Goal: Task Accomplishment & Management: Manage account settings

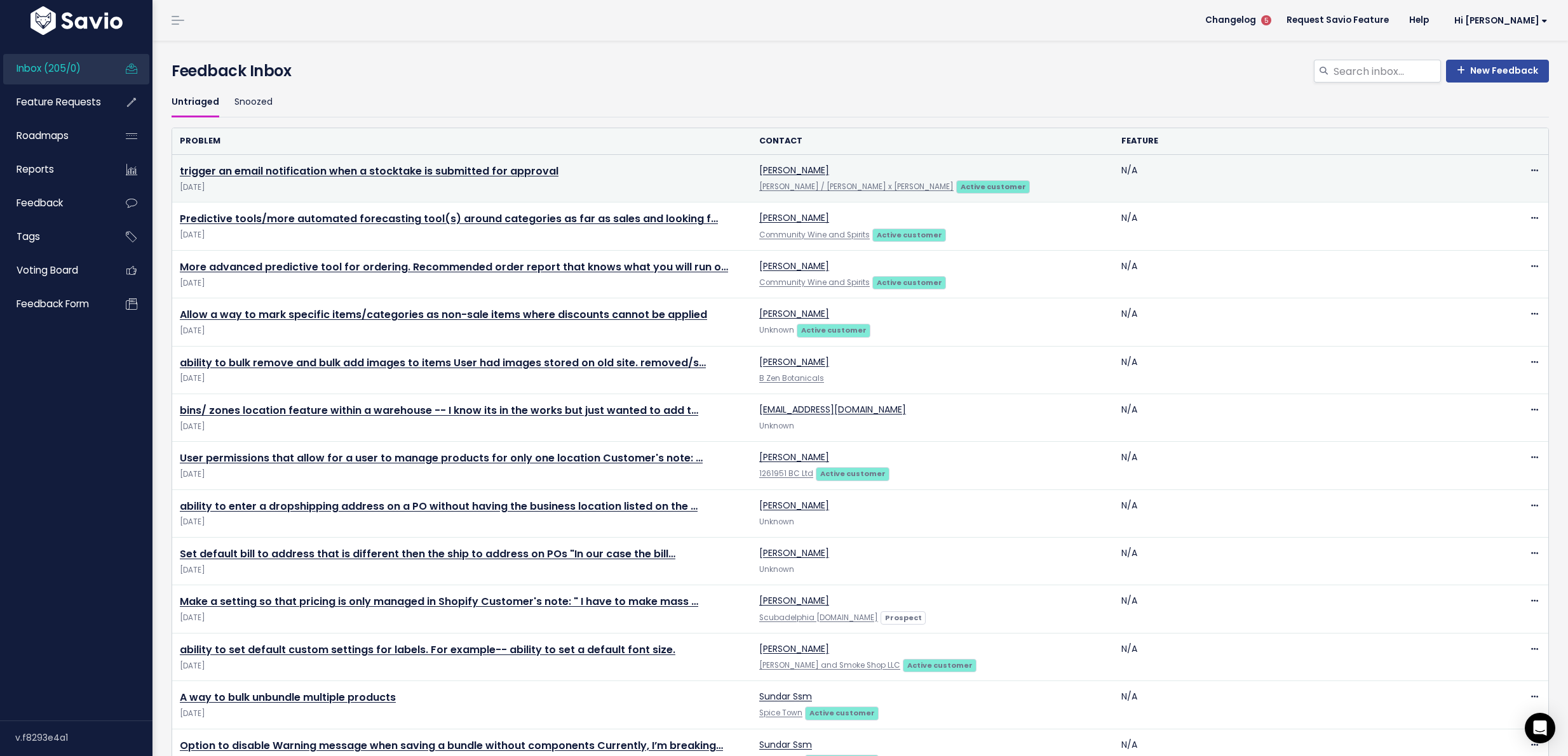
click at [455, 178] on td "trigger an email notification when a stocktake is submitted for approval Sep 24…" at bounding box center [461, 178] width 579 height 48
click at [458, 171] on link "trigger an email notification when a stocktake is submitted for approval" at bounding box center [369, 171] width 379 height 15
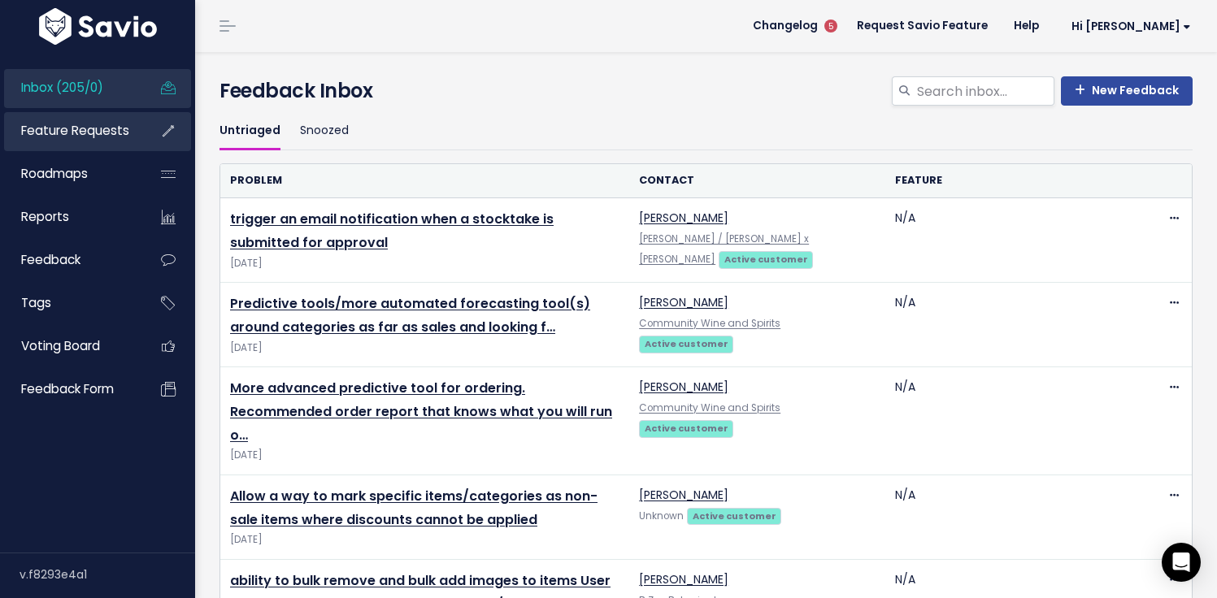
click at [100, 137] on span "Feature Requests" at bounding box center [75, 130] width 108 height 17
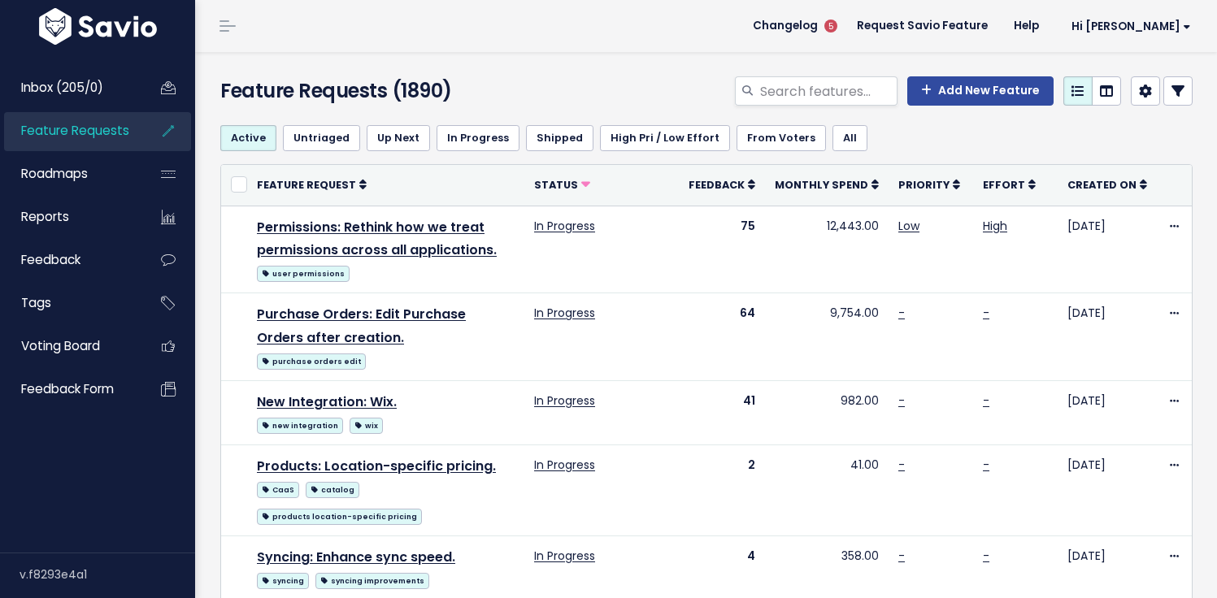
click at [790, 110] on div "Add New Feature" at bounding box center [873, 94] width 665 height 36
click at [799, 101] on input "search" at bounding box center [828, 90] width 139 height 29
type input "alerts stocktake"
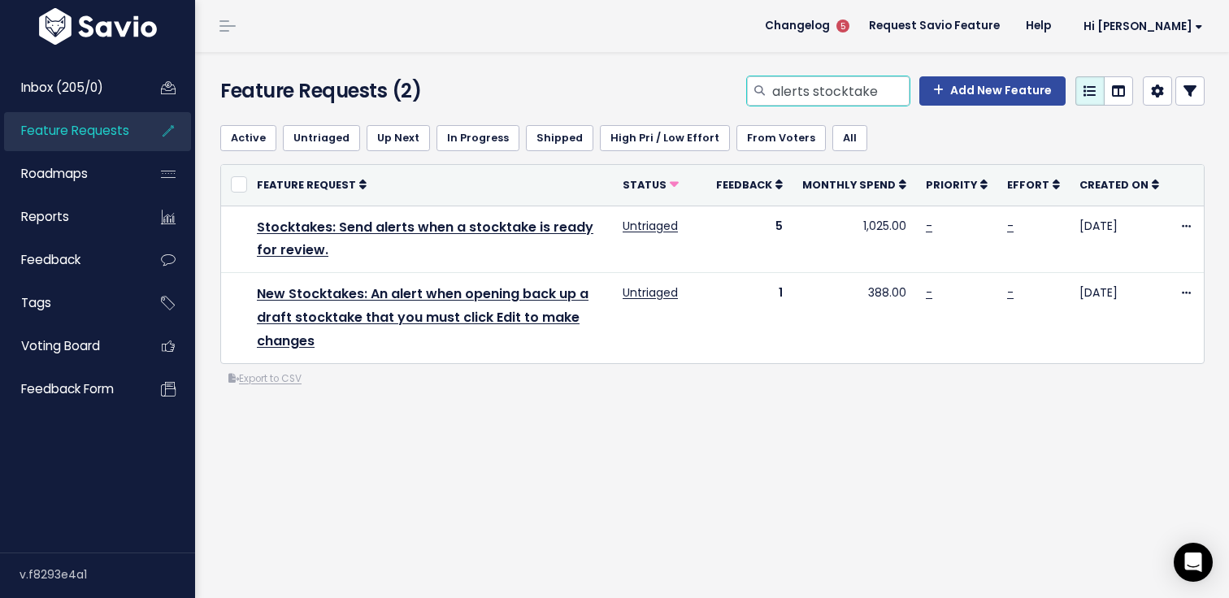
click at [794, 103] on input "alerts stocktake" at bounding box center [840, 90] width 139 height 29
click at [798, 98] on input "alerts stocktake" at bounding box center [840, 90] width 139 height 29
click at [801, 97] on input "alerts stocktake" at bounding box center [840, 90] width 139 height 29
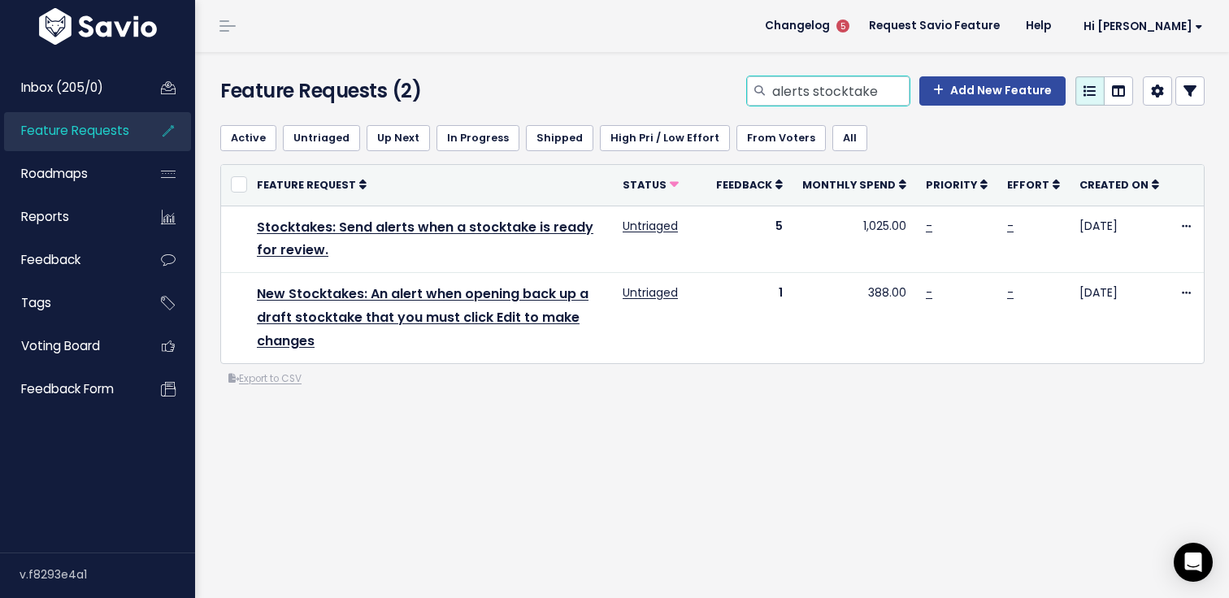
click at [801, 97] on input "alerts stocktake" at bounding box center [840, 90] width 139 height 29
type input "discounts"
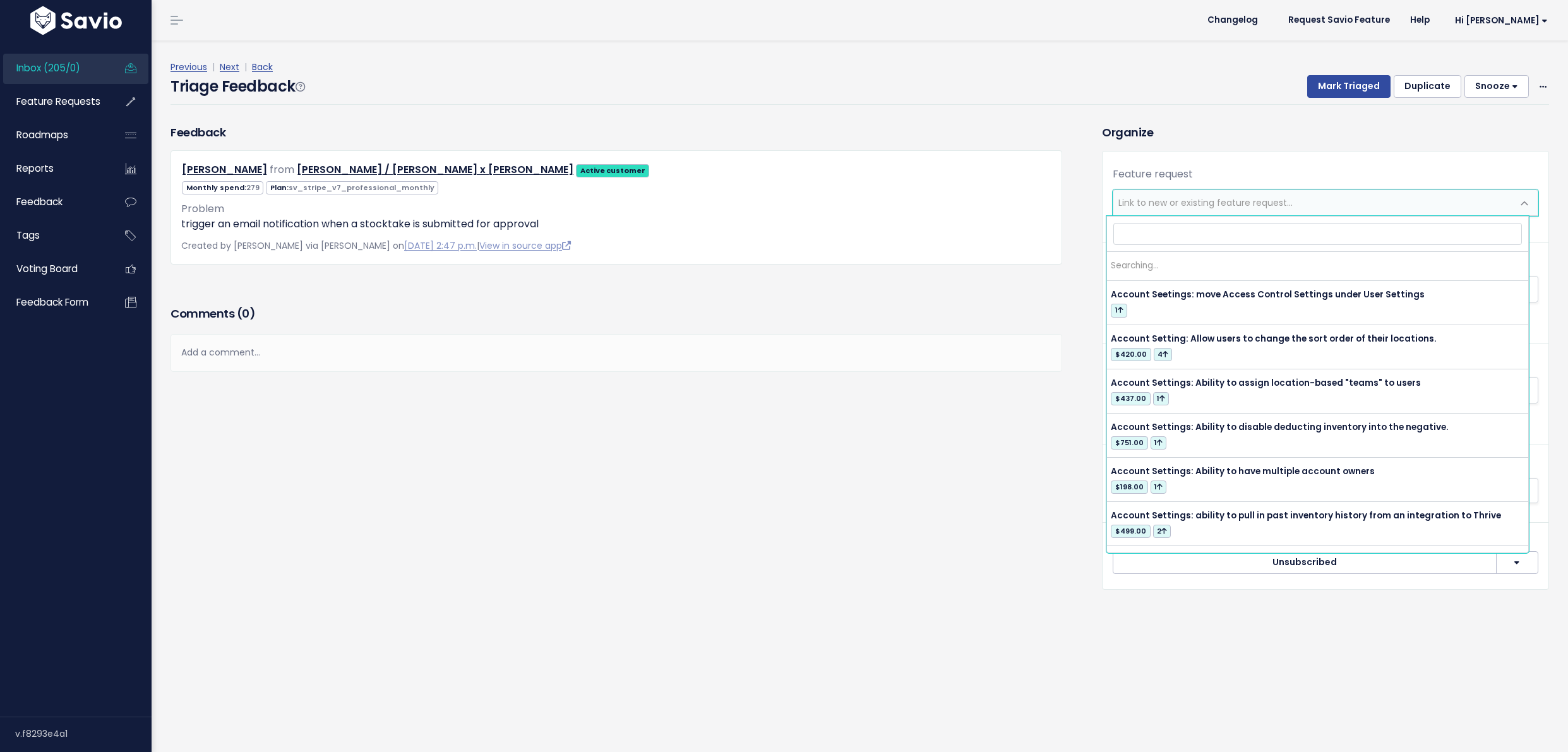
click at [1360, 205] on span "Link to new or existing feature request..." at bounding box center [1312, 203] width 399 height 26
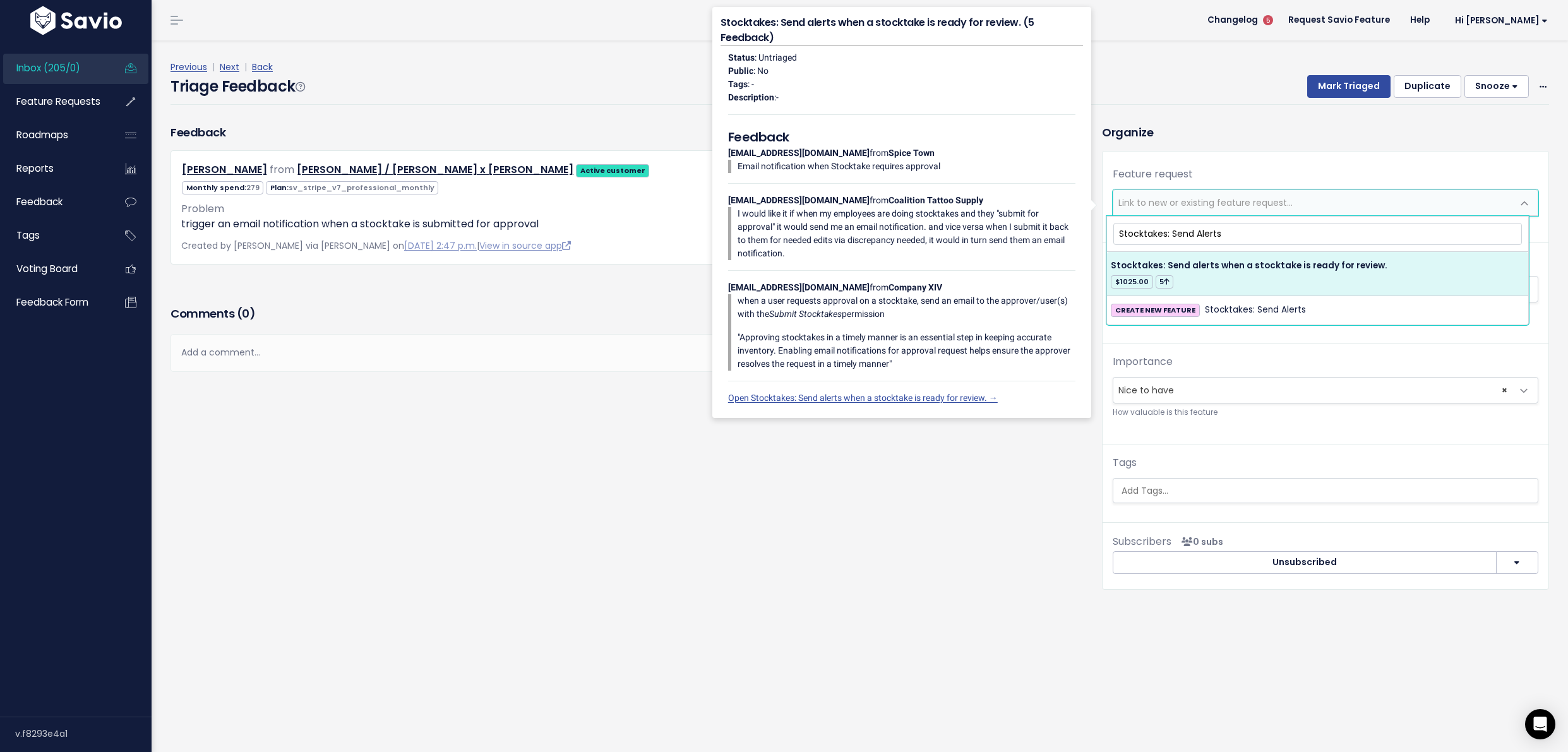
type input "Stocktakes: Send Alerts"
select select "21354"
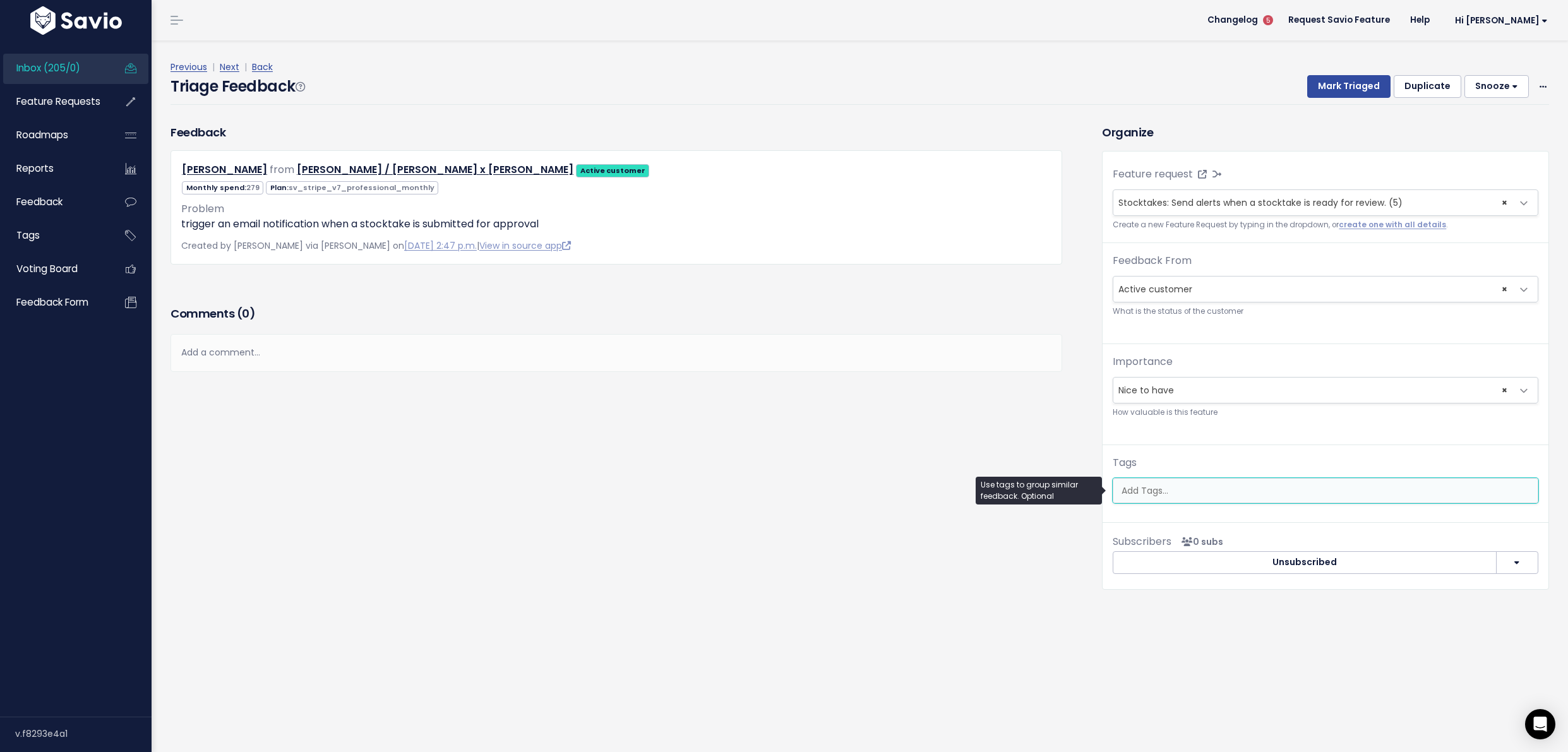
click at [1128, 496] on input "search" at bounding box center [1326, 491] width 421 height 13
type input "stocktake alerts"
select select "13663"
click at [1320, 93] on button "Mark Triaged" at bounding box center [1348, 86] width 83 height 23
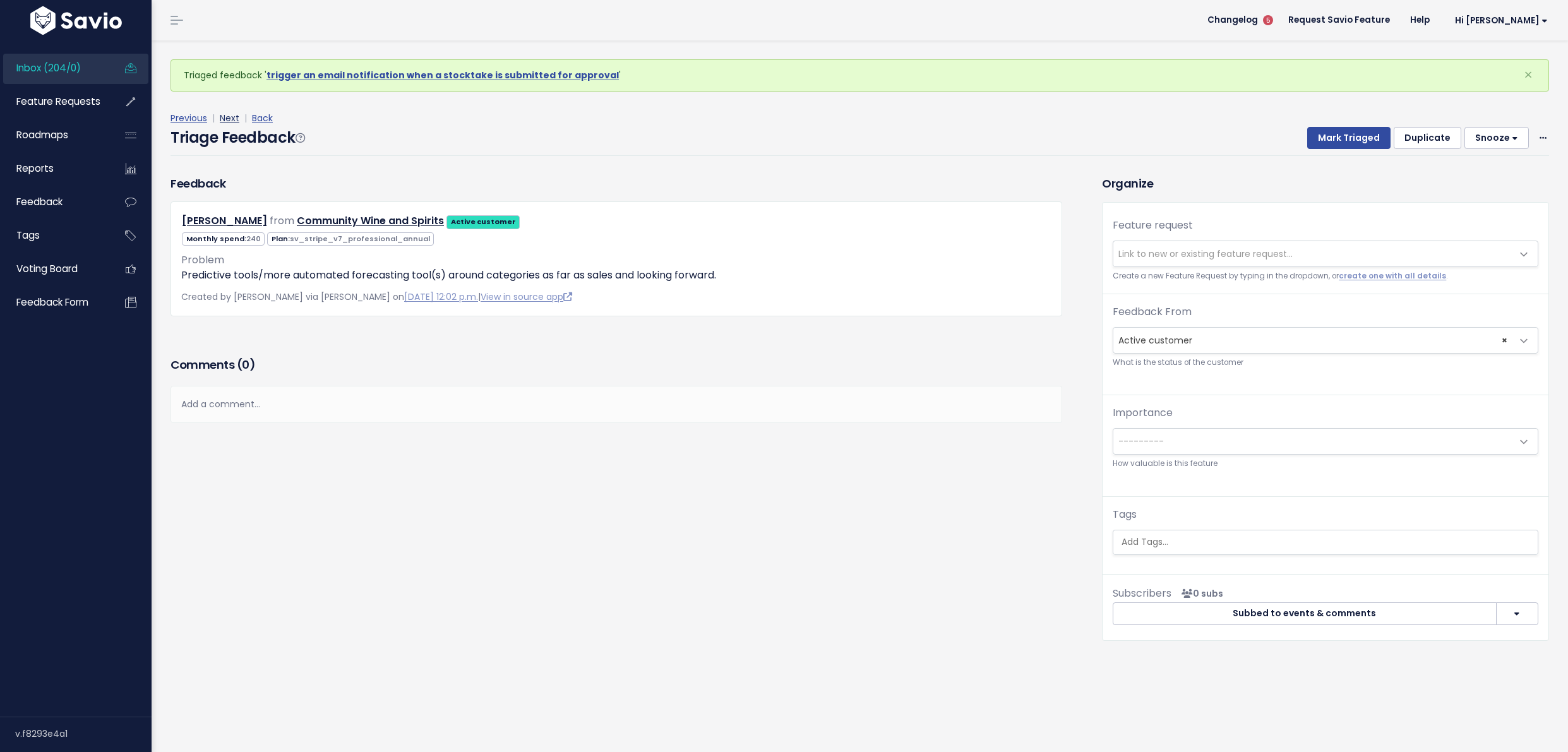
click at [235, 117] on link "Next" at bounding box center [229, 118] width 19 height 12
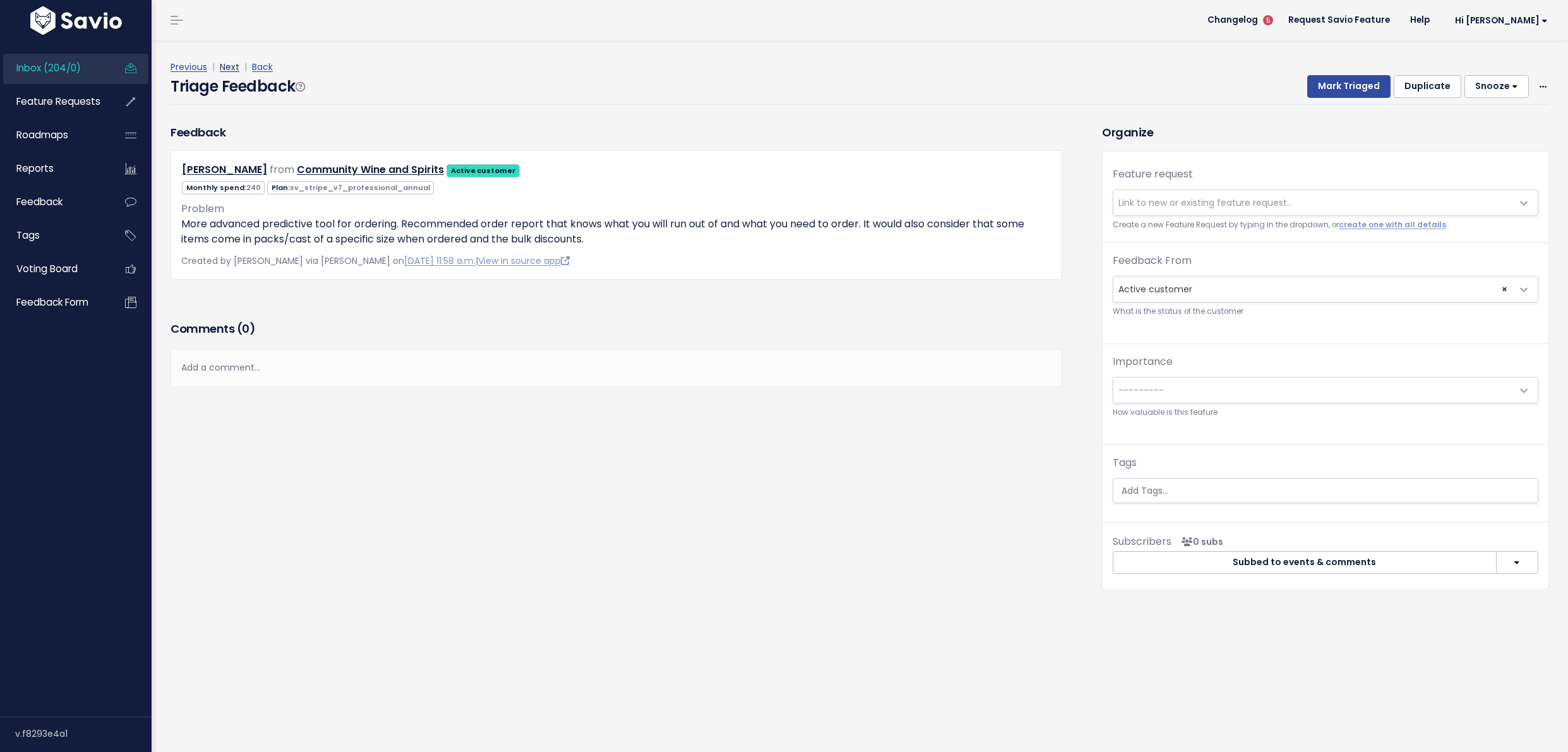
click at [221, 66] on link "Next" at bounding box center [229, 67] width 19 height 12
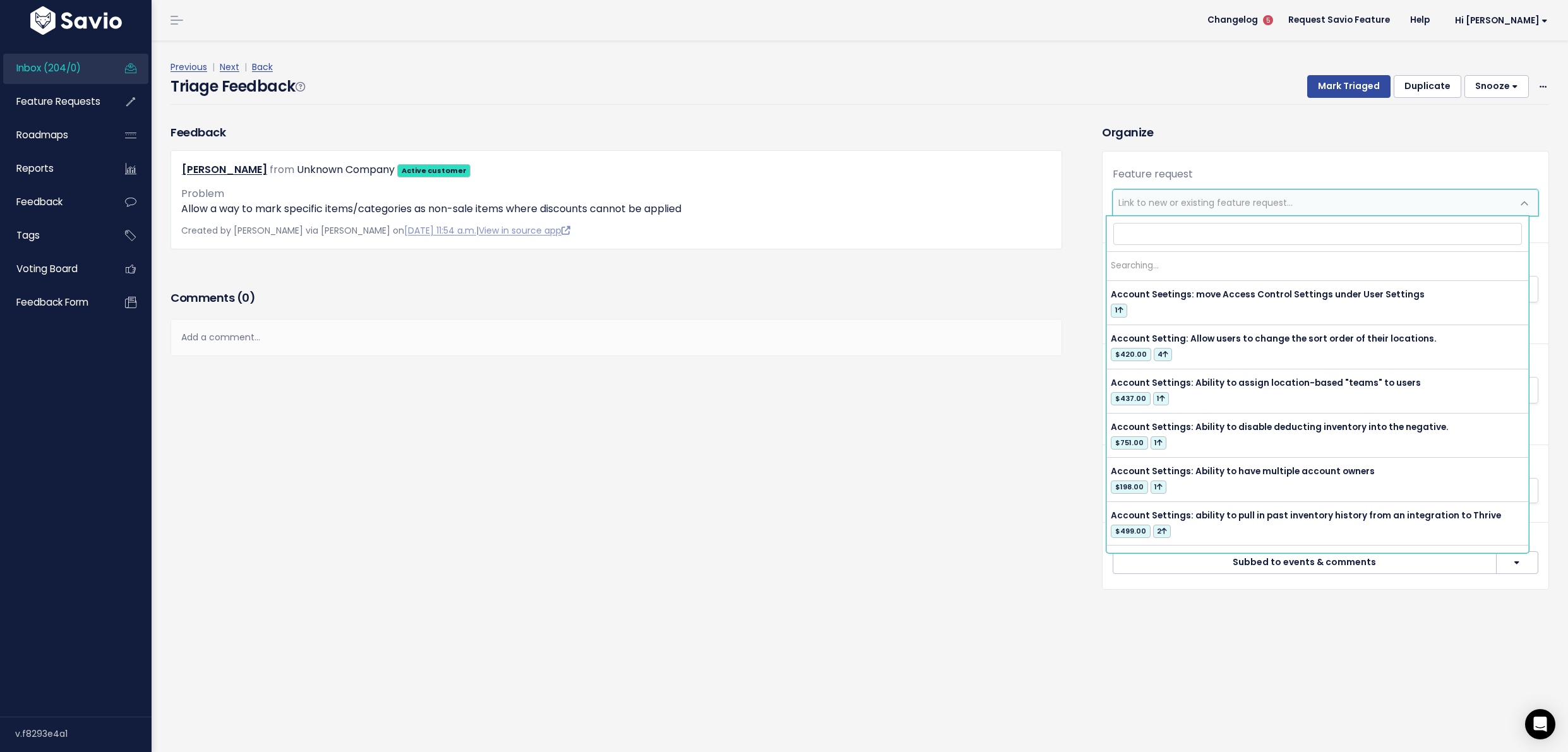
click at [1131, 202] on span "Link to new or existing feature request..." at bounding box center [1205, 203] width 174 height 12
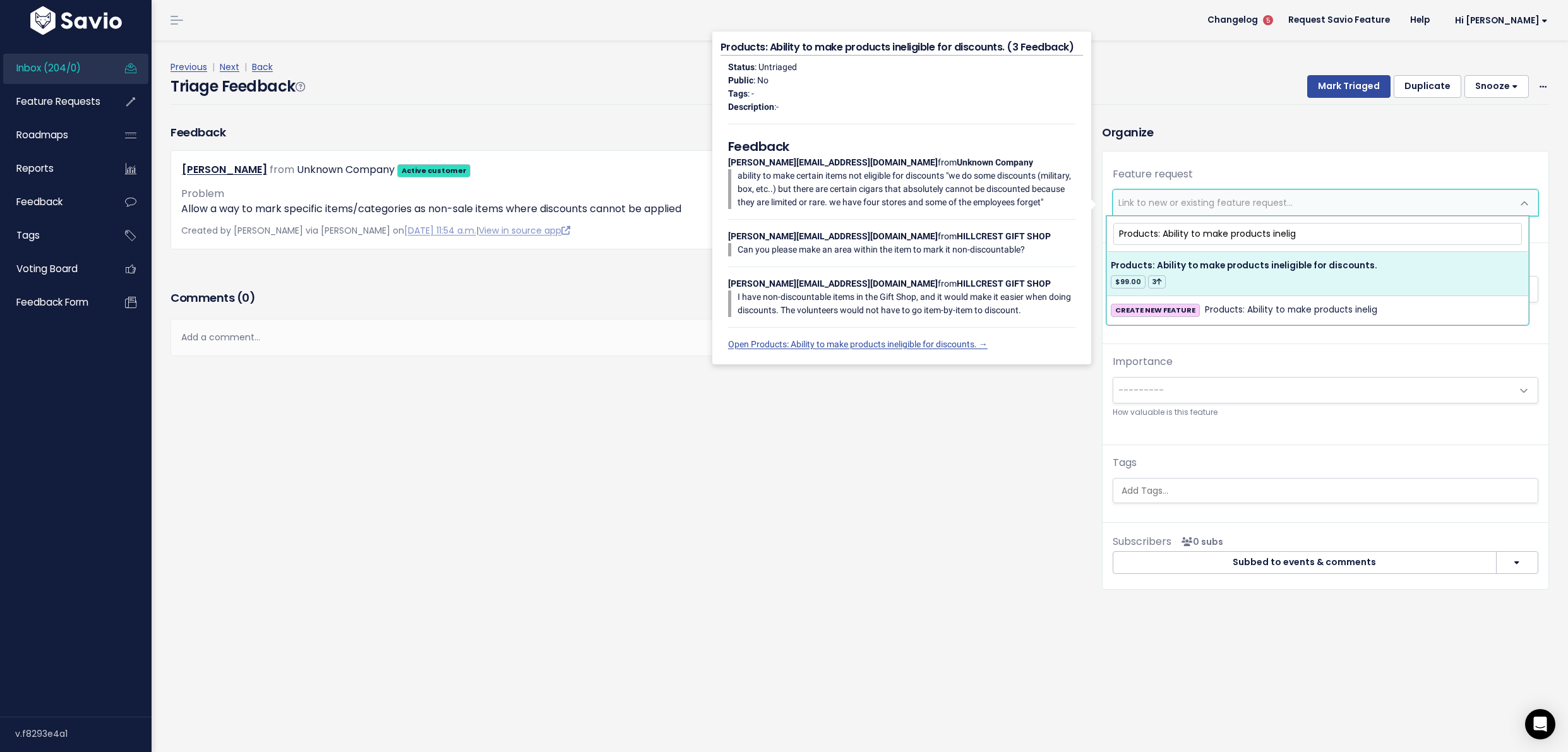
type input "Products: Ability to make products inelig"
select select "23453"
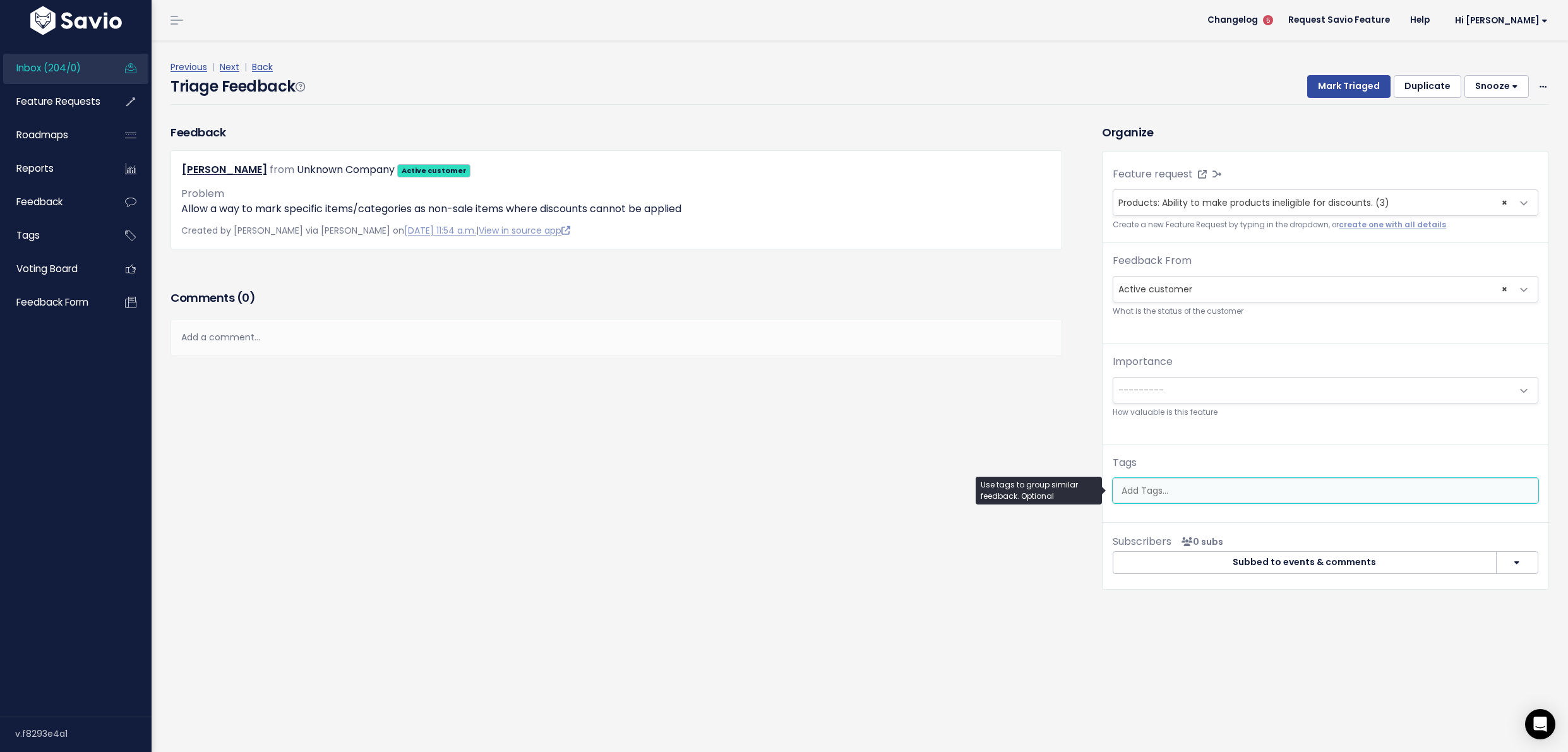
click at [1218, 497] on input "search" at bounding box center [1326, 491] width 421 height 13
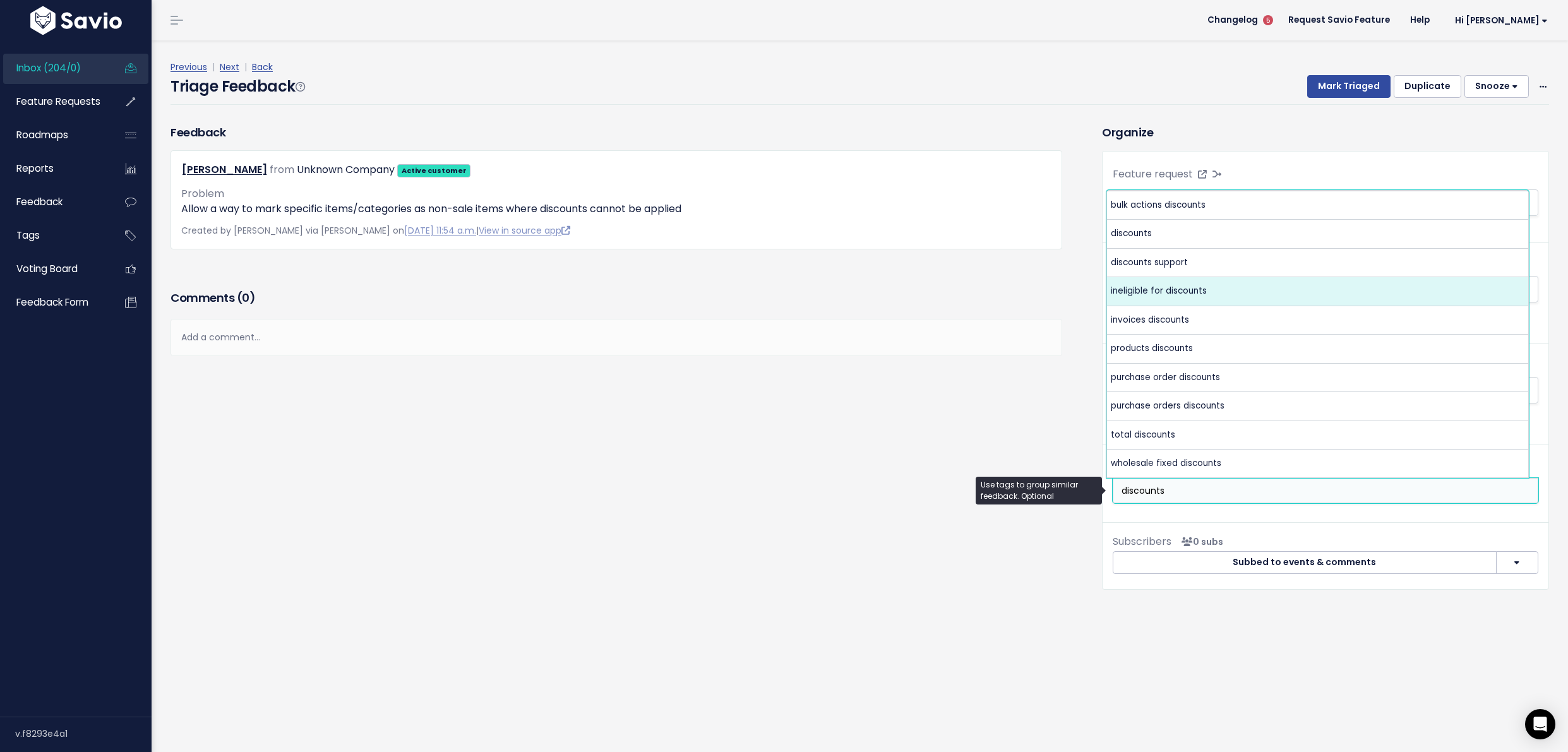
type input "discounts"
select select "6937"
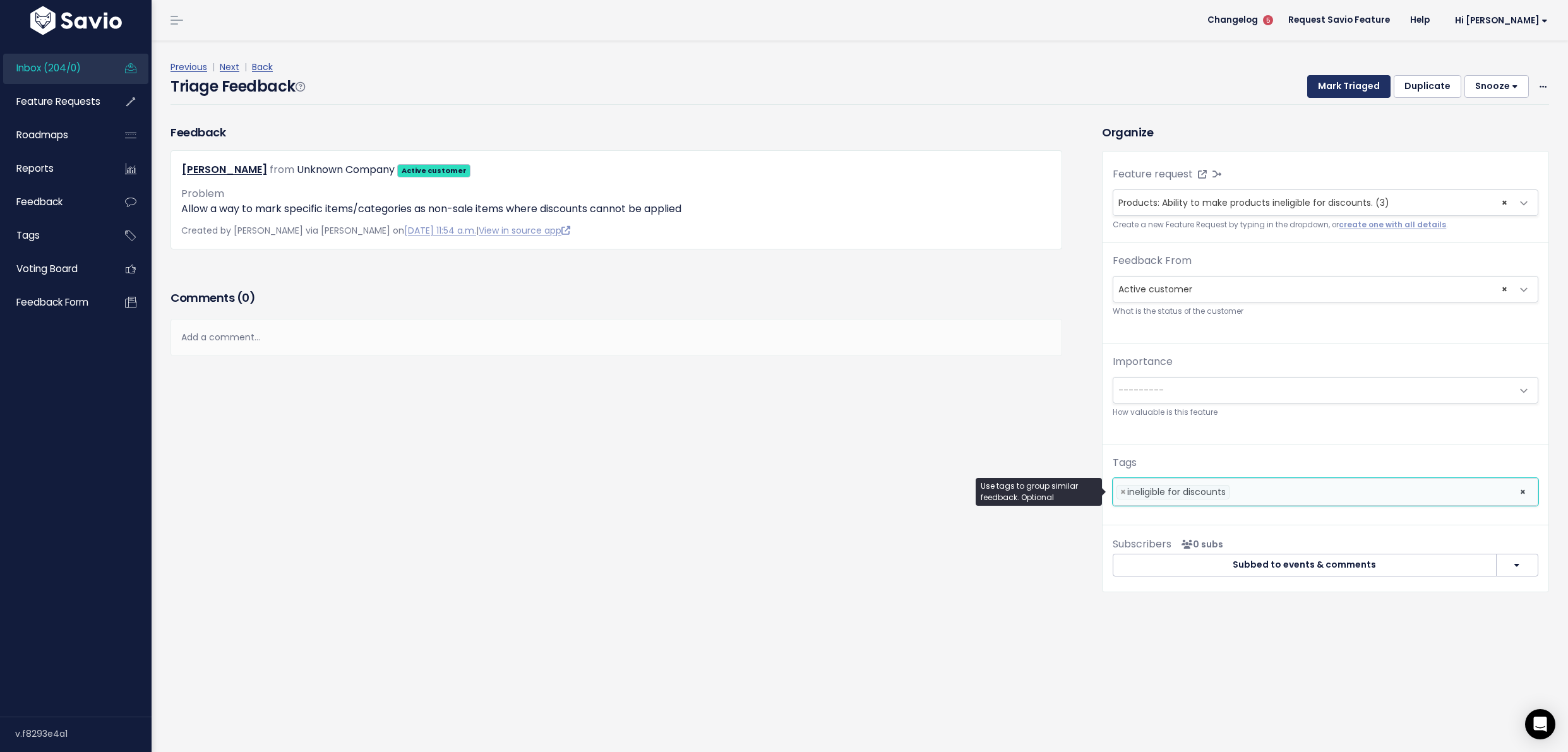
click at [1338, 84] on button "Mark Triaged" at bounding box center [1348, 86] width 83 height 23
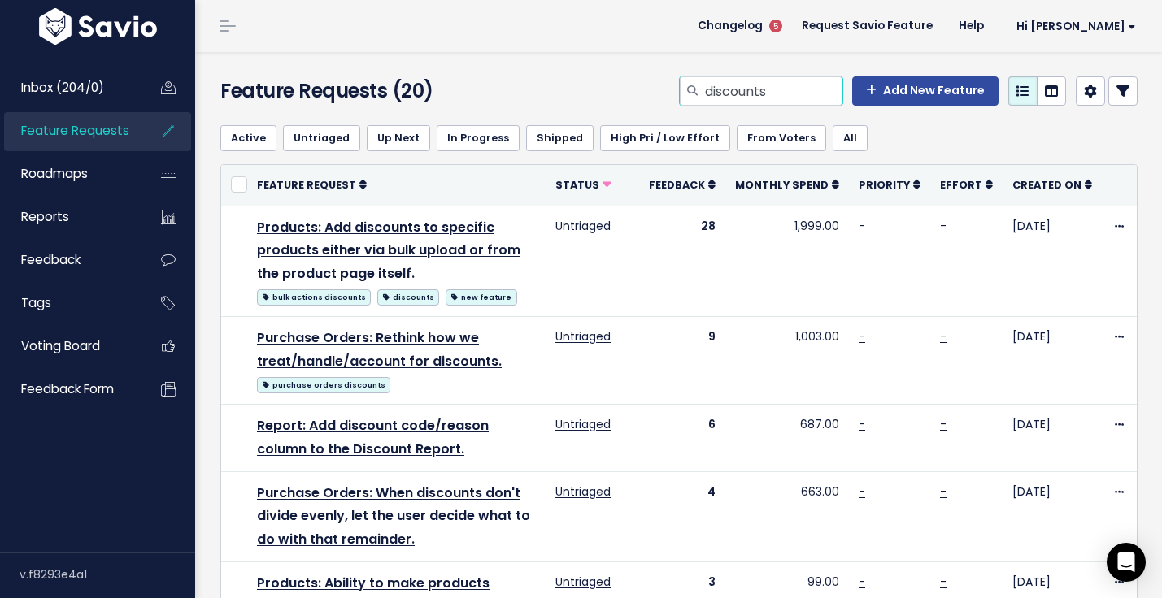
click at [774, 95] on input "discounts" at bounding box center [772, 90] width 139 height 29
type input "bulk images"
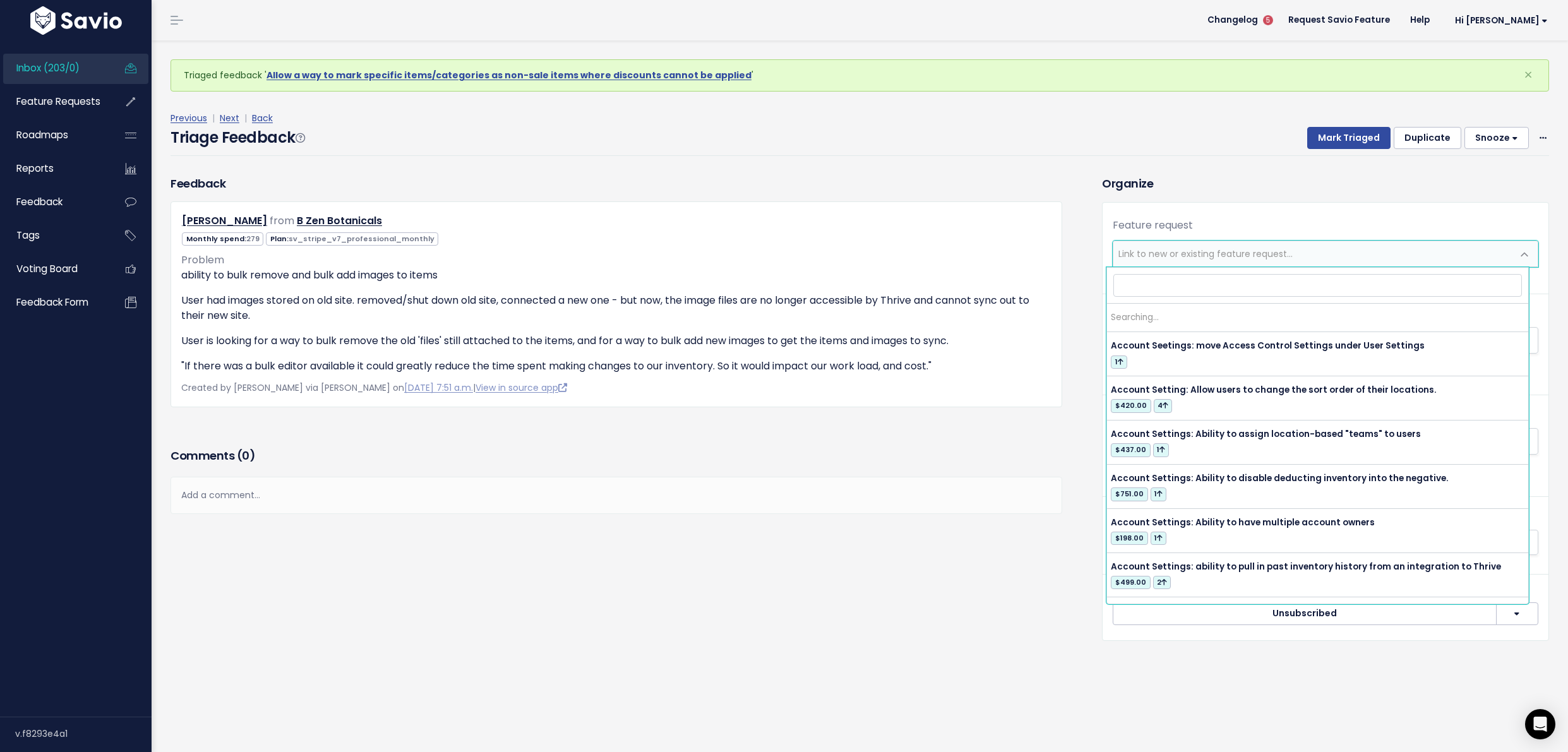
click at [1149, 255] on span "Link to new or existing feature request..." at bounding box center [1205, 254] width 174 height 12
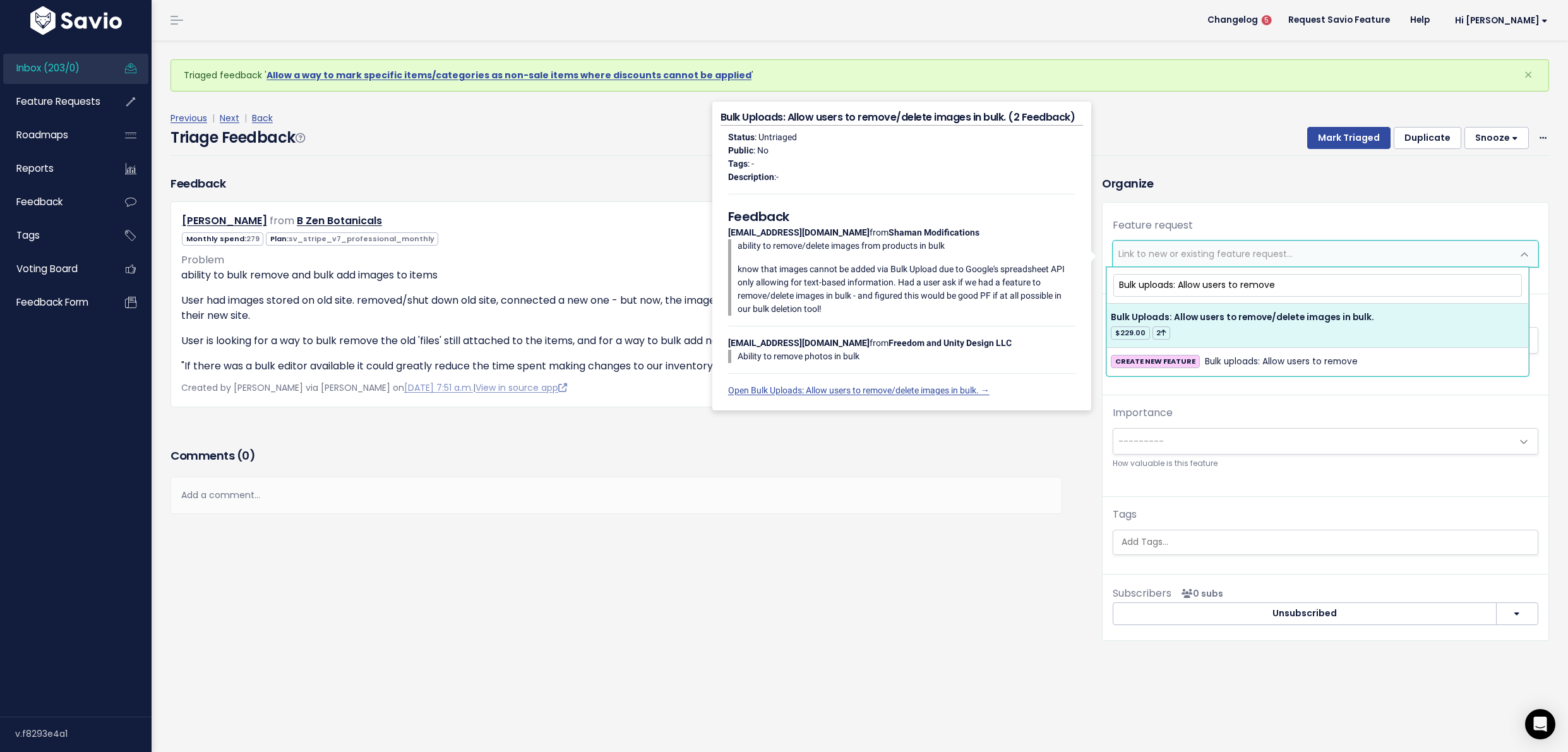
type input "Bulk uploads: Allow users to remove"
select select "26857"
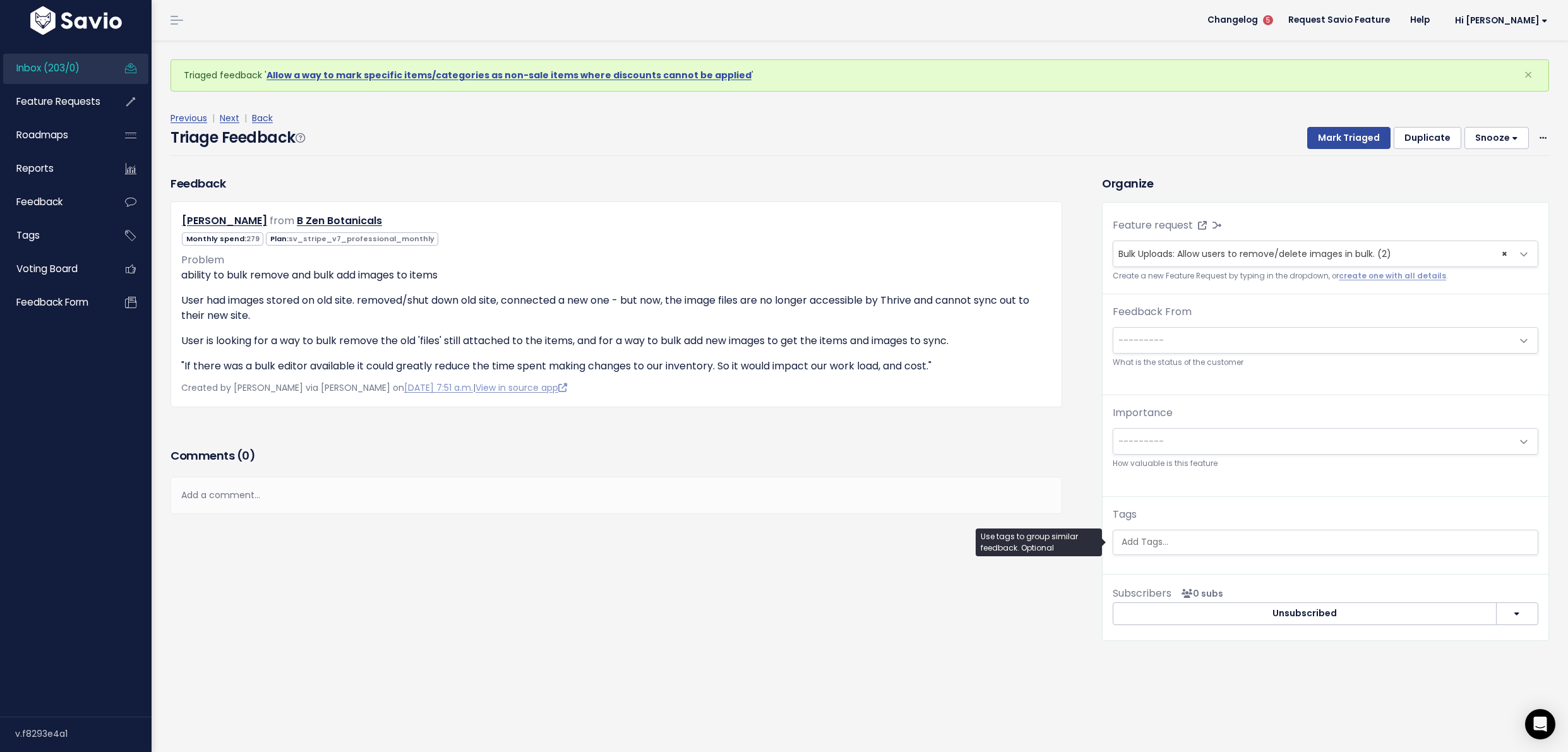
click at [1216, 538] on input "search" at bounding box center [1325, 541] width 418 height 13
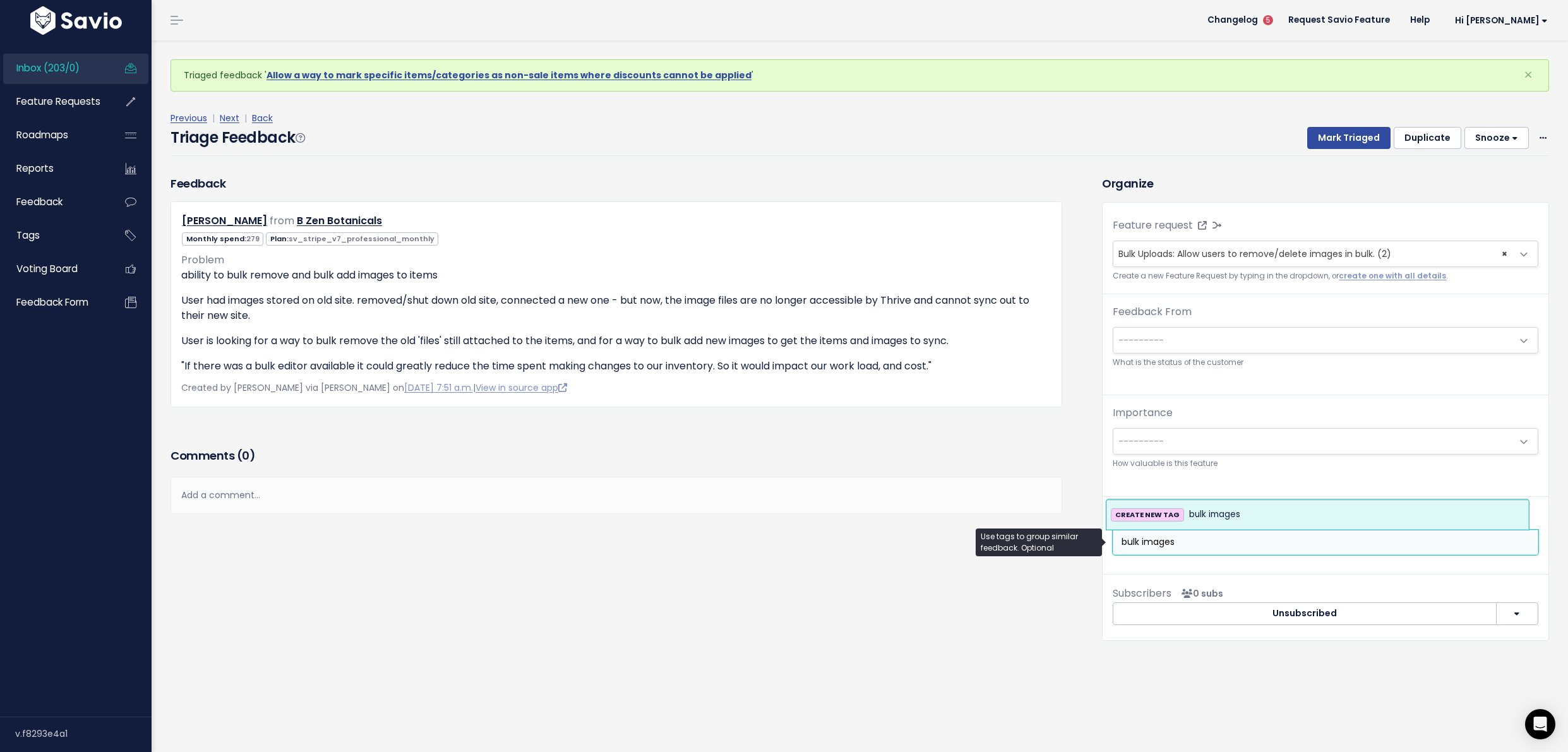
type input "bulk images"
click at [1223, 515] on span "bulk images" at bounding box center [1215, 515] width 51 height 16
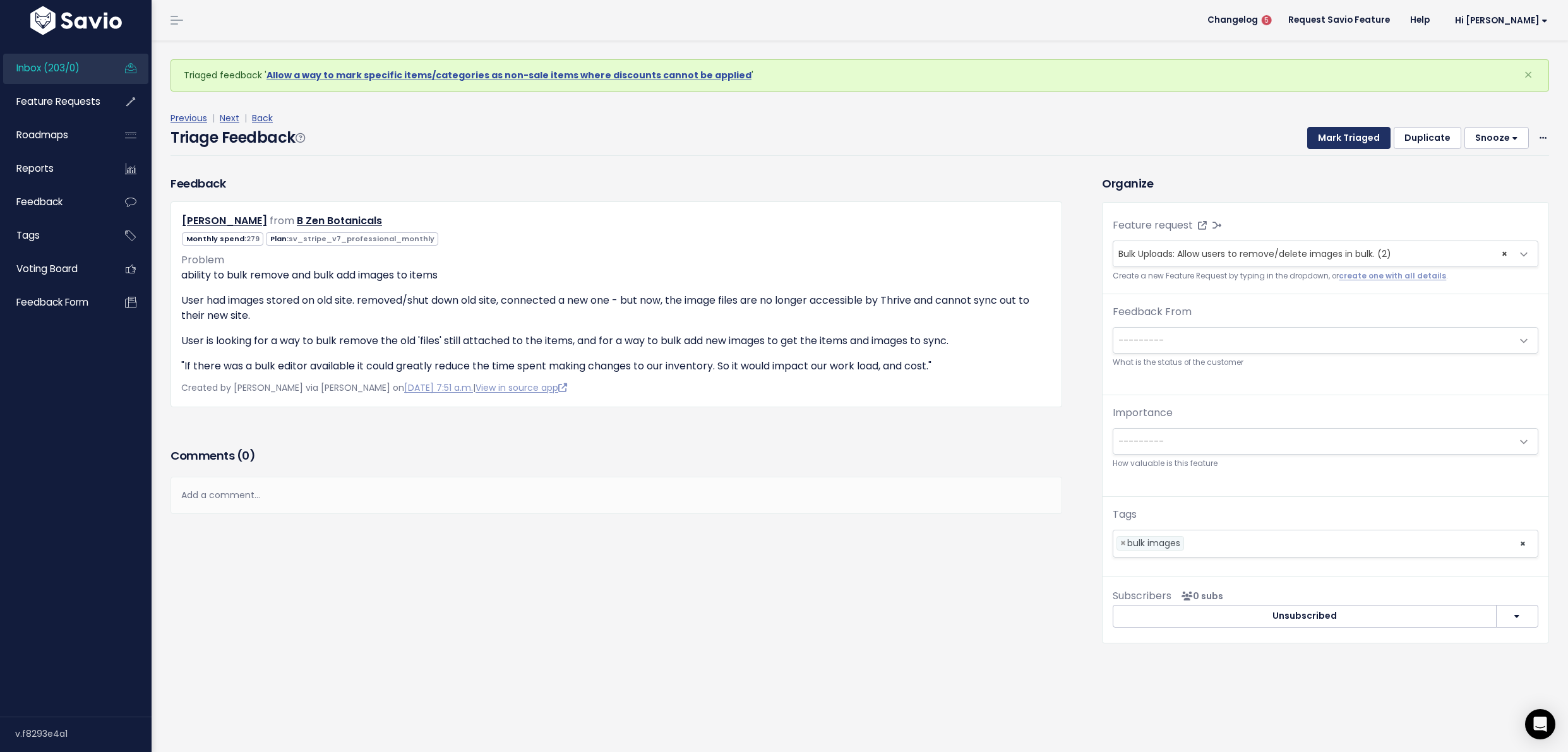
click at [1340, 130] on button "Mark Triaged" at bounding box center [1348, 138] width 83 height 23
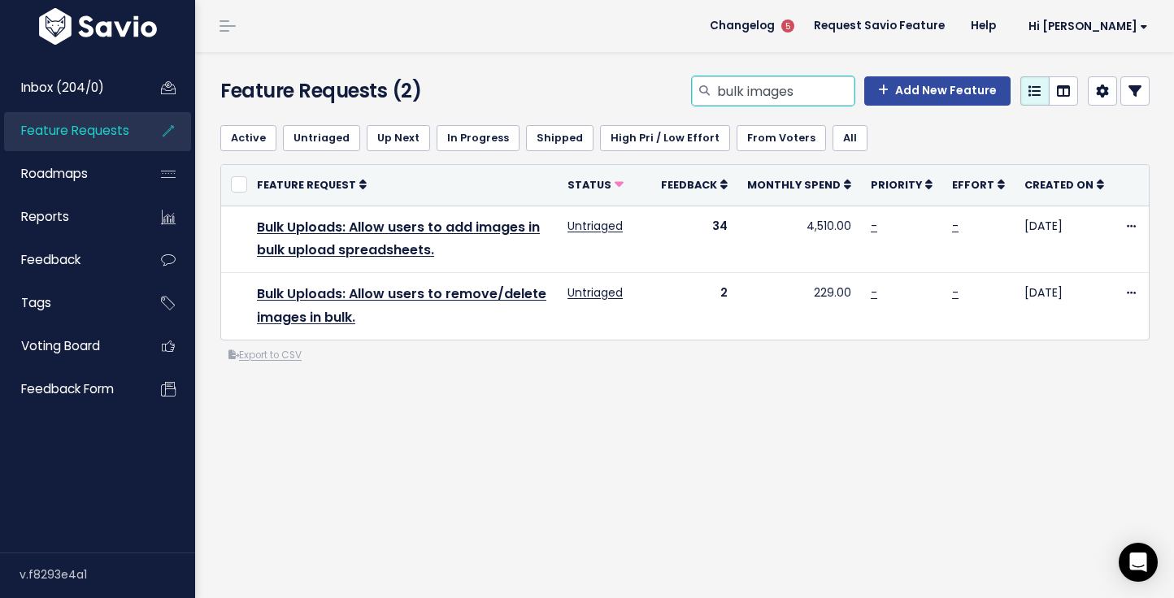
click at [737, 83] on input "bulk images" at bounding box center [784, 90] width 139 height 29
type input "bins"
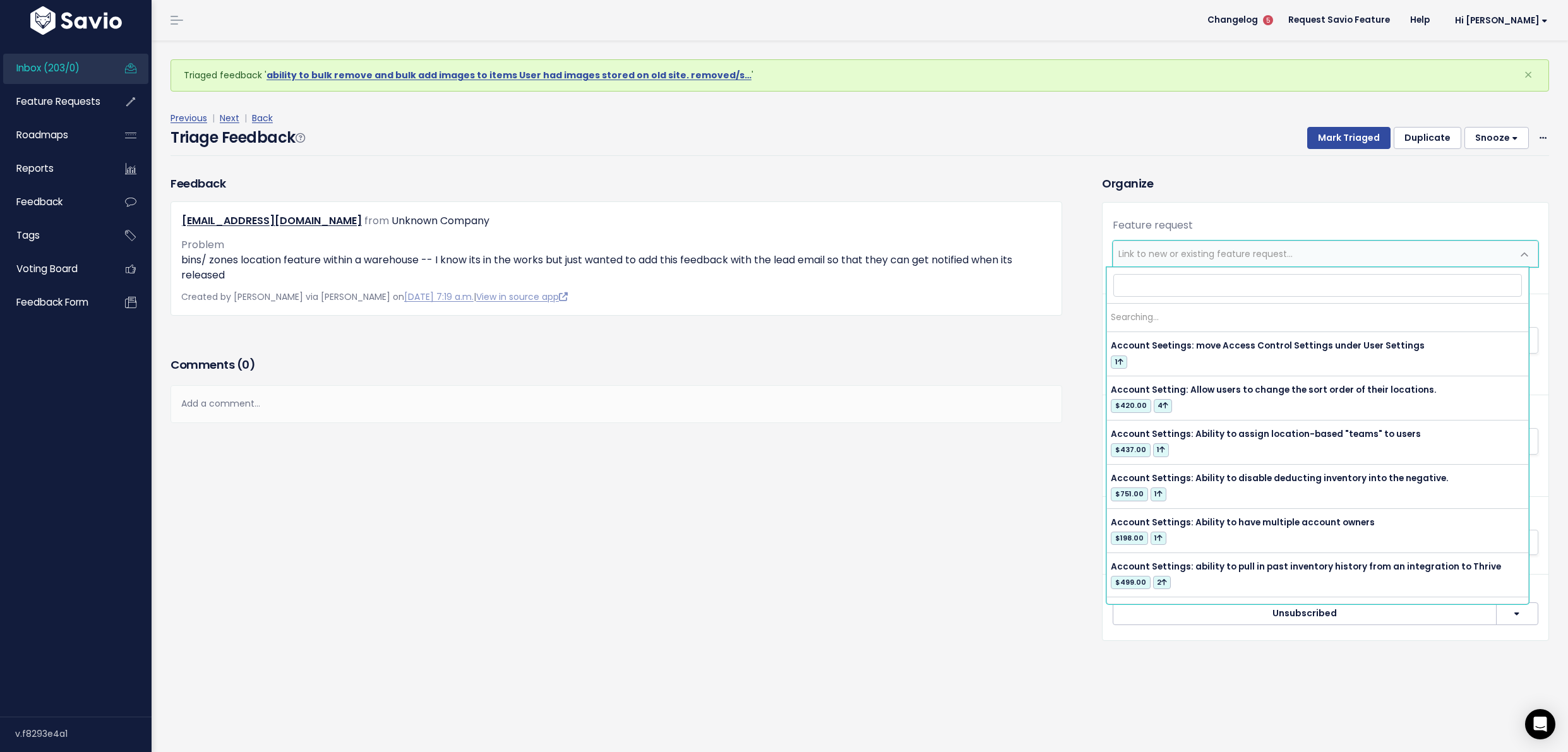
click at [1281, 256] on span "Link to new or existing feature request..." at bounding box center [1205, 254] width 174 height 12
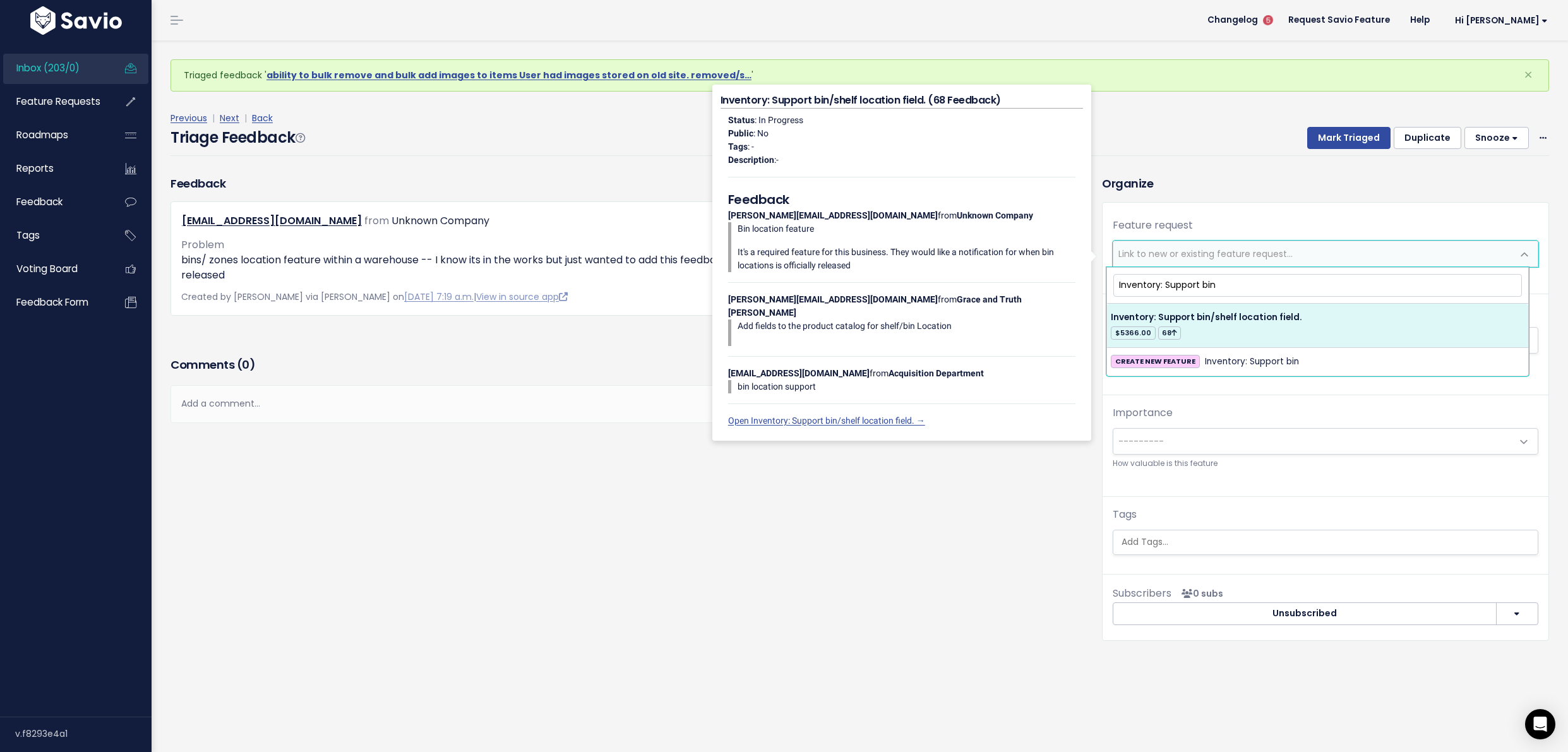
type input "Inventory: Support bin"
select select "23459"
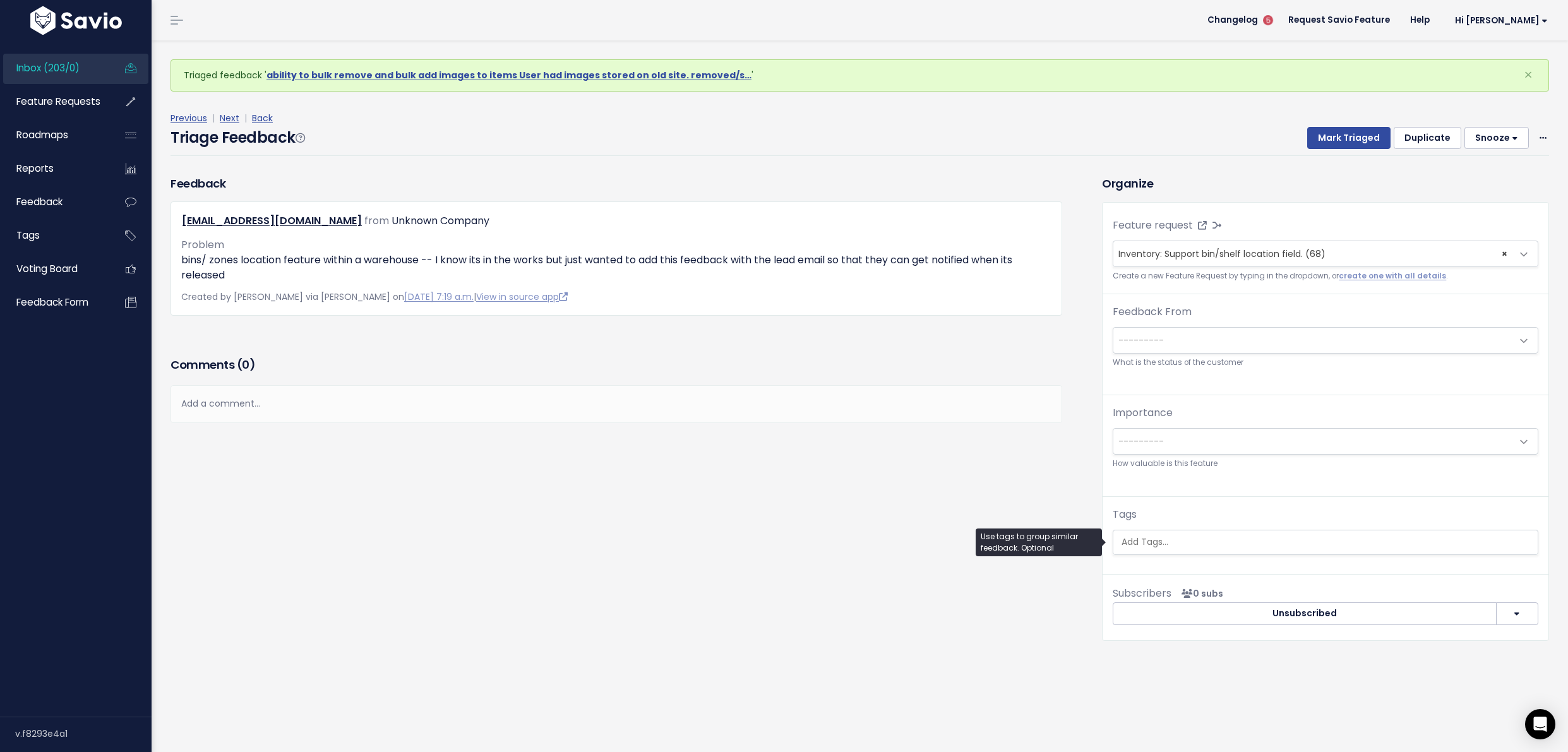
click at [1197, 555] on div "Feature request --------- <span class='js-fr-id font600' data-id=23459 > Invent…" at bounding box center [1326, 391] width 446 height 377
click at [1208, 543] on input "search" at bounding box center [1325, 541] width 418 height 13
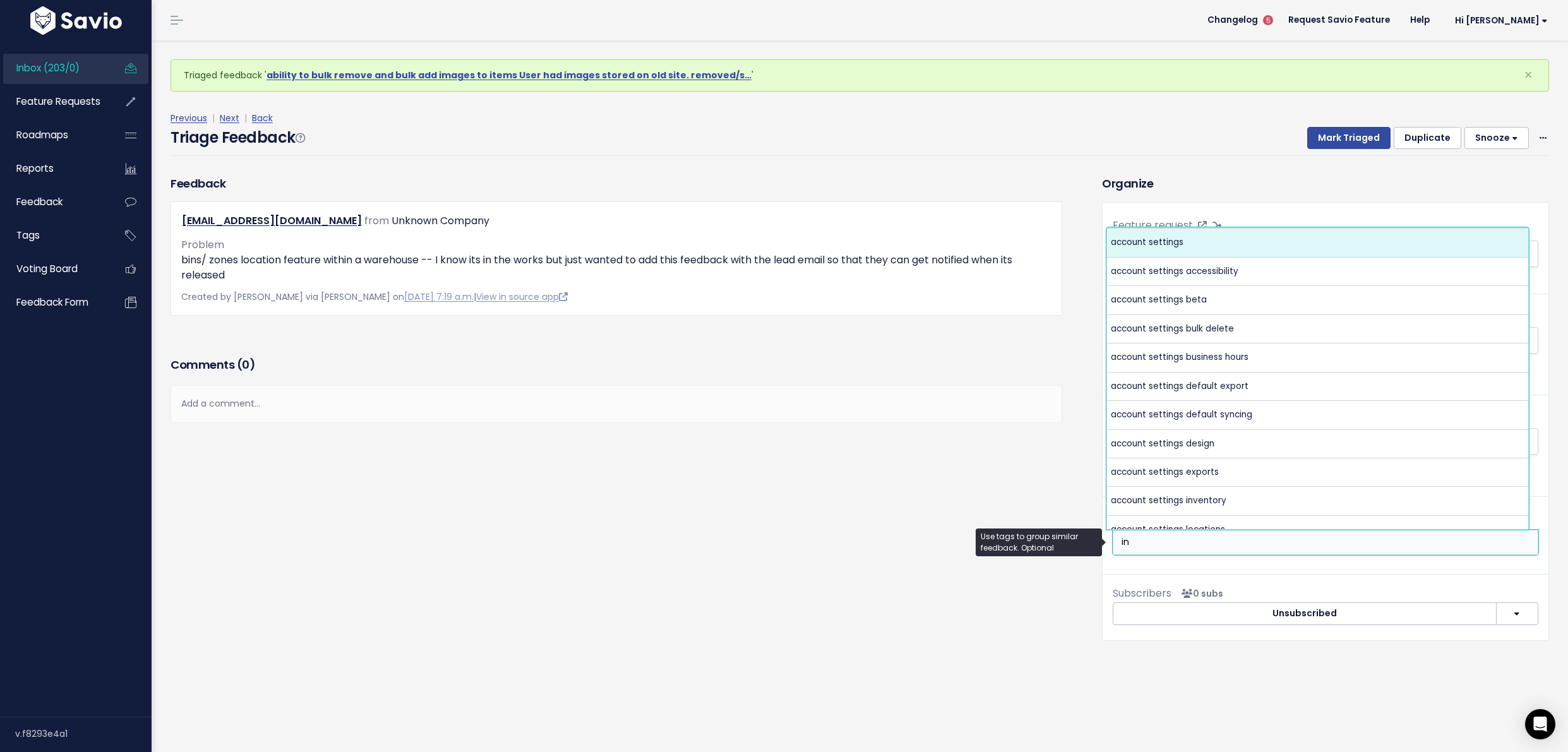
type input "i"
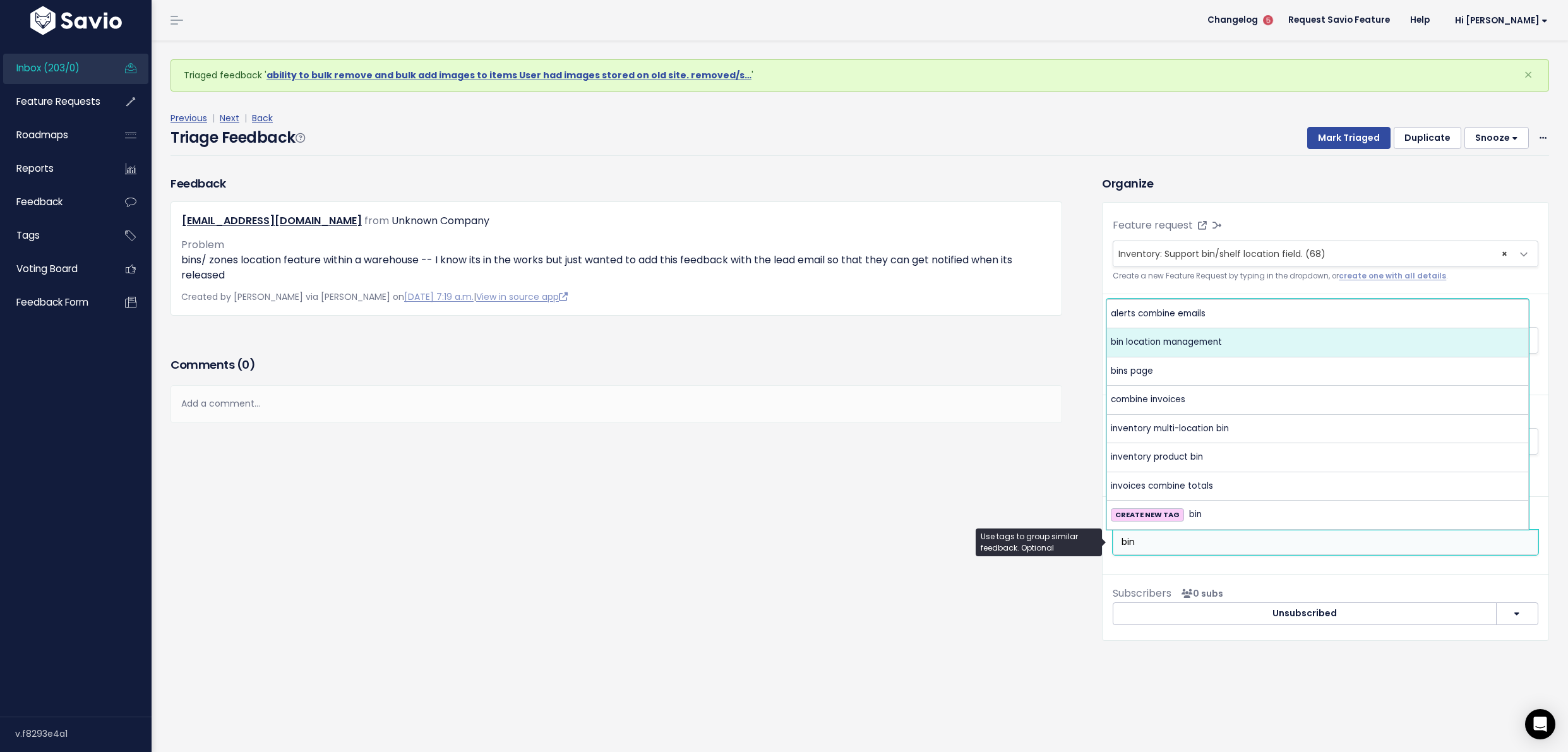
type input "bin"
select select "5287"
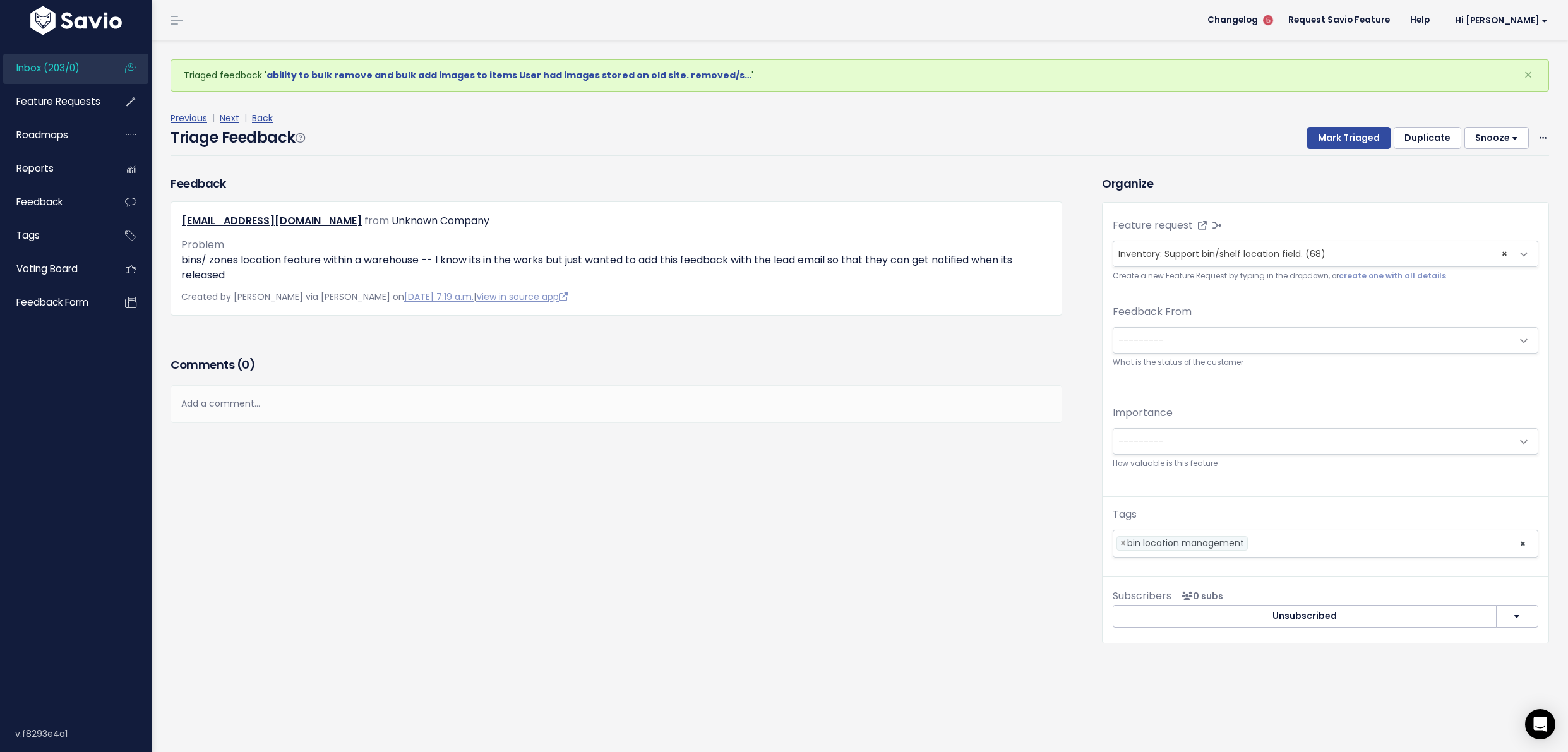
click at [1326, 151] on div "Triage Feedback Mark Triaged Duplicate Snooze 1 day 3 days 7 days 14 days Edit …" at bounding box center [860, 141] width 1379 height 30
click at [1326, 141] on button "Mark Triaged" at bounding box center [1348, 138] width 83 height 23
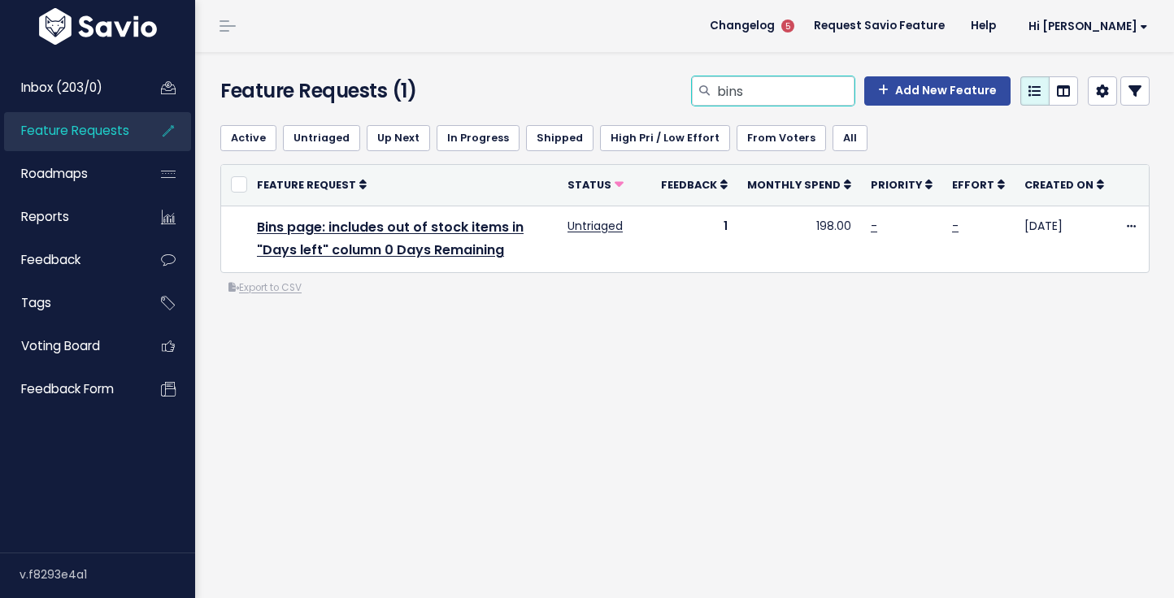
click at [742, 89] on input "bins" at bounding box center [784, 90] width 139 height 29
type input "bins"
click at [725, 89] on input "bins" at bounding box center [784, 90] width 139 height 29
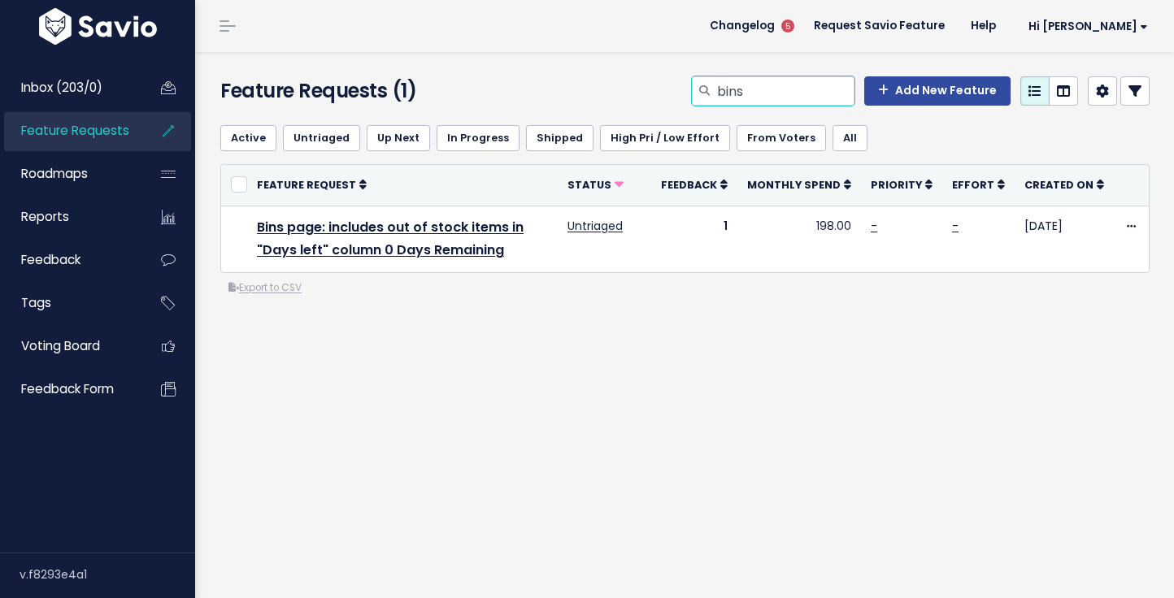
click at [725, 89] on input "bins" at bounding box center [784, 90] width 139 height 29
type input "shelf"
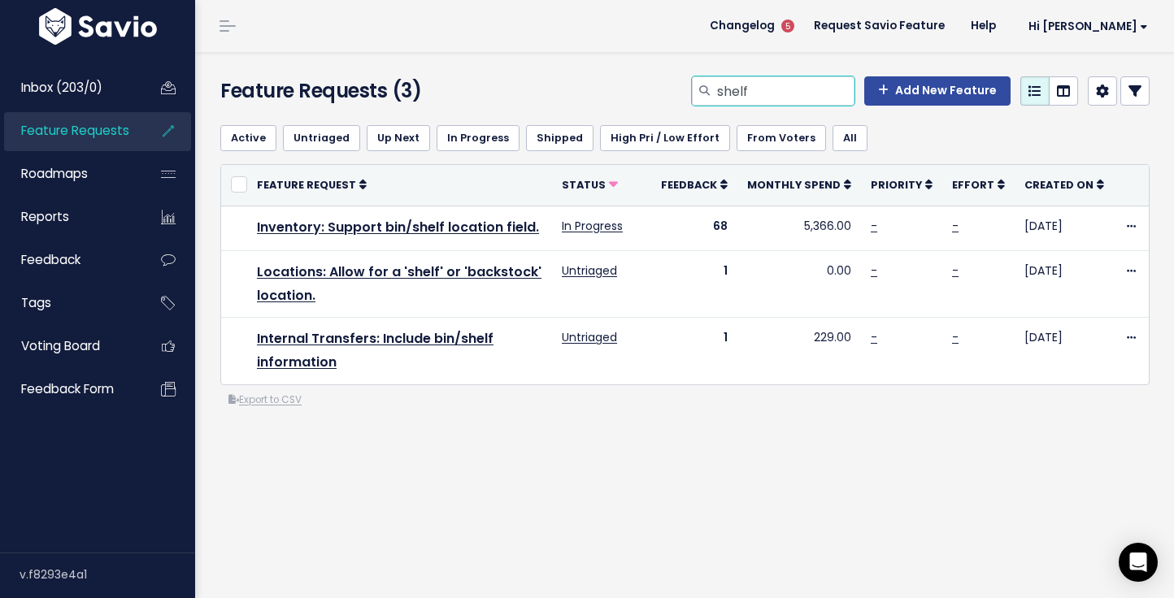
click at [753, 100] on input "shelf" at bounding box center [784, 90] width 139 height 29
click at [752, 100] on input "shelf" at bounding box center [784, 90] width 139 height 29
type input "dropshipping"
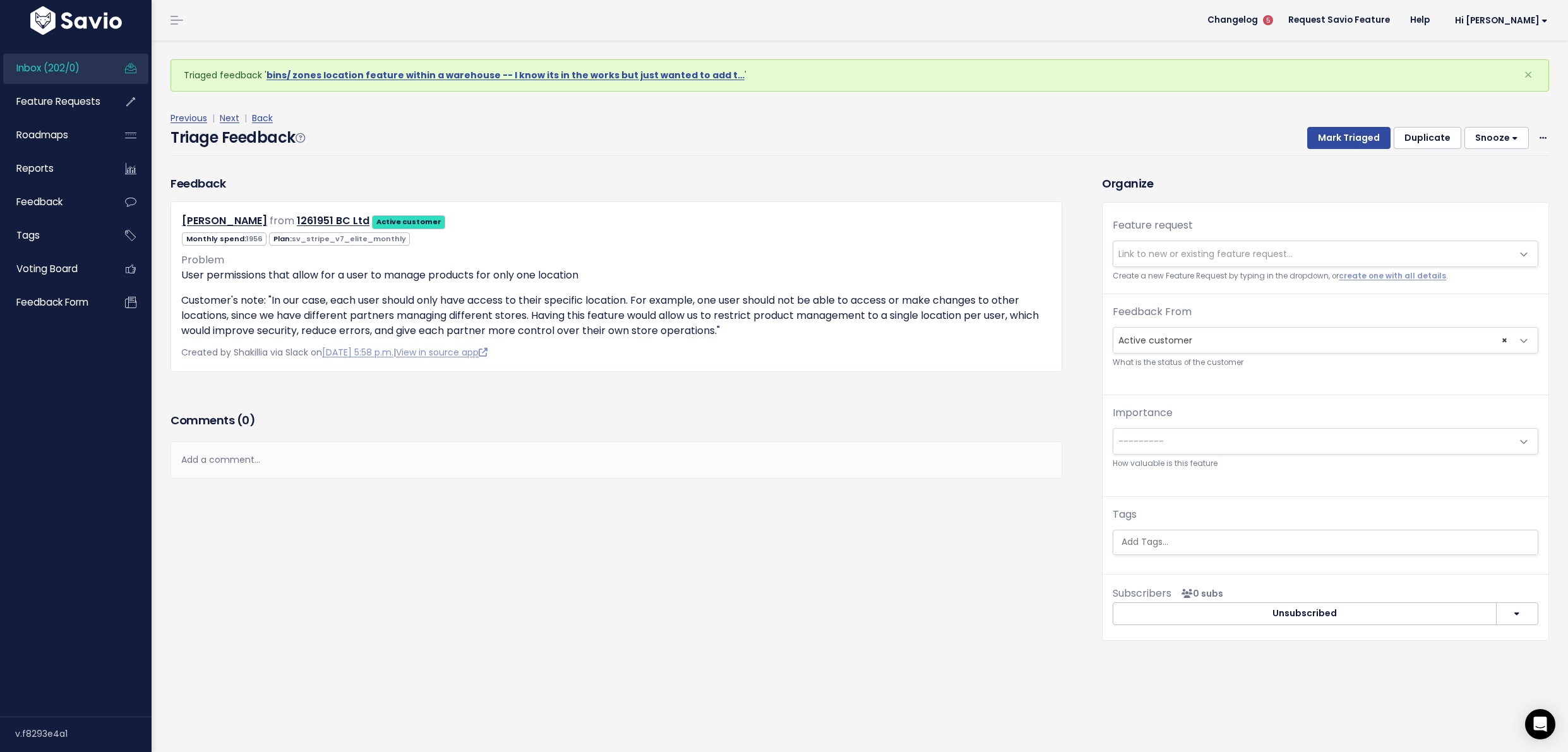
click at [1140, 248] on span "Link to new or existing feature request..." at bounding box center [1205, 254] width 174 height 12
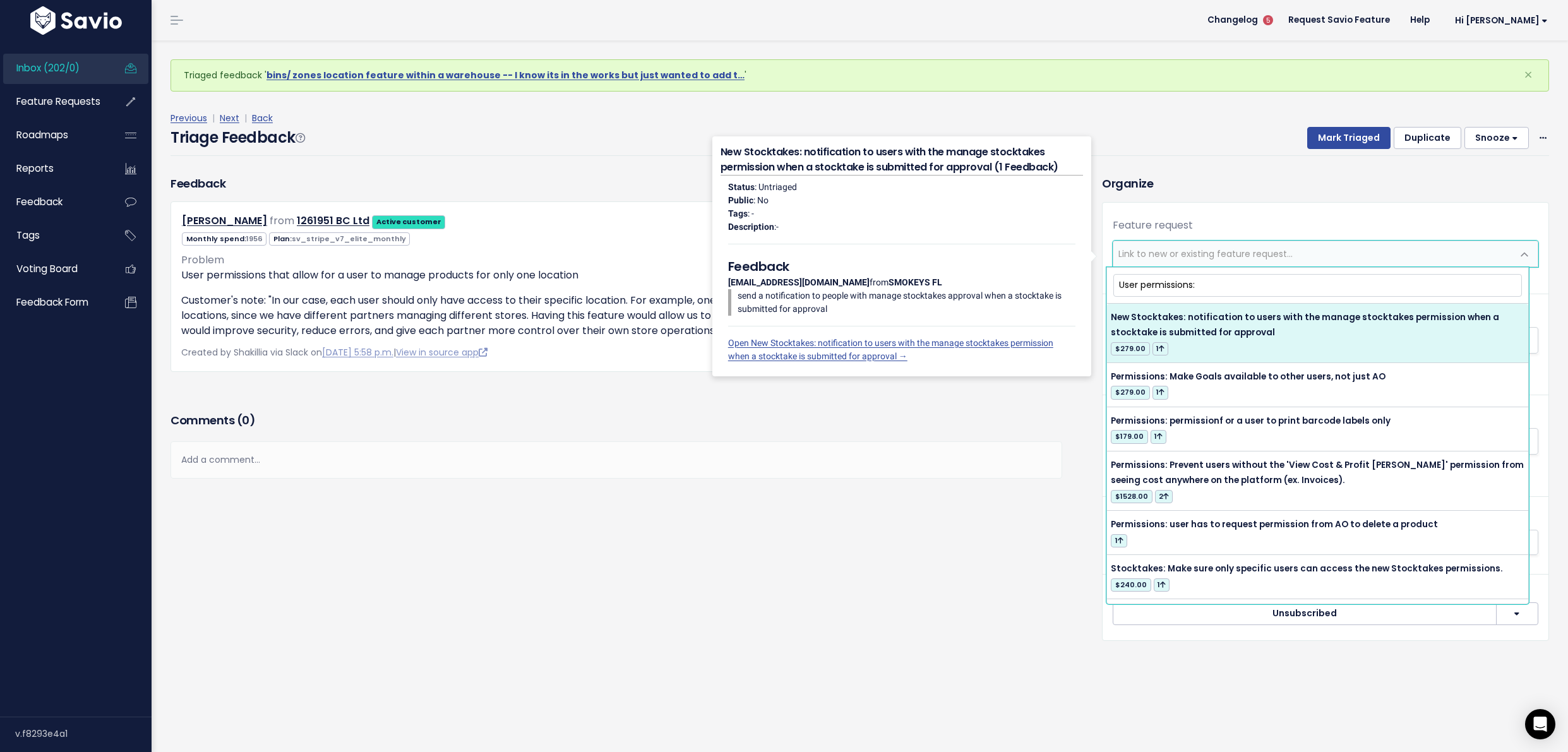
drag, startPoint x: 1202, startPoint y: 286, endPoint x: 1117, endPoint y: 282, distance: 85.1
click at [1117, 282] on input "User permissions:" at bounding box center [1317, 285] width 409 height 22
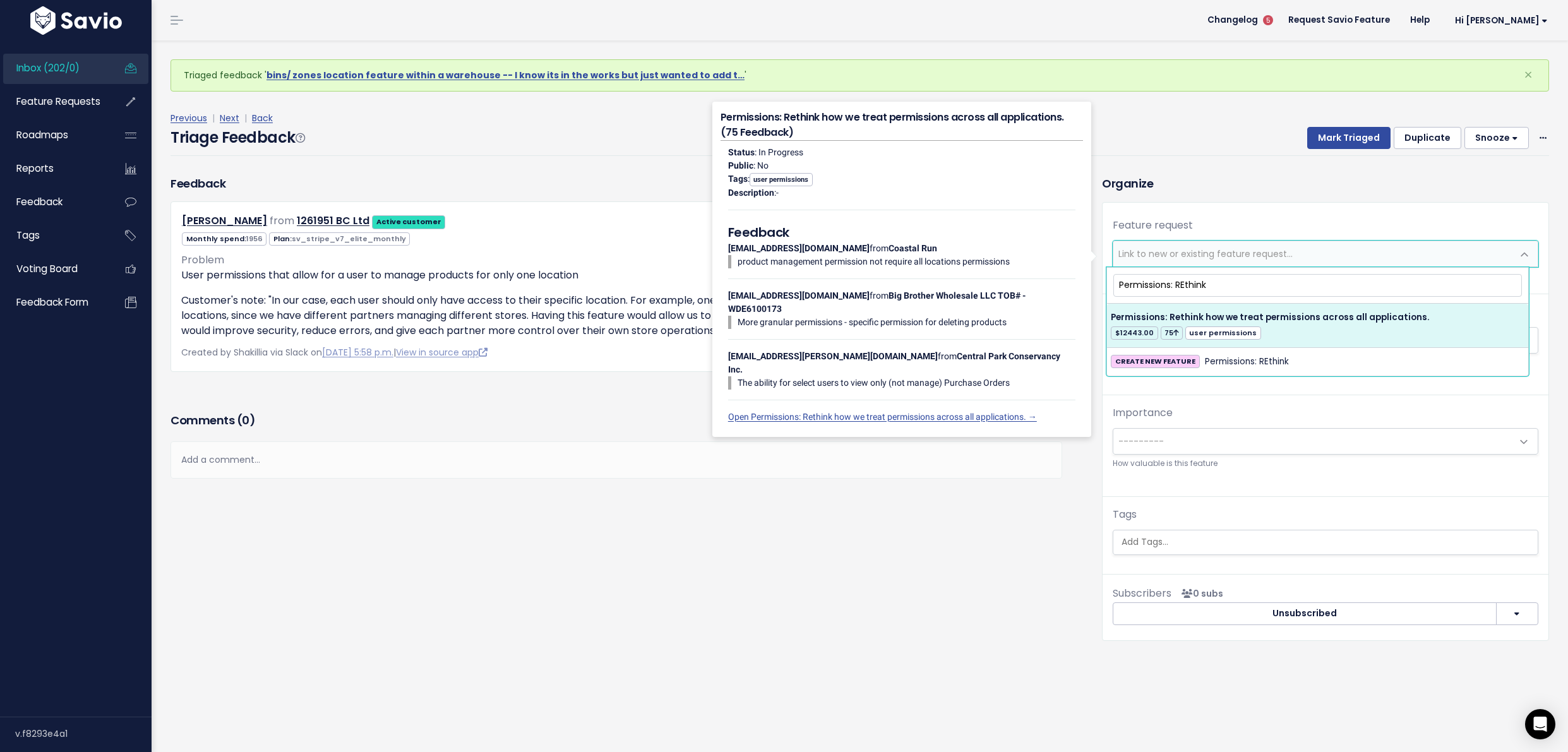
type input "Permissions: REthink"
select select "11991"
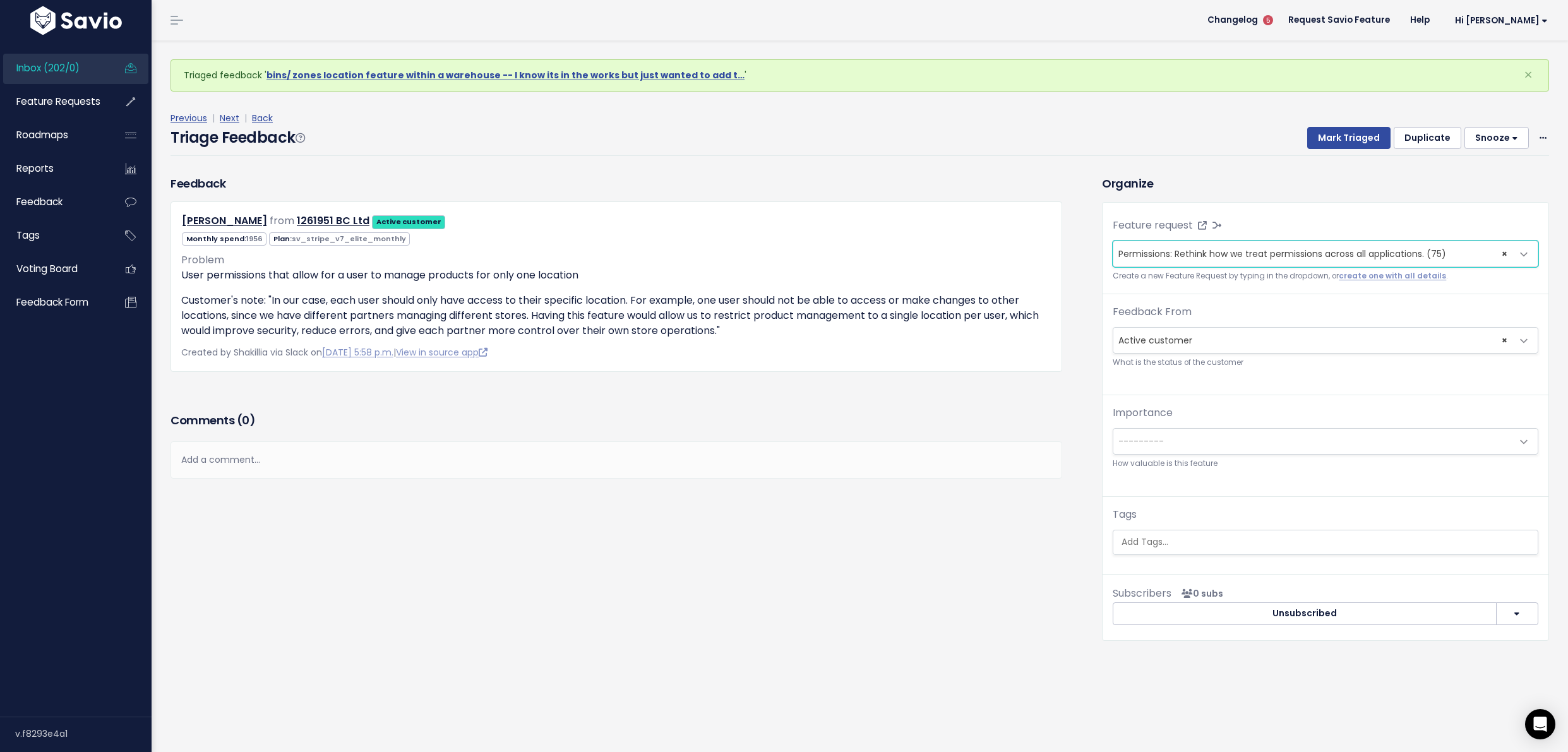
scroll to position [5, 0]
click at [1255, 531] on ul at bounding box center [1325, 542] width 424 height 24
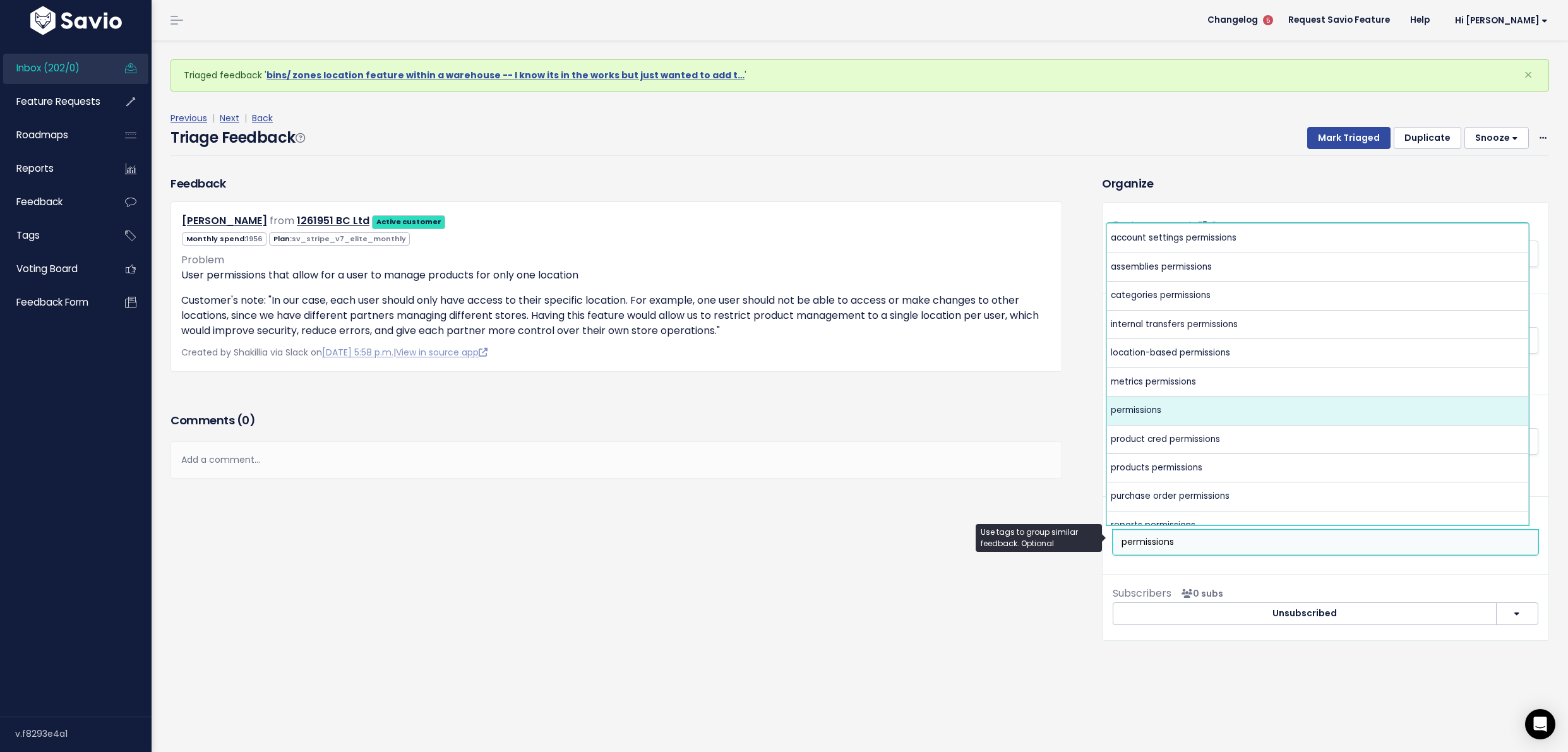
type input "permissions"
select select "3483"
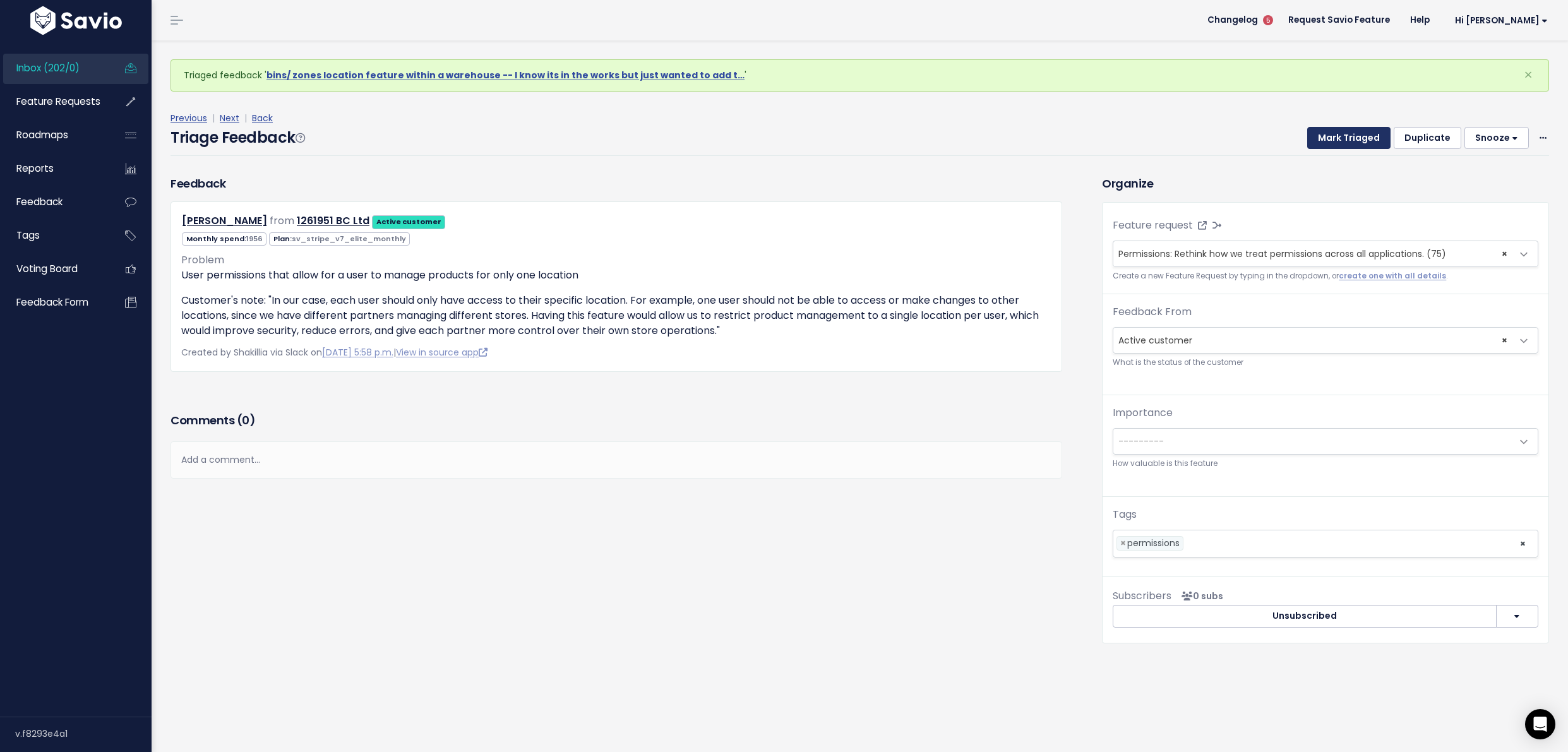
click at [1333, 127] on button "Mark Triaged" at bounding box center [1348, 138] width 83 height 23
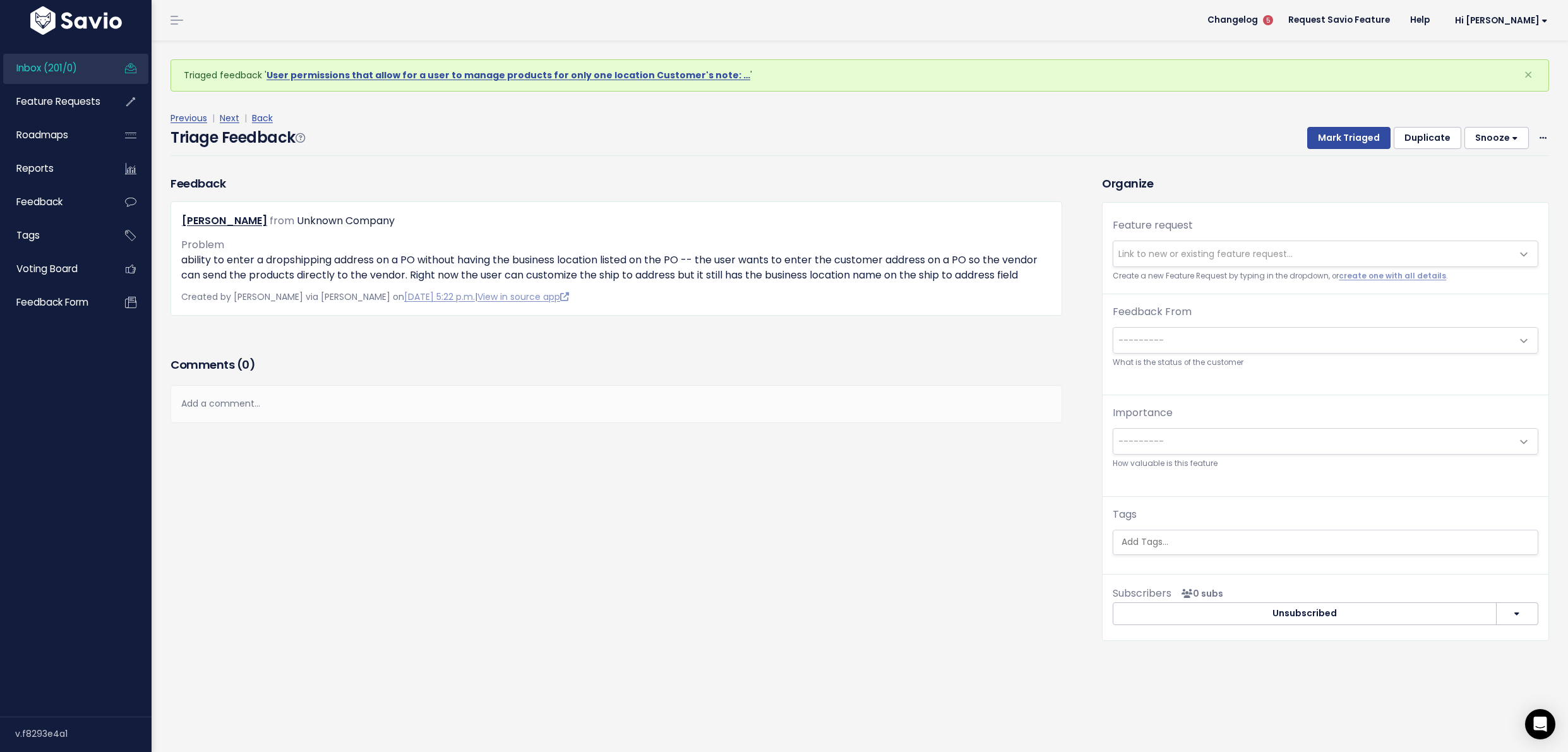
click at [1191, 245] on span "Link to new or existing feature request..." at bounding box center [1312, 254] width 399 height 26
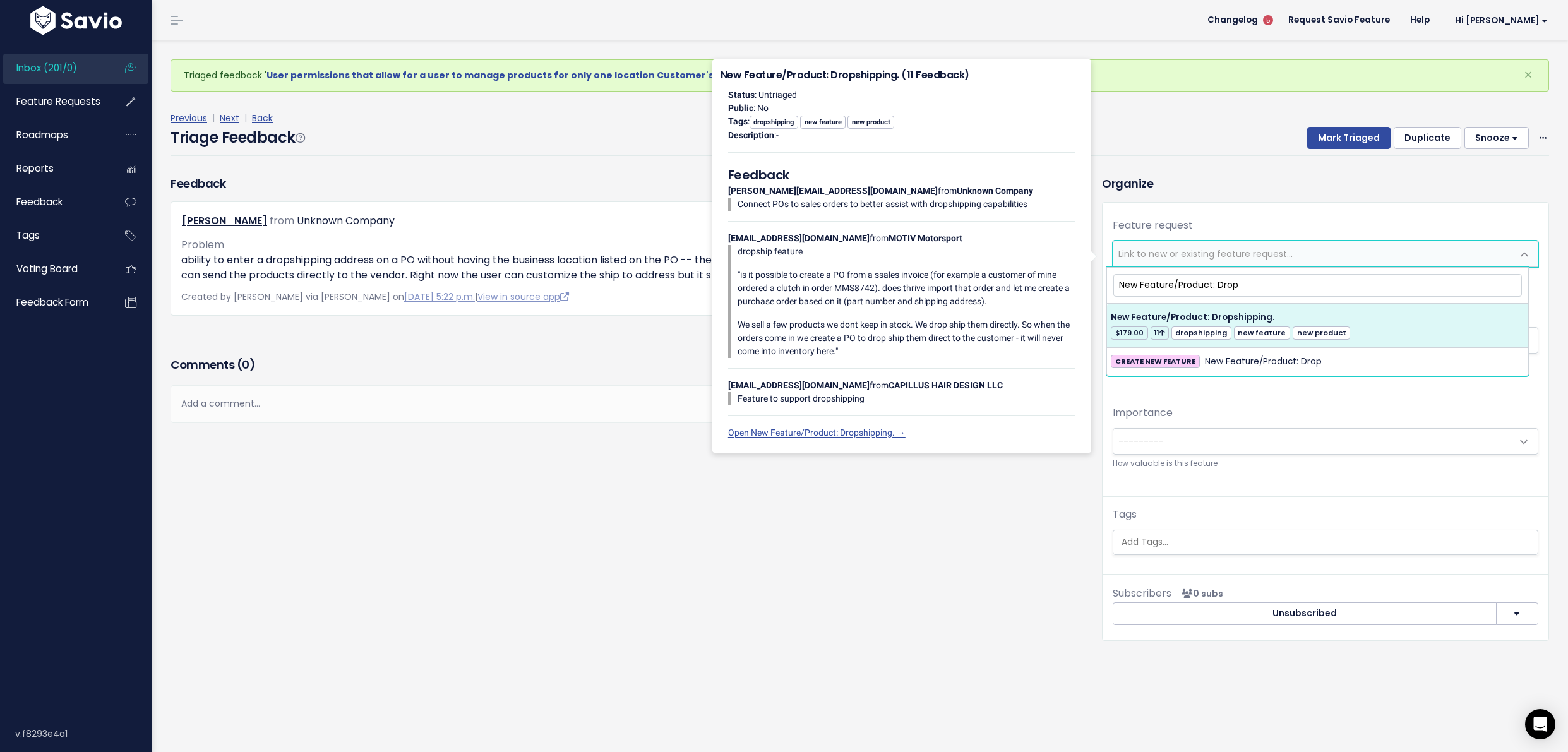
type input "New Feature/Product: Drop"
select select "20480"
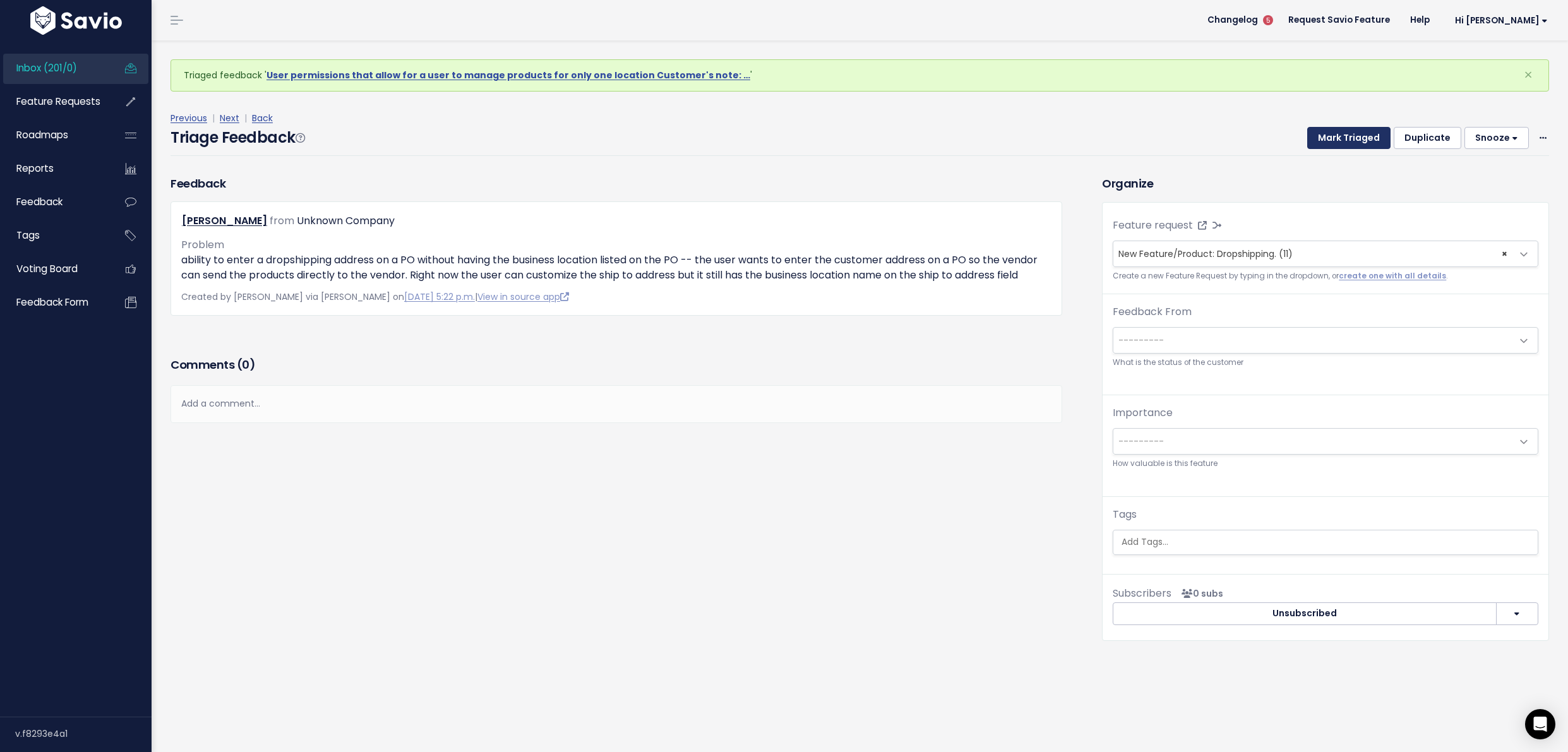
click at [1327, 130] on button "Mark Triaged" at bounding box center [1348, 138] width 83 height 23
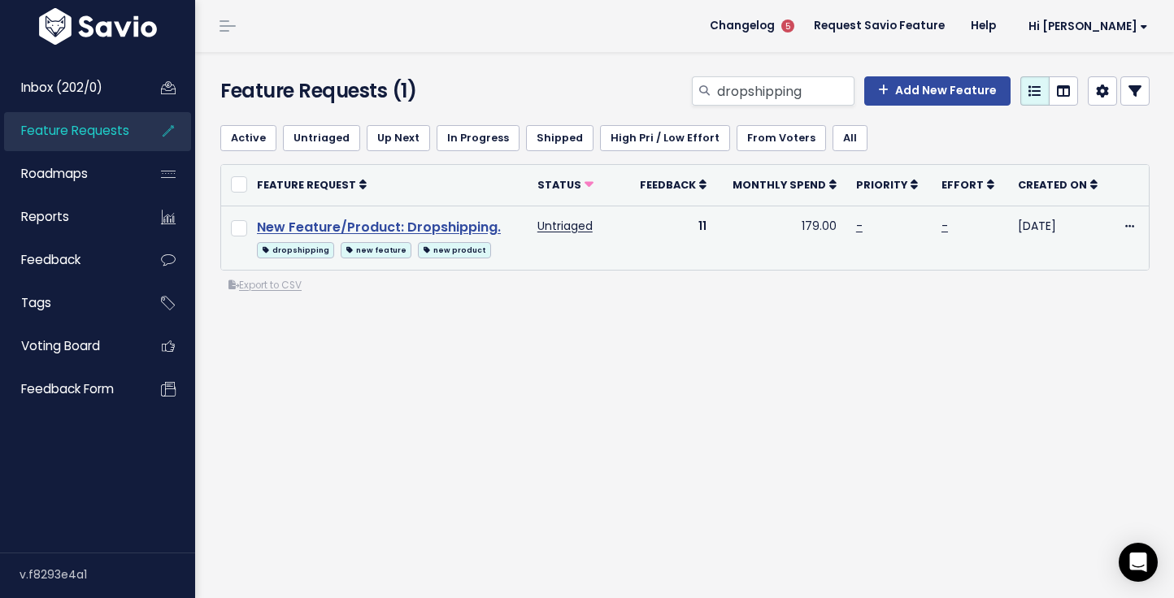
click at [487, 225] on link "New Feature/Product: Dropshipping." at bounding box center [379, 227] width 244 height 19
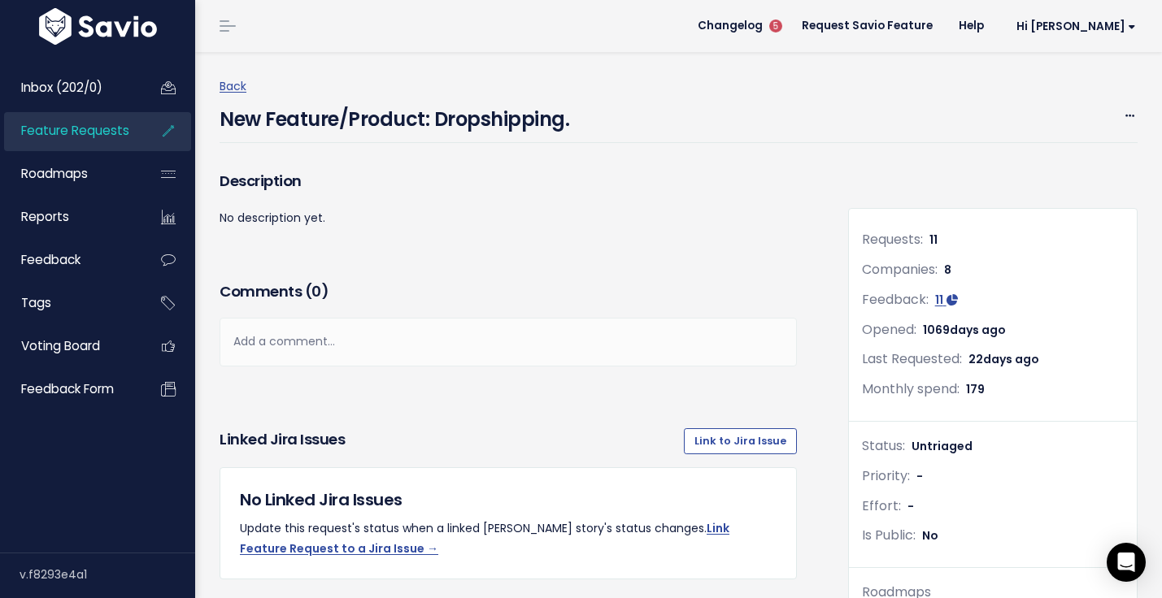
click at [88, 132] on span "Feature Requests" at bounding box center [75, 130] width 108 height 17
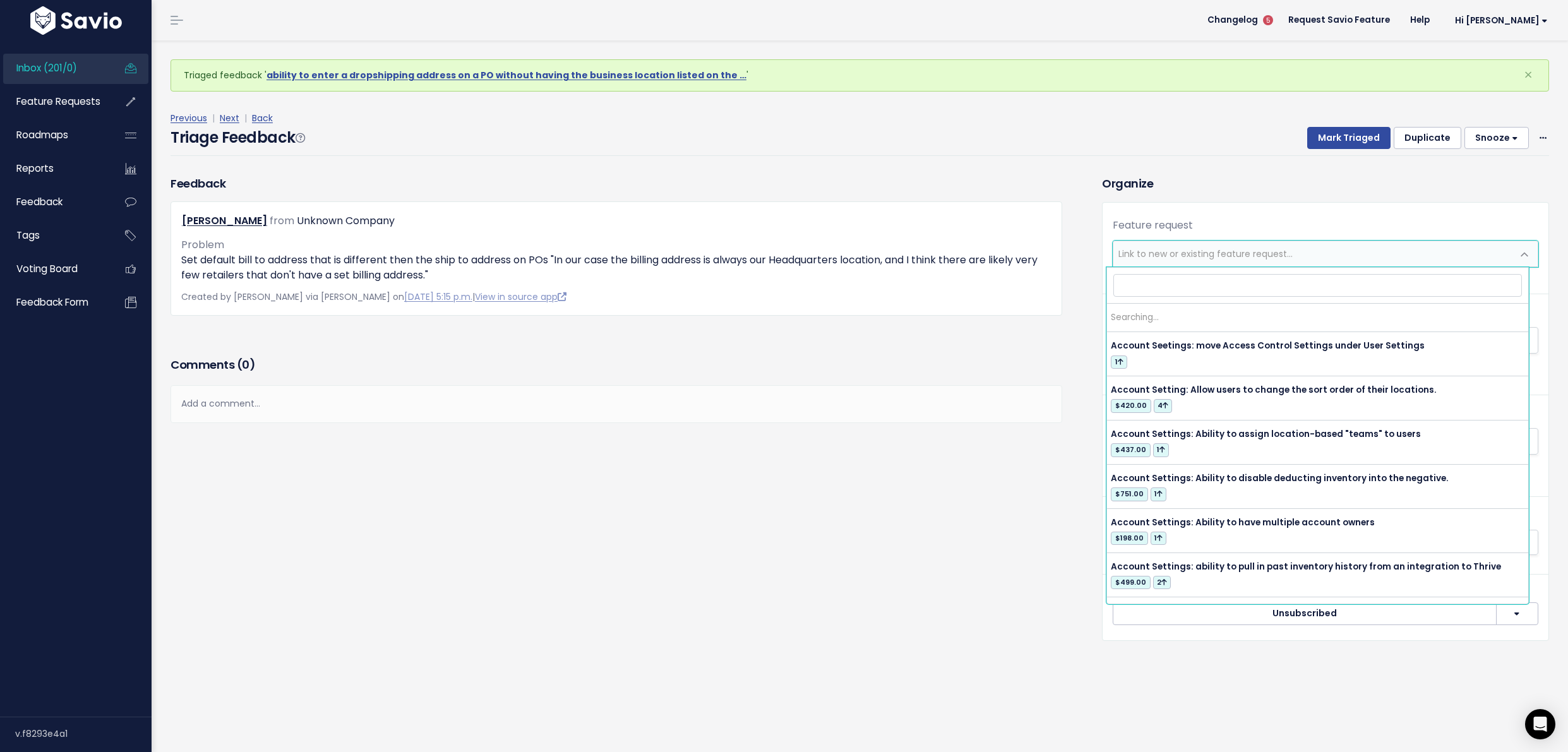
click at [1140, 258] on span "Link to new or existing feature request..." at bounding box center [1205, 254] width 174 height 12
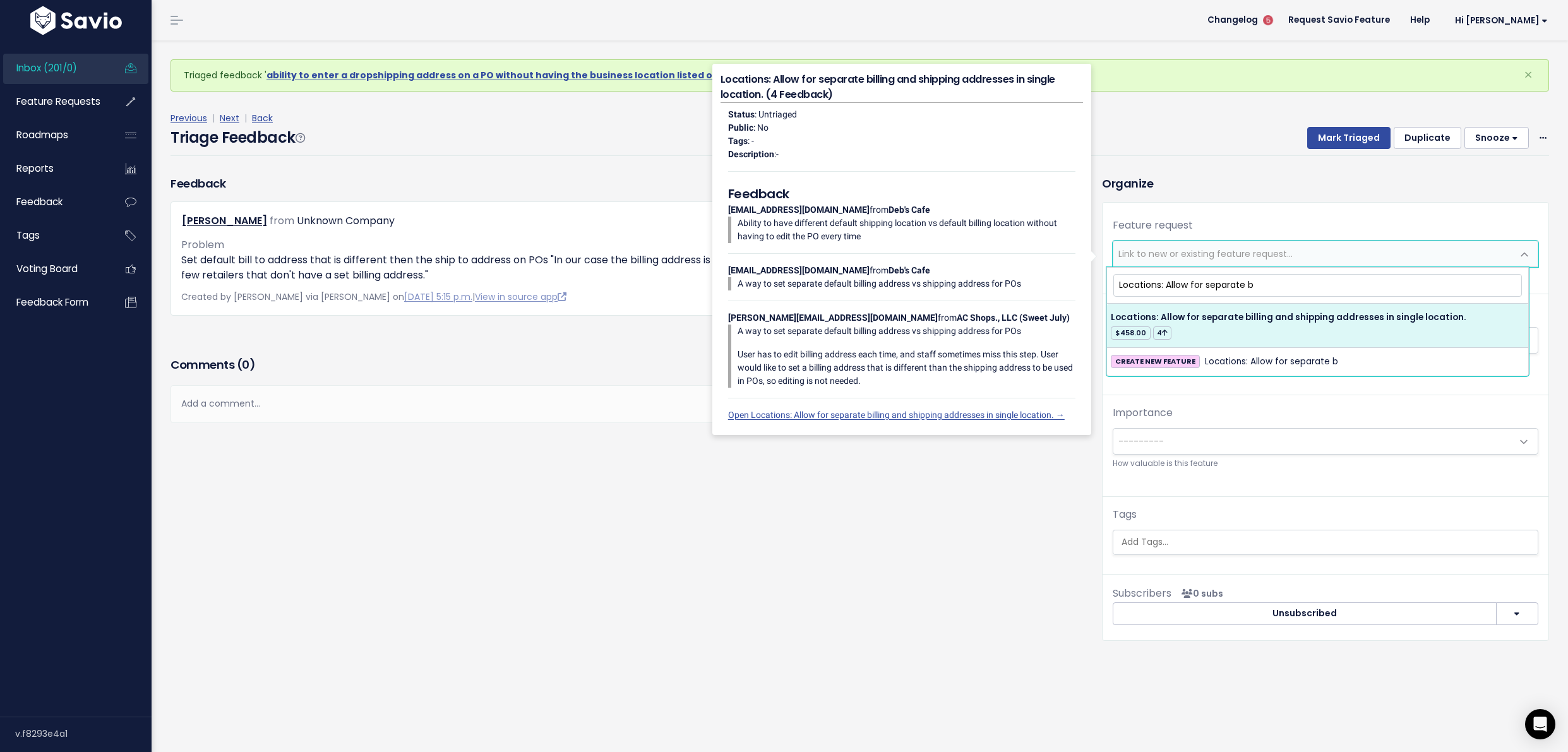
type input "Locations: Allow for separate b"
select select "21457"
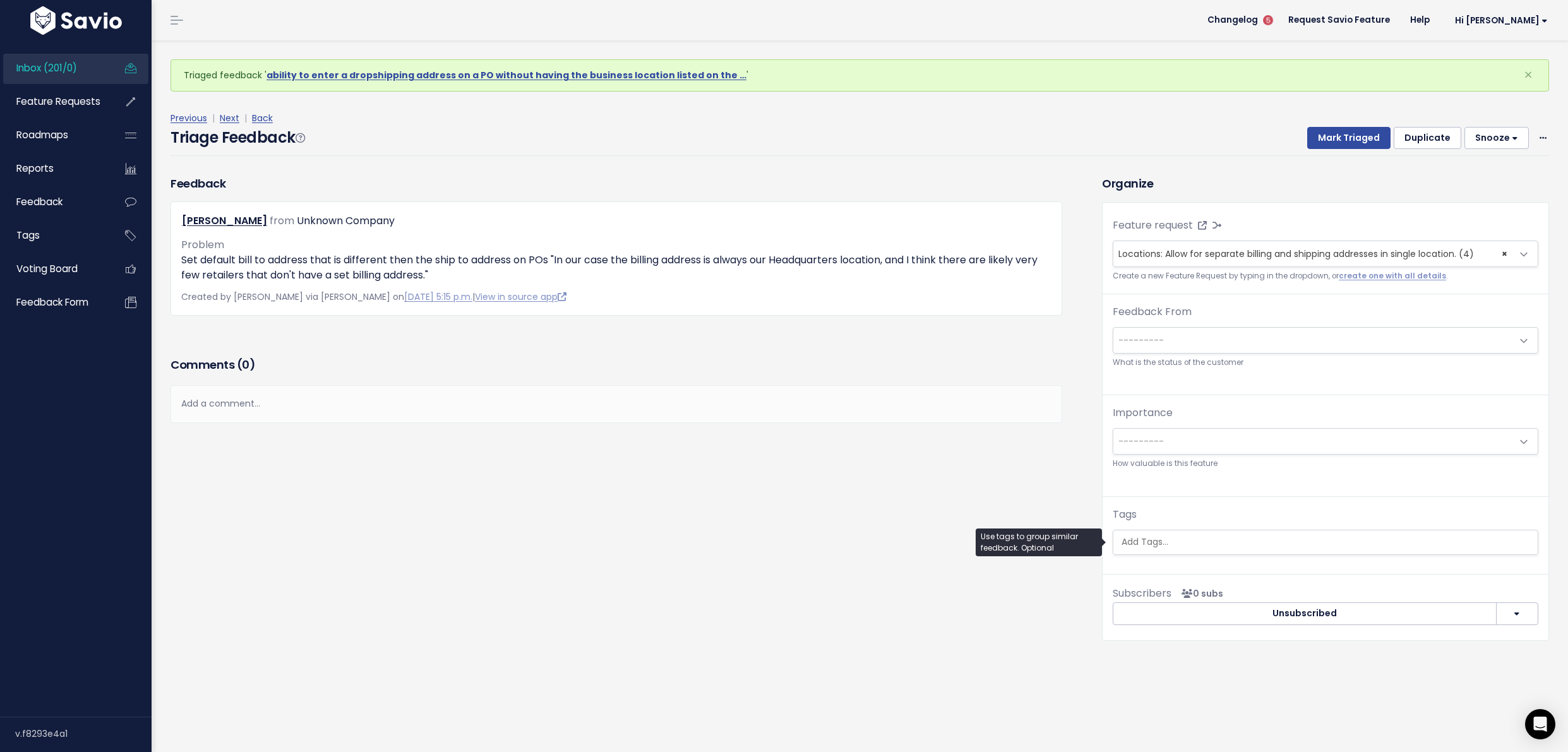
click at [1239, 539] on input "search" at bounding box center [1325, 541] width 418 height 13
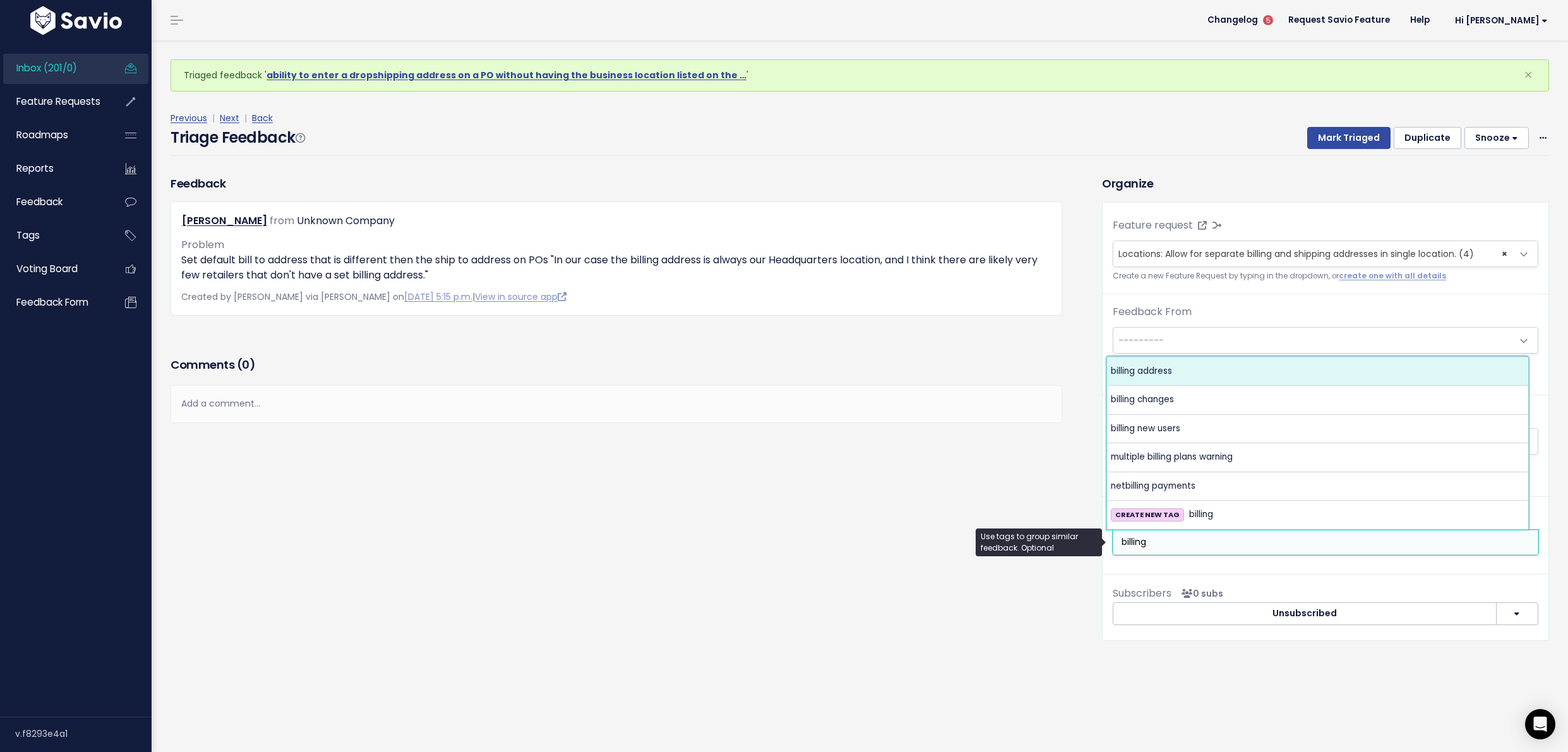
type input "billing"
select select "6341"
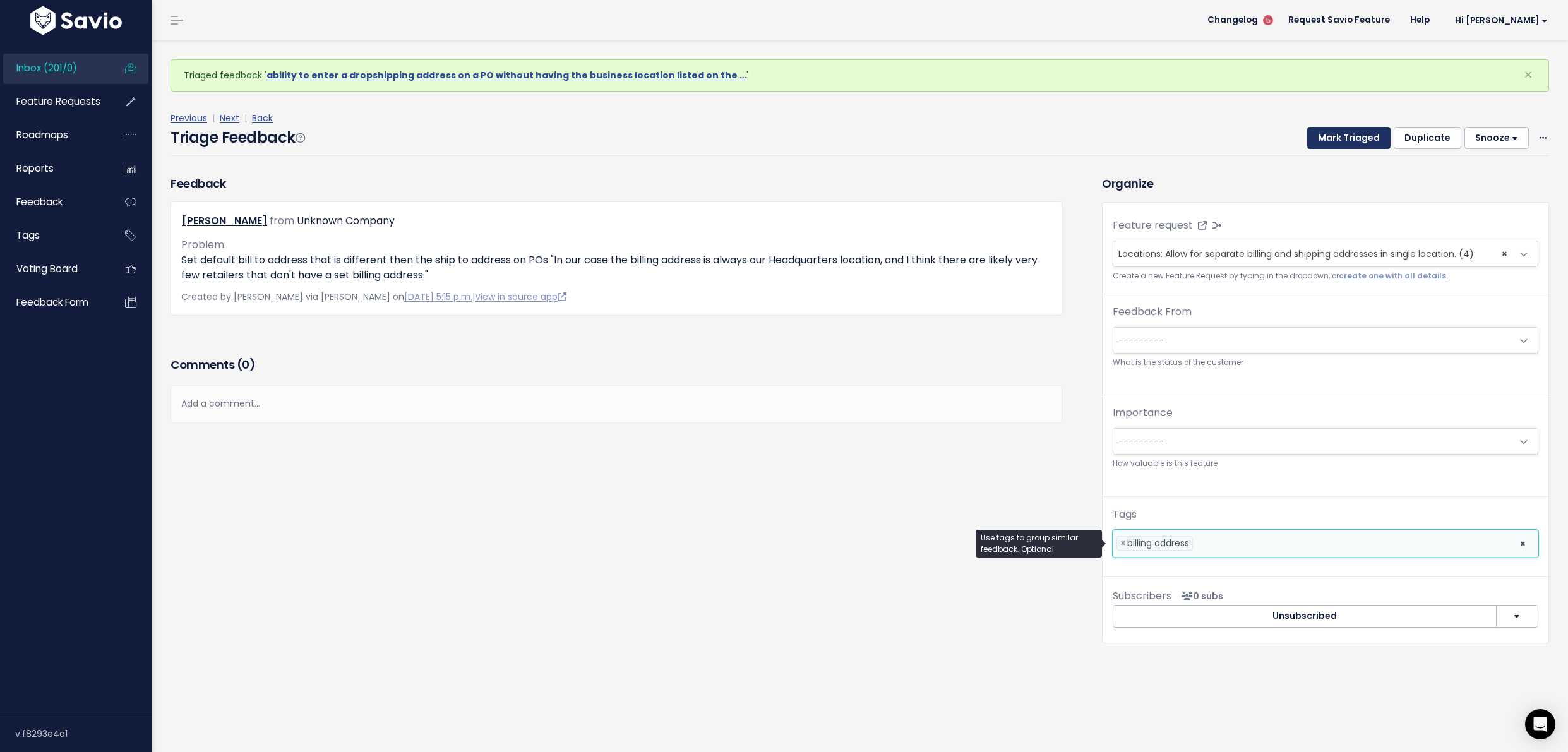
click at [1322, 144] on button "Mark Triaged" at bounding box center [1348, 138] width 83 height 23
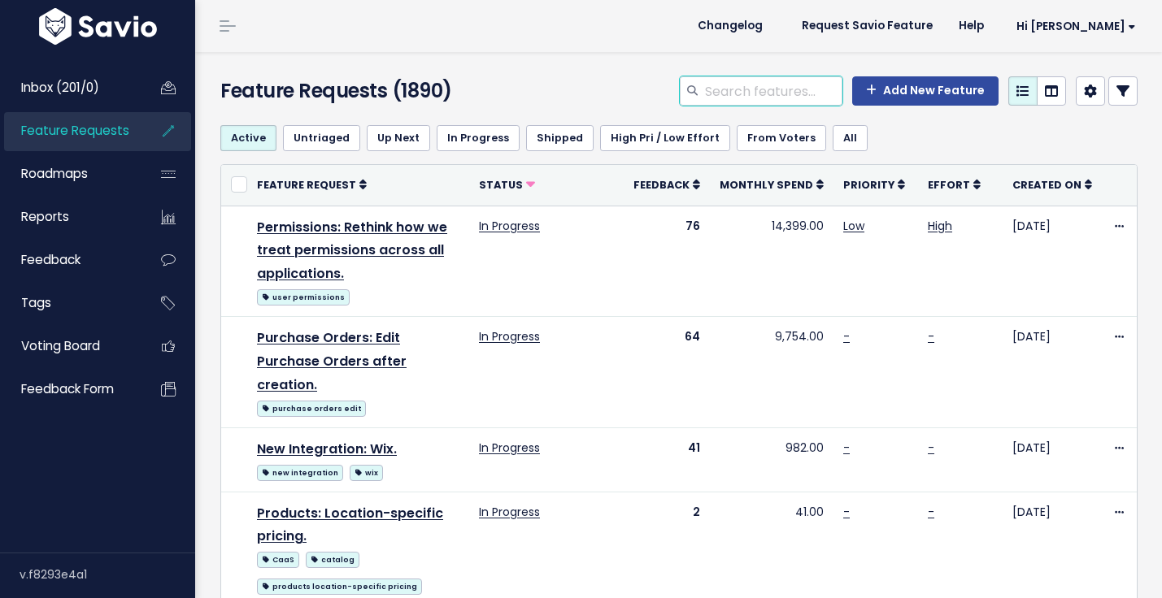
click at [714, 92] on input "search" at bounding box center [772, 90] width 139 height 29
type input "bill to"
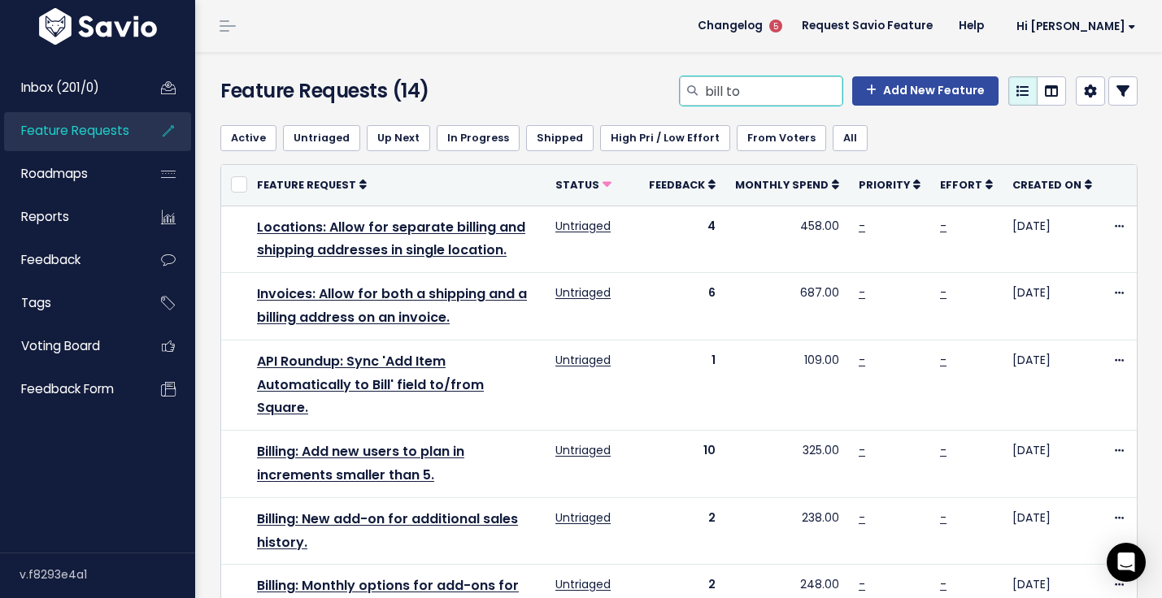
click at [740, 97] on input "bill to" at bounding box center [772, 90] width 139 height 29
type input "p"
type input "prices sync"
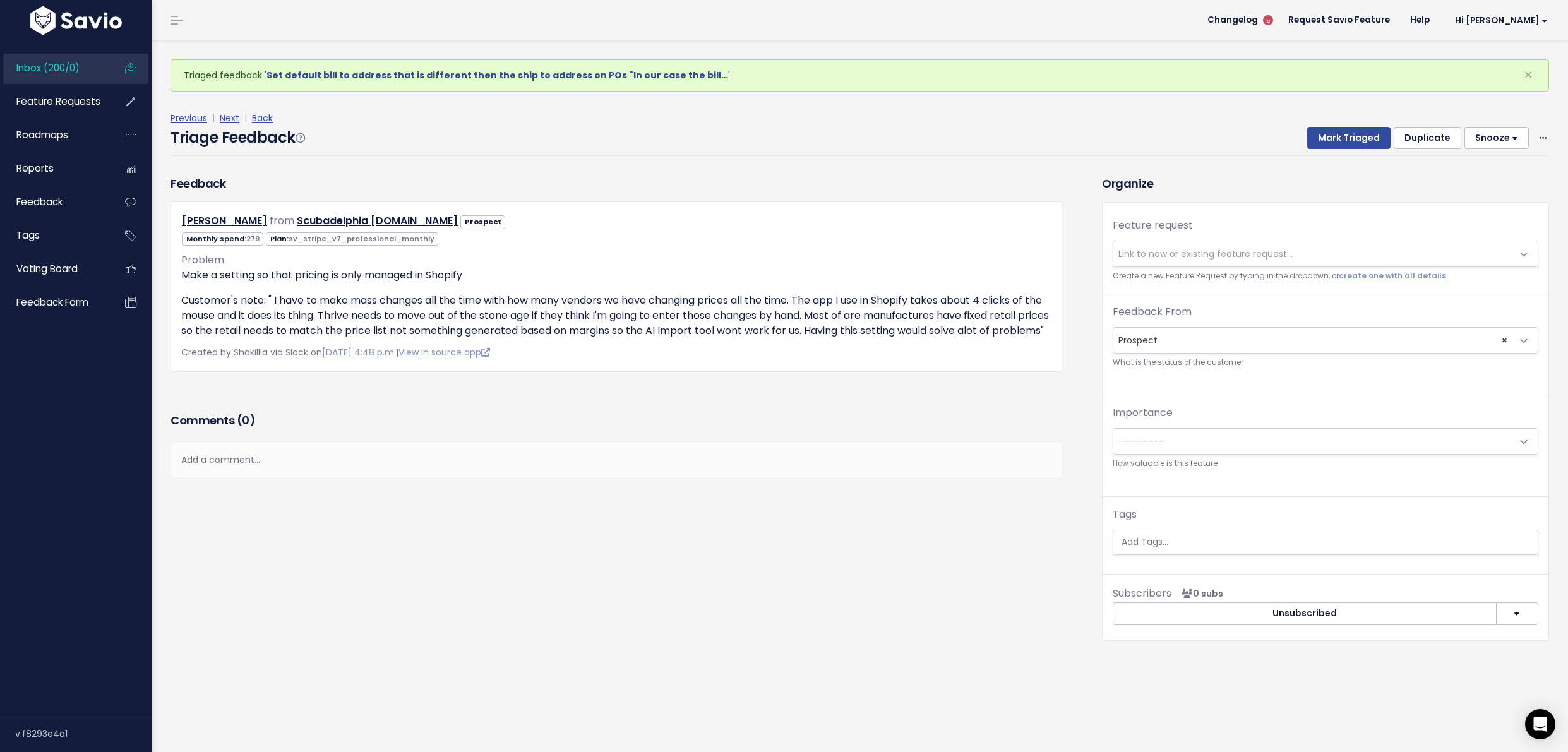
click at [1219, 255] on span "Link to new or existing feature request..." at bounding box center [1205, 254] width 174 height 12
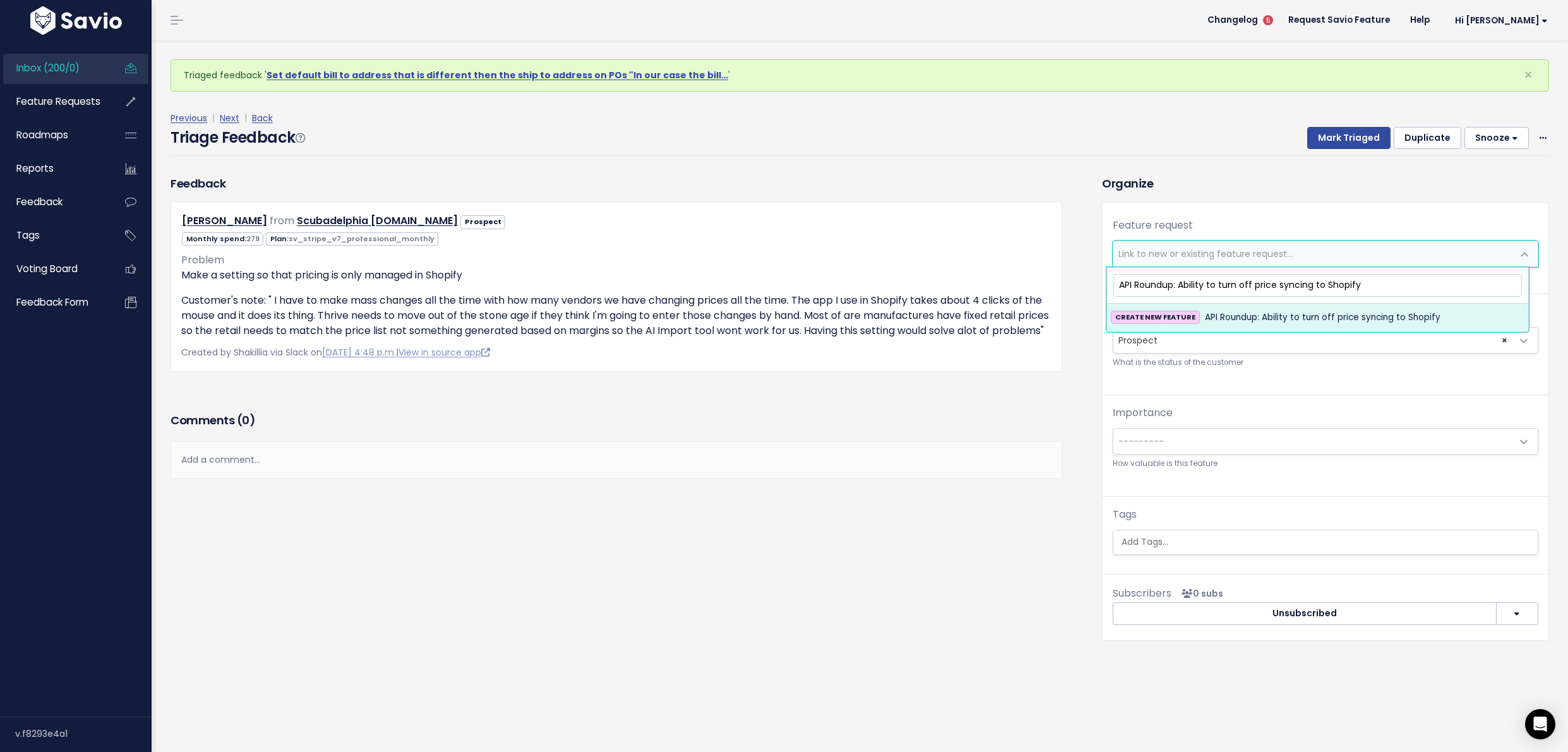
type input "API Roundup: Ability to turn off price syncing to Shopify"
click at [1353, 327] on li "CREATE NEW FEATURE API Roundup: Ability to turn off price syncing to Shopify" at bounding box center [1317, 318] width 421 height 28
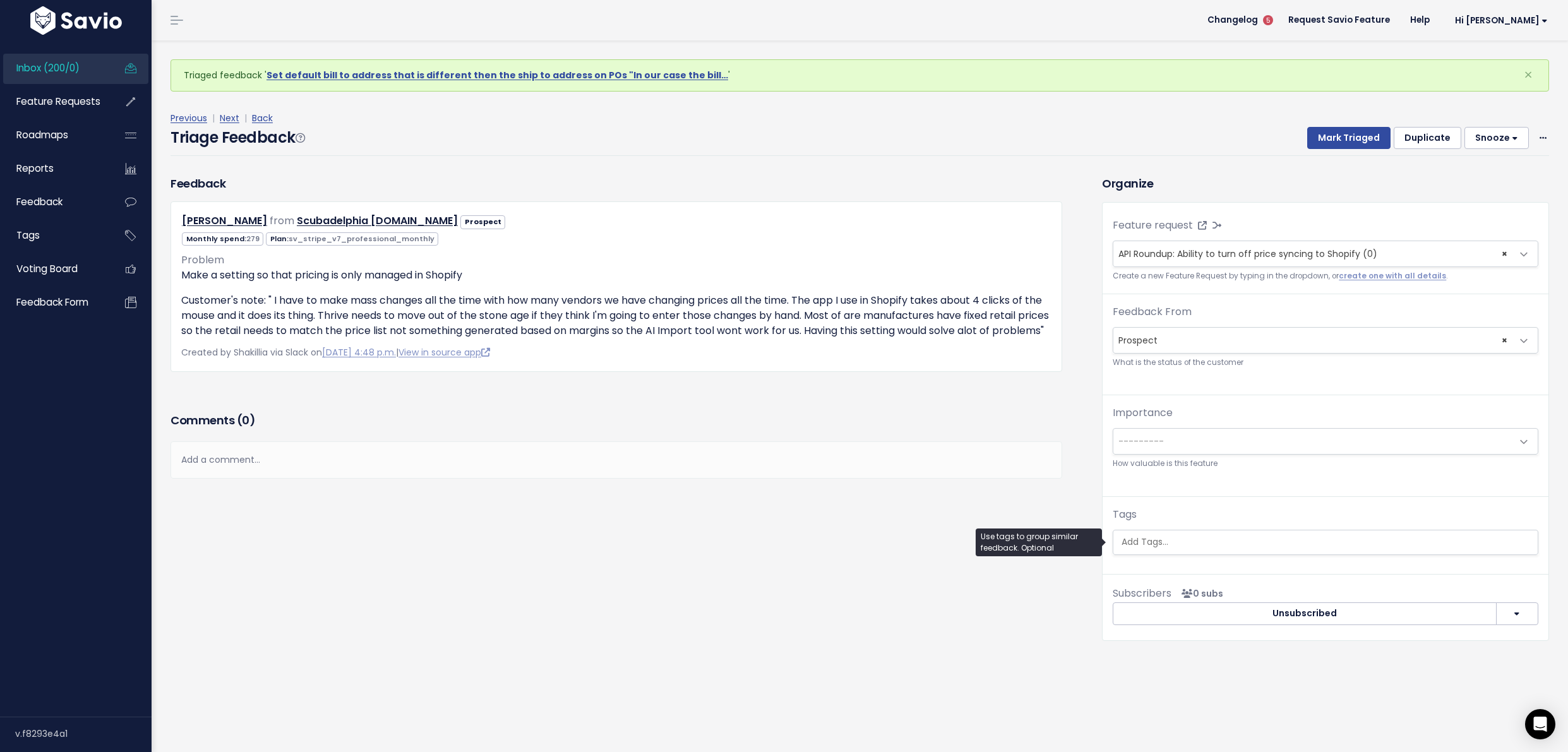
click at [1178, 545] on input "search" at bounding box center [1325, 541] width 418 height 13
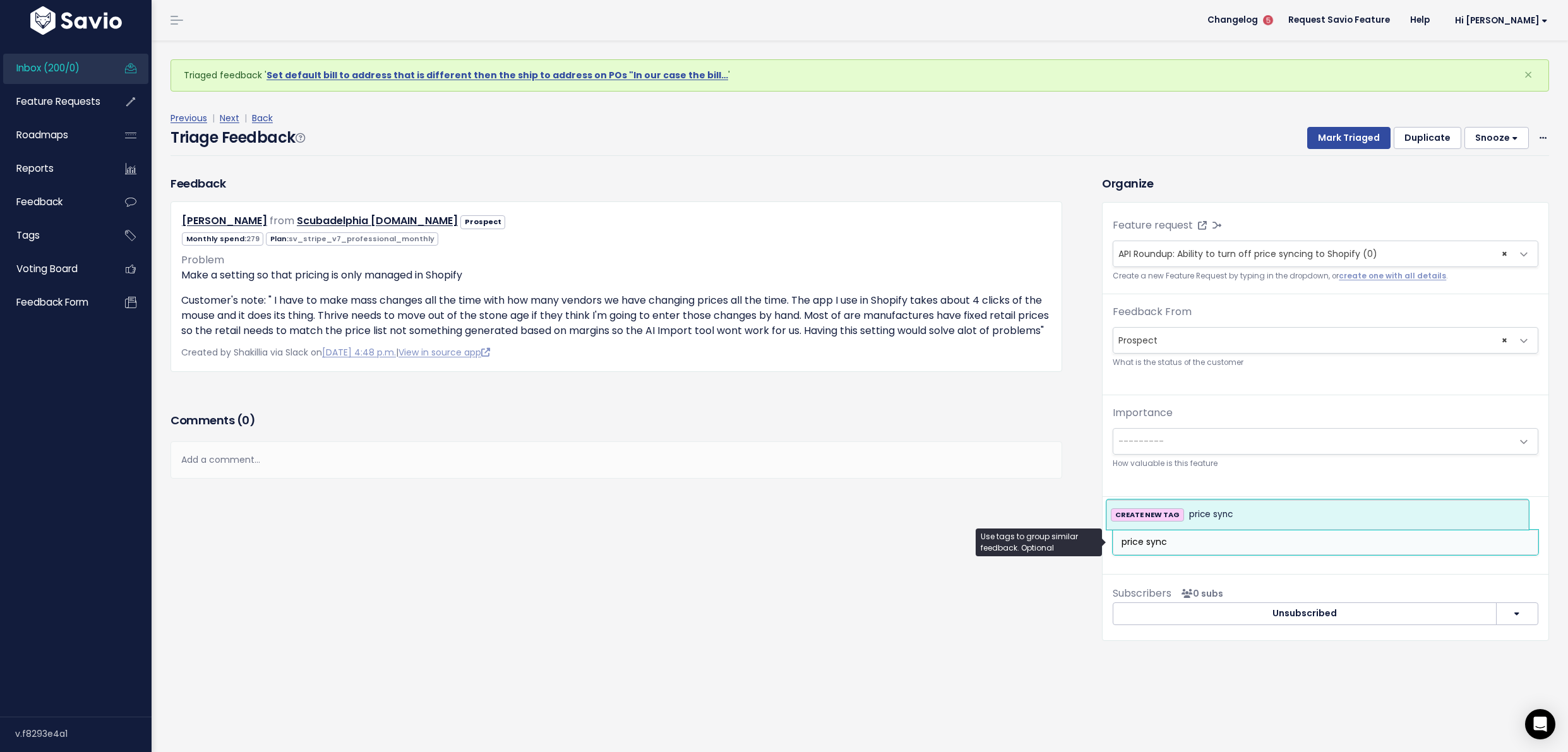
type input "price sync"
click at [1208, 520] on span "price sync" at bounding box center [1211, 515] width 43 height 16
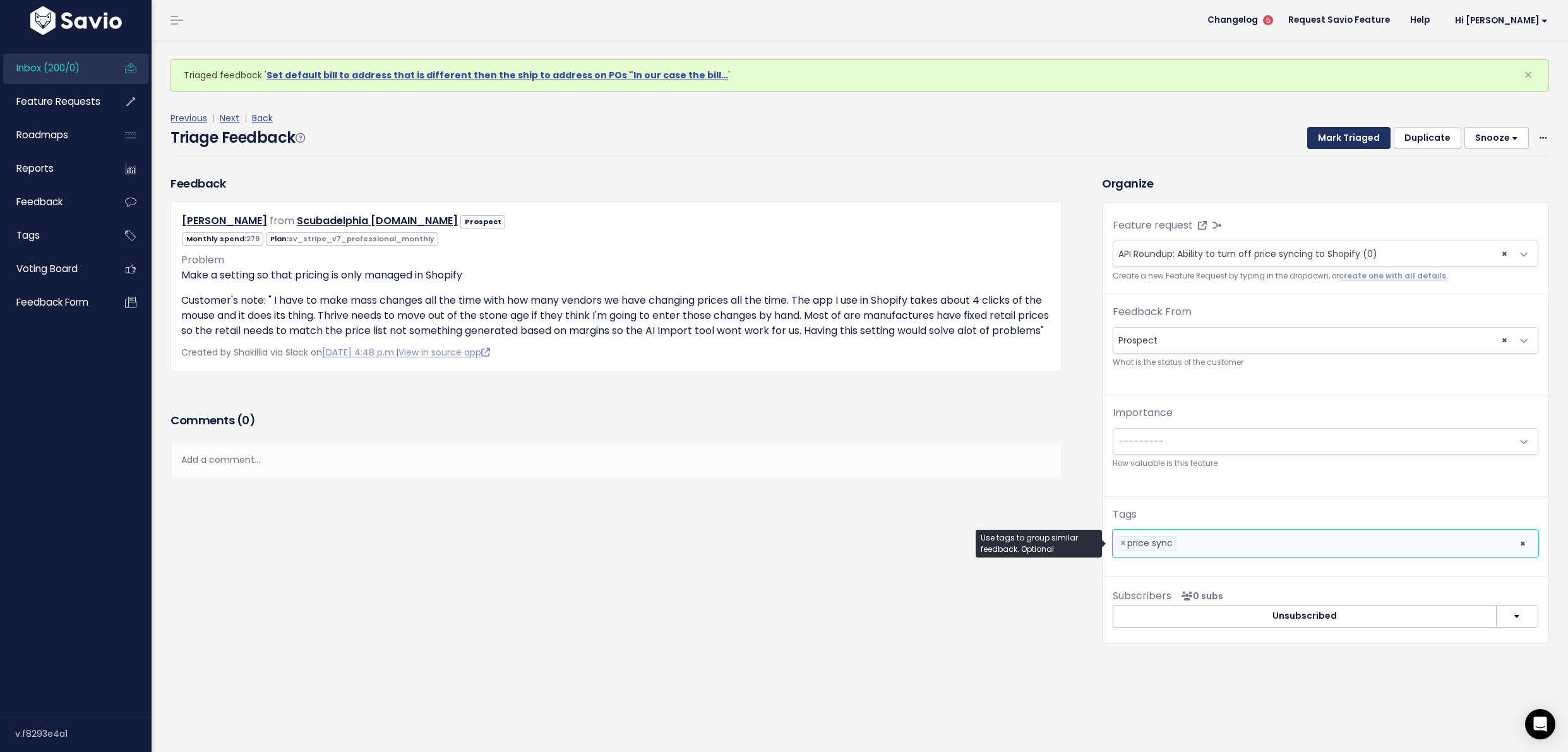
click at [1330, 139] on button "Mark Triaged" at bounding box center [1348, 138] width 83 height 23
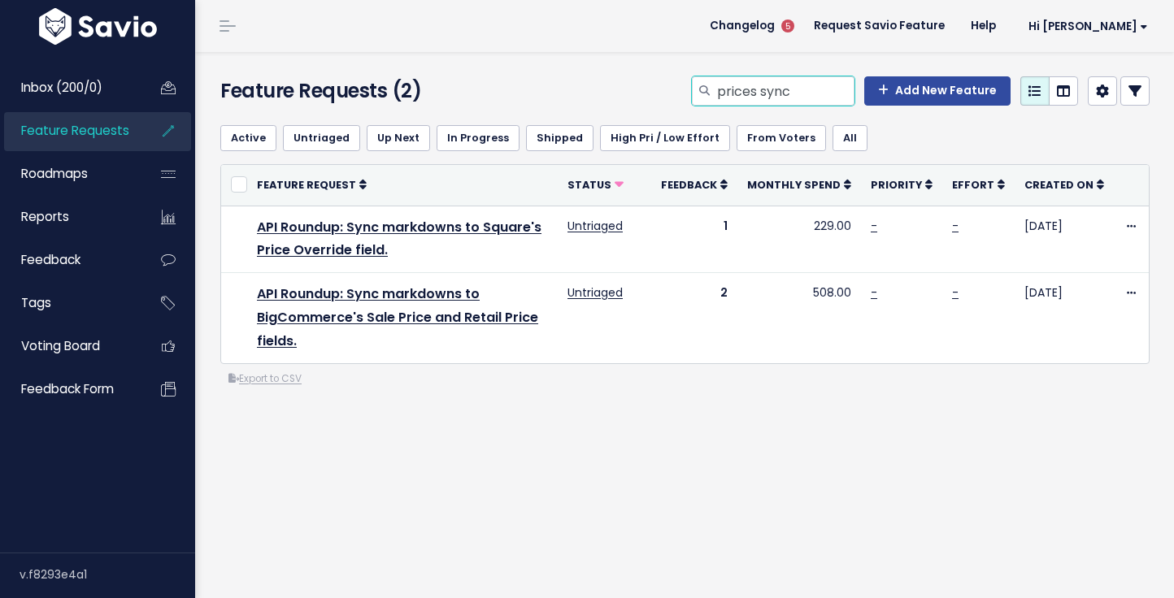
click at [743, 104] on input "prices sync" at bounding box center [784, 90] width 139 height 29
type input "pricing sync"
click at [778, 85] on input "pricing sync" at bounding box center [784, 90] width 139 height 29
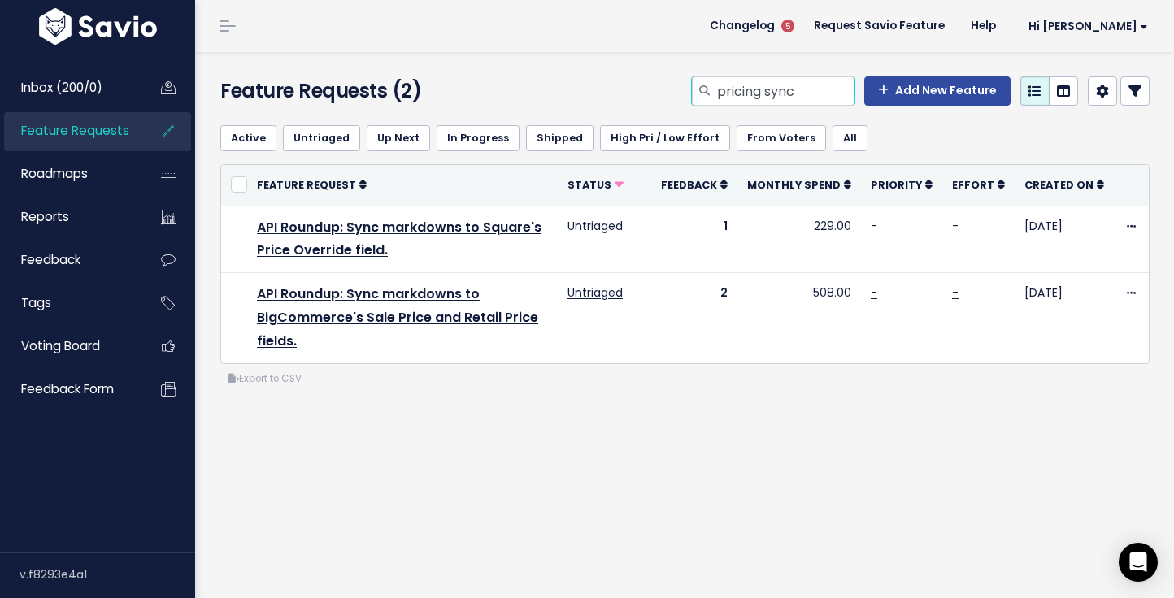
click at [778, 85] on input "pricing sync" at bounding box center [784, 90] width 139 height 29
type input "default label"
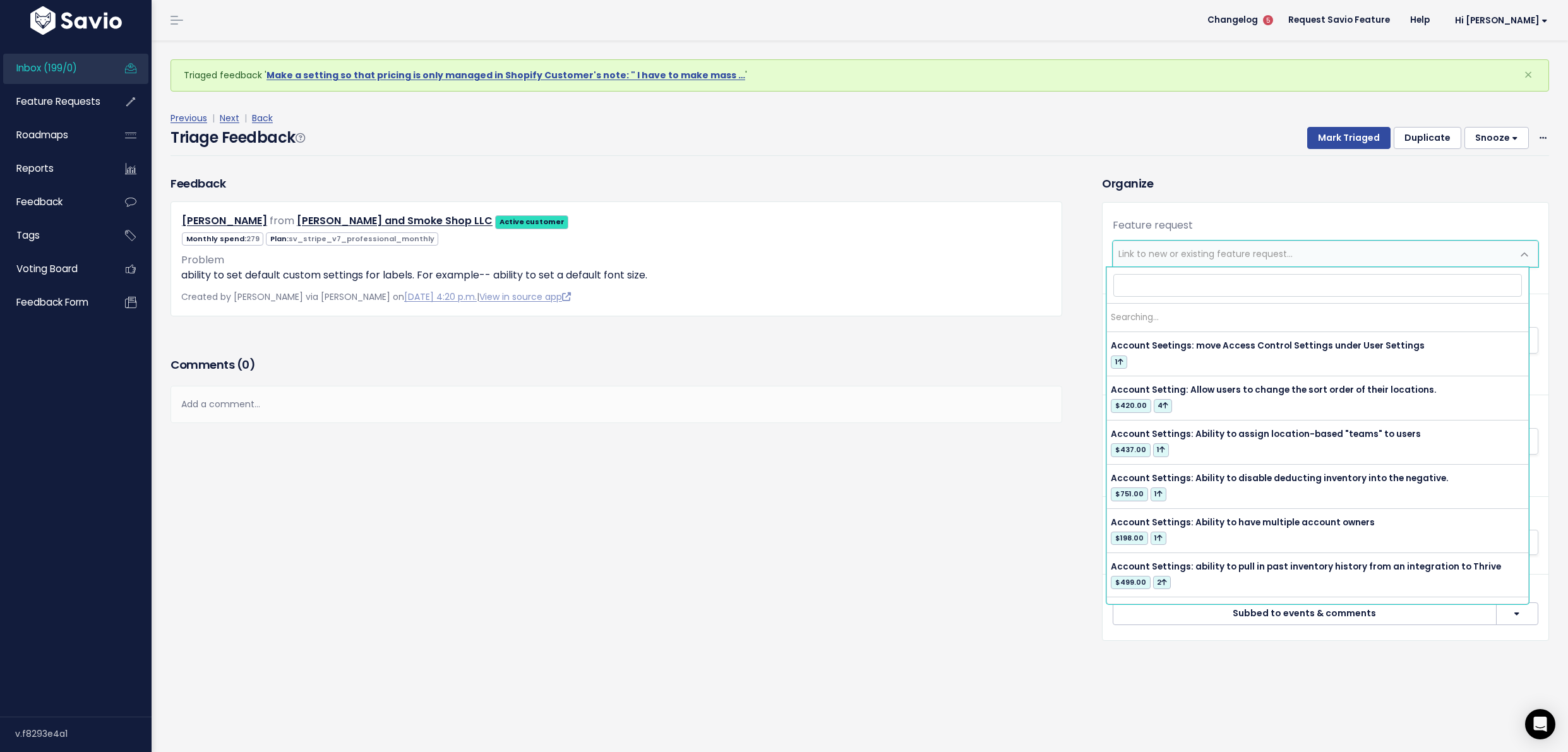
click at [1163, 244] on span "Link to new or existing feature request..." at bounding box center [1312, 254] width 399 height 26
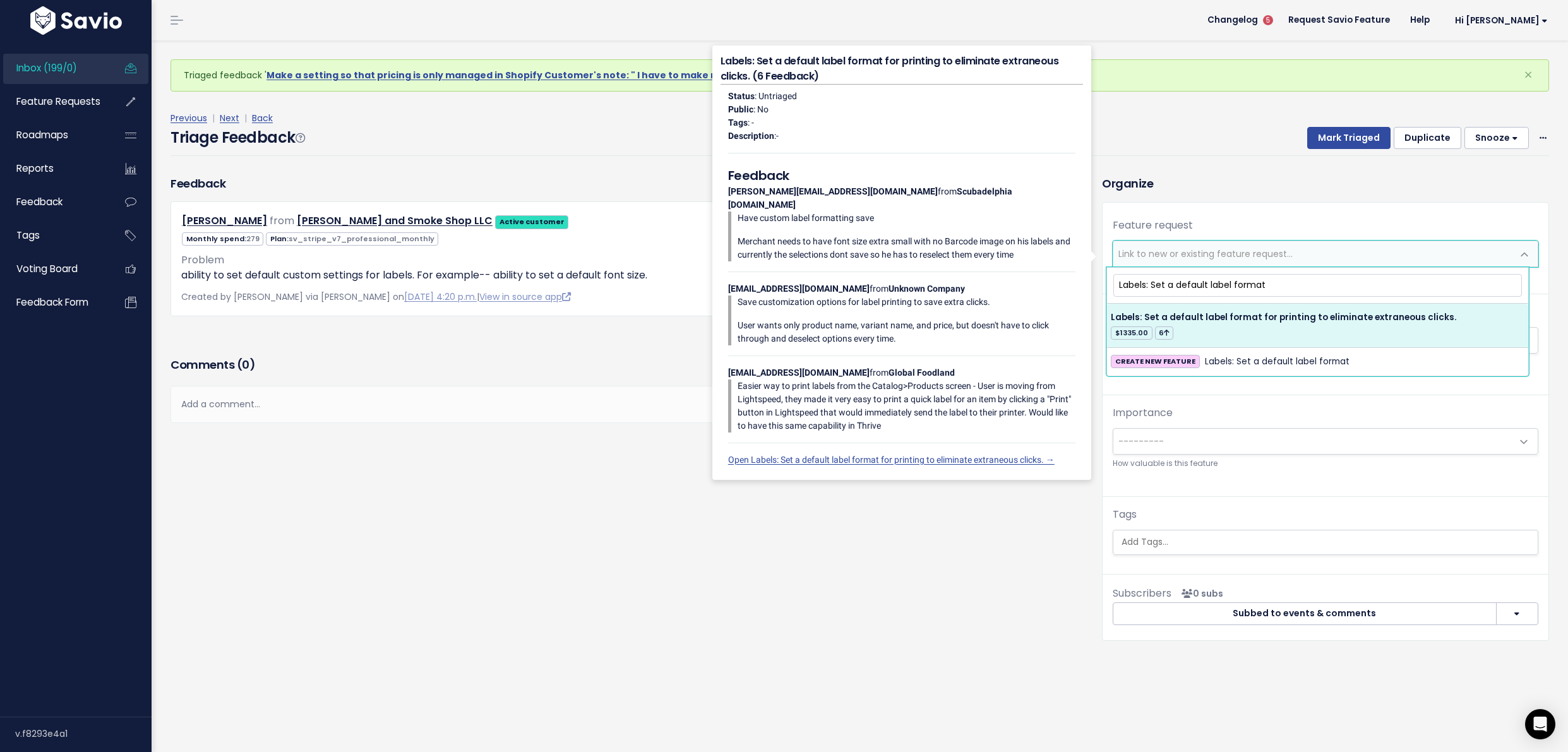
type input "Labels: Set a default label format"
select select "21284"
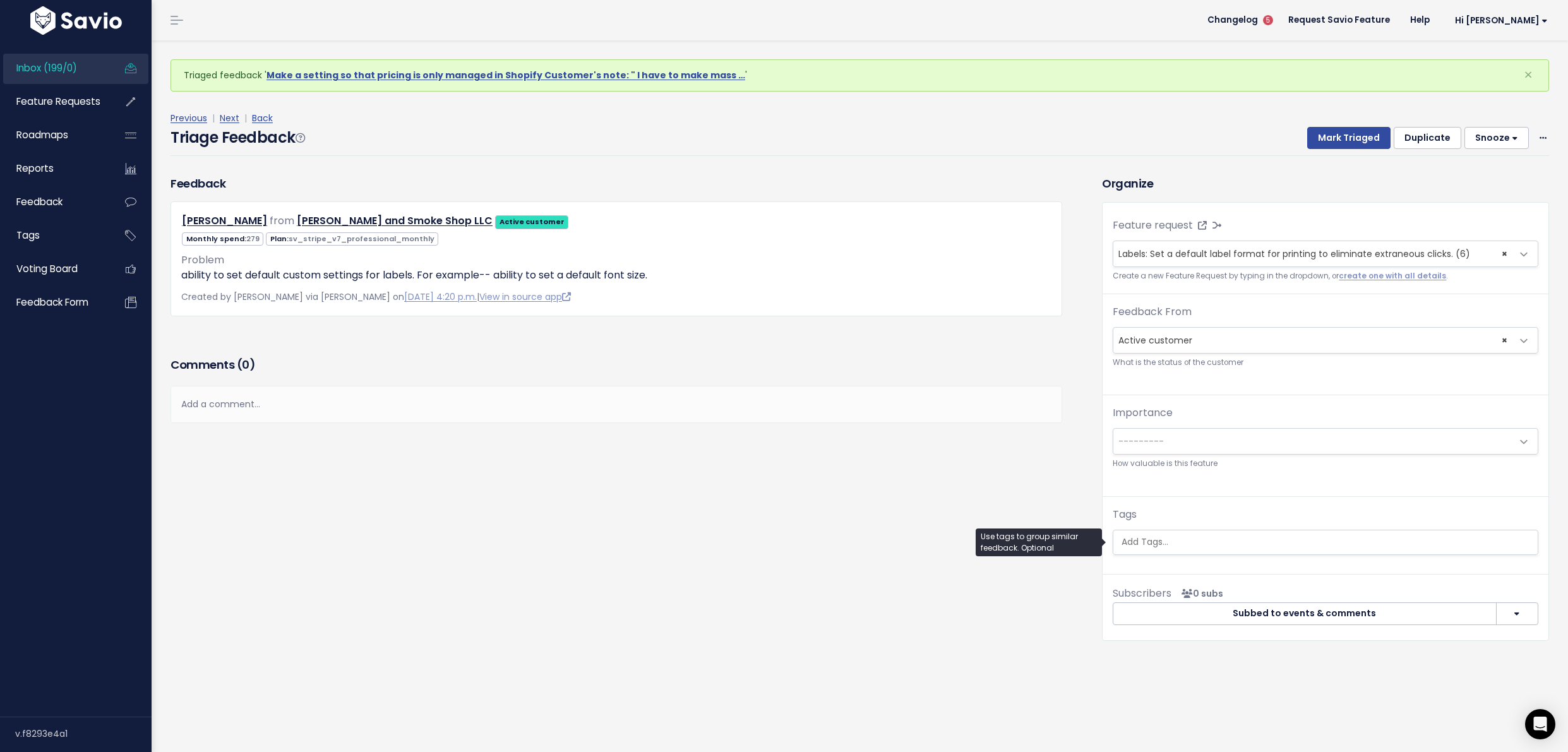
click at [1200, 537] on input "search" at bounding box center [1325, 541] width 418 height 13
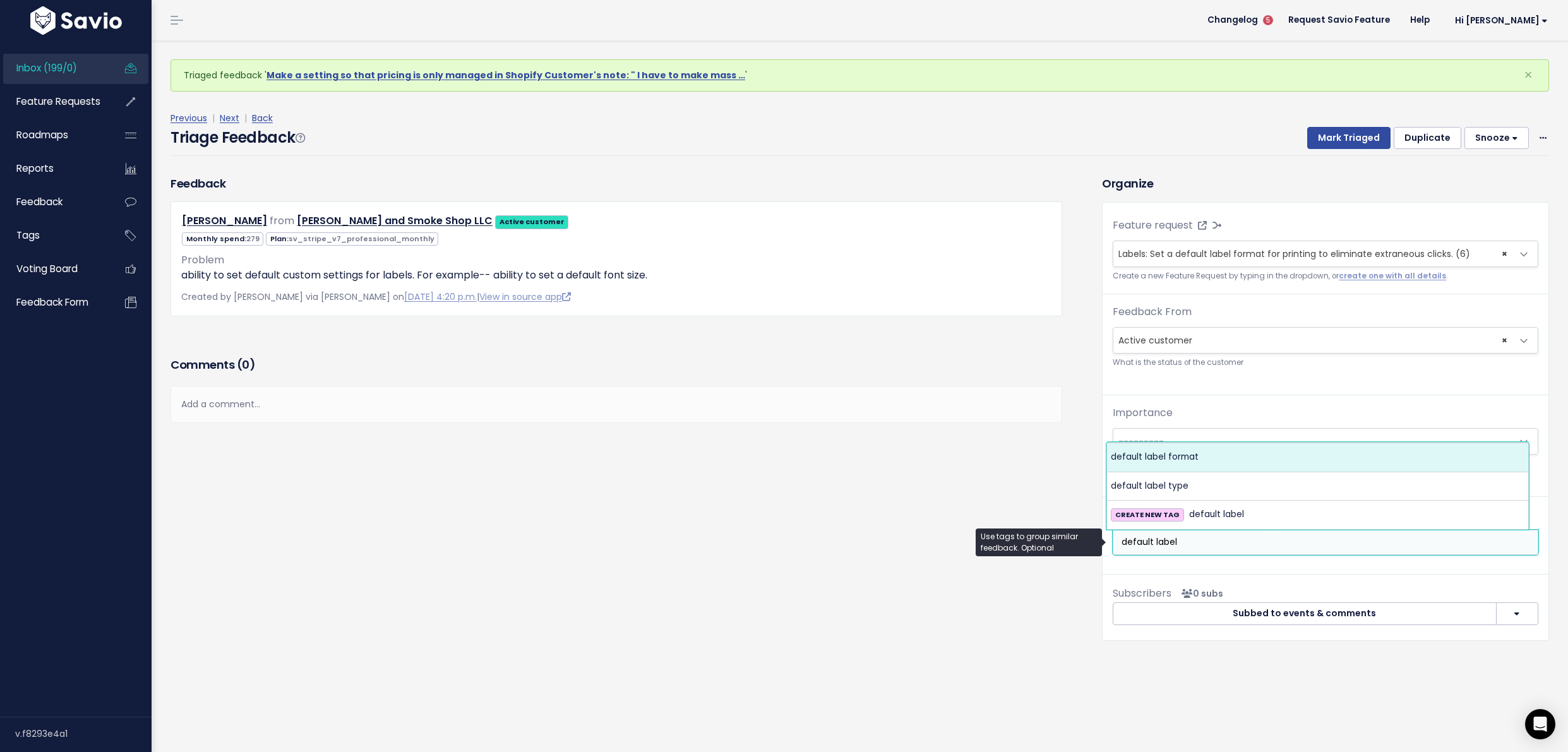
type input "default label"
select select "6271"
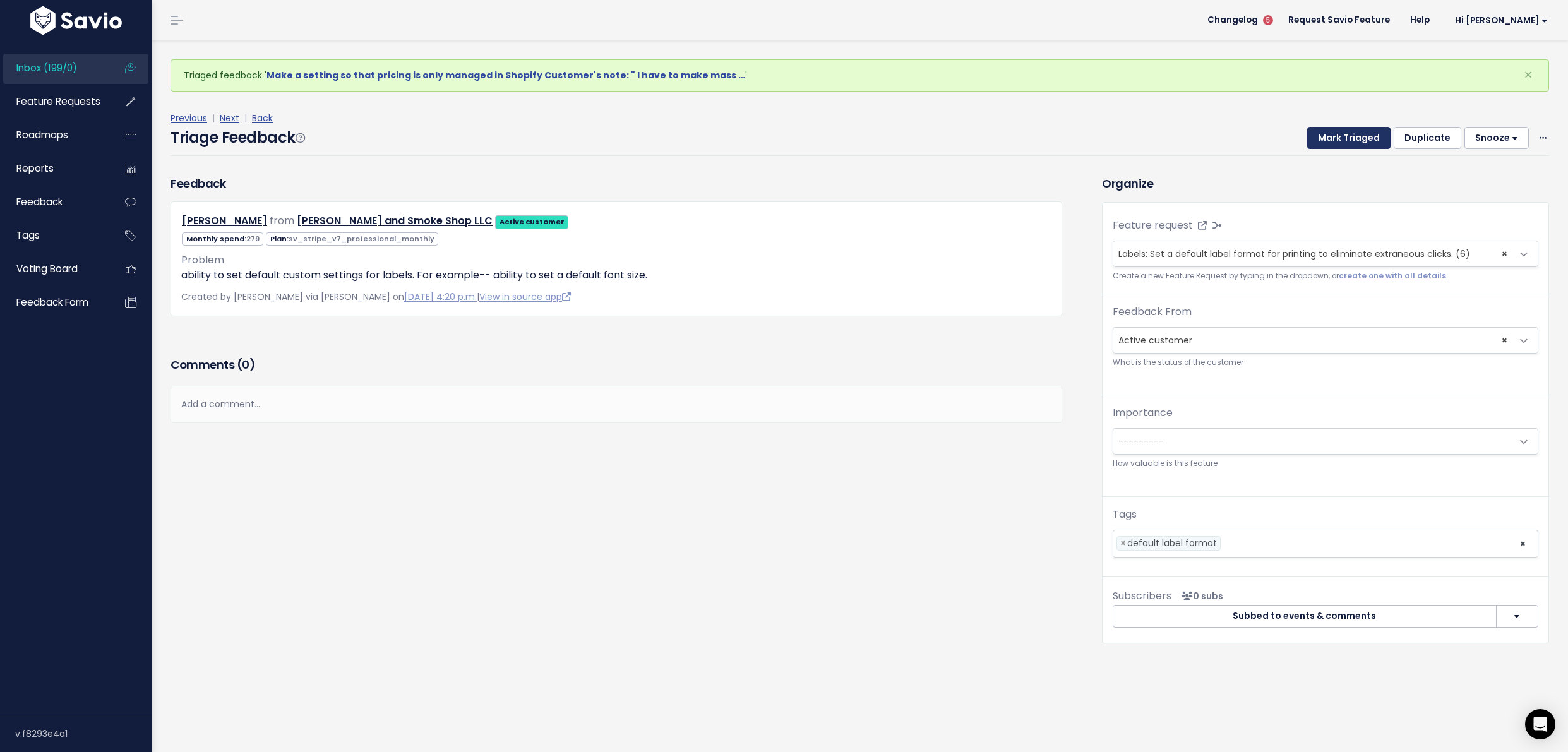
click at [1314, 139] on button "Mark Triaged" at bounding box center [1348, 138] width 83 height 23
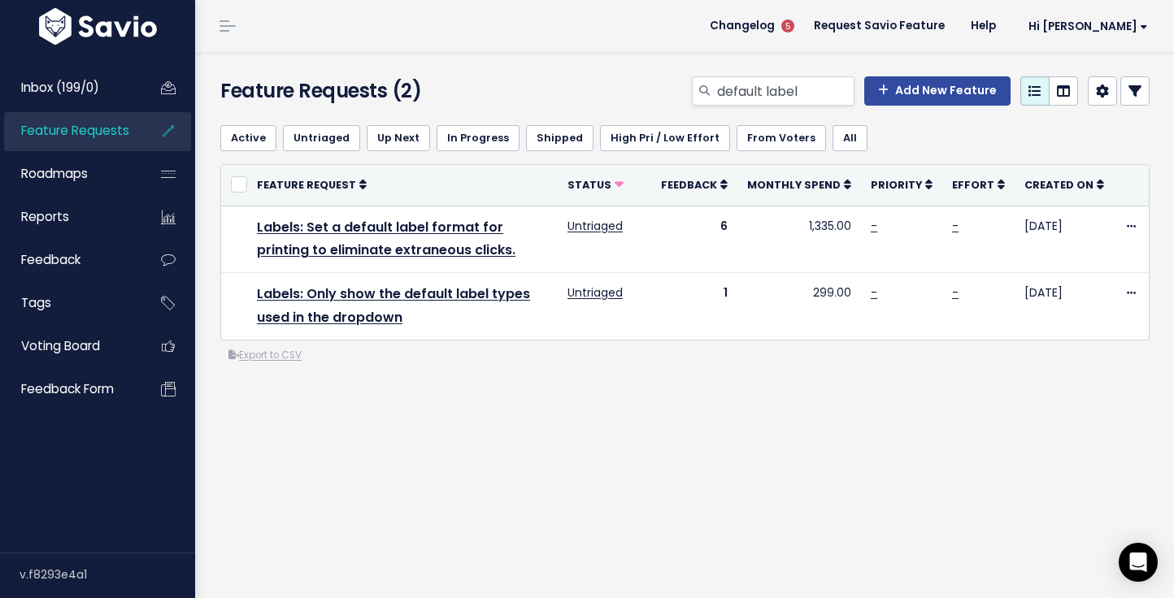
click at [775, 75] on div "Feature Requests (2) default label Add New Feature" at bounding box center [682, 82] width 974 height 60
click at [774, 76] on input "default label" at bounding box center [784, 90] width 139 height 29
type input "unbundle"
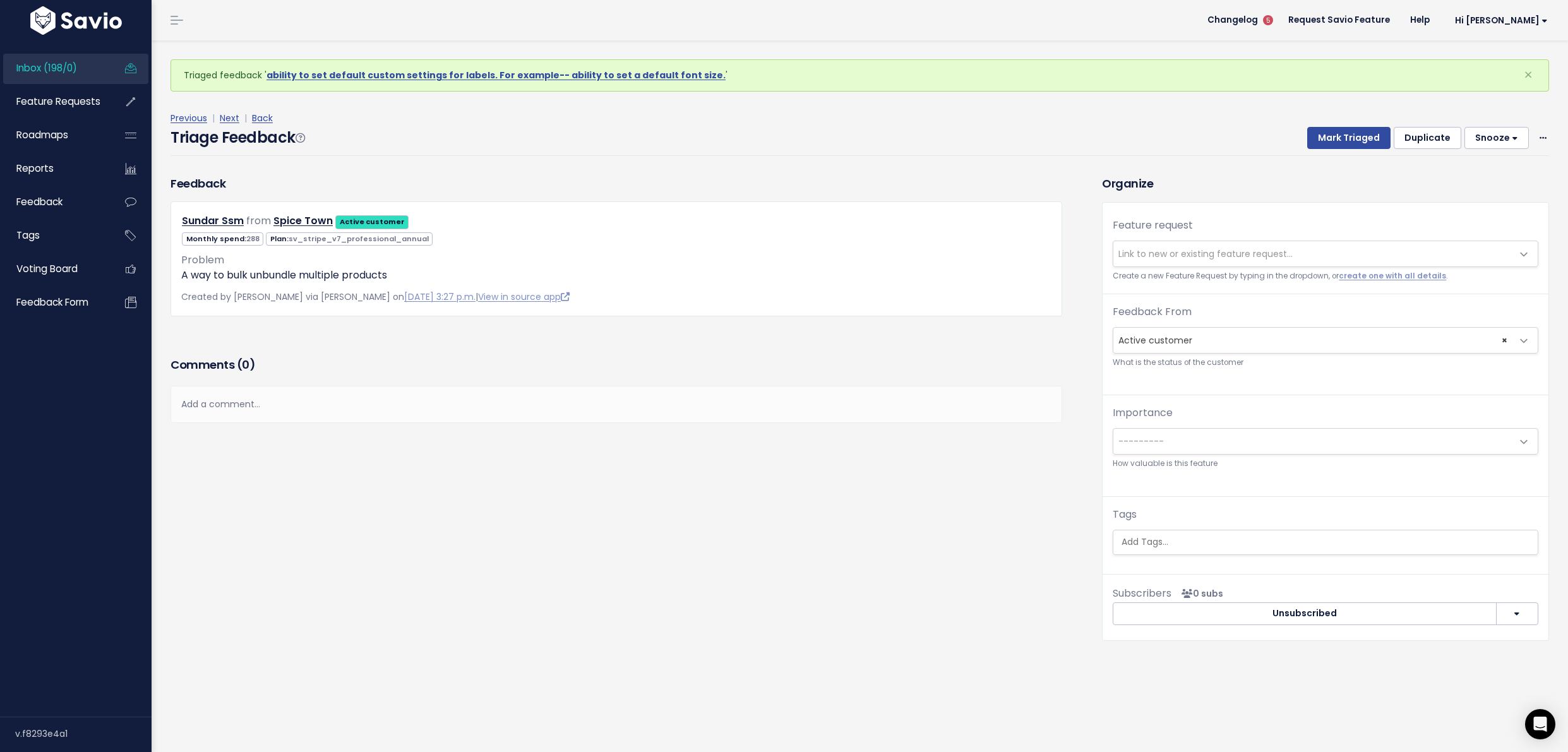
click at [1170, 245] on span "Link to new or existing feature request..." at bounding box center [1312, 254] width 399 height 26
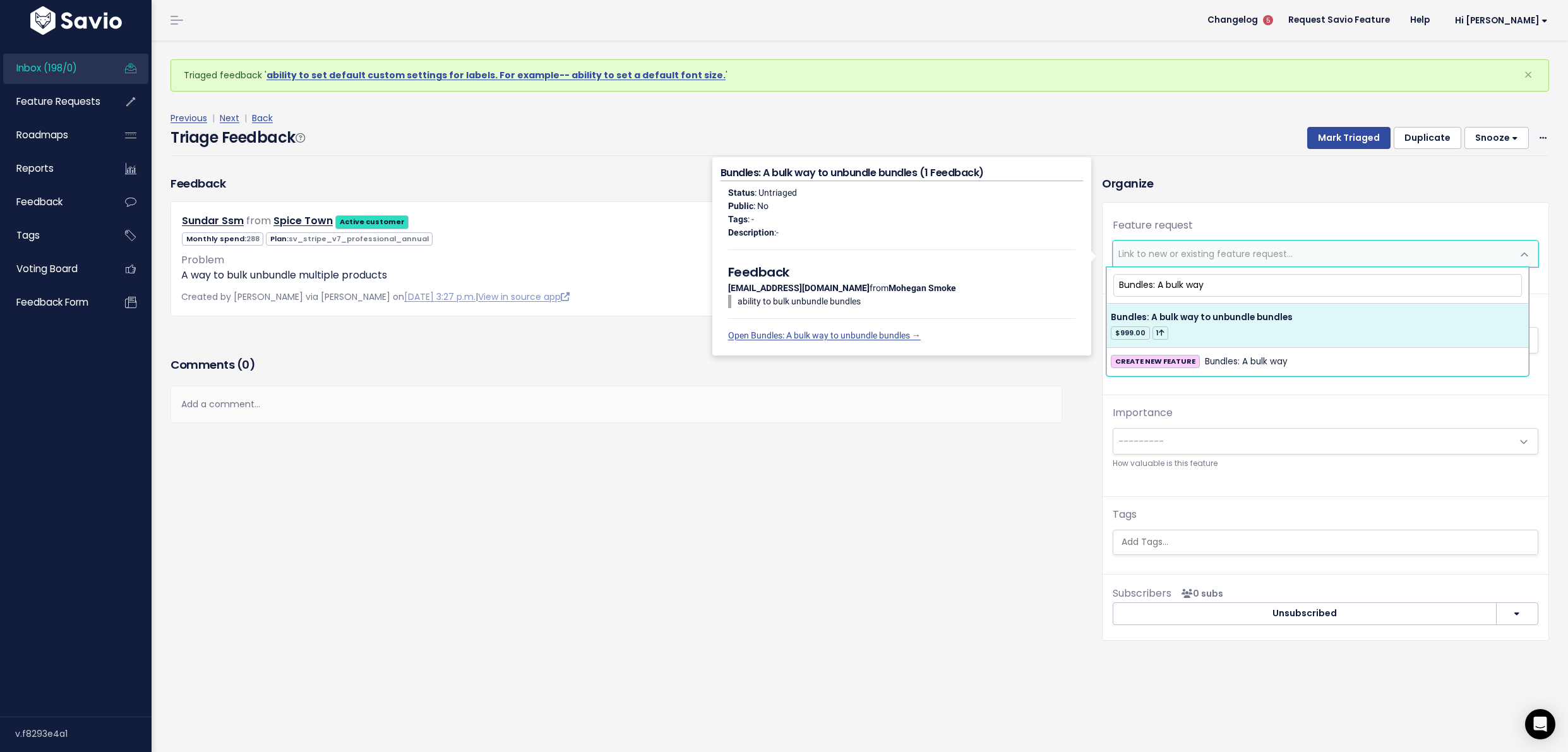
type input "Bundles: A bulk way"
select select "45282"
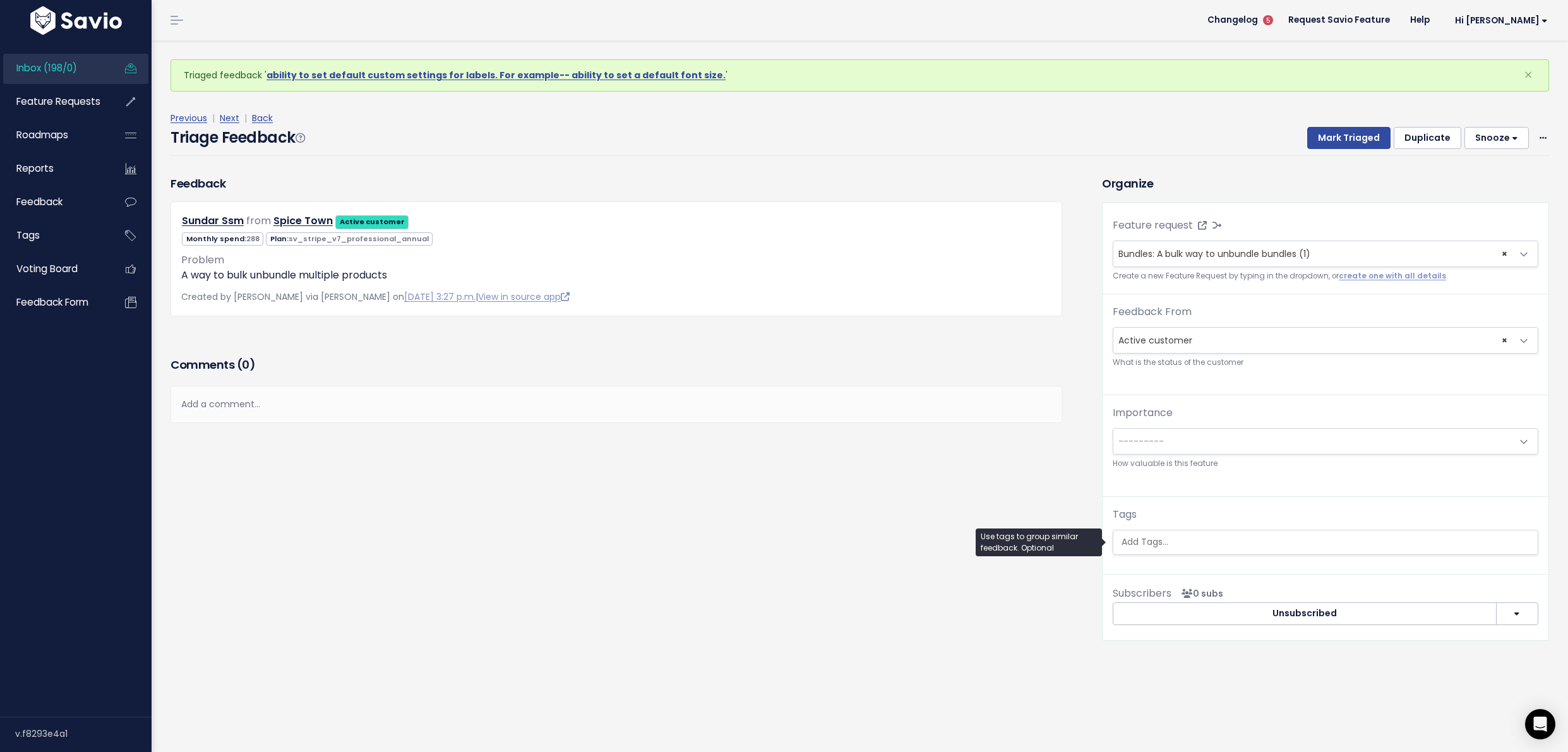
click at [1271, 542] on input "search" at bounding box center [1325, 541] width 418 height 13
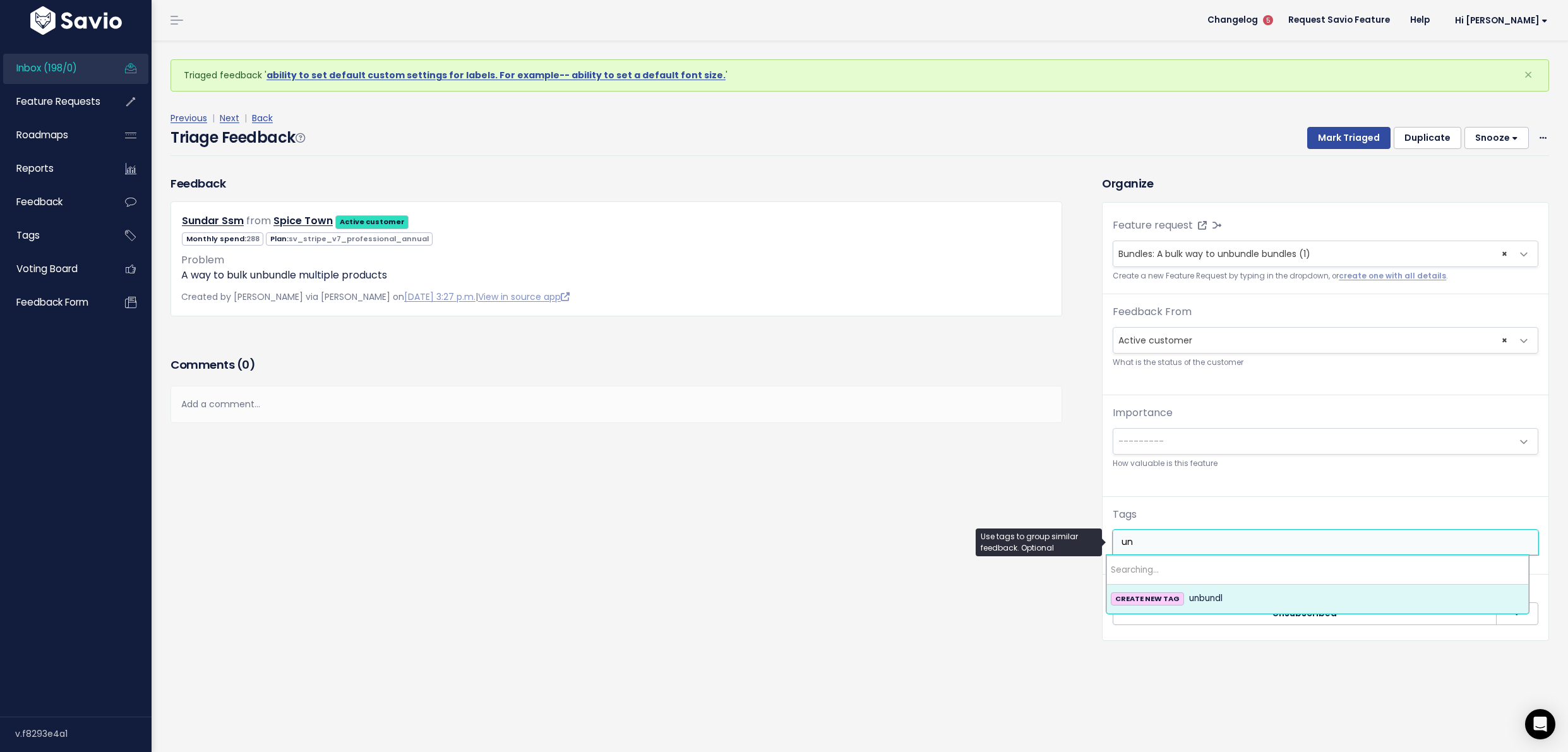
type input "u"
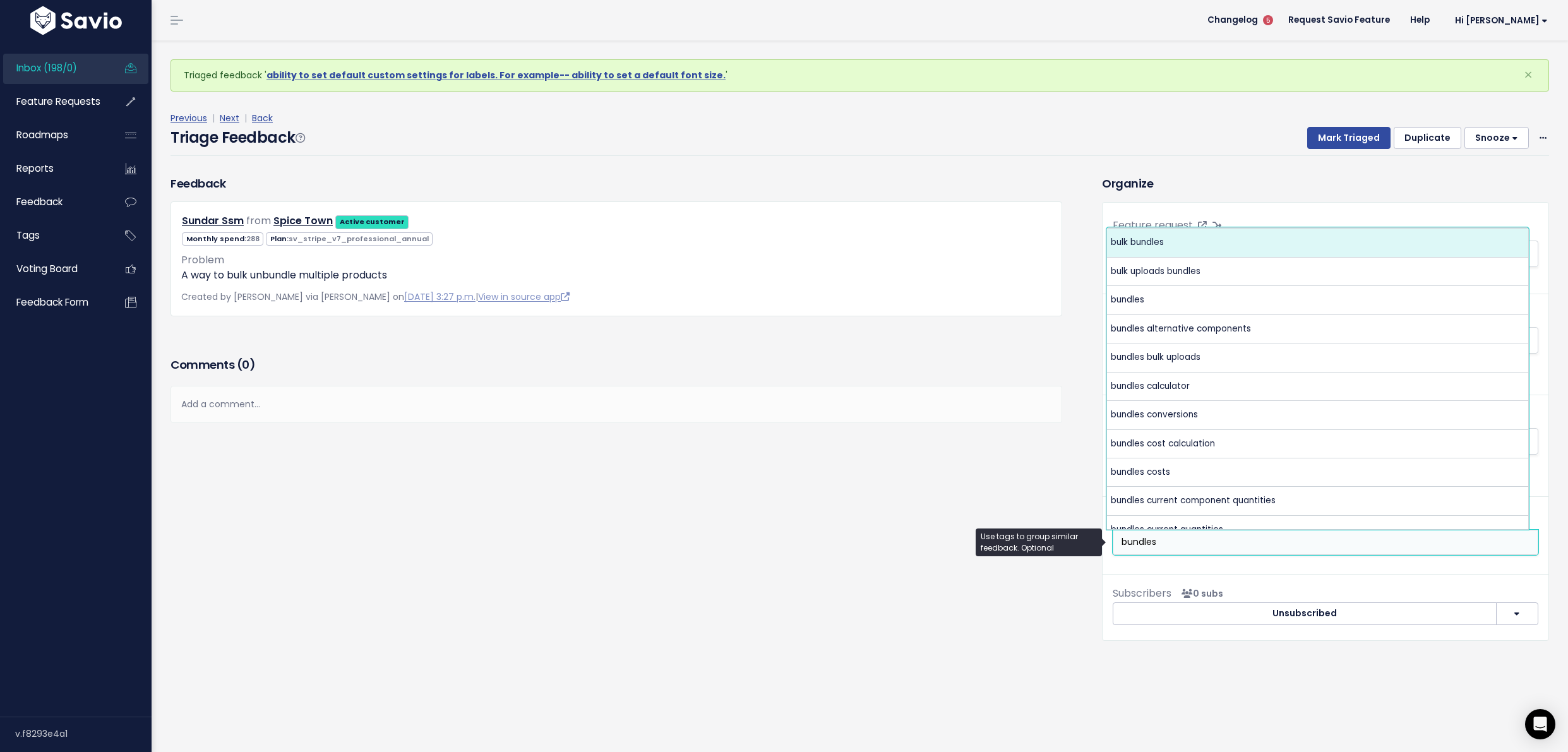
type input "bundles"
select select "7076"
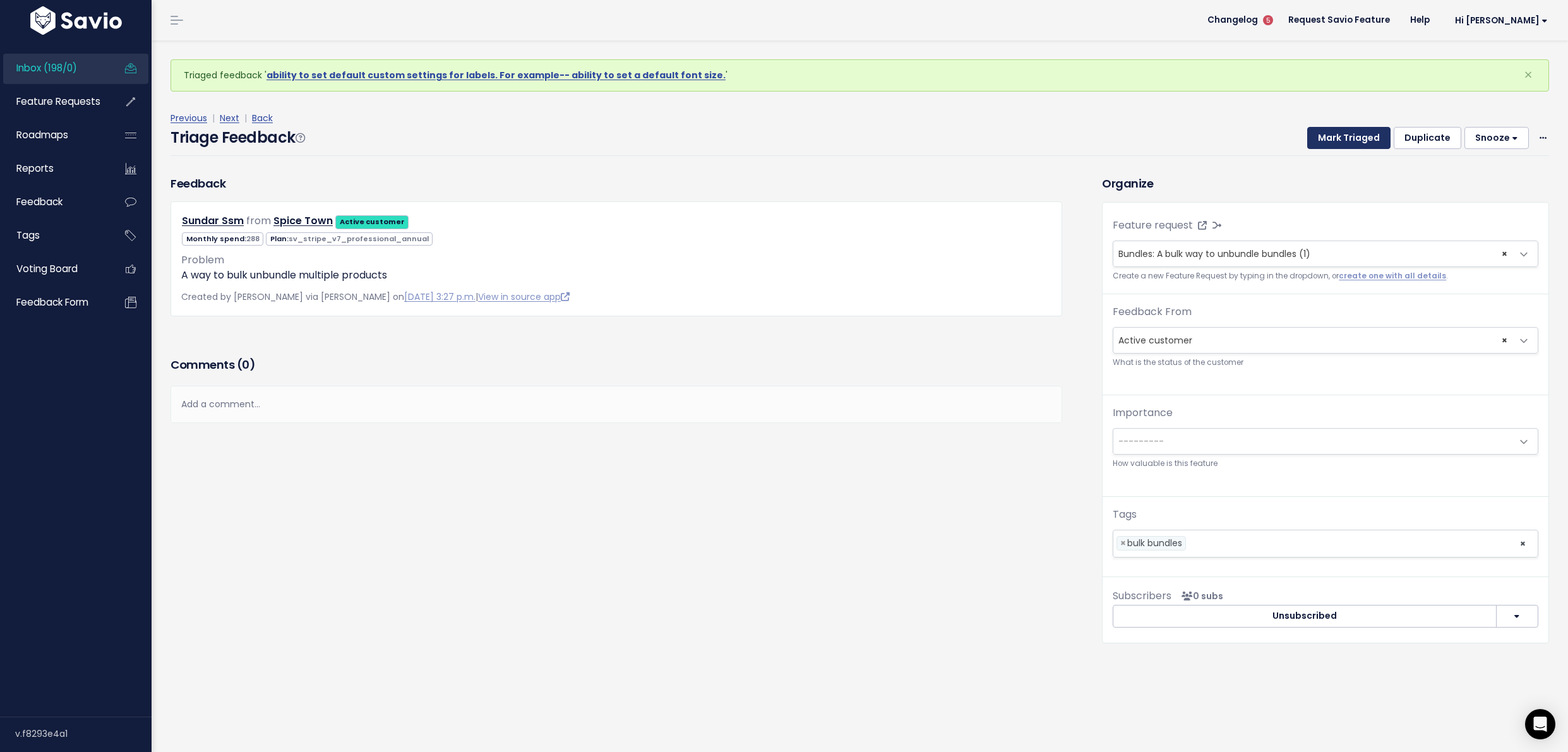
click at [1326, 134] on button "Mark Triaged" at bounding box center [1348, 138] width 83 height 23
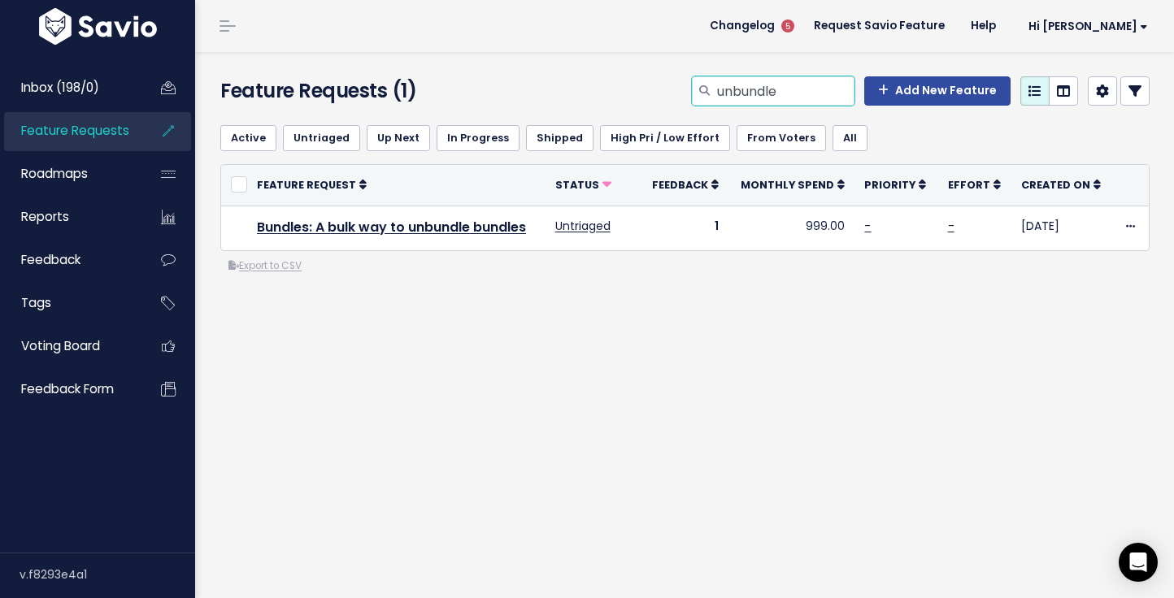
click at [793, 95] on input "unbundle" at bounding box center [784, 90] width 139 height 29
type input "warning message"
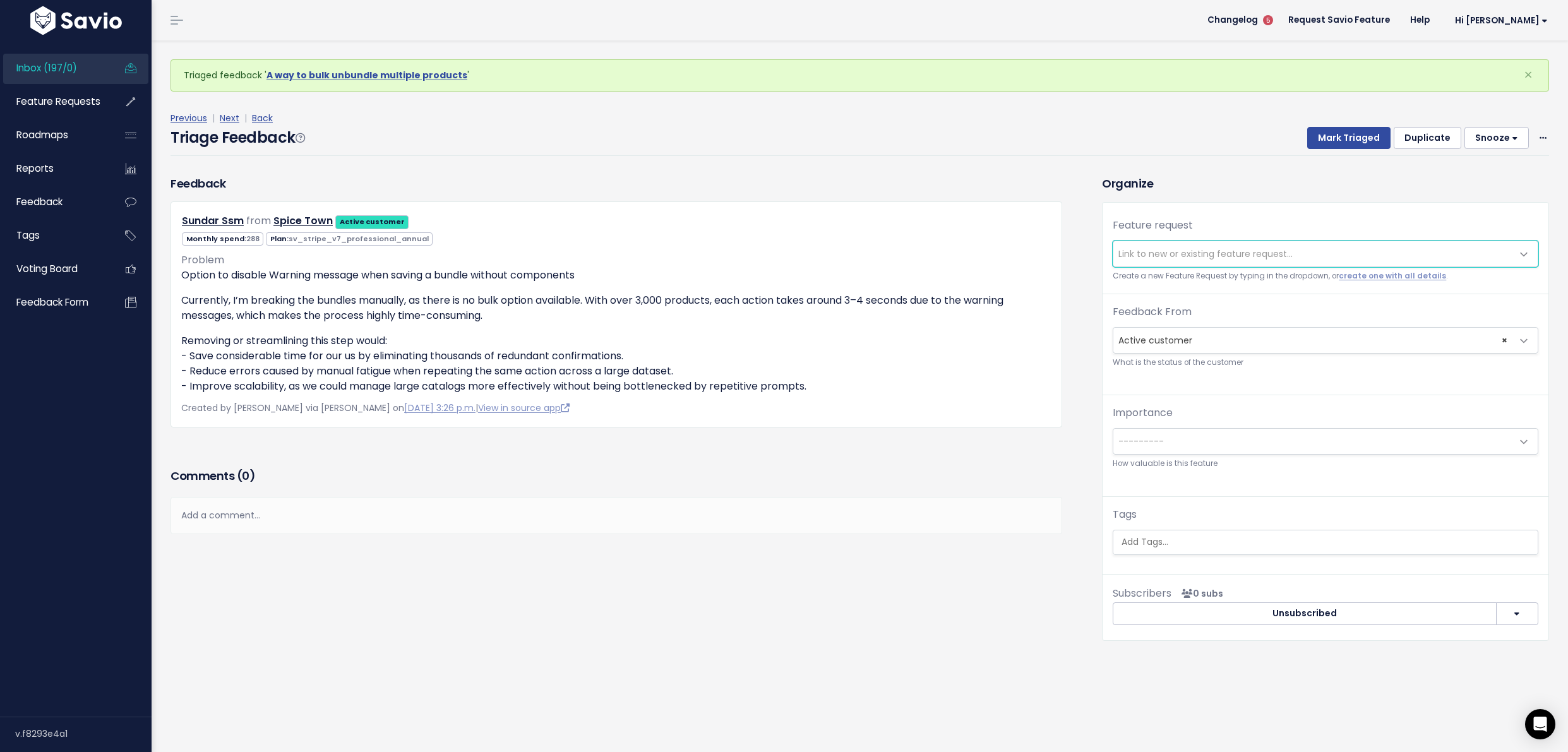
click at [1191, 252] on span "Link to new or existing feature request..." at bounding box center [1205, 254] width 174 height 12
click at [1188, 254] on span "Link to new or existing feature request..." at bounding box center [1205, 254] width 174 height 12
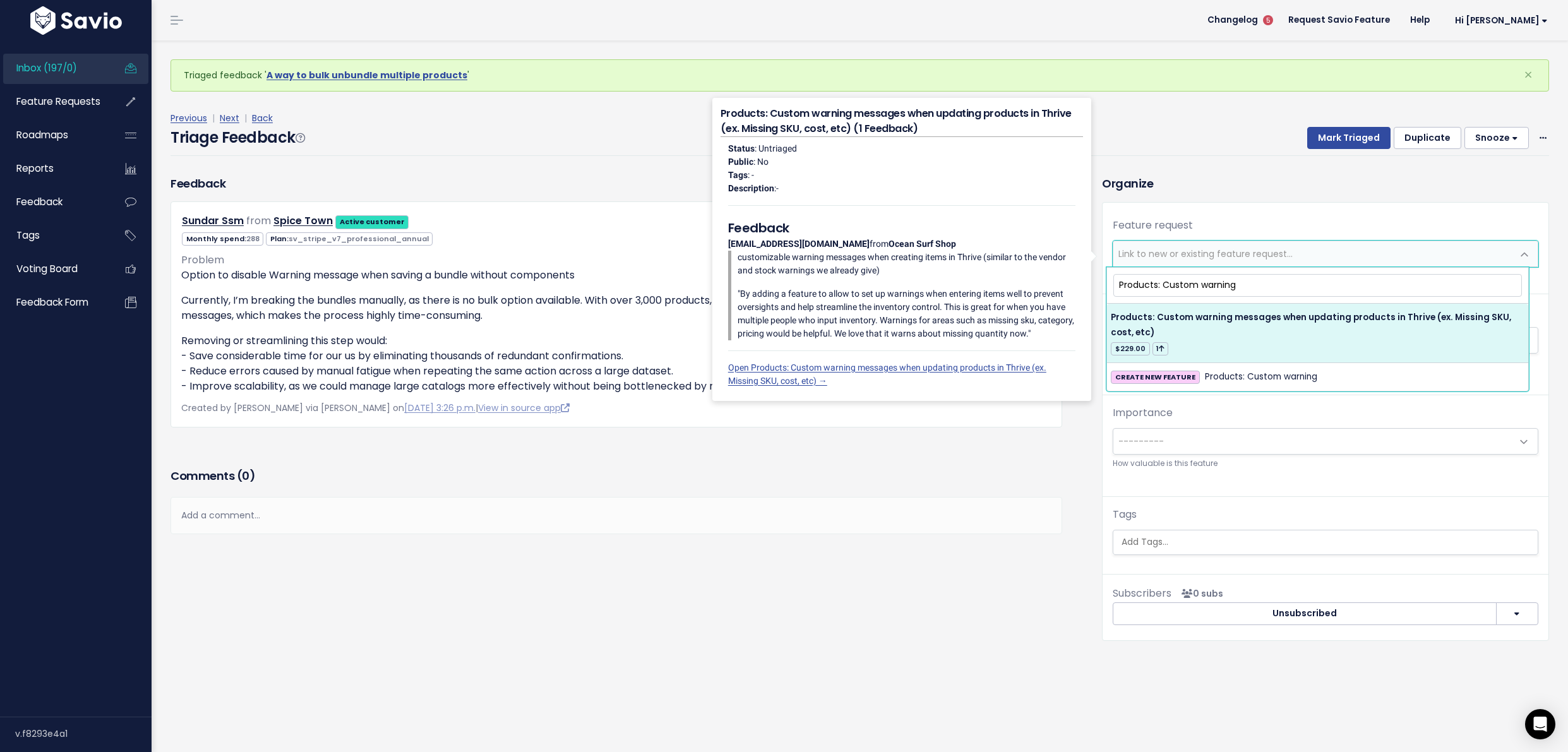
type input "Products: Custom warning"
select select "62635"
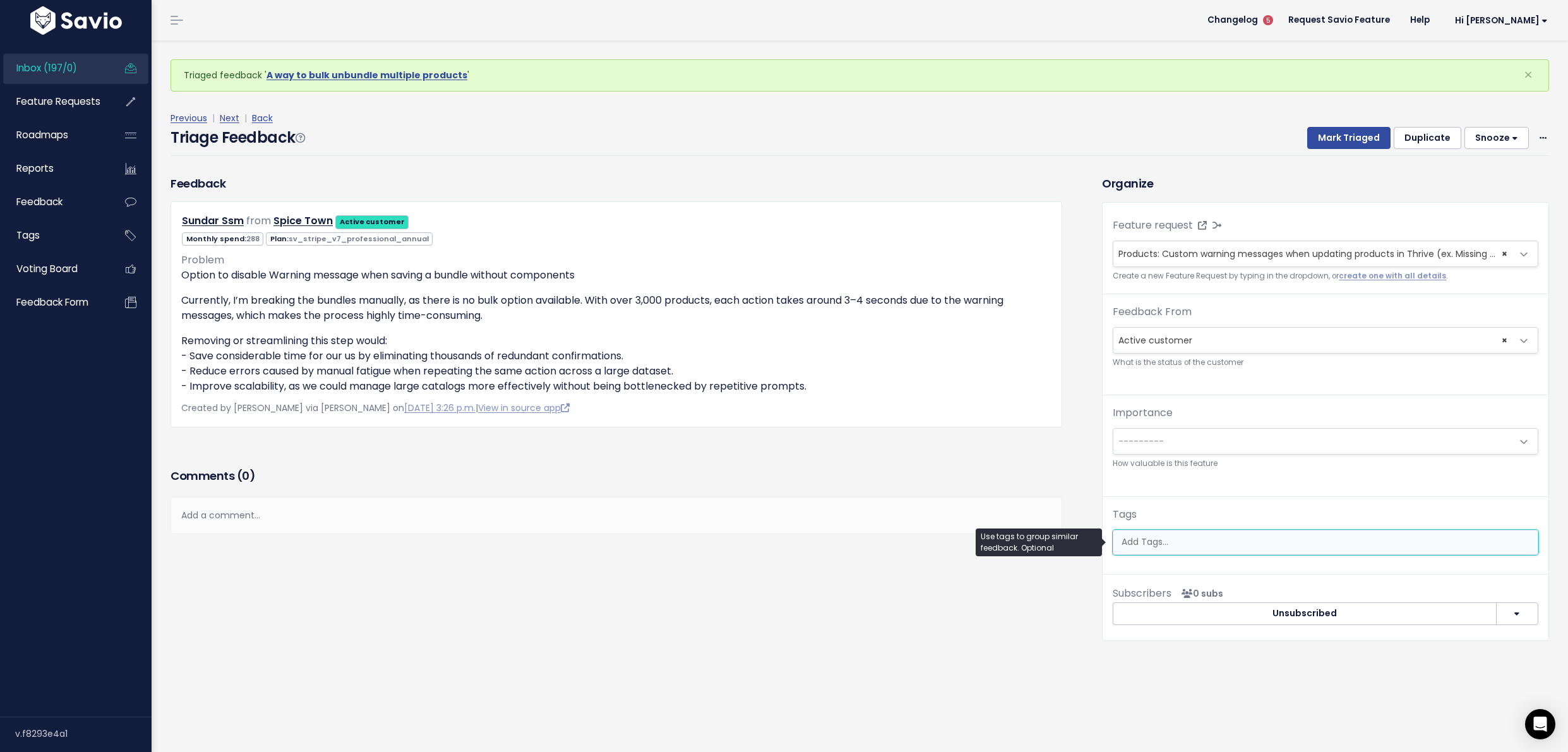
click at [1249, 533] on ul at bounding box center [1325, 542] width 424 height 24
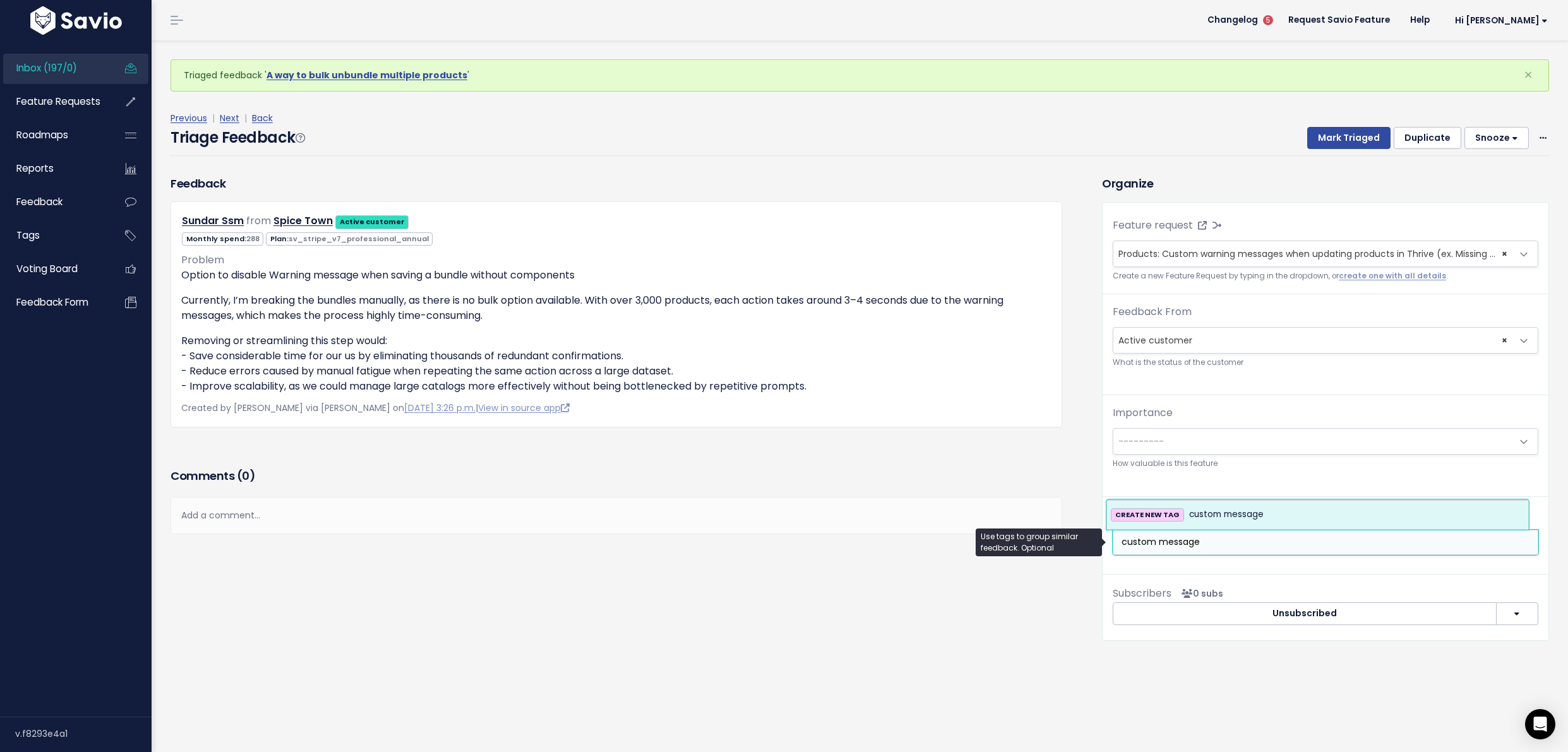
type input "custom message"
click at [1350, 184] on h3 "Organize" at bounding box center [1326, 183] width 447 height 17
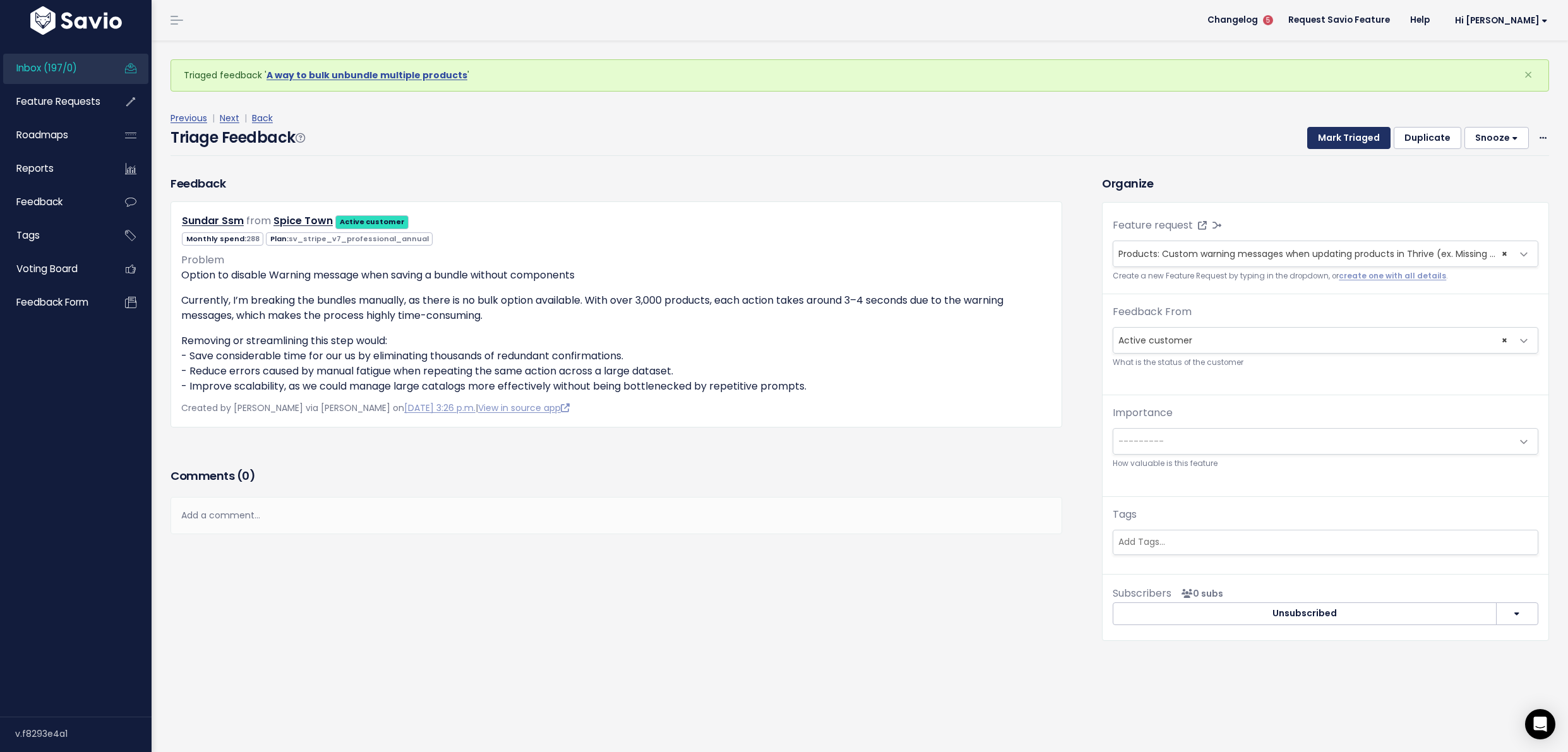
click at [1323, 140] on button "Mark Triaged" at bounding box center [1348, 138] width 83 height 23
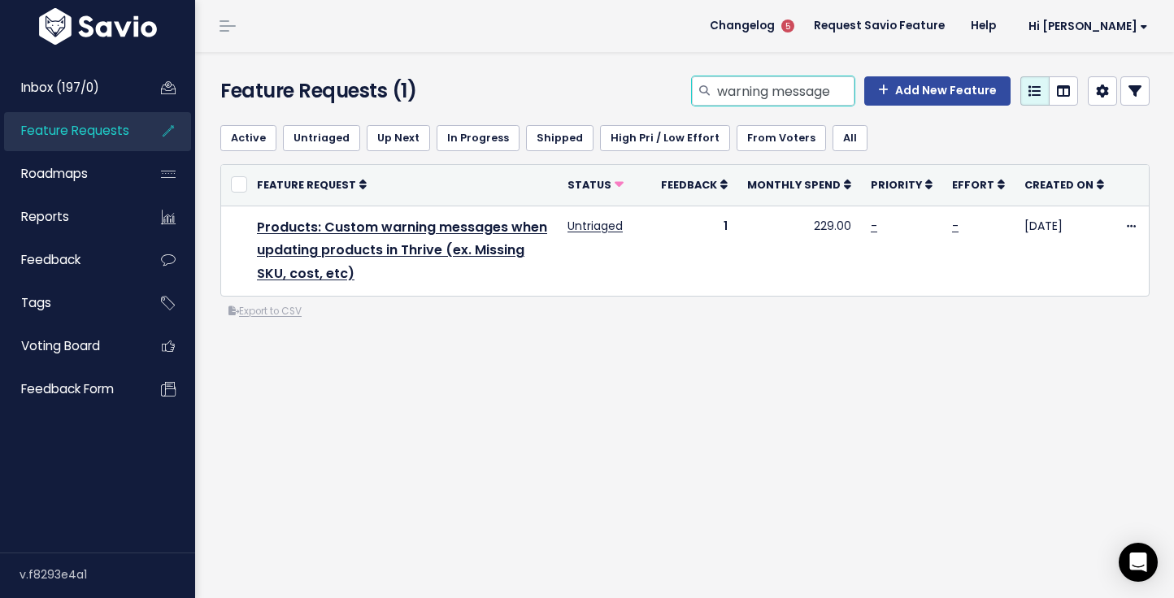
click at [719, 95] on input "warning message" at bounding box center [784, 90] width 139 height 29
type input "status"
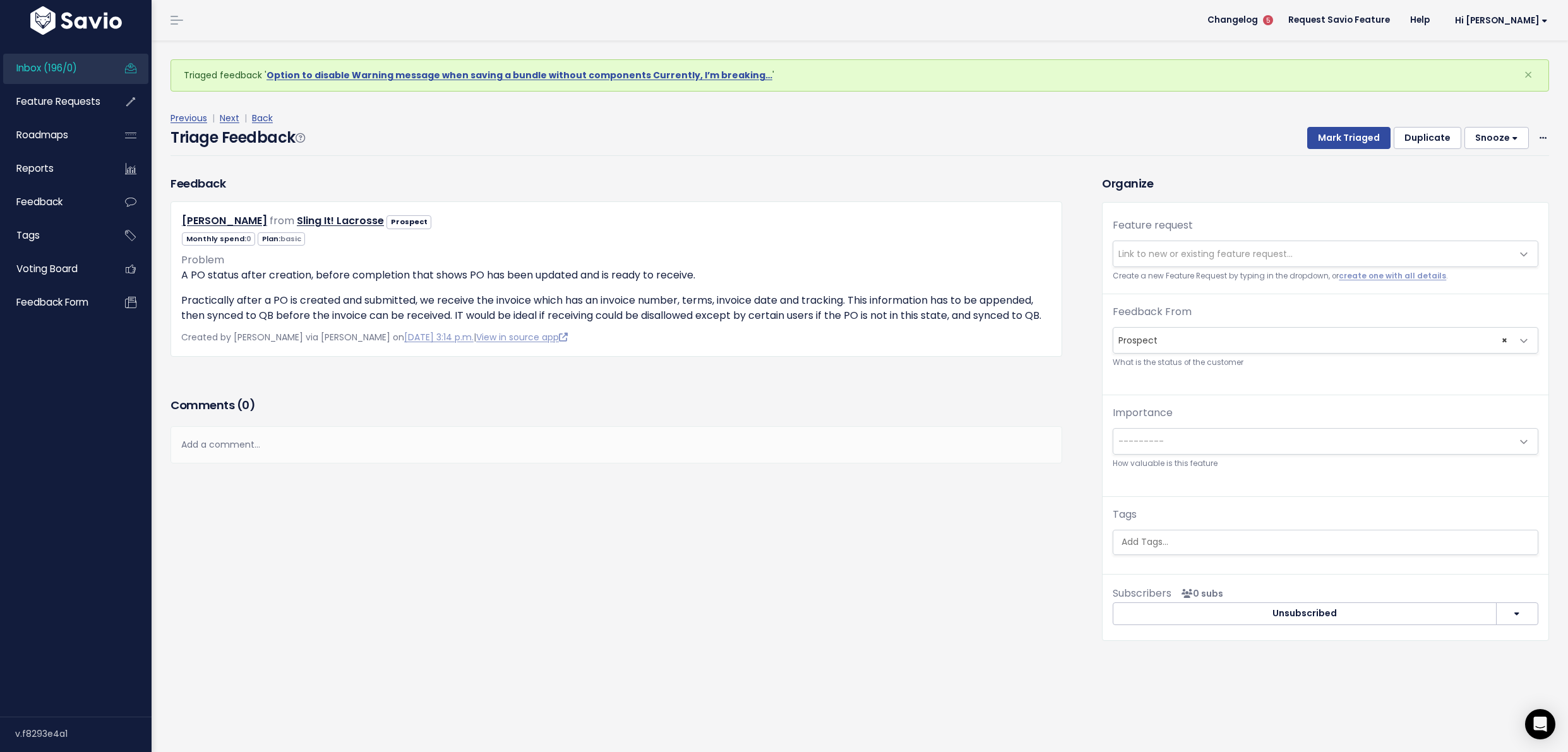
click at [1173, 252] on span "Link to new or existing feature request..." at bounding box center [1205, 254] width 174 height 12
type input "Purchase Orders: New status before receiving, and after creation to show PO is …"
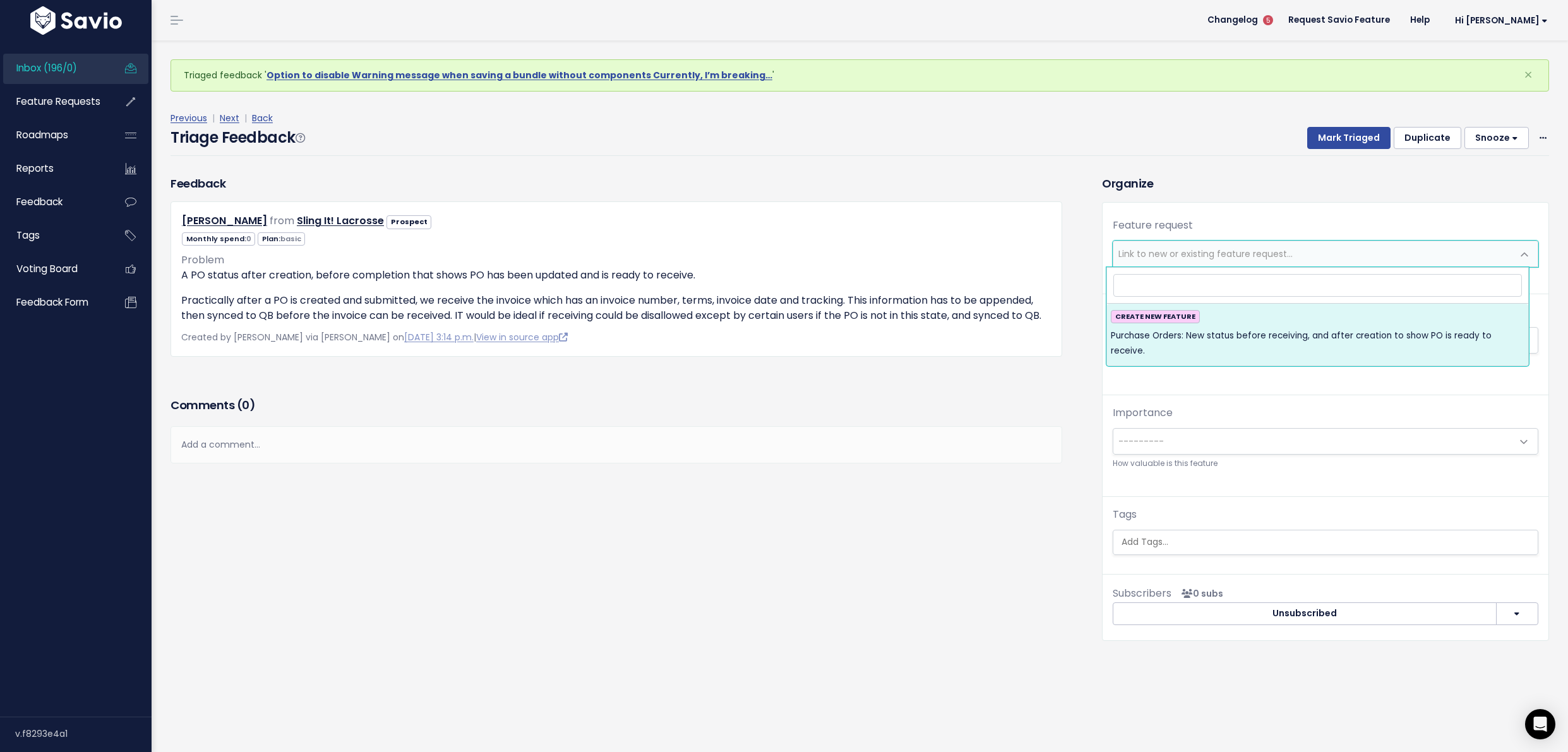
click at [1219, 501] on div "Feature request --------- Link to new or existing feature request... Create a n…" at bounding box center [1326, 391] width 446 height 377
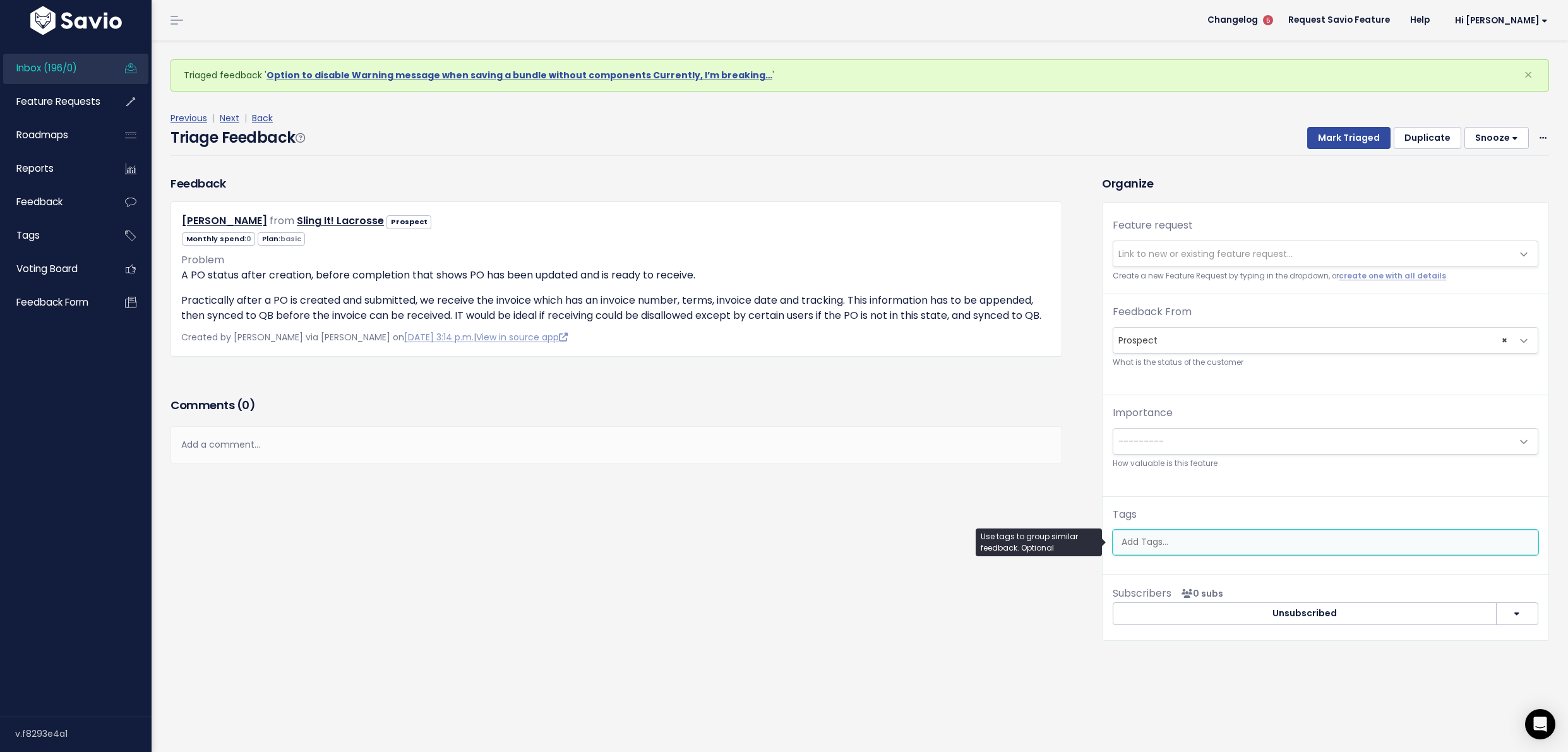
click at [1214, 553] on ul at bounding box center [1325, 542] width 424 height 24
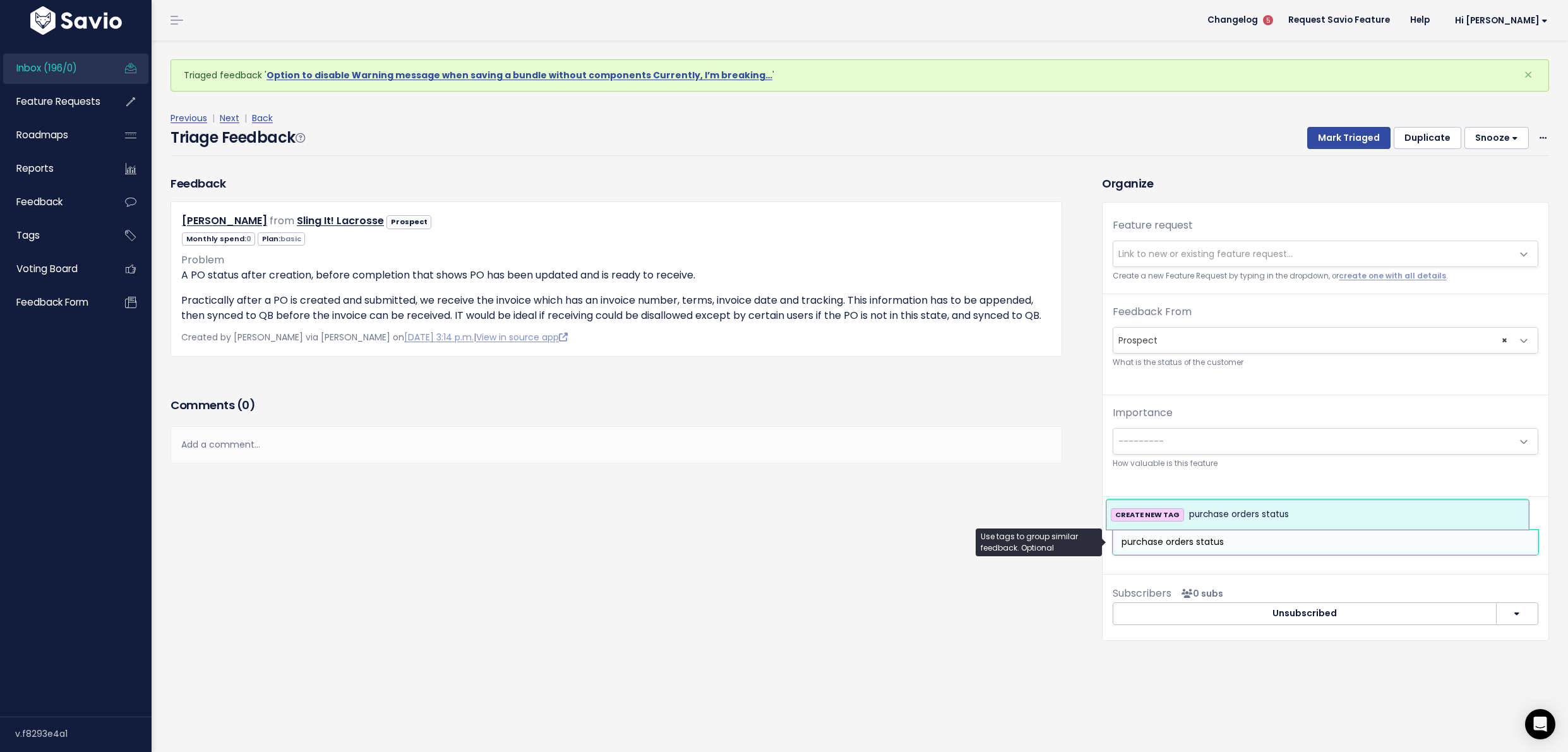
type input "purchase orders status"
click at [1260, 515] on span "purchase orders status" at bounding box center [1239, 515] width 99 height 16
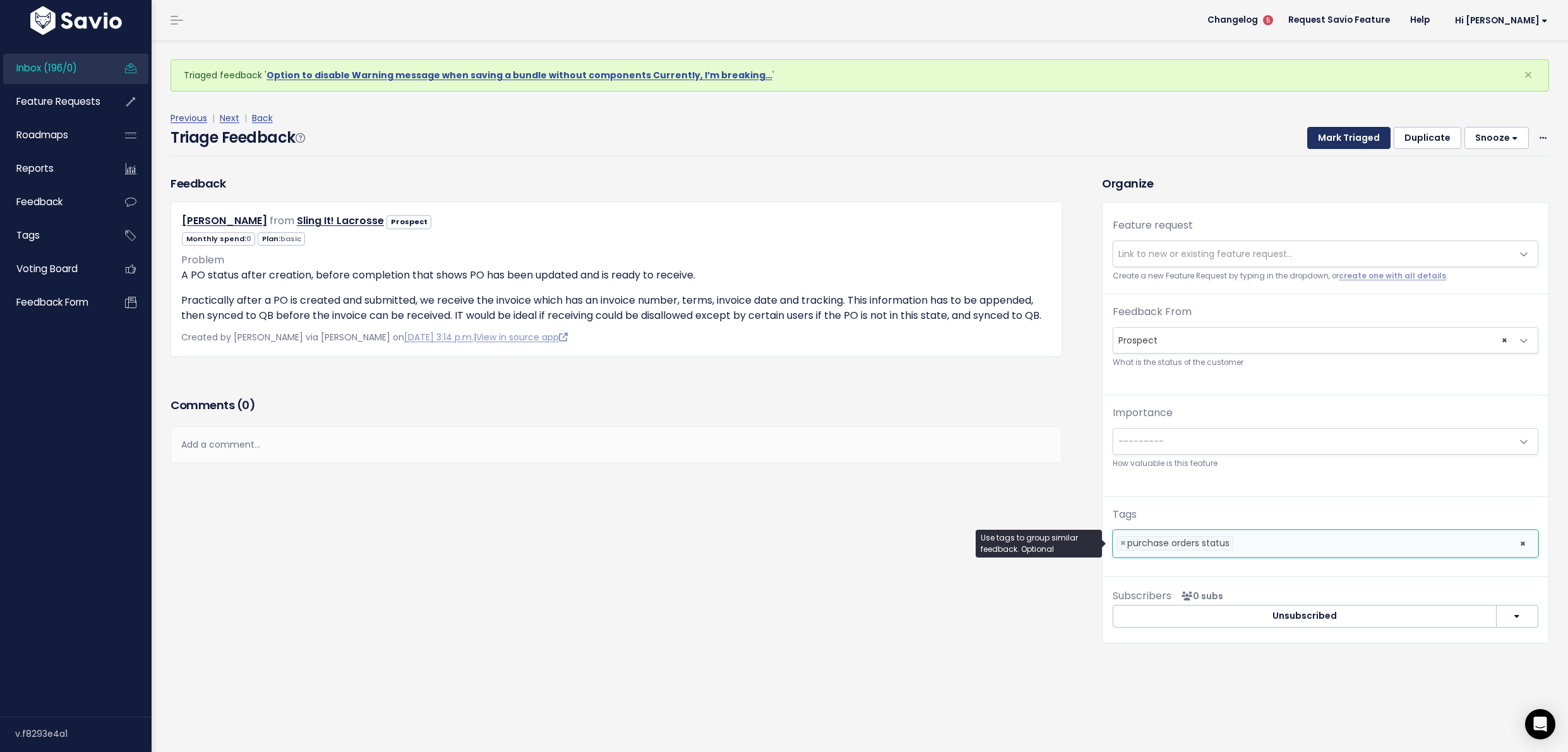
click at [1319, 127] on button "Mark Triaged" at bounding box center [1348, 138] width 83 height 23
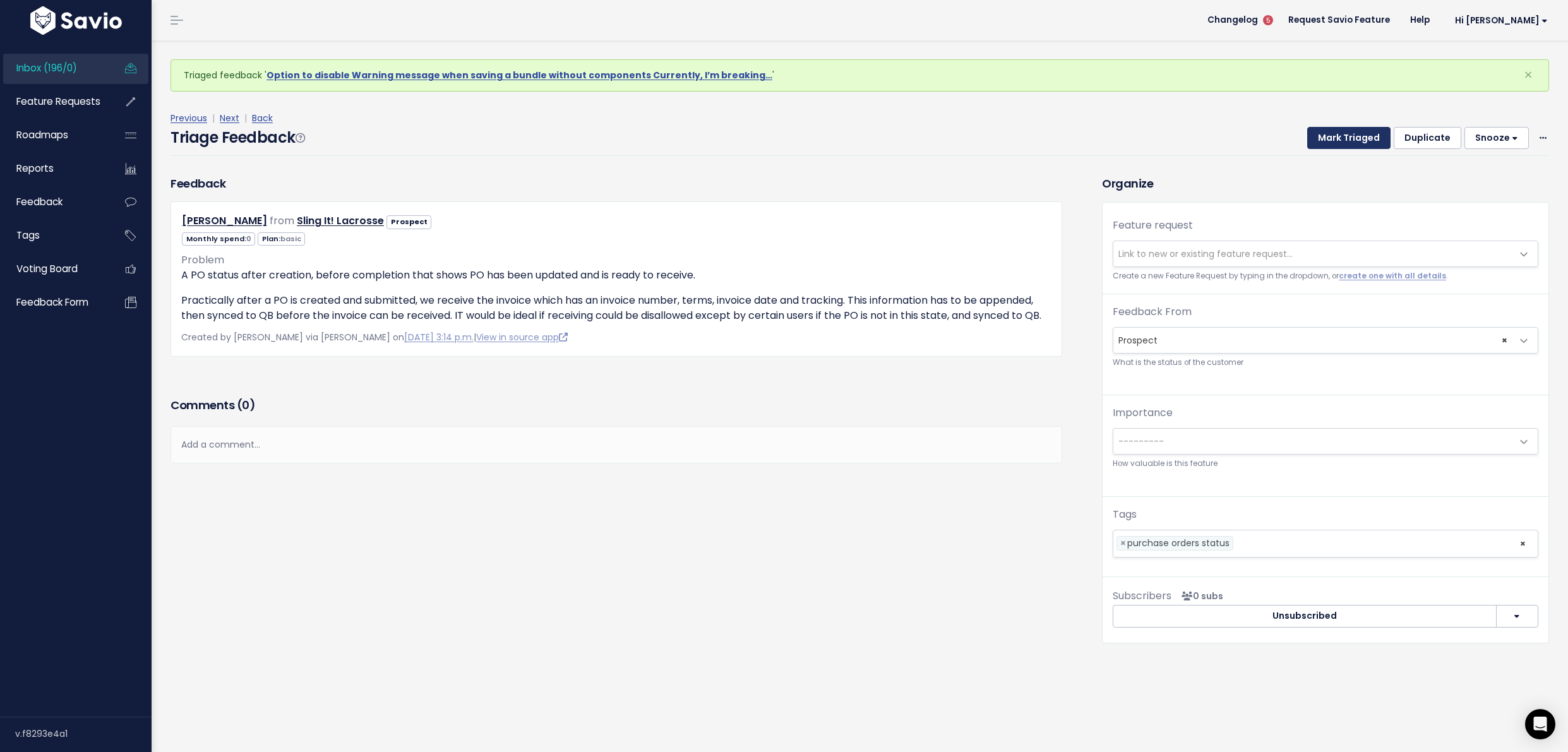
click at [1323, 138] on button "Mark Triaged" at bounding box center [1348, 138] width 83 height 23
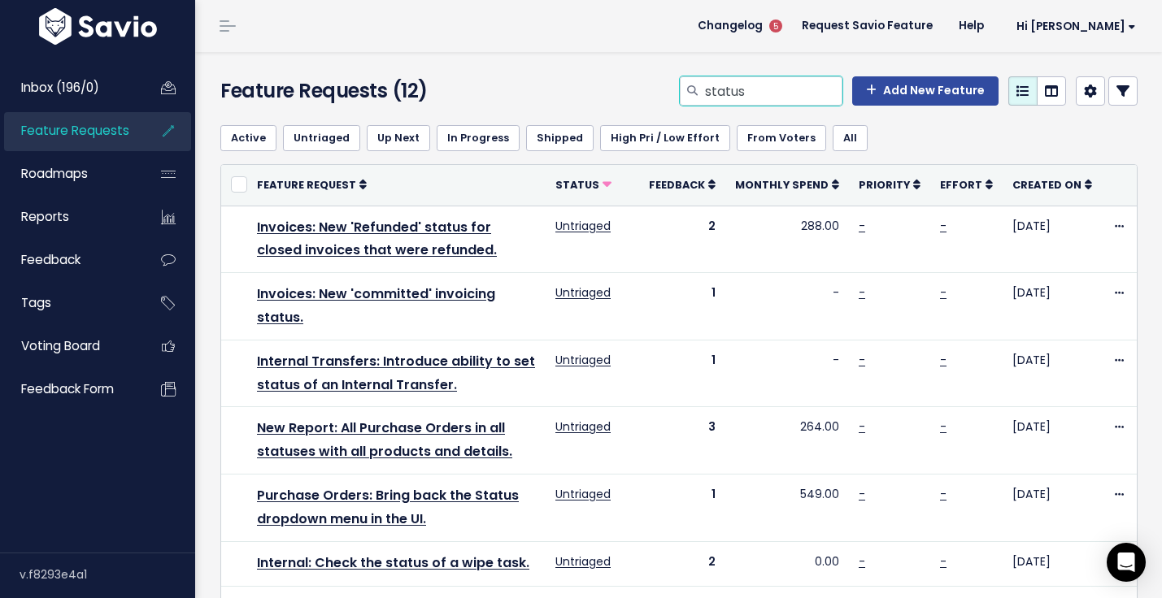
click at [763, 85] on input "status" at bounding box center [772, 90] width 139 height 29
type input "purchase orders field"
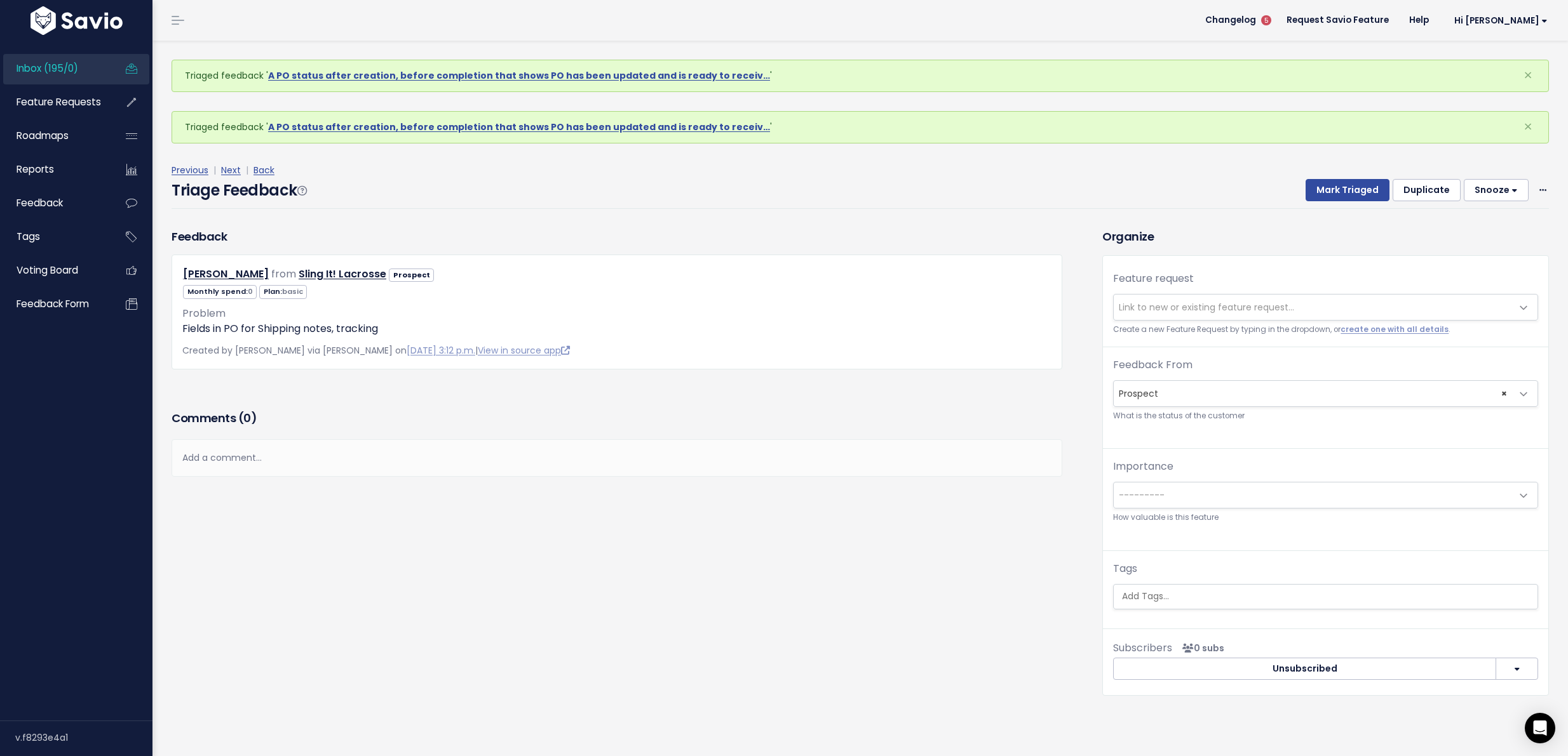
click at [1196, 312] on span "Link to new or existing feature request..." at bounding box center [1206, 307] width 175 height 12
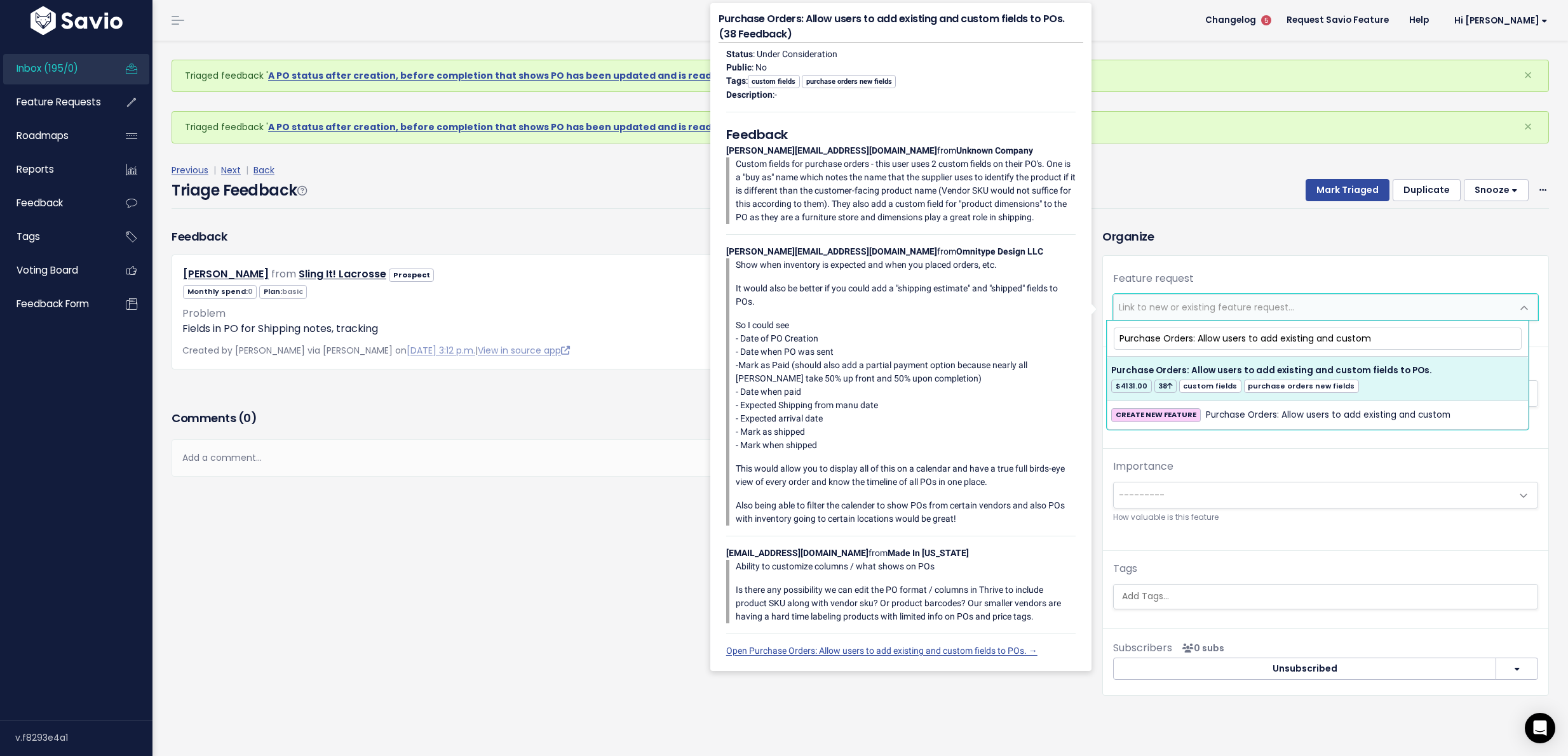
type input "Purchase Orders: Allow users to add existing and custom"
select select "20485"
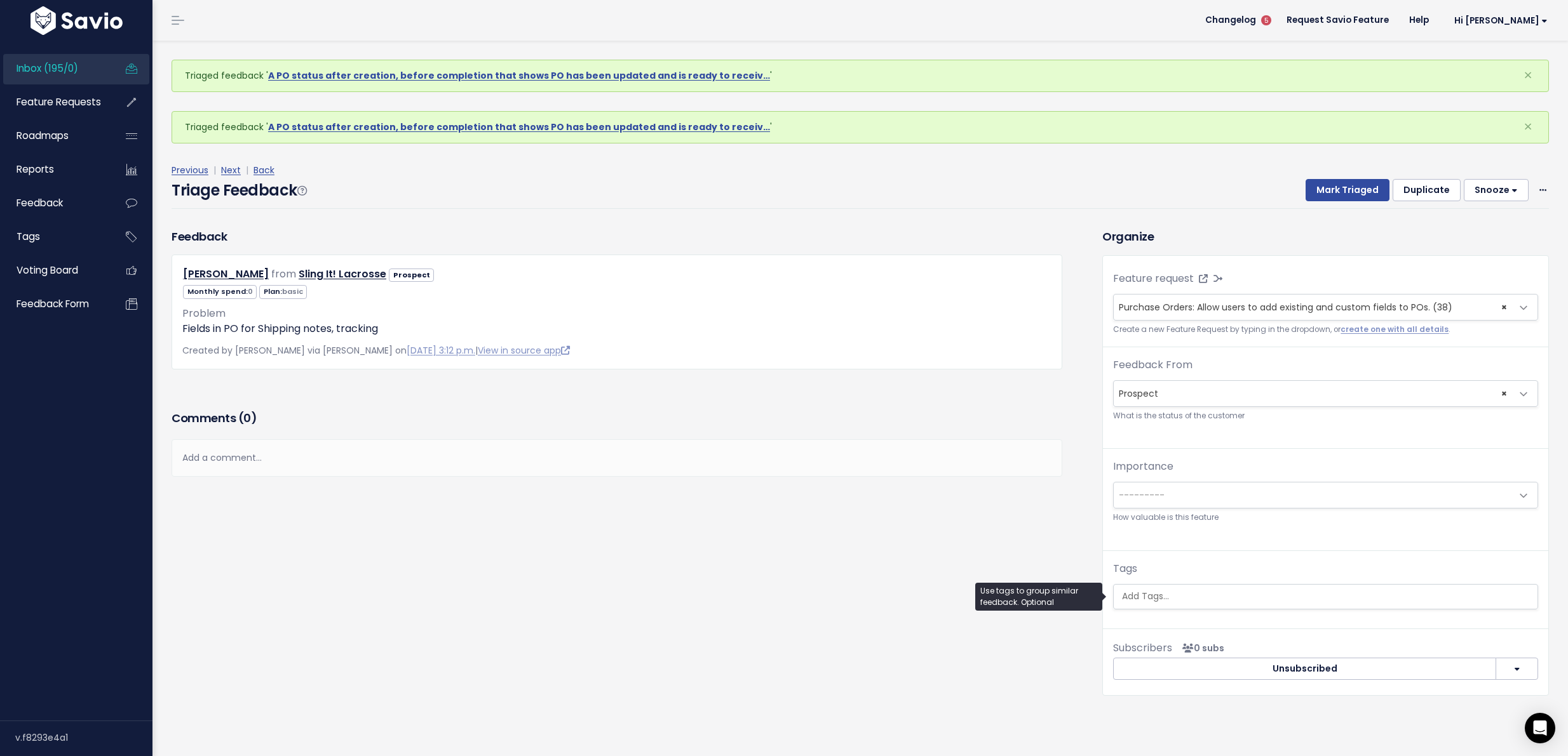
click at [1213, 598] on input "search" at bounding box center [1327, 596] width 420 height 13
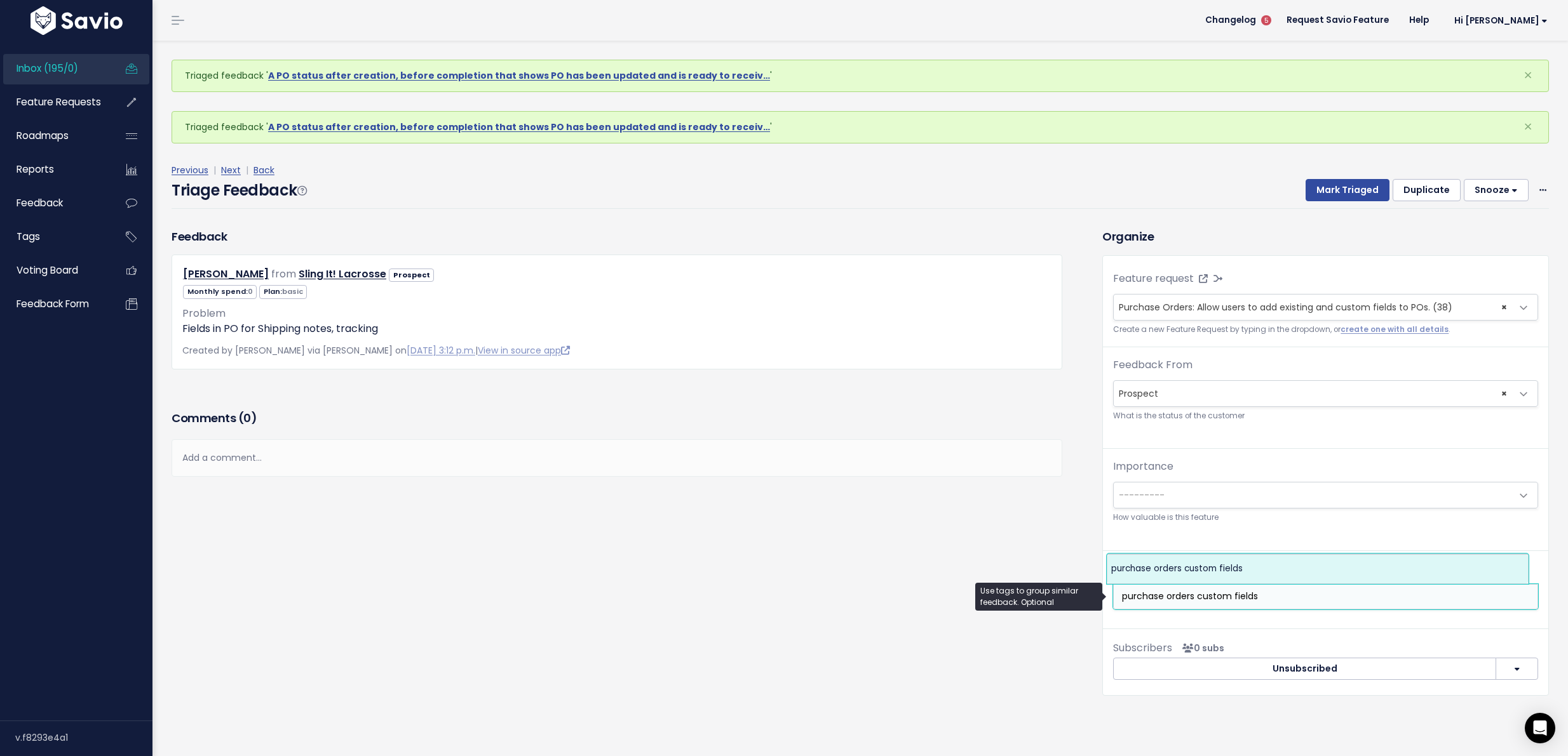
type input "purchase orders custom fields"
select select "6333"
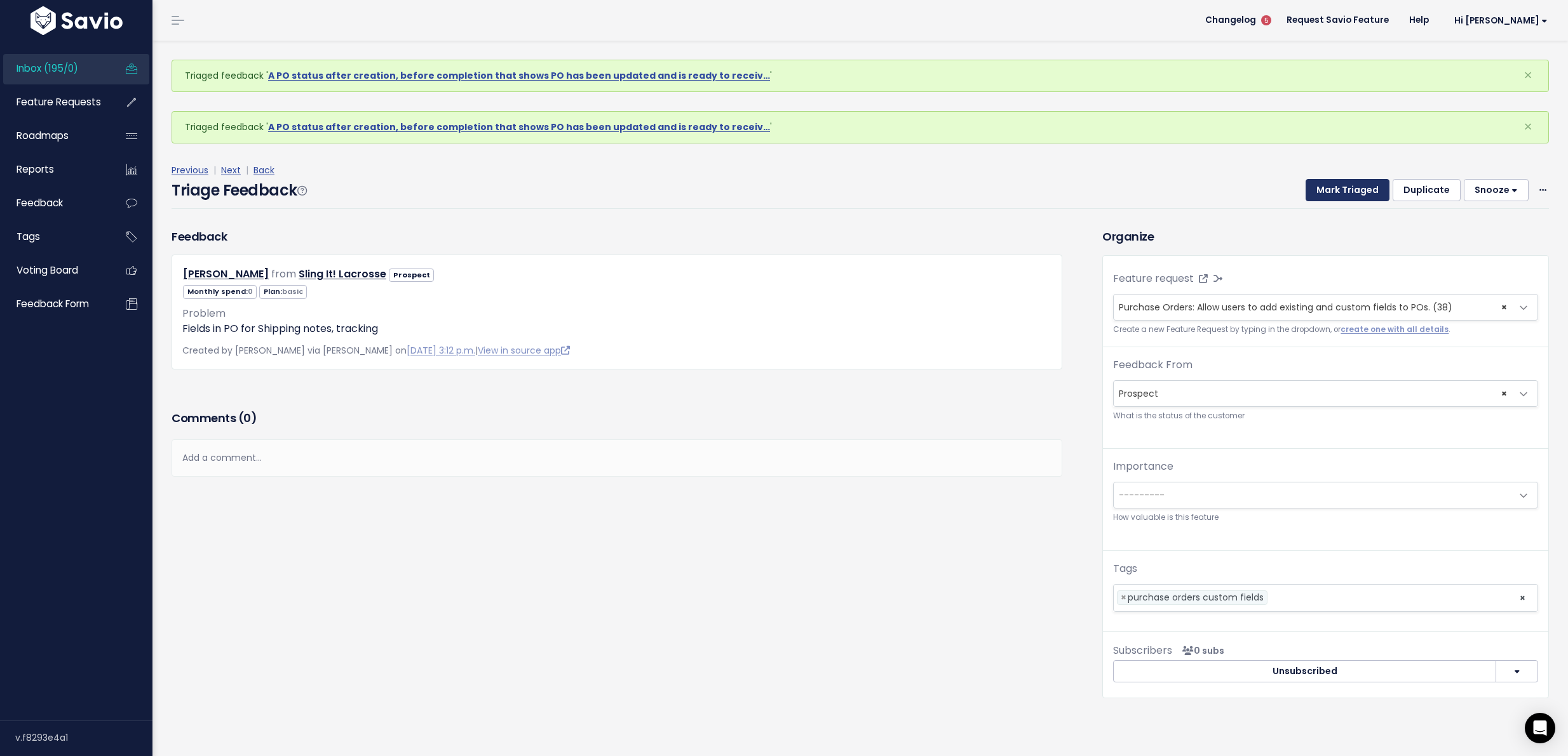
click at [1327, 178] on div "Previous | Next | Back Triage Feedback Mark Triaged Duplicate [GEOGRAPHIC_DATA]…" at bounding box center [865, 185] width 1387 height 46
click at [1327, 187] on button "Mark Triaged" at bounding box center [1347, 190] width 84 height 23
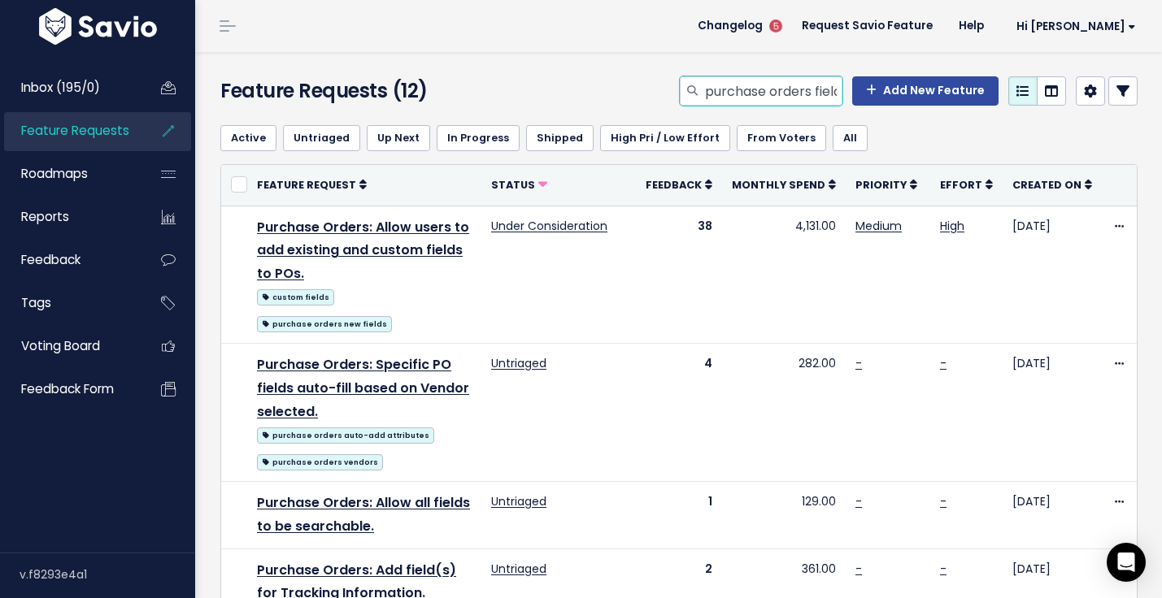
click at [737, 98] on input "purchase orders field" at bounding box center [772, 90] width 139 height 29
type input "Purchase orders saving"
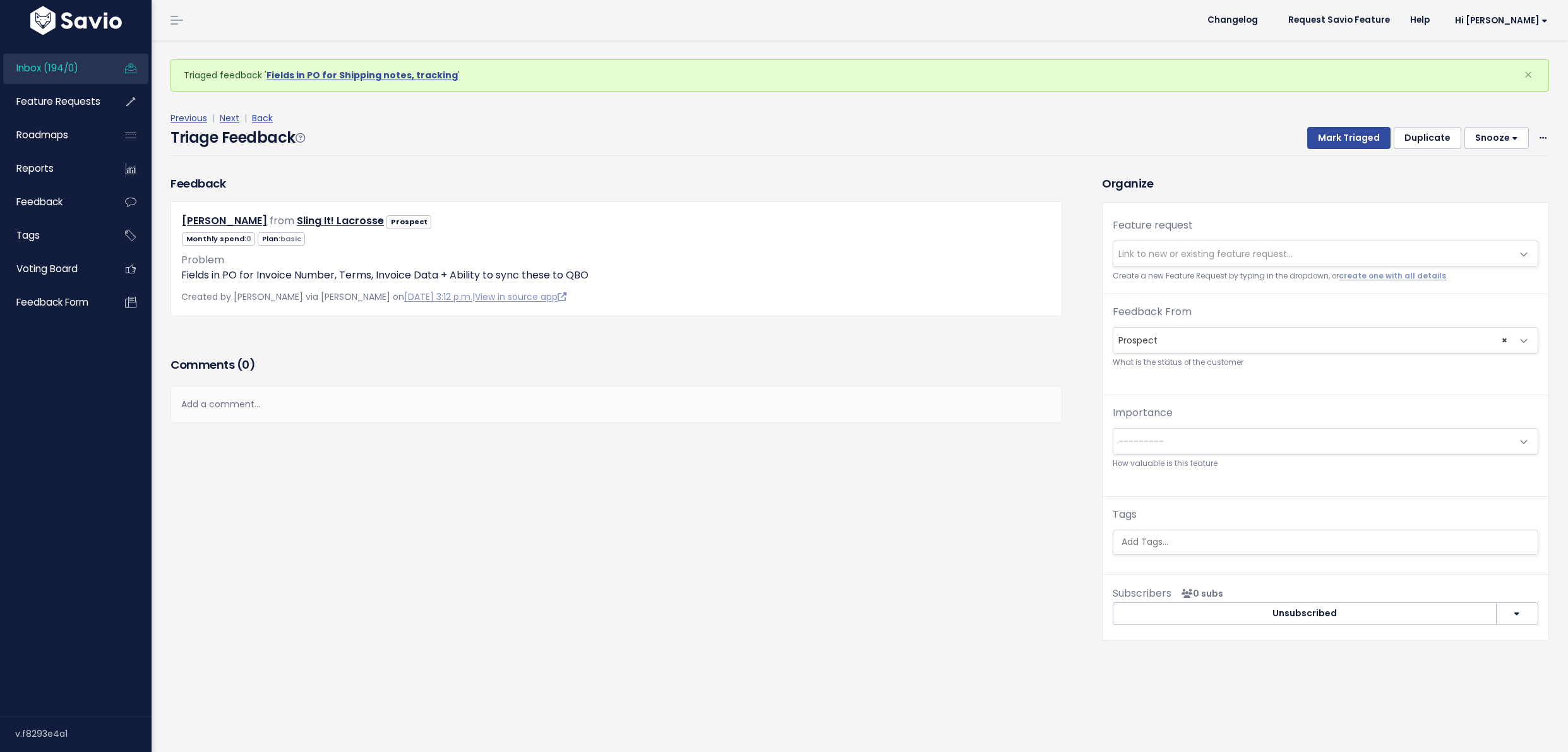
click at [1271, 254] on span "Link to new or existing feature request..." at bounding box center [1205, 254] width 174 height 12
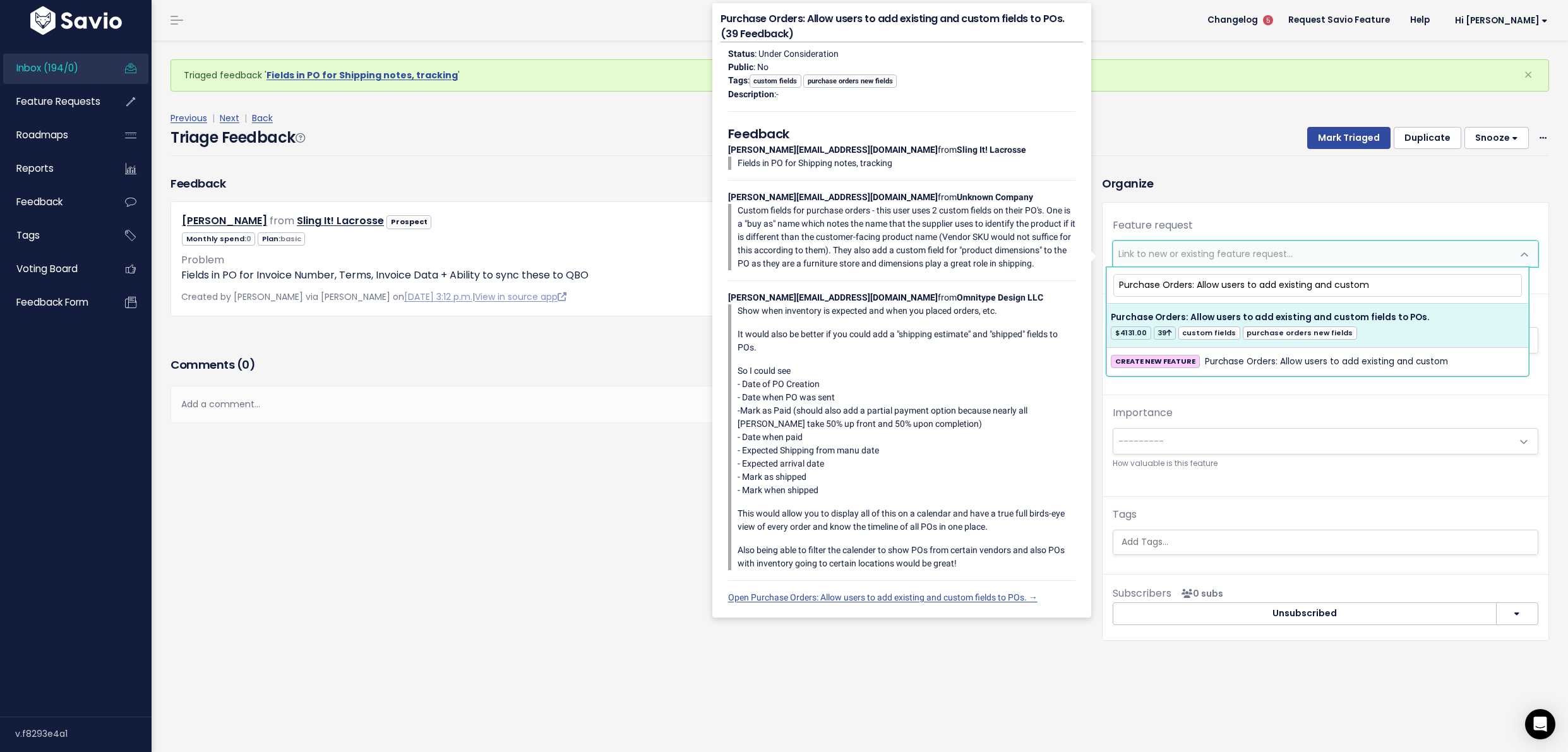
type input "Purchase Orders: Allow users to add existing and custom"
select select "20485"
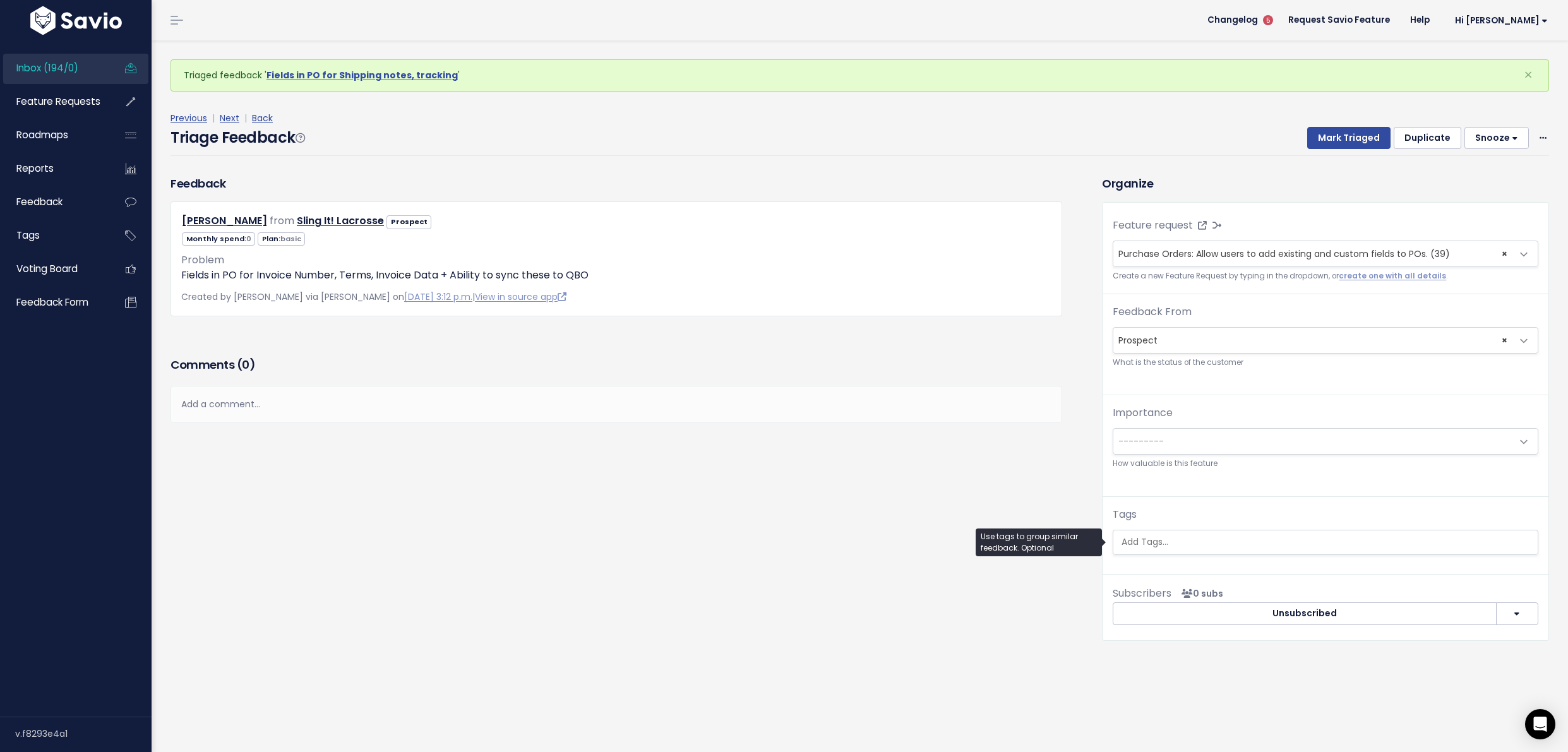
click at [1231, 546] on input "search" at bounding box center [1325, 541] width 418 height 13
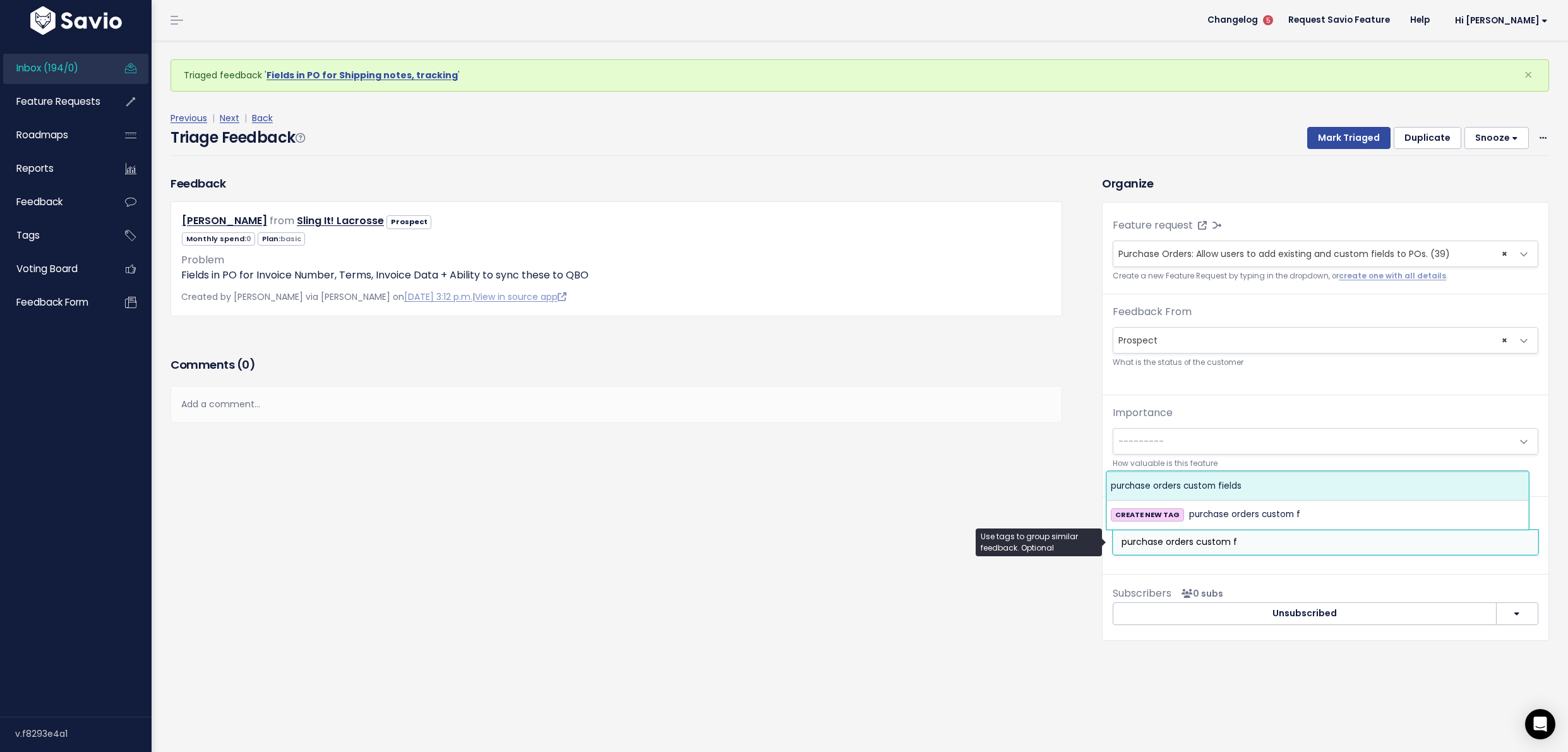
type input "purchase orders custom f"
select select "6333"
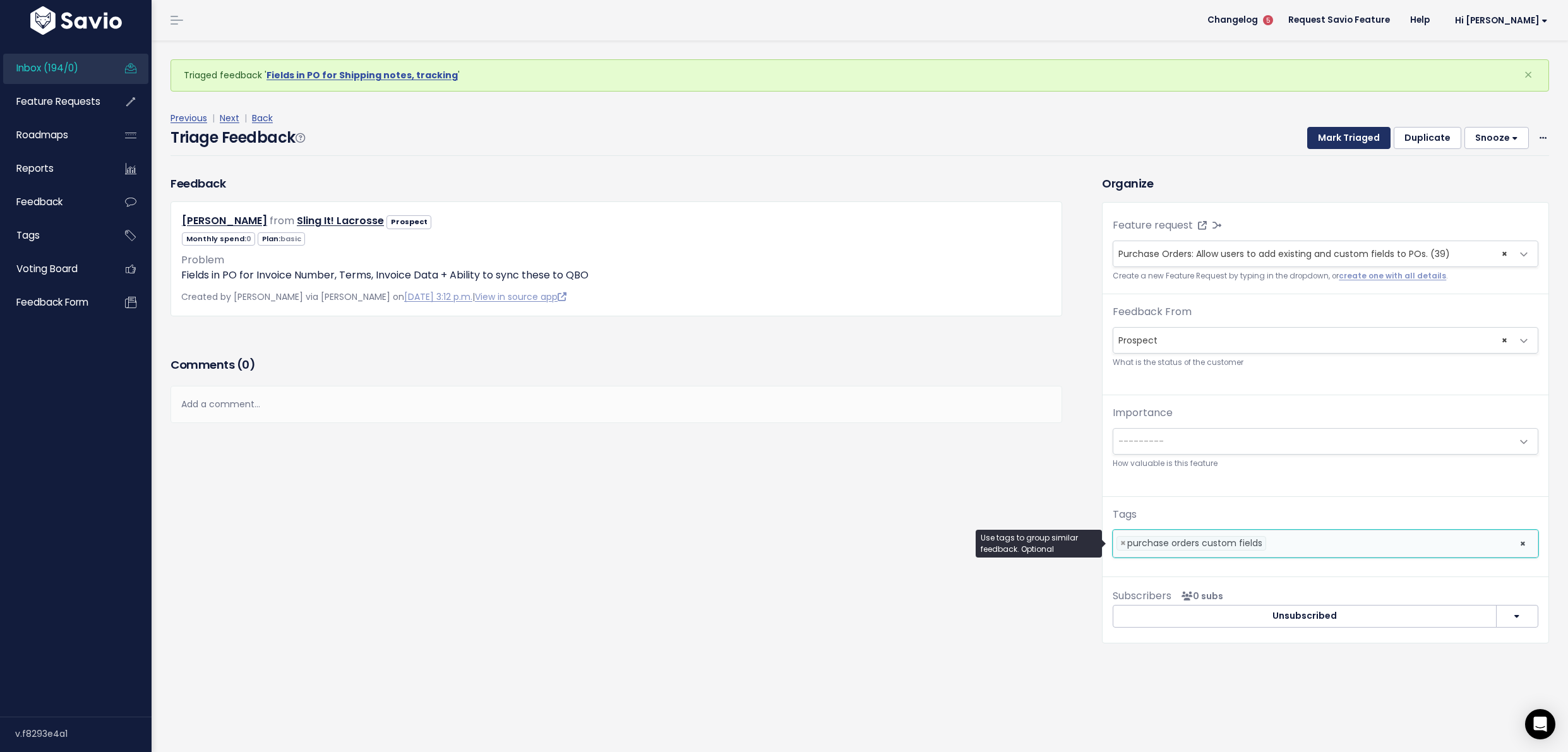
click at [1334, 140] on button "Mark Triaged" at bounding box center [1348, 138] width 83 height 23
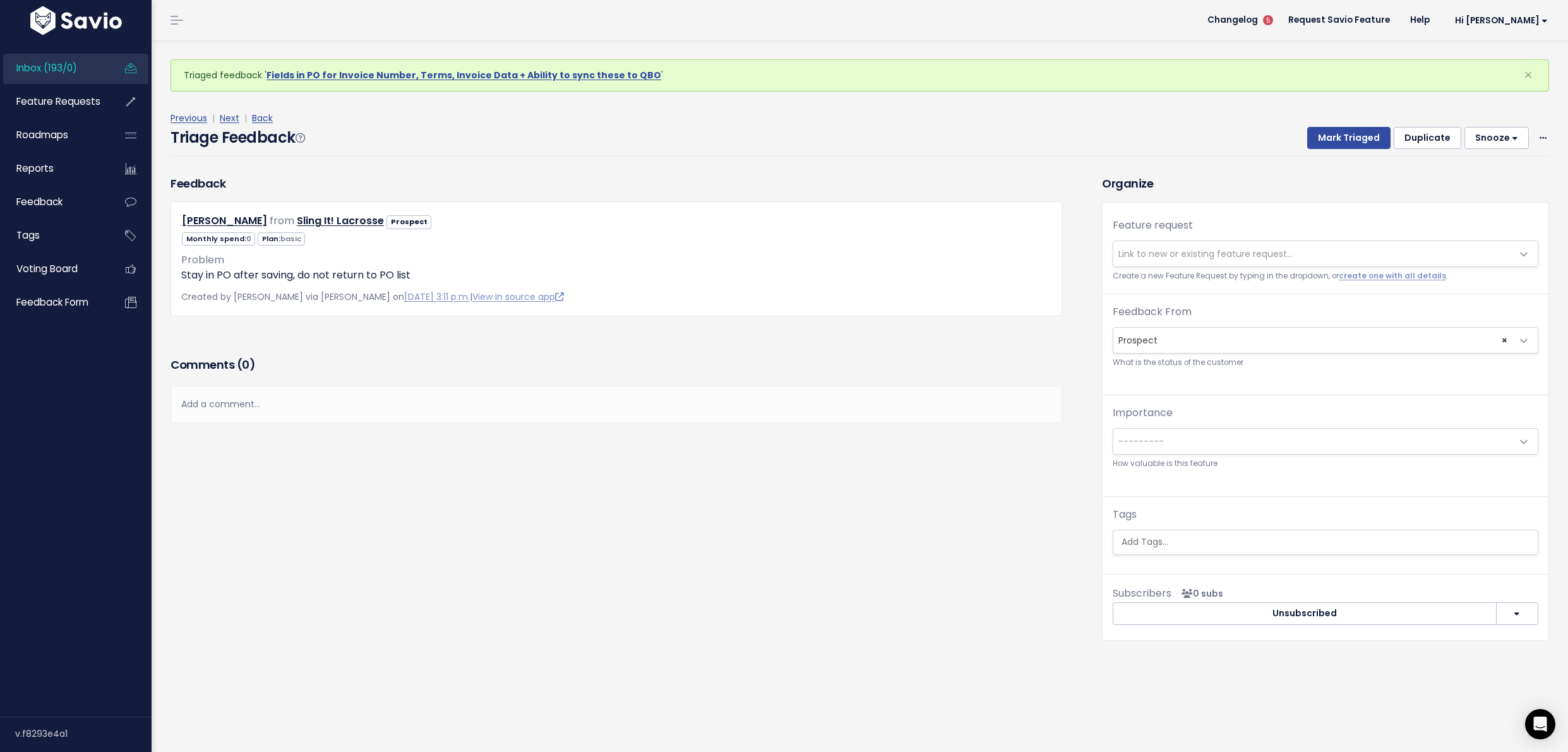
click at [1134, 255] on span "Link to new or existing feature request..." at bounding box center [1205, 254] width 174 height 12
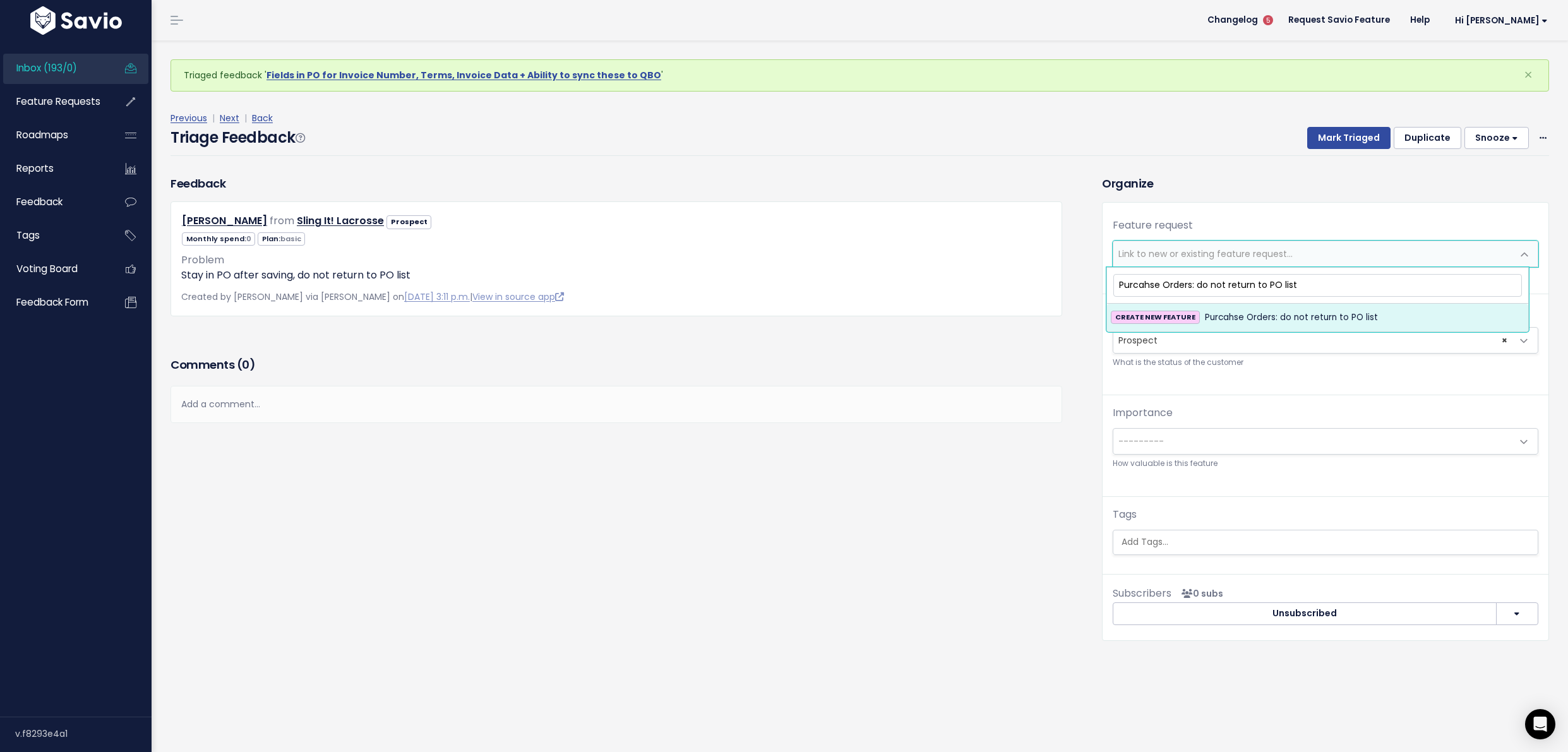
click at [1146, 280] on input "Purcahse Orders: do not return to PO list" at bounding box center [1317, 285] width 409 height 22
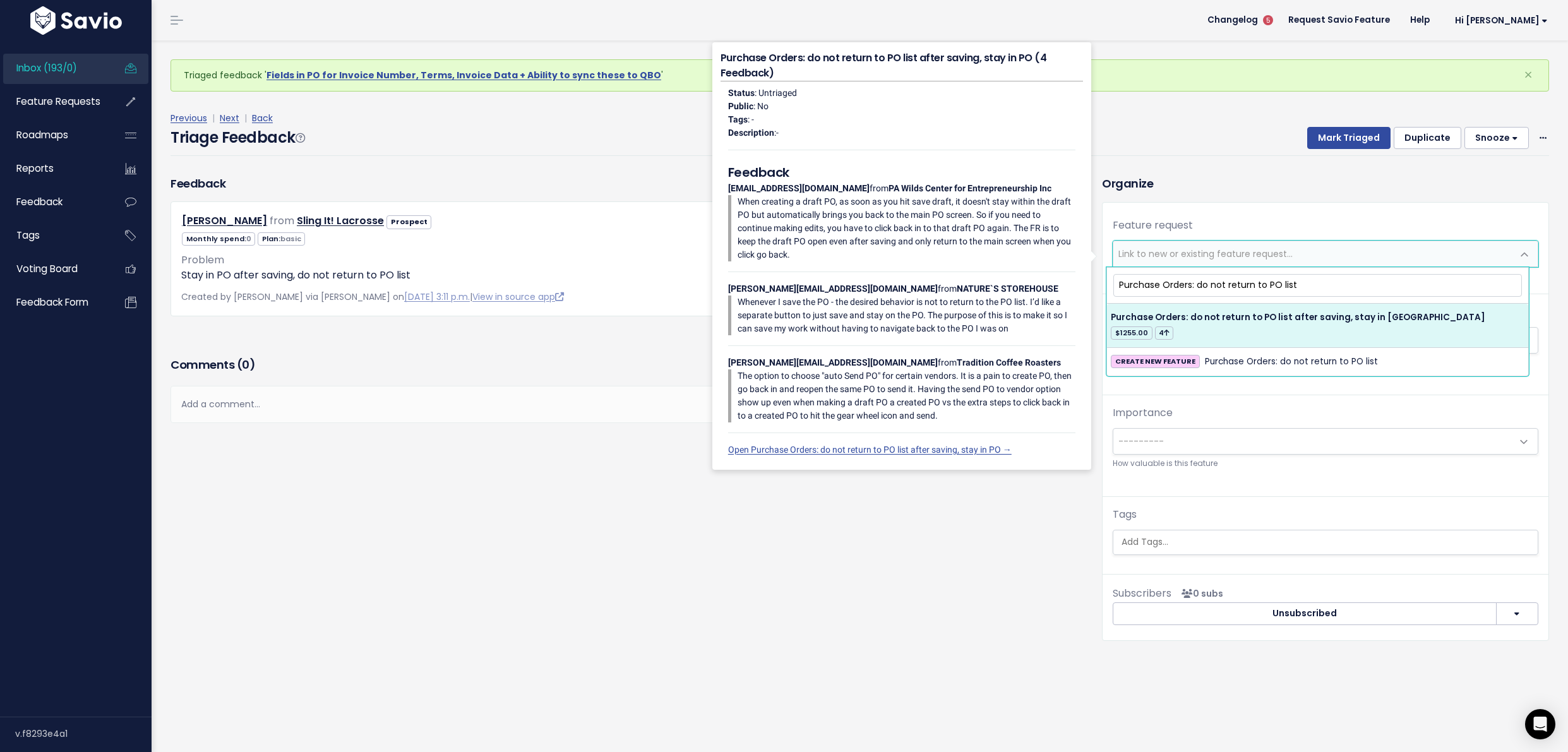
type input "Purchase Orders: do not return to PO list"
select select "60865"
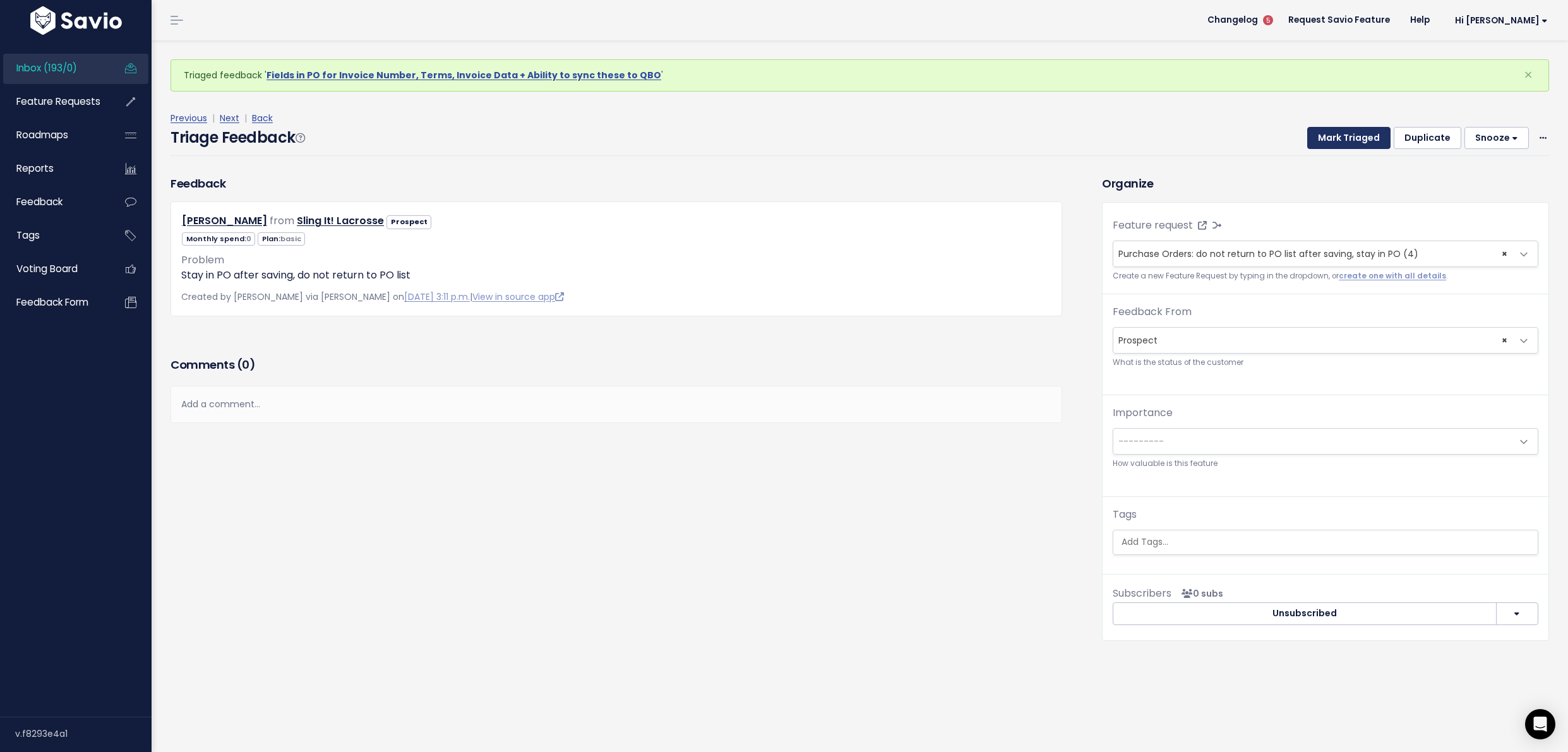
click at [1326, 134] on button "Mark Triaged" at bounding box center [1348, 138] width 83 height 23
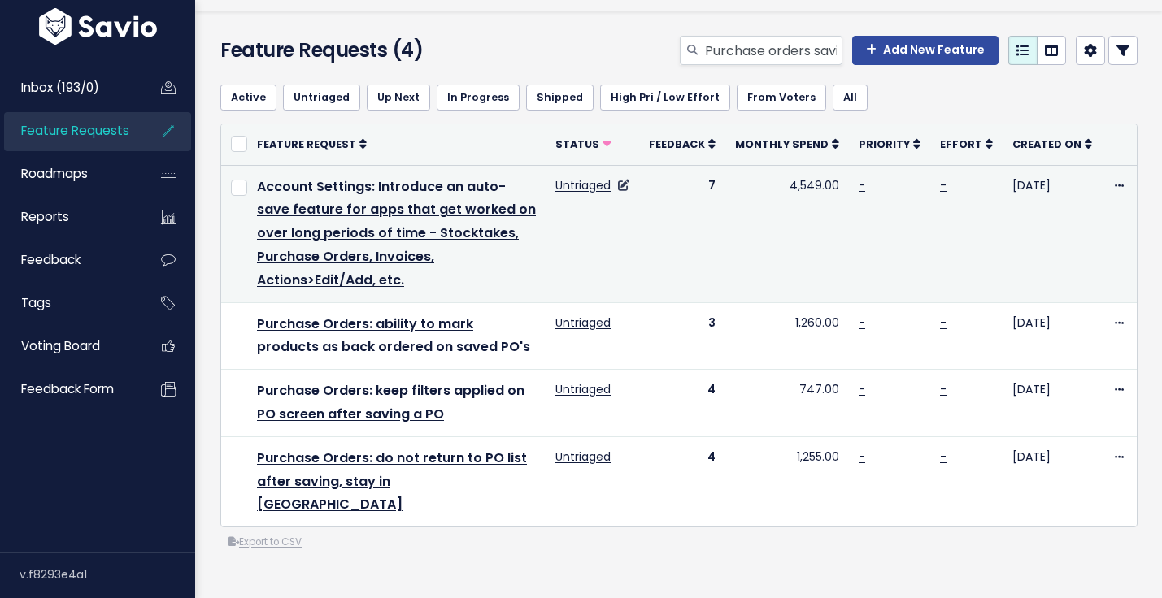
scroll to position [41, 0]
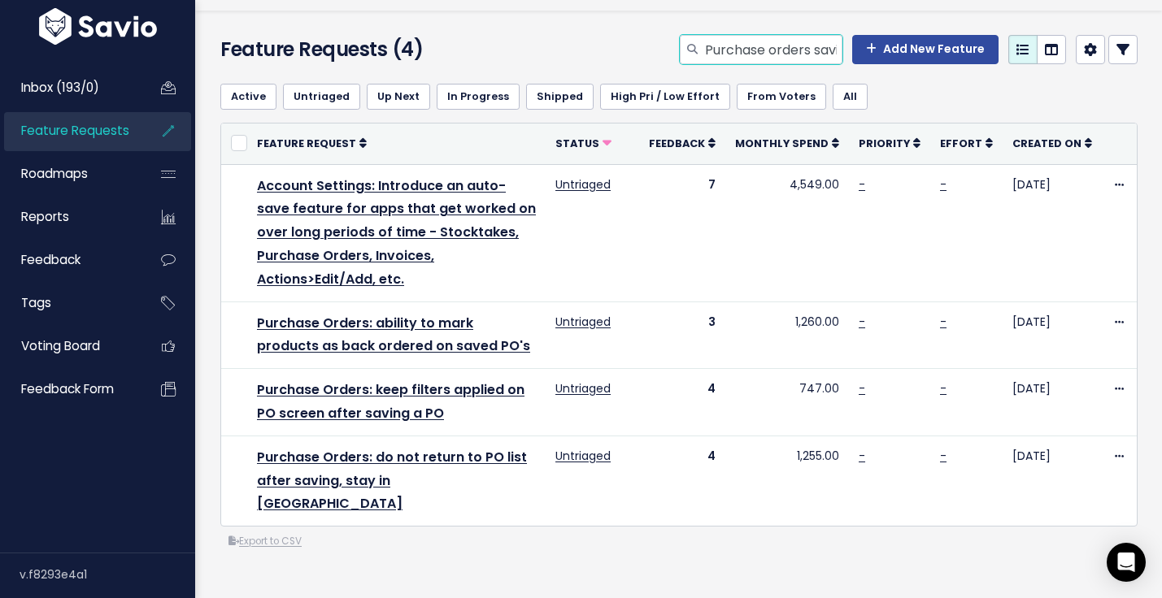
click at [759, 41] on input "Purchase orders saving" at bounding box center [772, 49] width 139 height 29
type input "image syncing"
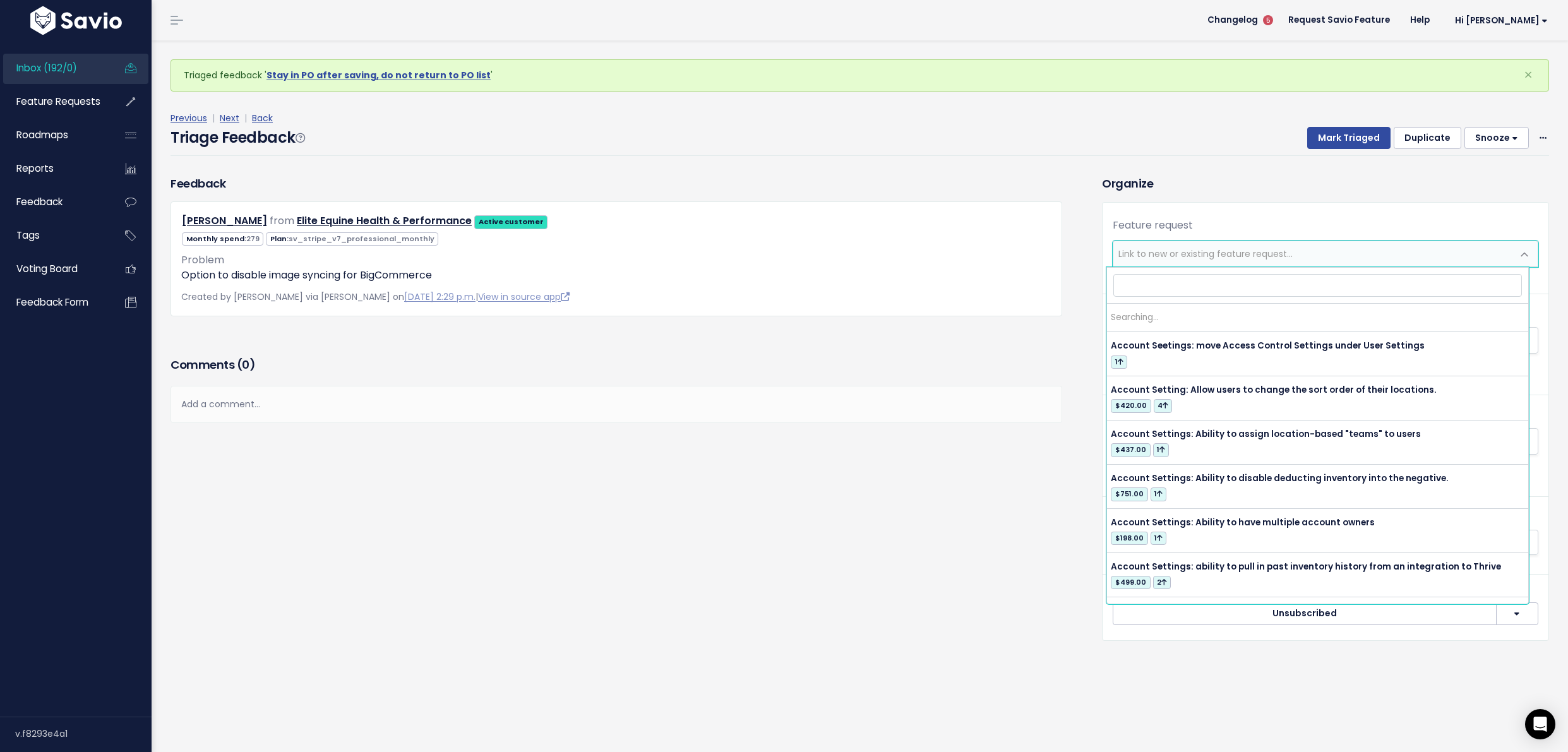
click at [1146, 257] on span "Link to new or existing feature request..." at bounding box center [1205, 254] width 174 height 12
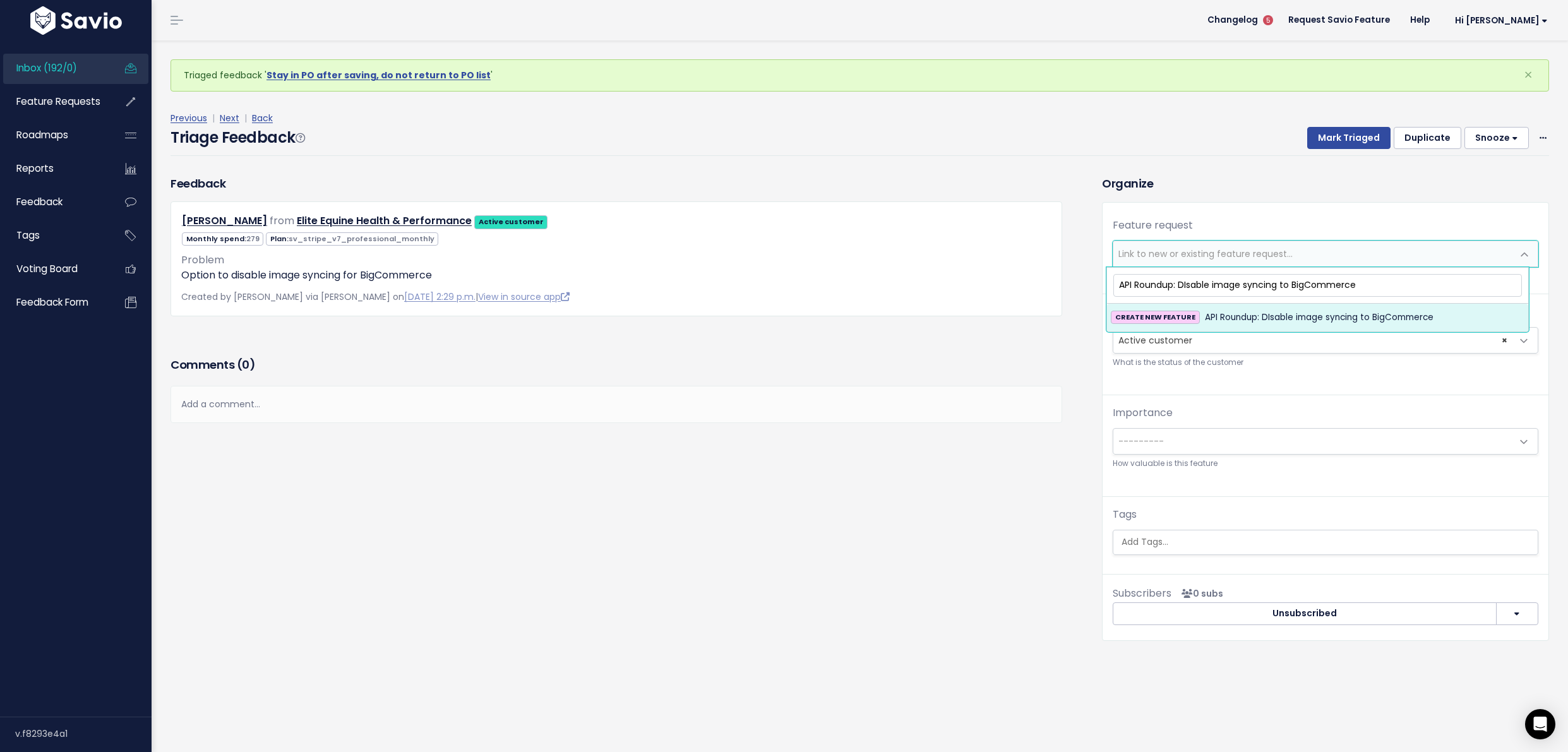
type input "API Roundup: DIsable image syncing to BigCommerce"
click at [1235, 312] on span "API Roundup: DIsable image syncing to BigCommerce" at bounding box center [1319, 318] width 228 height 16
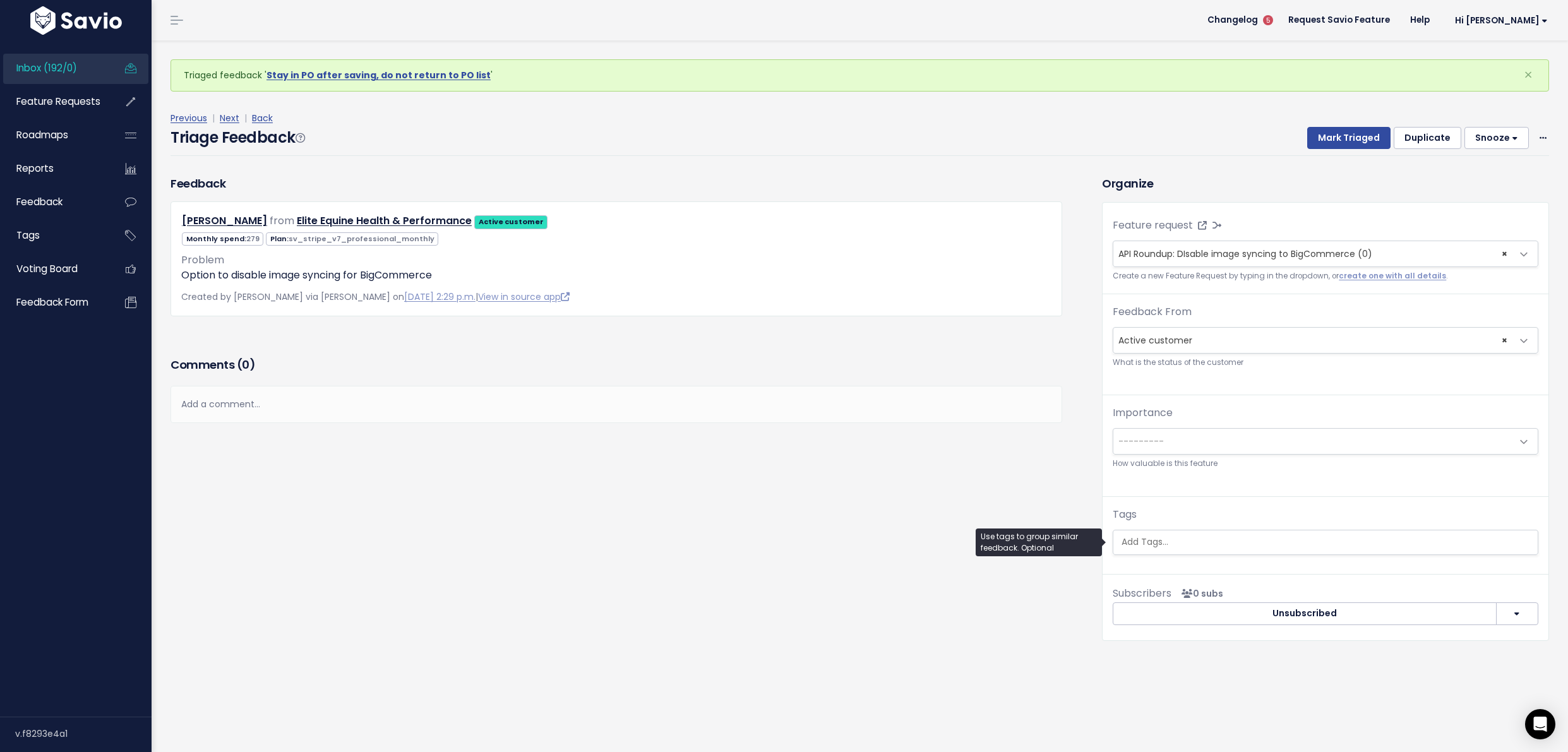
click at [1184, 535] on input "search" at bounding box center [1325, 541] width 418 height 13
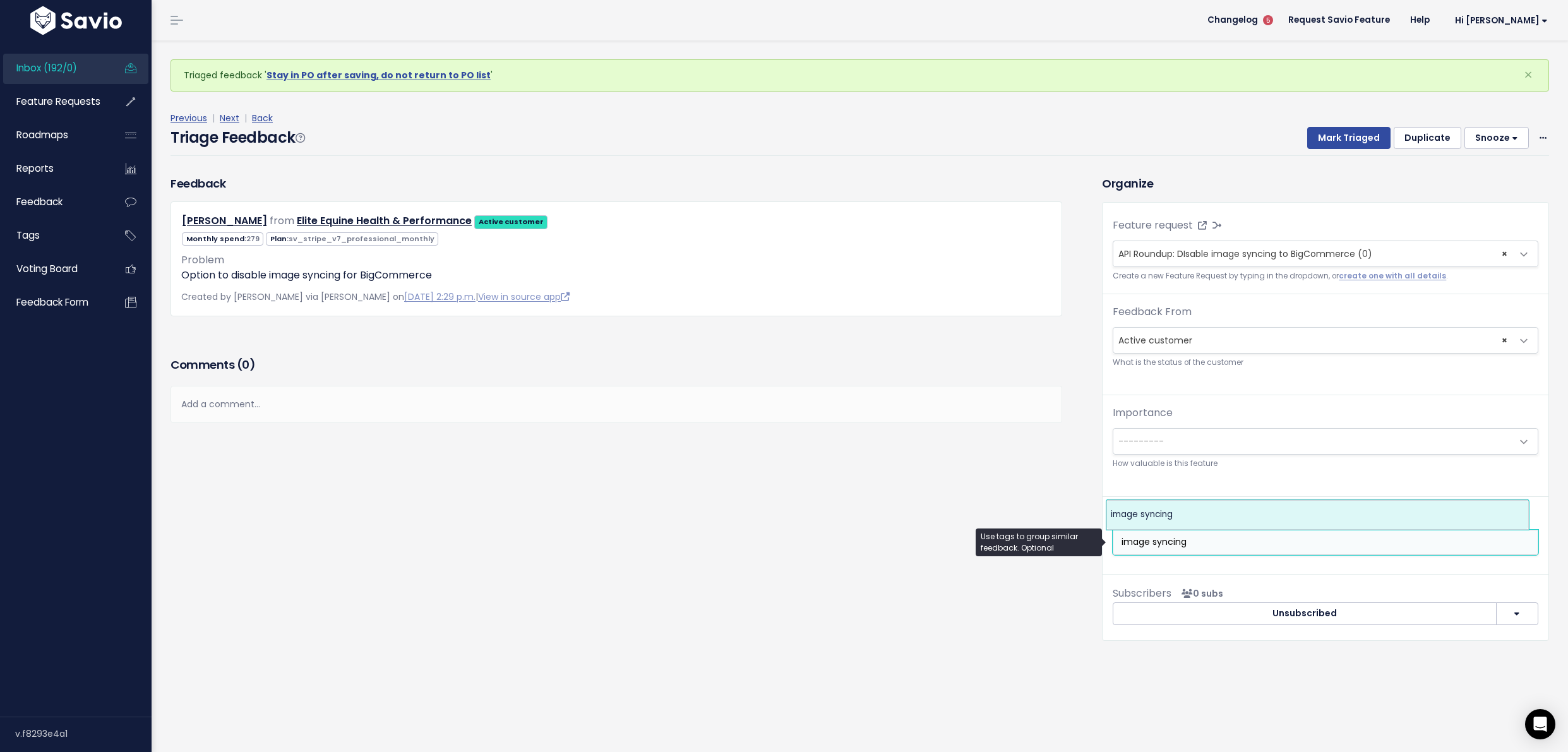
type input "image syncing"
select select "5674"
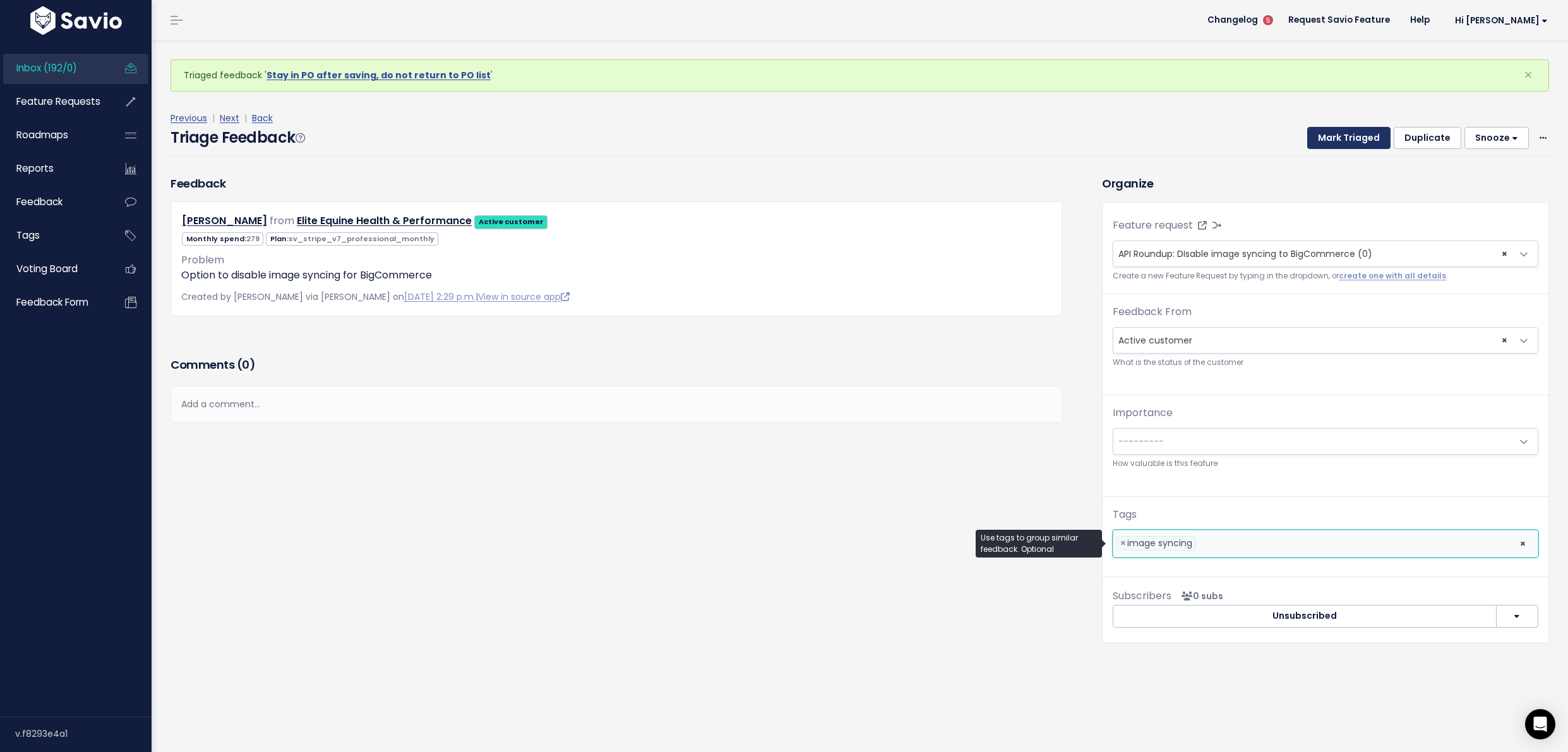
click at [1337, 131] on button "Mark Triaged" at bounding box center [1348, 138] width 83 height 23
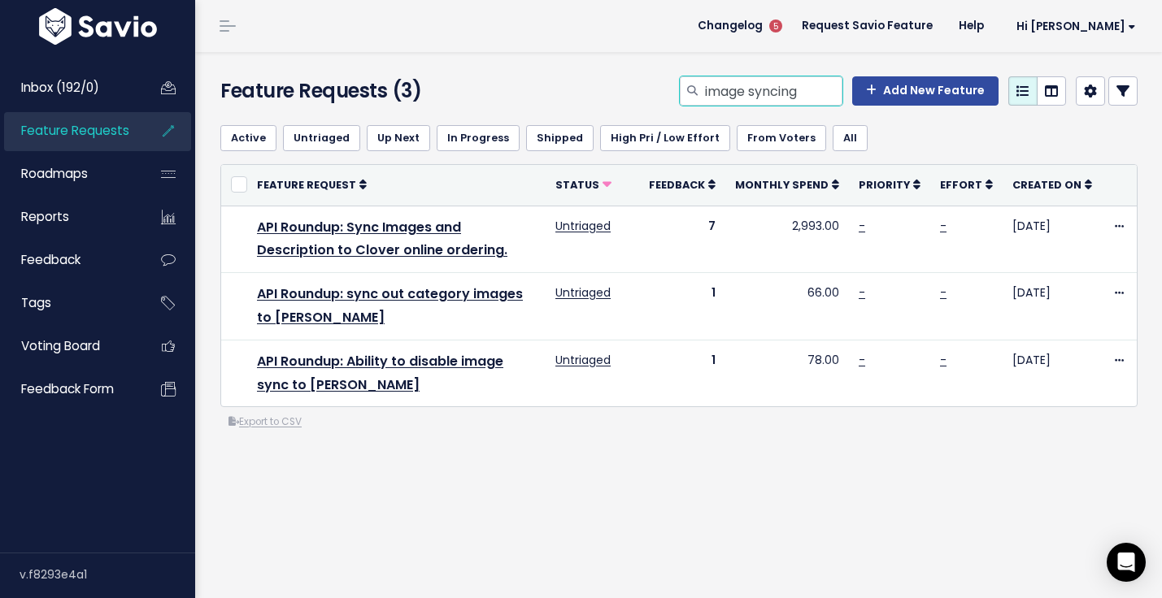
click at [725, 97] on input "image syncing" at bounding box center [772, 90] width 139 height 29
type input "f"
type input "add fee to item"
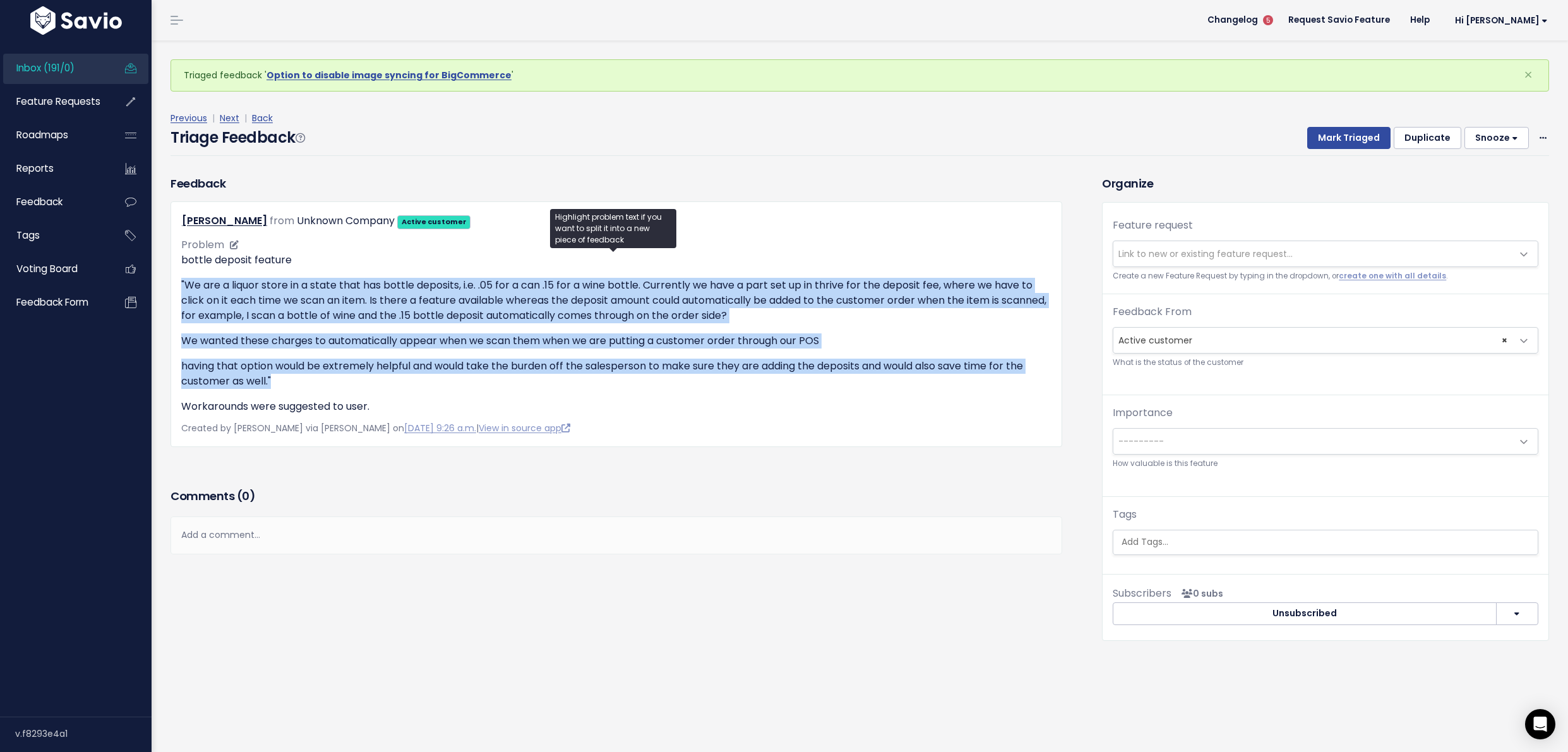
drag, startPoint x: 294, startPoint y: 380, endPoint x: 186, endPoint y: 276, distance: 149.9
click at [186, 276] on div "bottle deposit feature "We are a liquor store in a state that has bottle deposi…" at bounding box center [616, 333] width 870 height 162
copy div ""We are a liquor store in a state that has bottle deposits, i.e. .05 for a can …"
click at [1158, 246] on span "Link to new or existing feature request..." at bounding box center [1312, 254] width 399 height 26
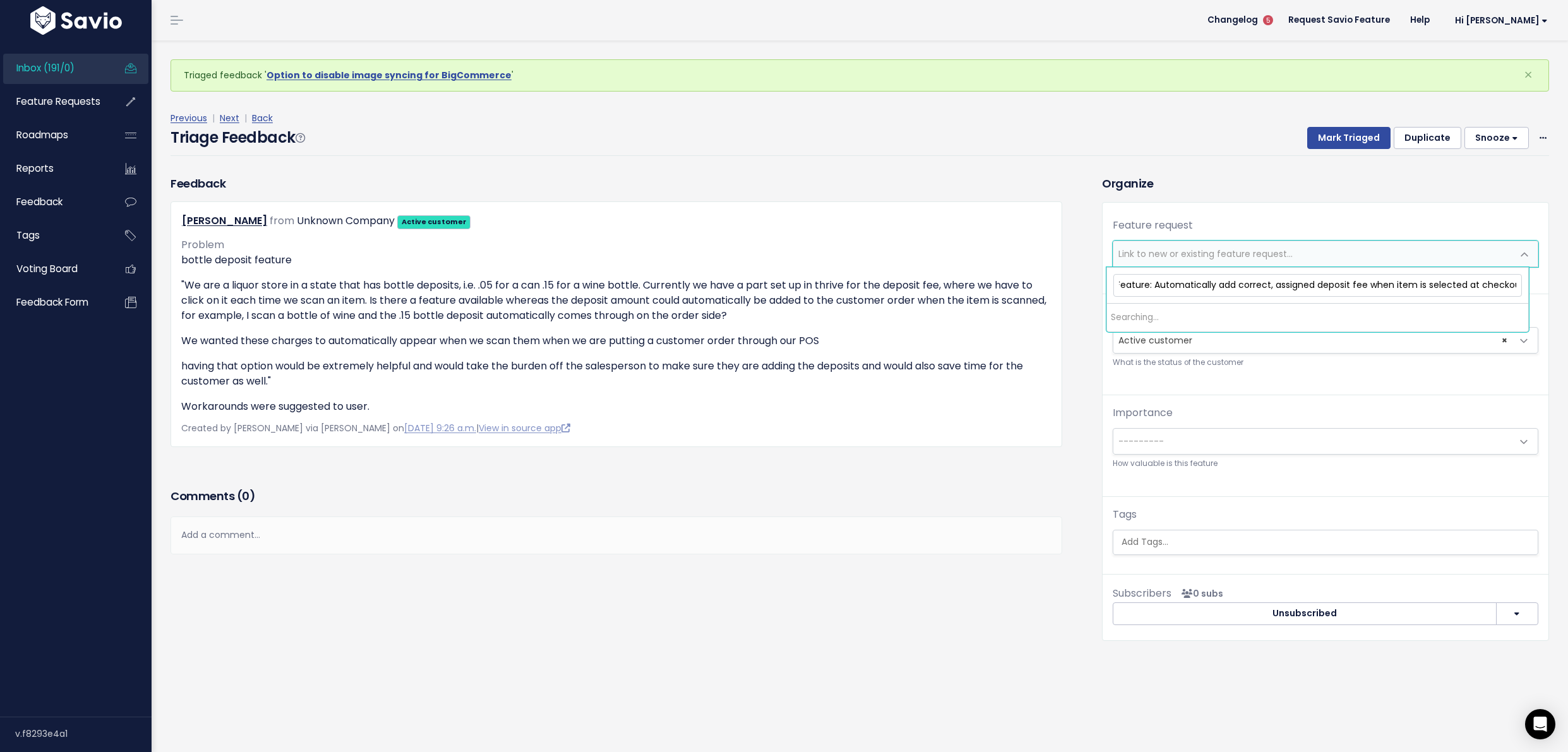
scroll to position [0, 27]
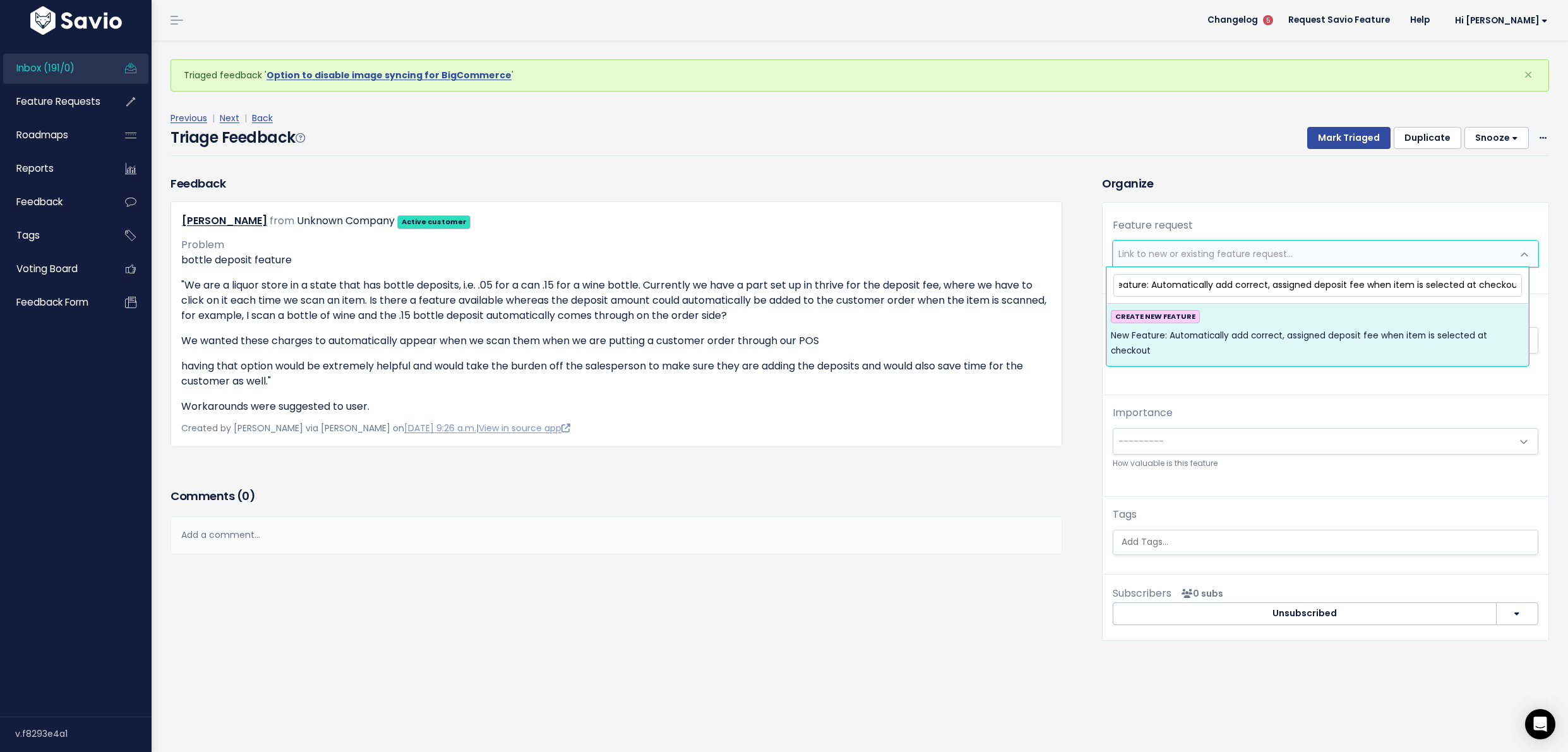
type input "New Feature: Automatically add correct, assigned deposit fee when item is selec…"
click at [1278, 322] on div "CREATE NEW FEATURE New Feature: Automatically add correct, assigned deposit fee…" at bounding box center [1317, 334] width 414 height 49
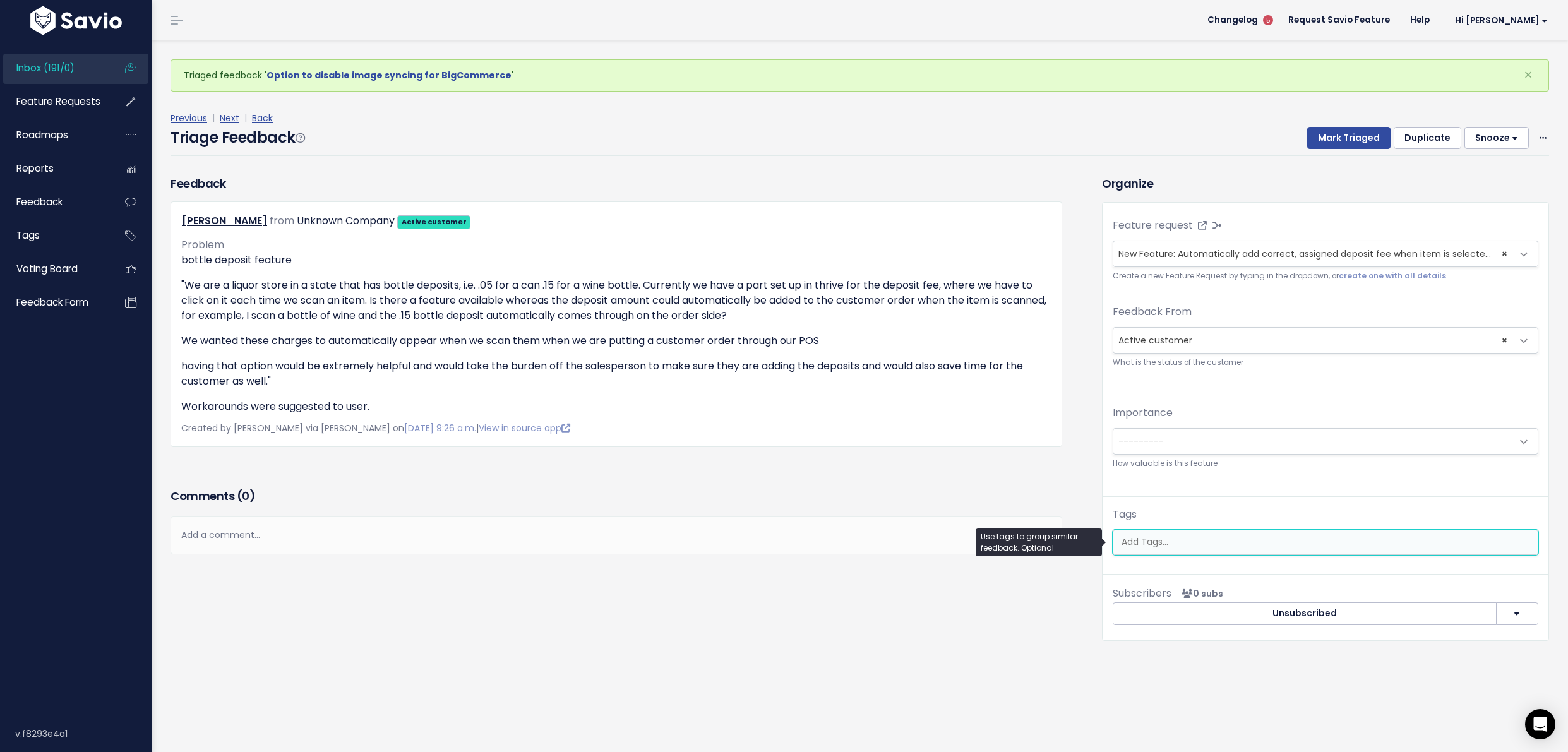
click at [1204, 538] on input "search" at bounding box center [1325, 541] width 418 height 13
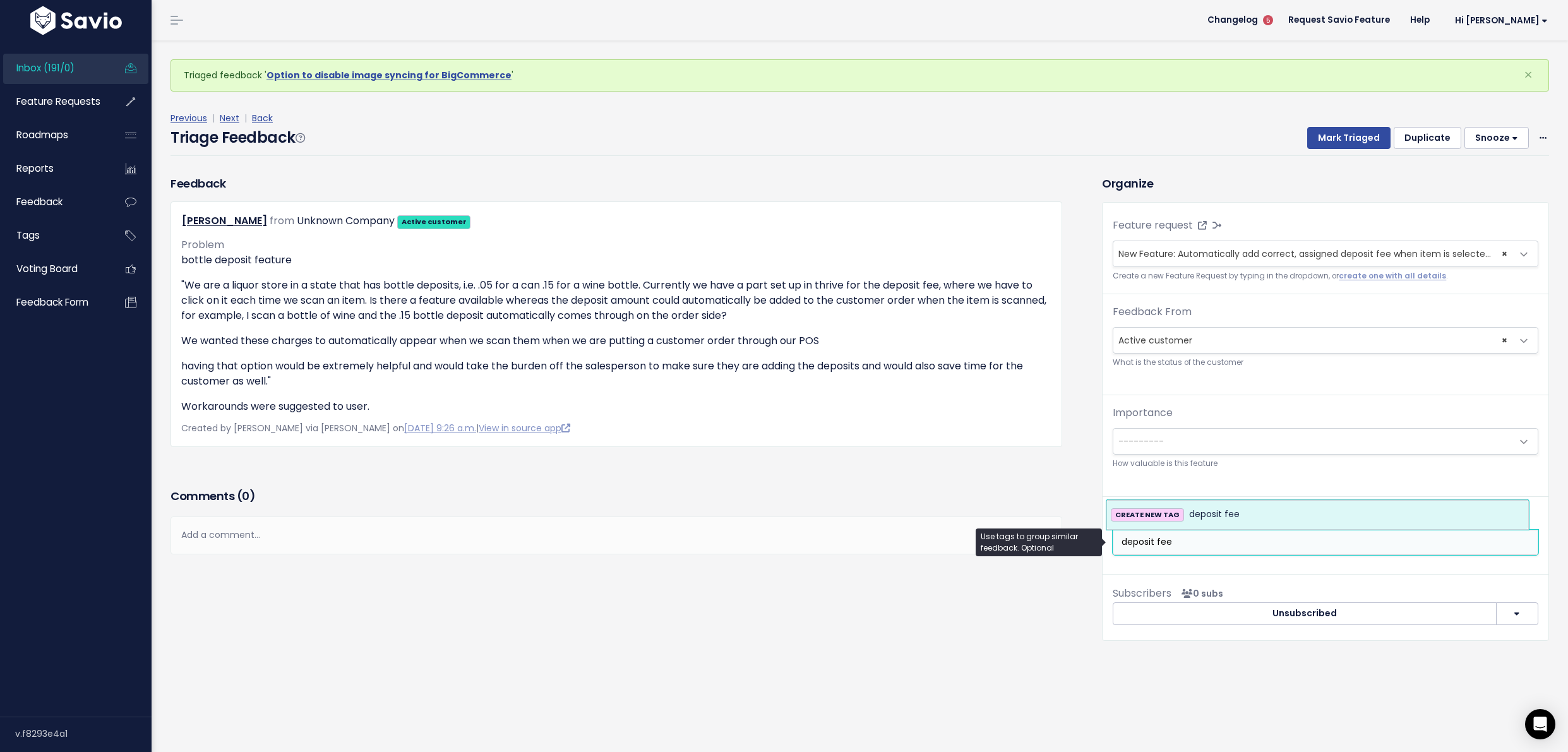
type input "deposit fee"
click at [1214, 510] on span "deposit fee" at bounding box center [1214, 515] width 50 height 16
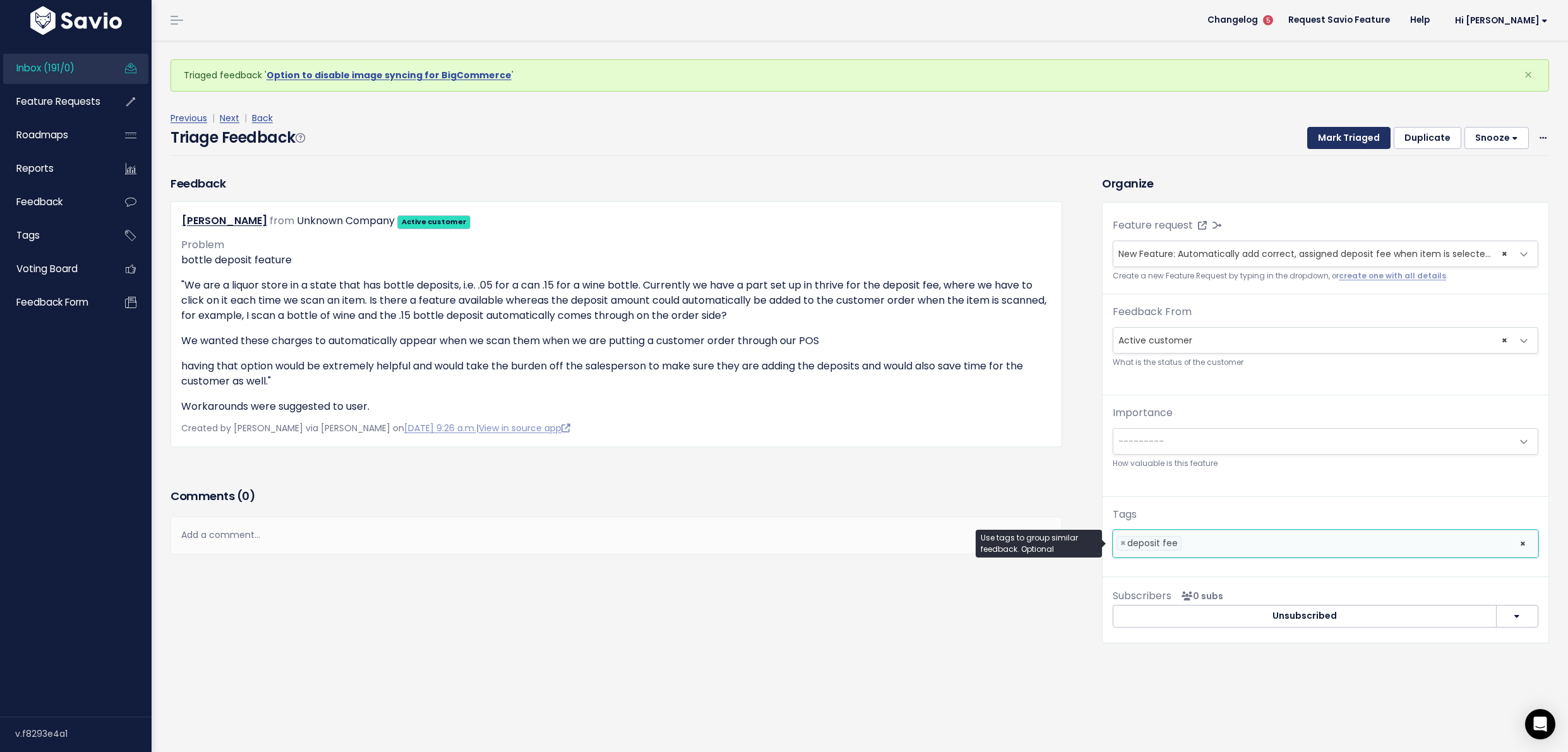
click at [1343, 145] on button "Mark Triaged" at bounding box center [1348, 138] width 83 height 23
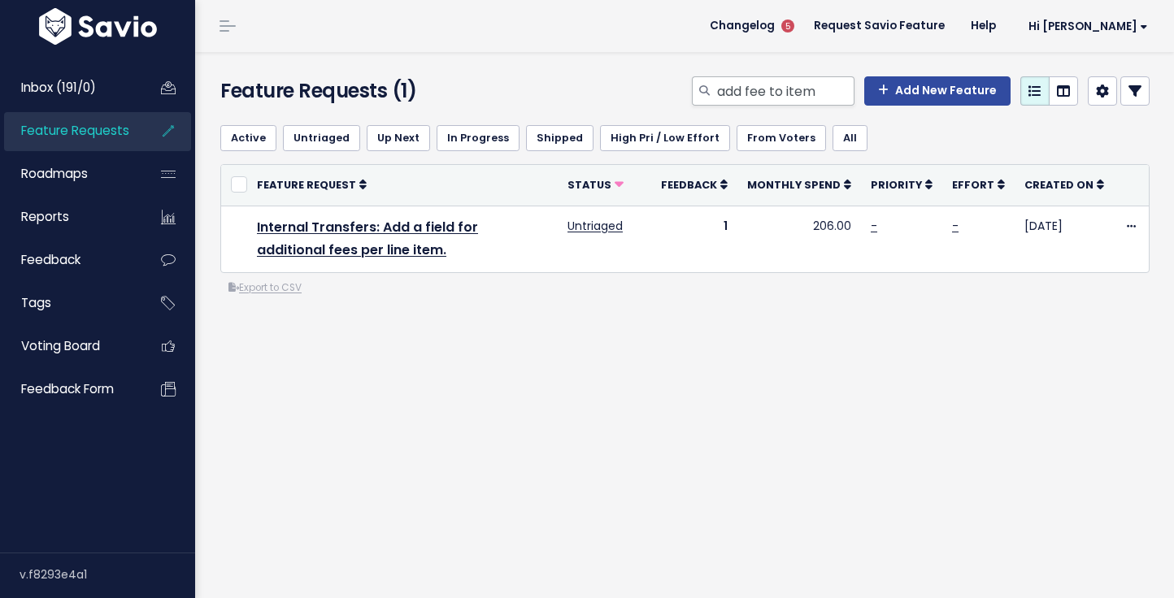
click at [707, 89] on div at bounding box center [704, 90] width 24 height 29
click at [715, 89] on input "add fee to item" at bounding box center [784, 90] width 139 height 29
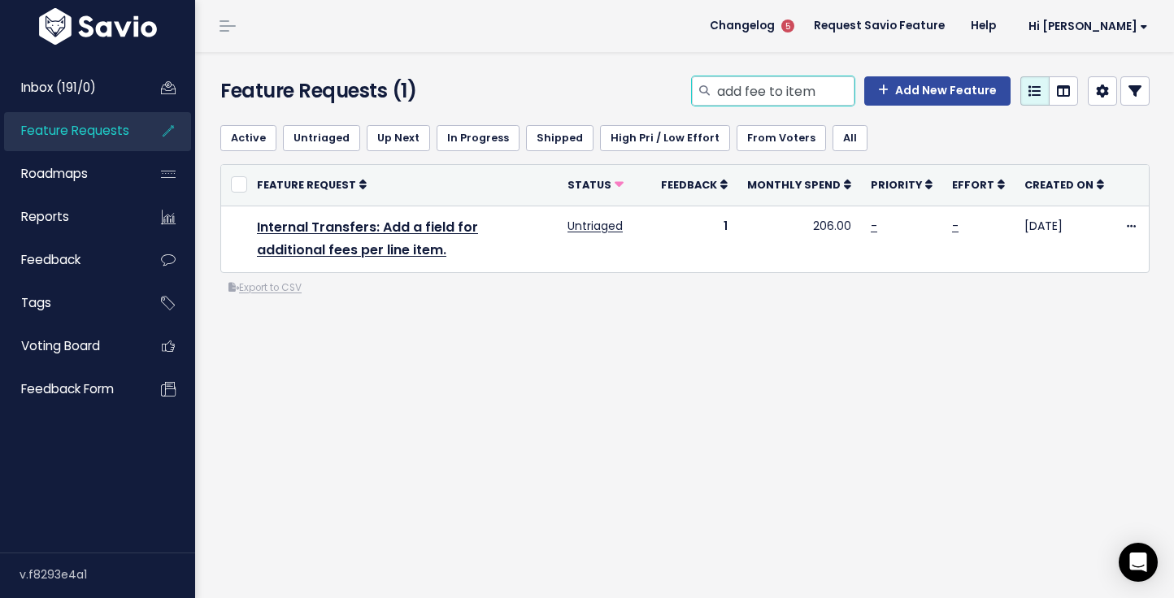
click at [715, 89] on input "add fee to item" at bounding box center [784, 90] width 139 height 29
type input "Products fee"
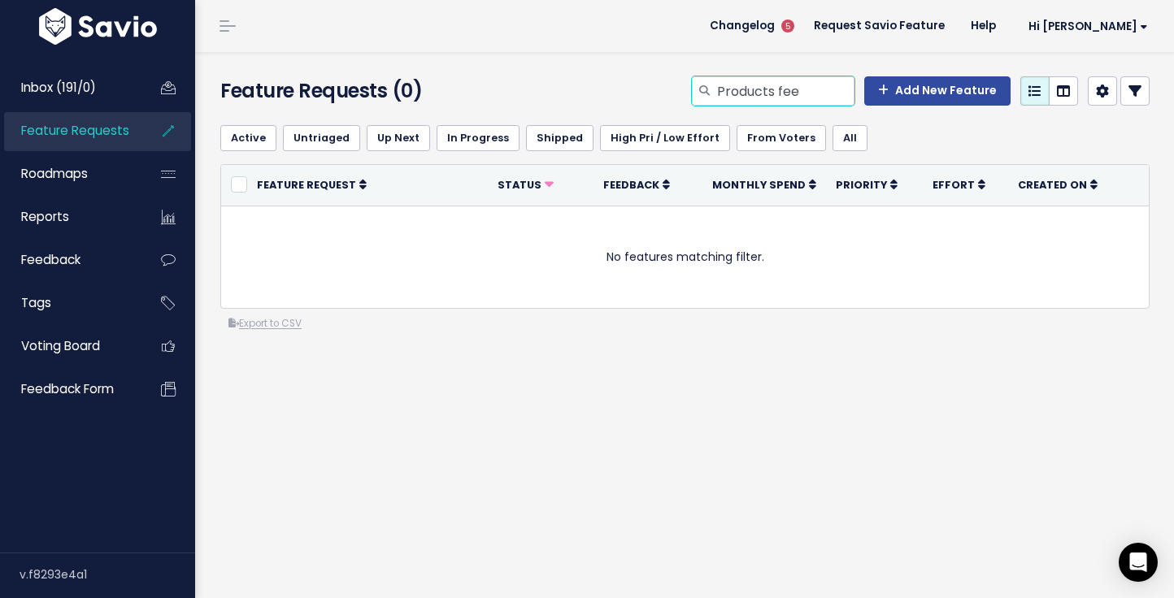
click at [739, 99] on input "Products fee" at bounding box center [784, 90] width 139 height 29
type input "Modifiers order"
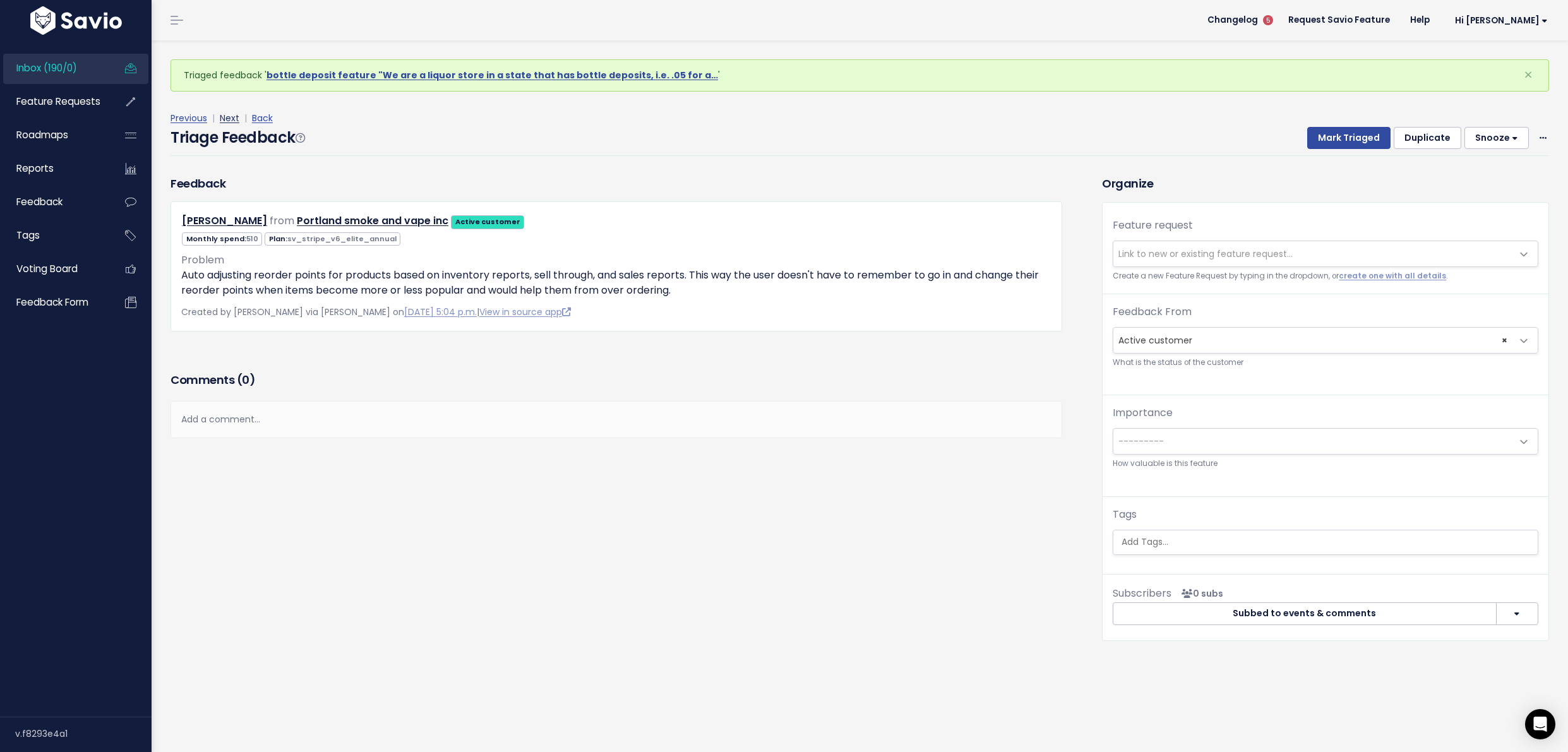
click at [228, 115] on link "Next" at bounding box center [229, 118] width 19 height 12
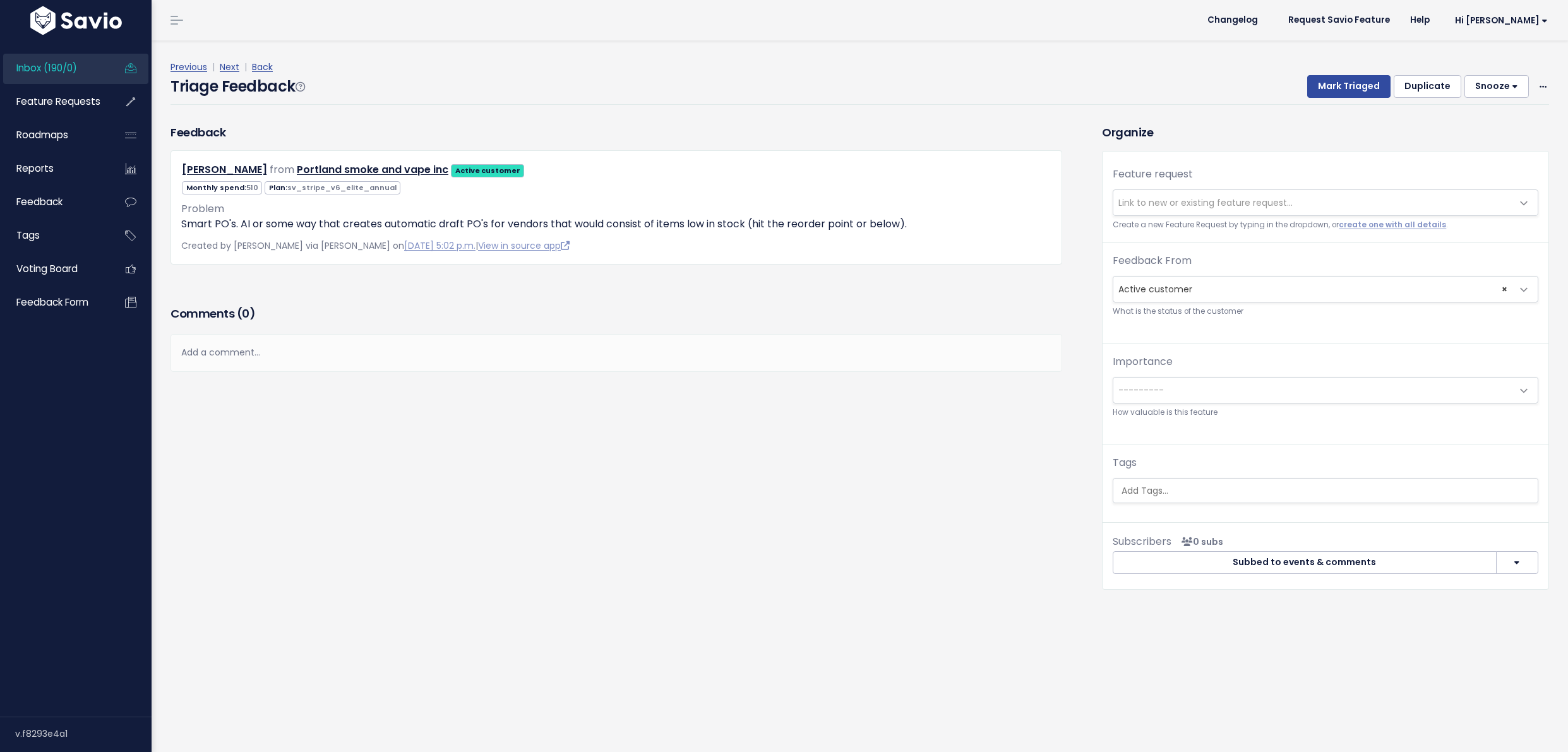
click at [228, 115] on div "Previous | Next | Back Triage Feedback Mark Triaged Duplicate Snooze 1 day 3 da…" at bounding box center [864, 82] width 1388 height 83
click at [224, 68] on link "Next" at bounding box center [229, 67] width 19 height 12
click at [82, 54] on link "Inbox (190/0)" at bounding box center [54, 68] width 102 height 29
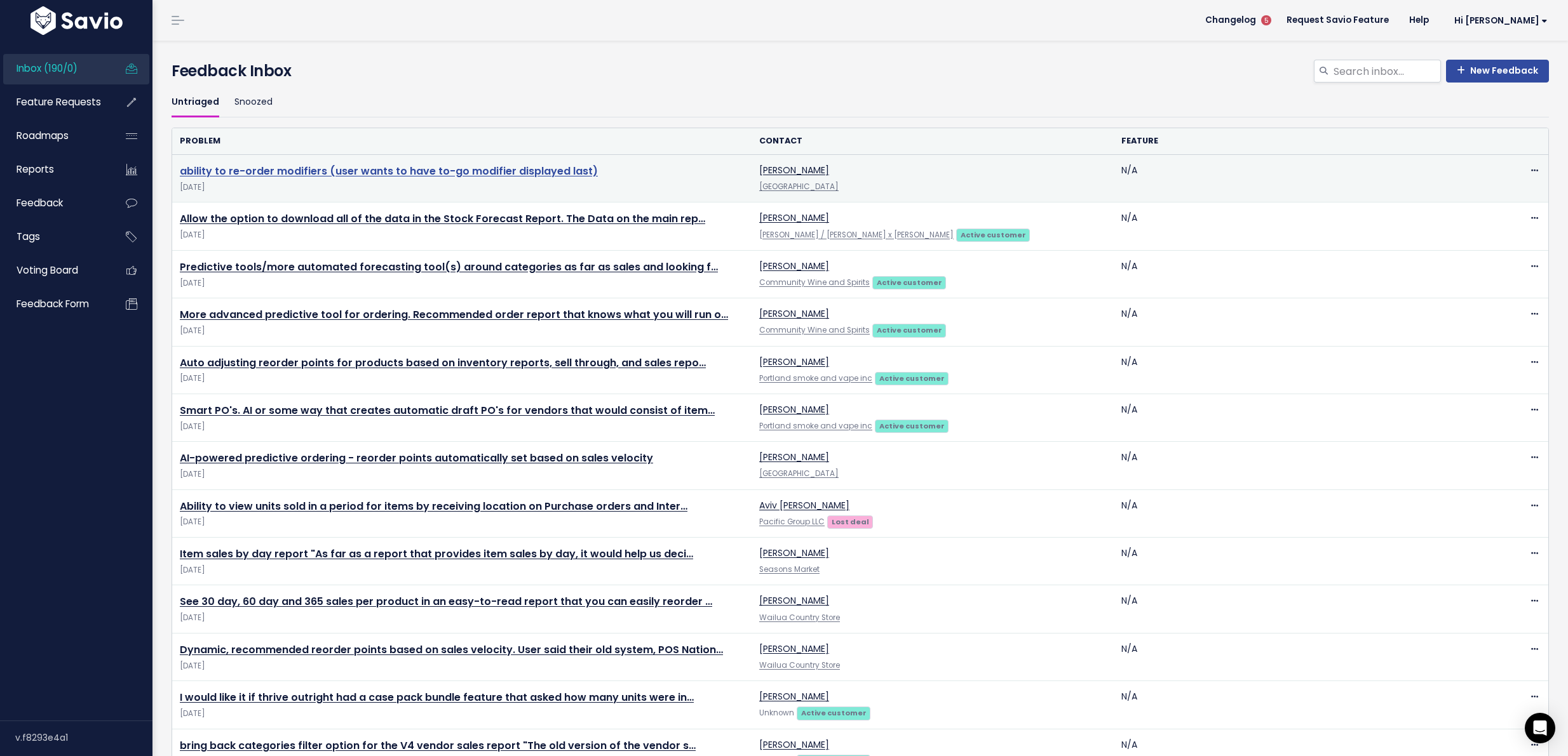
click at [434, 171] on link "ability to re-order modifiers (user wants to have to-go modifier displayed last)" at bounding box center [388, 171] width 418 height 15
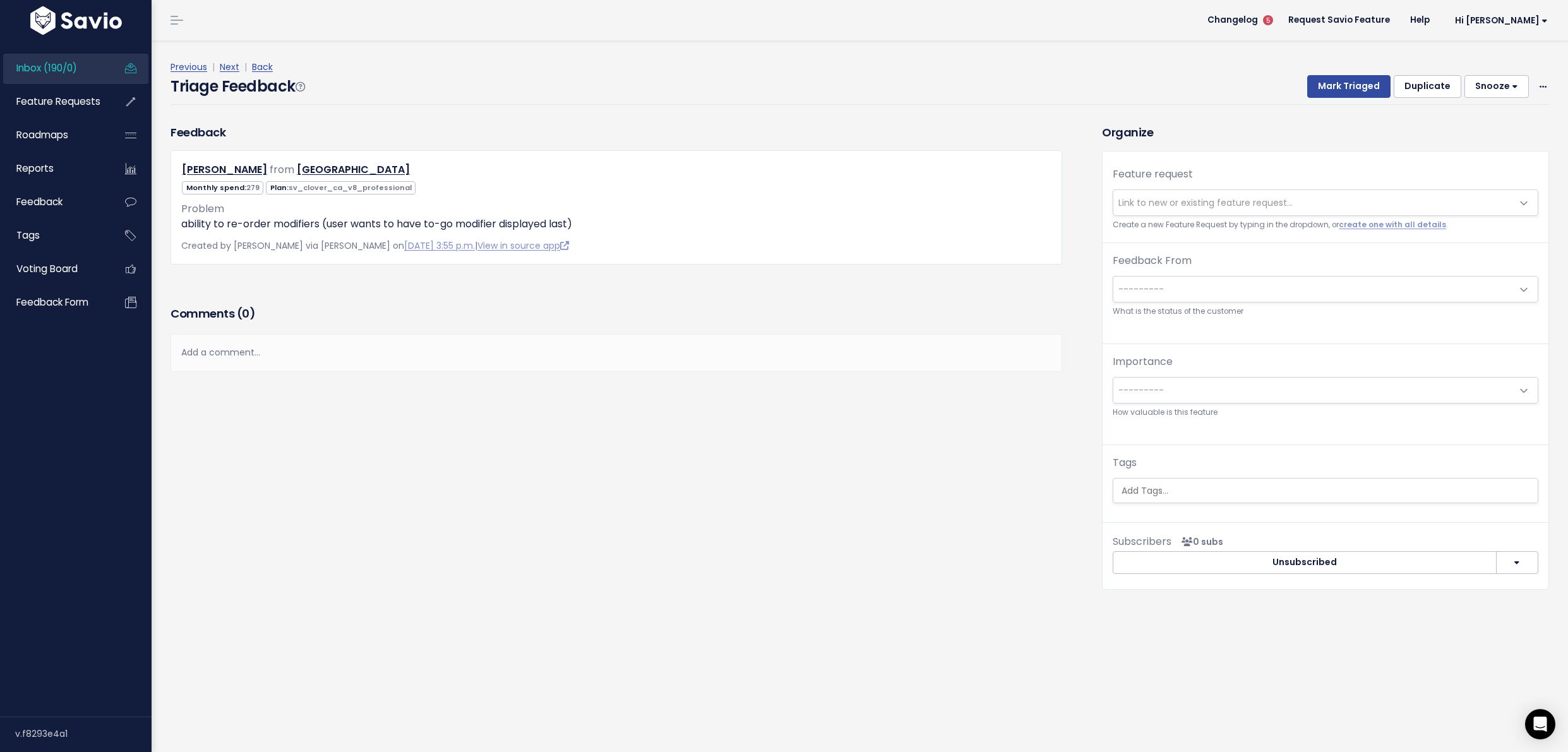
click at [1286, 200] on span "Link to new or existing feature request..." at bounding box center [1312, 203] width 399 height 26
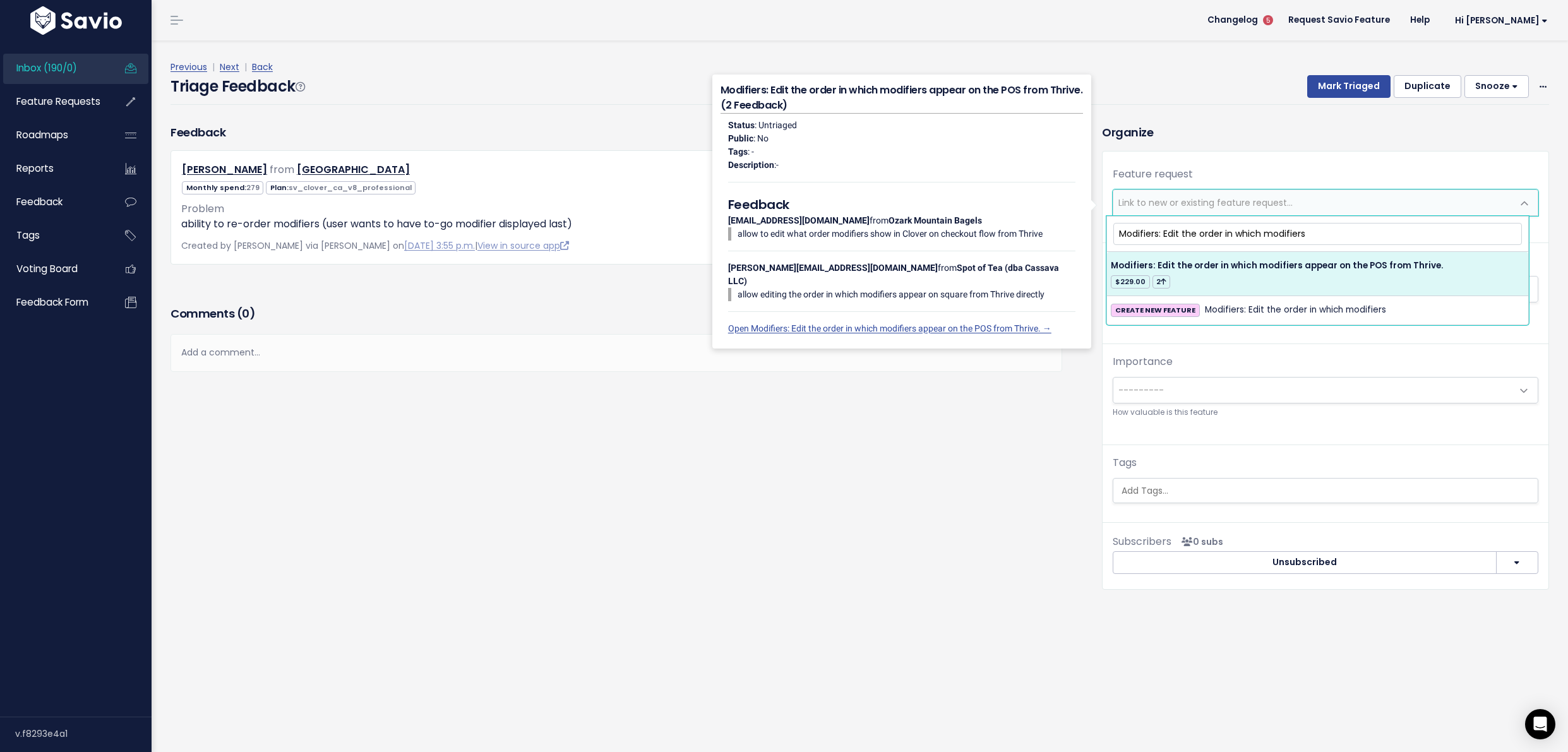
type input "Modifiers: Edit the order in which modifiers"
click at [1458, 252] on ul "Modifiers: Edit the order in which modifiers appear on the POS from Thrive. $22…" at bounding box center [1317, 288] width 421 height 73
select select "29968"
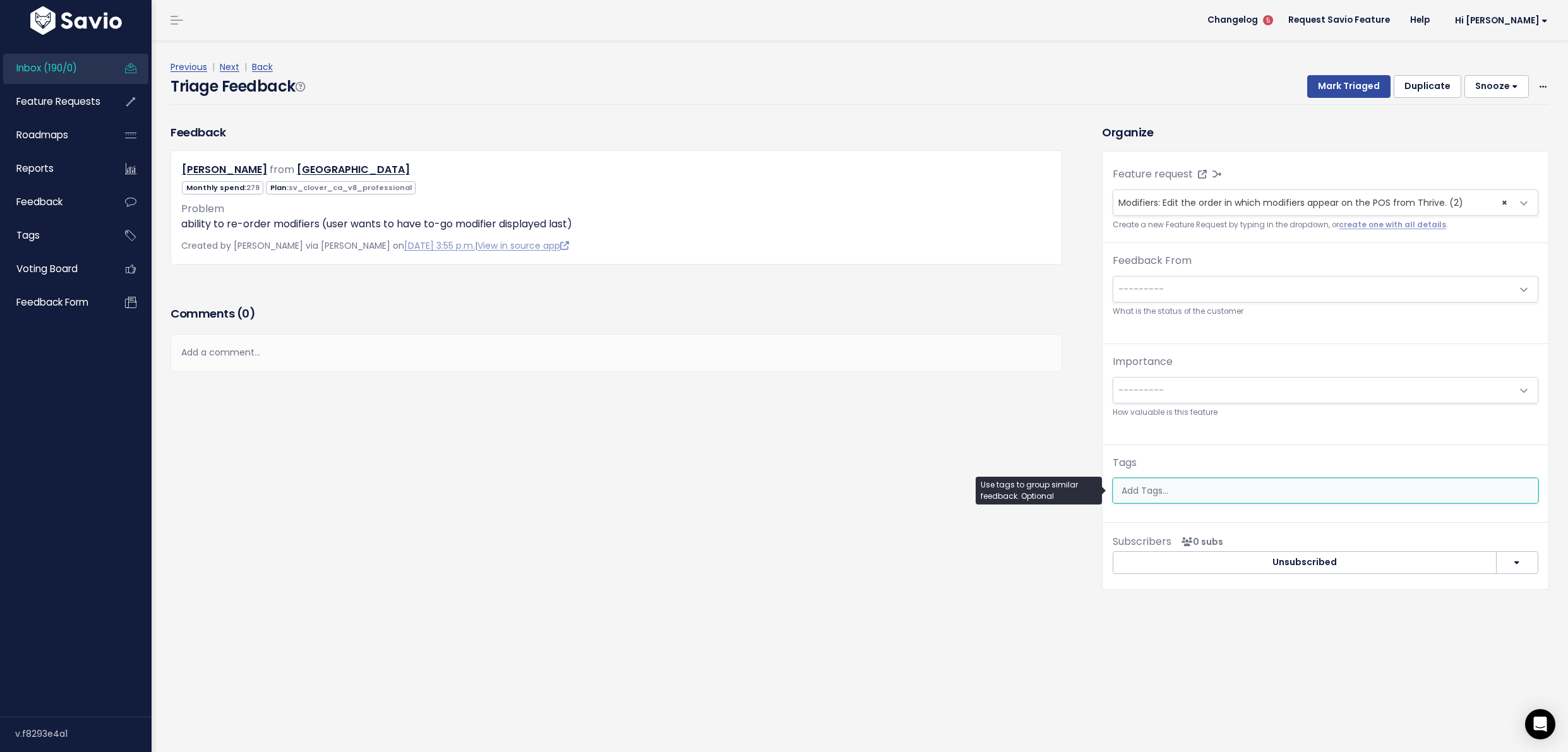
click at [1198, 492] on input "search" at bounding box center [1326, 491] width 421 height 13
type input "modifiers order"
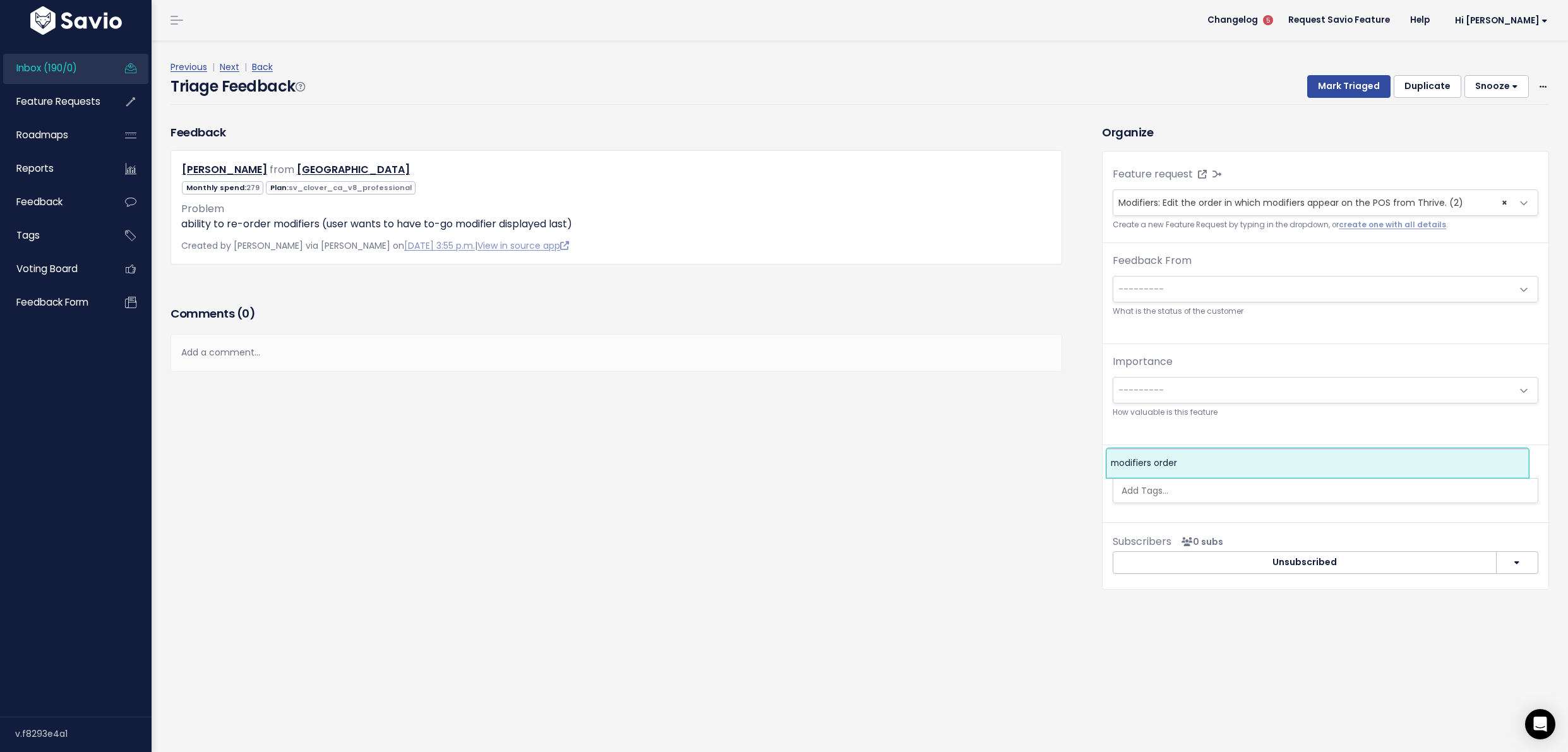
select select "13893"
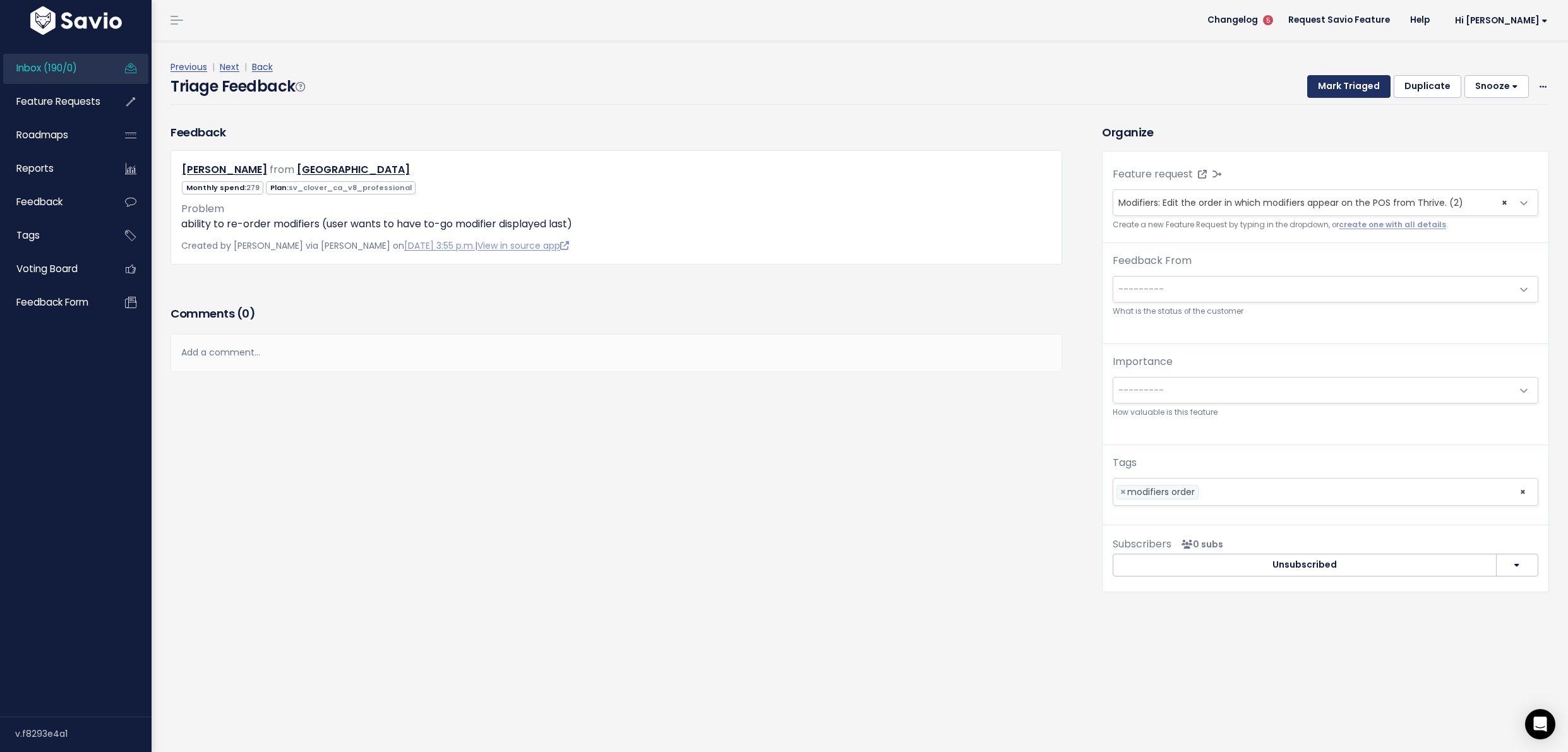
click at [1309, 92] on button "Mark Triaged" at bounding box center [1348, 86] width 83 height 23
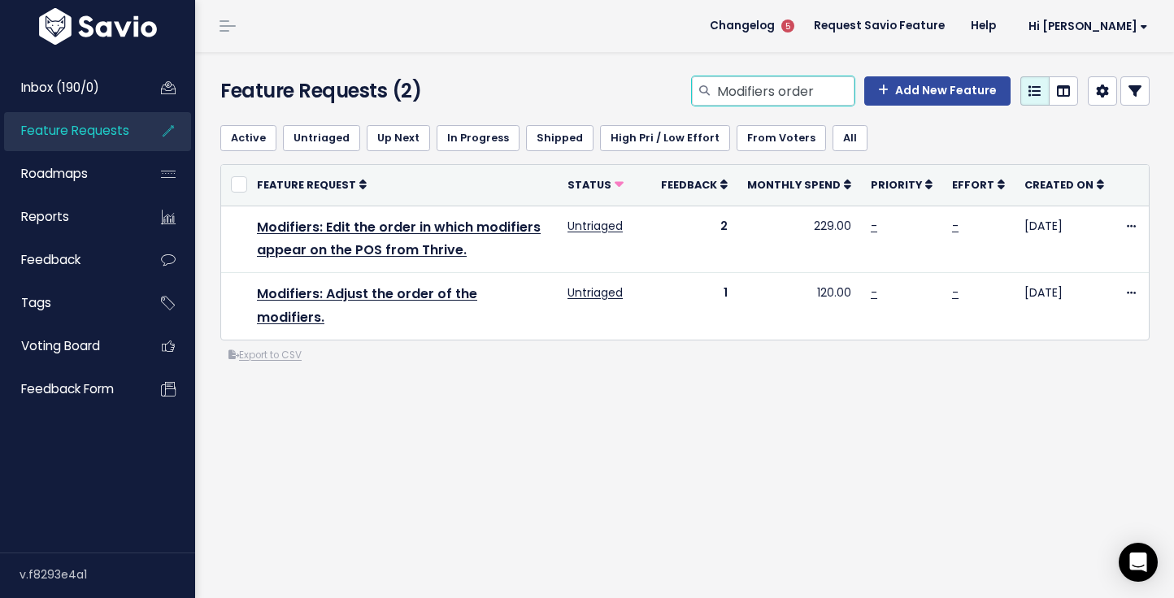
click at [797, 104] on input "Modifiers order" at bounding box center [784, 90] width 139 height 29
click at [798, 102] on input "Modifiers order" at bounding box center [784, 90] width 139 height 29
click at [802, 93] on input "Modifiers order" at bounding box center [784, 90] width 139 height 29
click at [801, 92] on input "Modifiers order" at bounding box center [784, 90] width 139 height 29
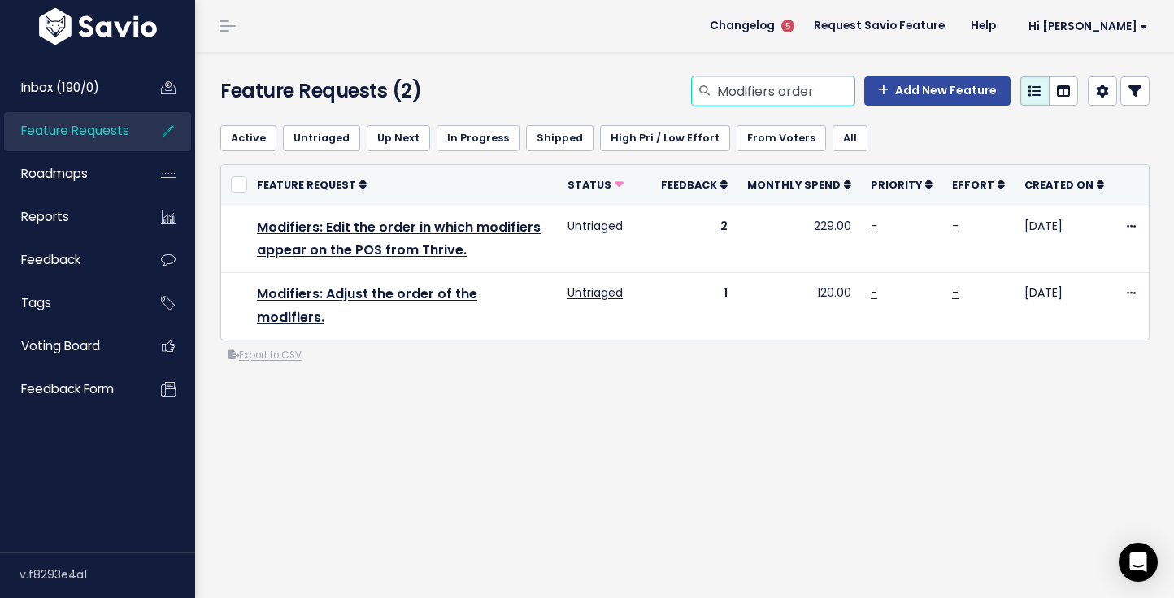
click at [801, 92] on input "Modifiers order" at bounding box center [784, 90] width 139 height 29
type input "stock forecast report download"
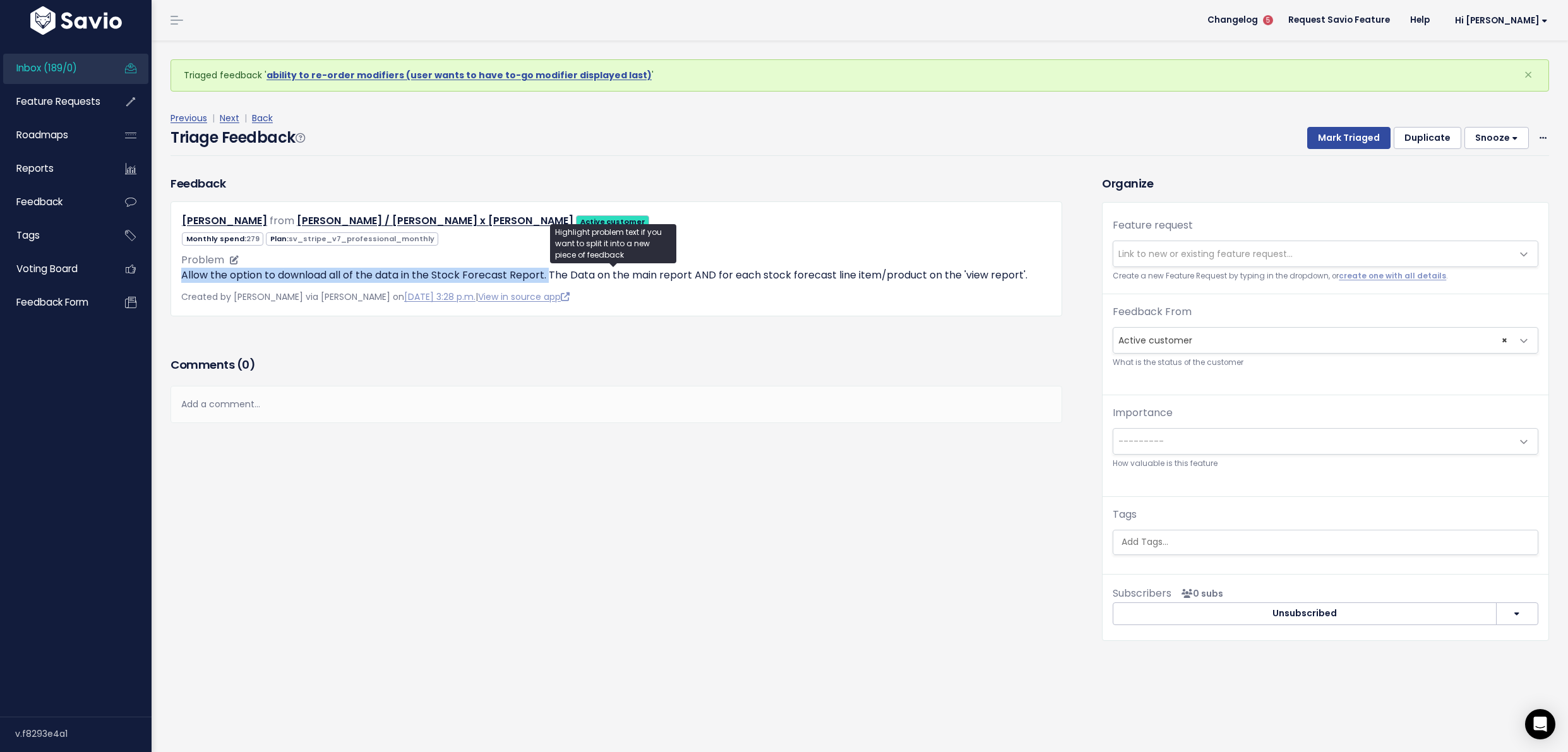
drag, startPoint x: 177, startPoint y: 274, endPoint x: 549, endPoint y: 280, distance: 372.0
click at [549, 280] on div "[PERSON_NAME] from [PERSON_NAME] / [PERSON_NAME] x Miffy Active customer 279" at bounding box center [617, 258] width 892 height 114
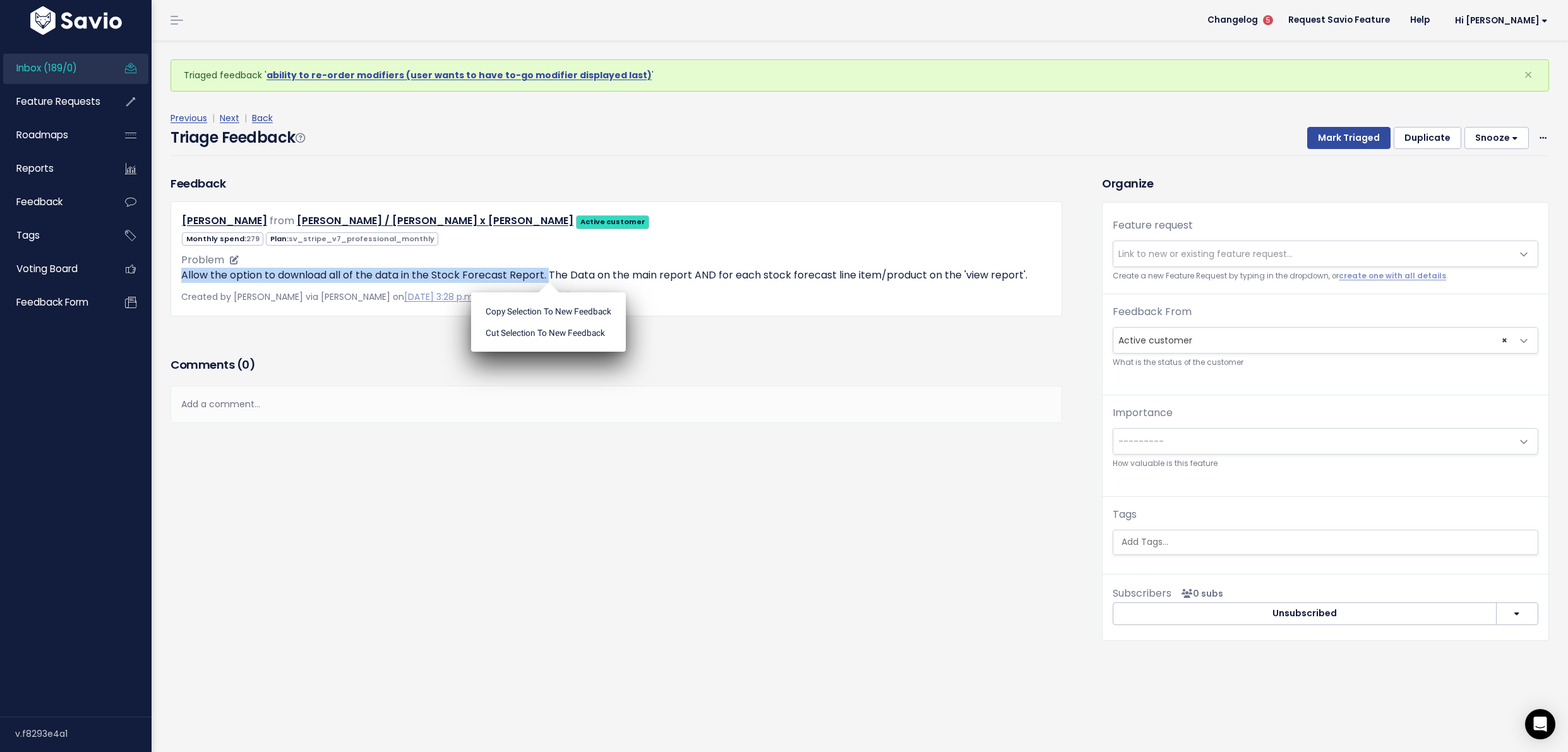
copy p "Allow the option to download all of the data in the Stock Forecast Report."
click at [1141, 254] on span "Link to new or existing feature request..." at bounding box center [1205, 254] width 174 height 12
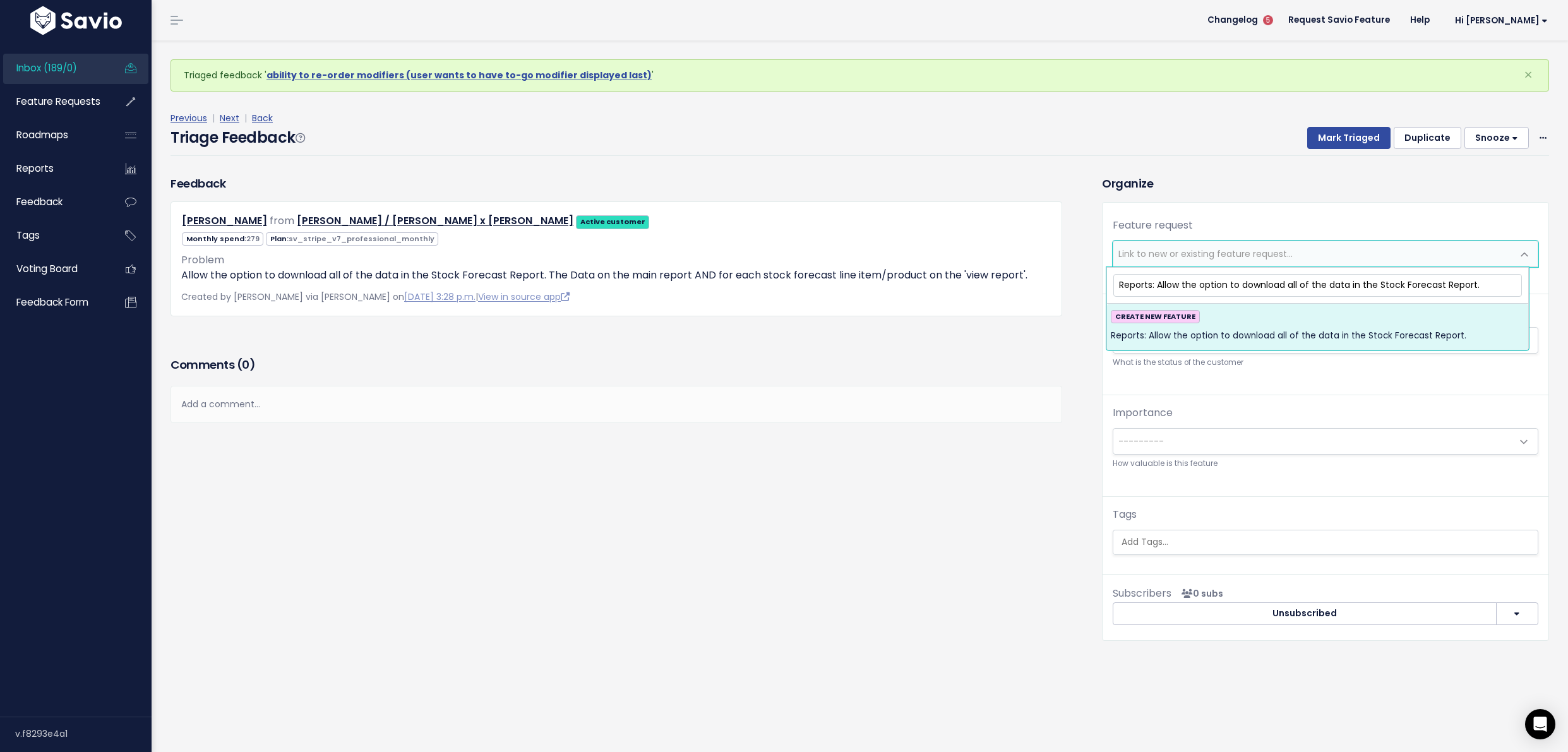
type input "Reports: Allow the option to download all of the data in the Stock Forecast Rep…"
click at [1266, 320] on div "CREATE NEW FEATURE Reports: Allow the option to download all of the data in the…" at bounding box center [1317, 327] width 414 height 34
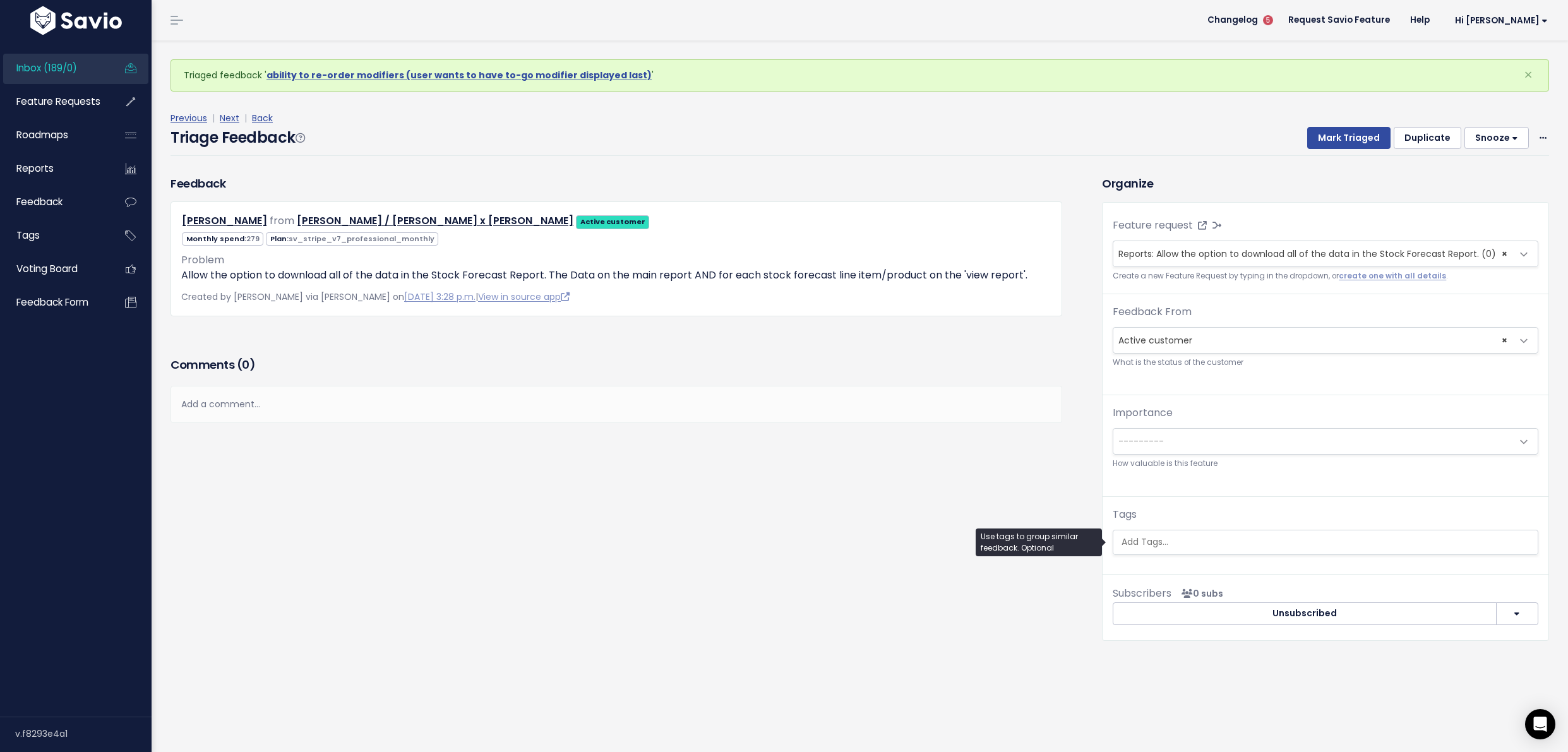
click at [1173, 541] on input "search" at bounding box center [1325, 541] width 418 height 13
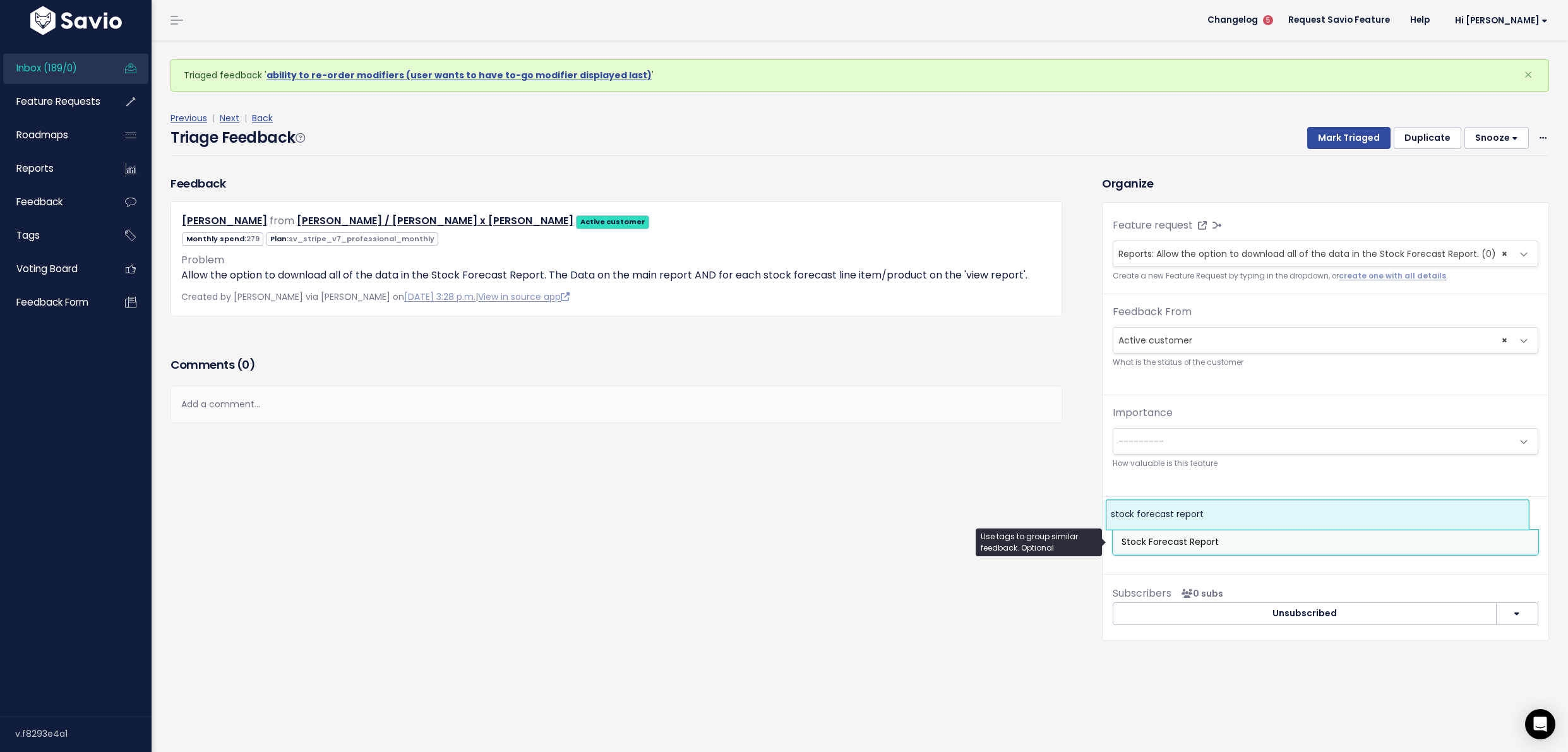
type input "Stock Forecast Report"
select select "3926"
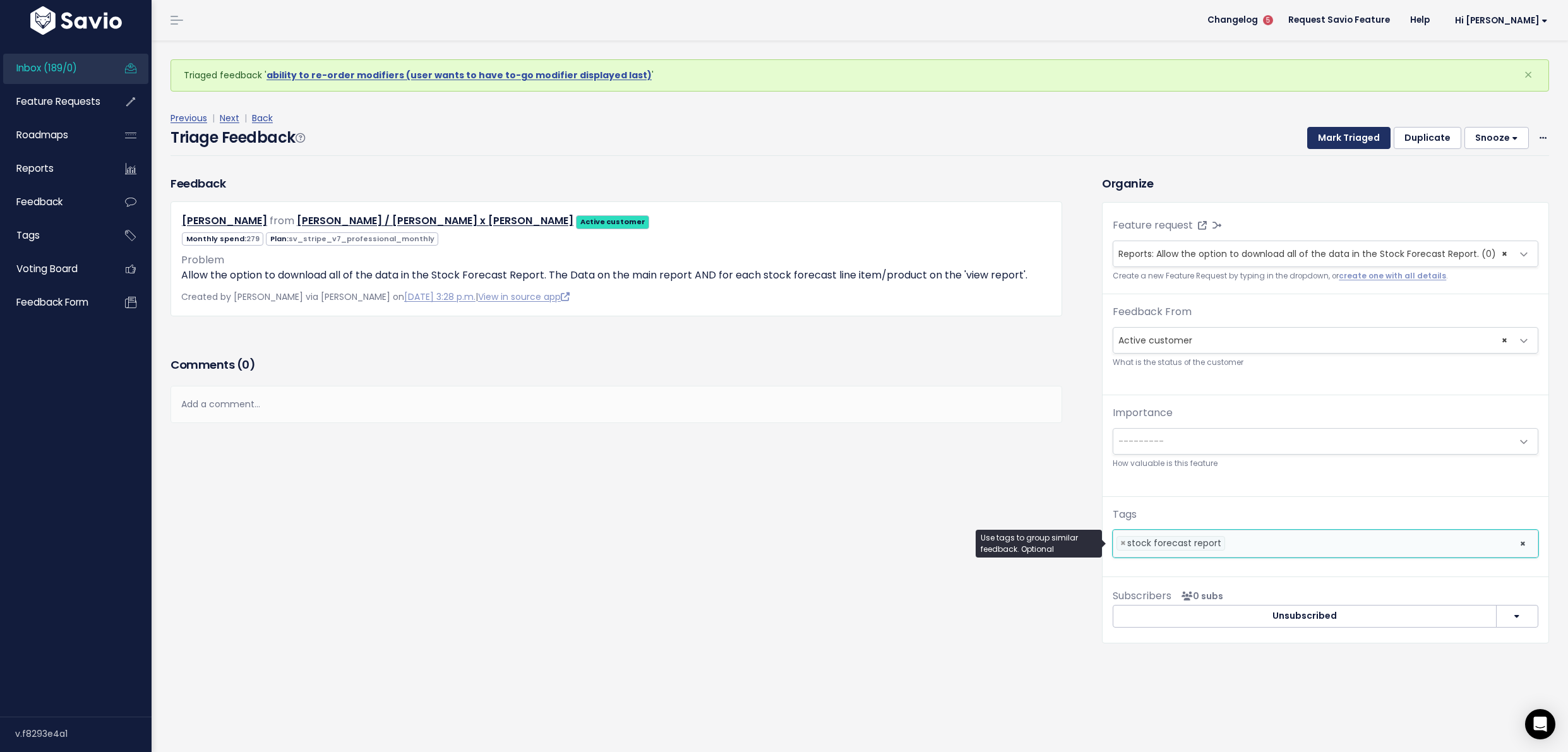
click at [1326, 144] on button "Mark Triaged" at bounding box center [1348, 138] width 83 height 23
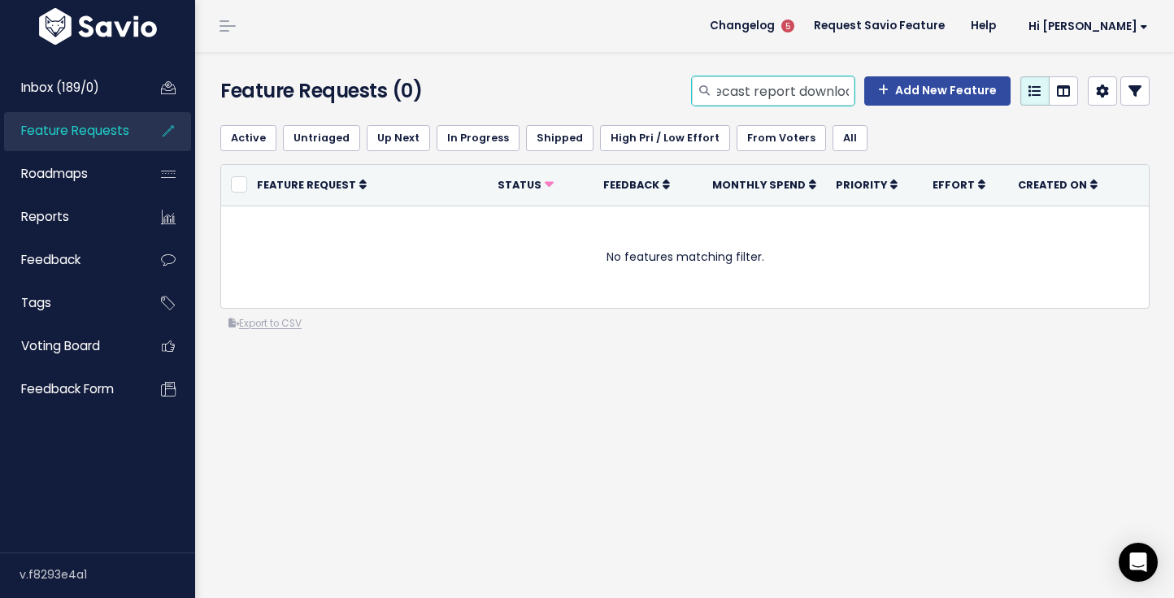
scroll to position [0, 72]
drag, startPoint x: 802, startPoint y: 89, endPoint x: 775, endPoint y: 98, distance: 28.3
click at [775, 98] on input "stock forecast report download" at bounding box center [784, 90] width 139 height 29
type input "stock forecast download"
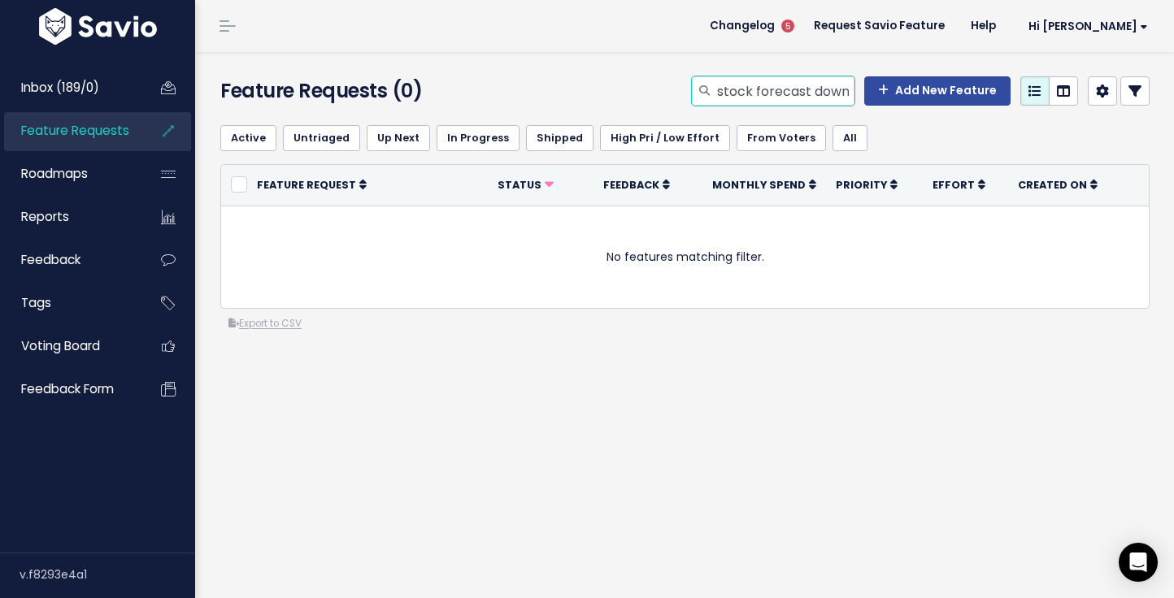
click at [794, 93] on input "stock forecast download" at bounding box center [784, 90] width 139 height 29
type input "automated forecasting"
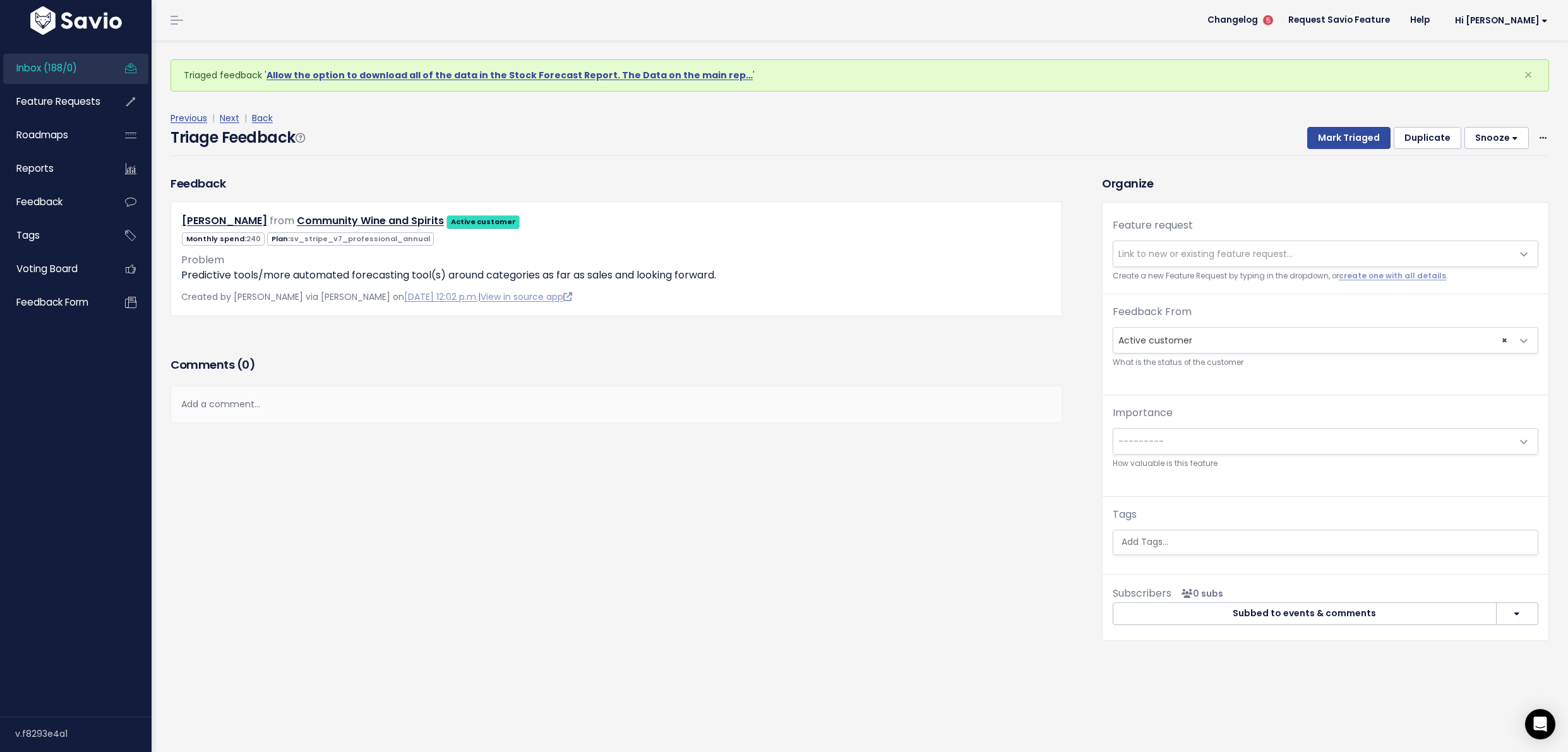
click at [1120, 251] on span "Link to new or existing feature request..." at bounding box center [1205, 254] width 174 height 12
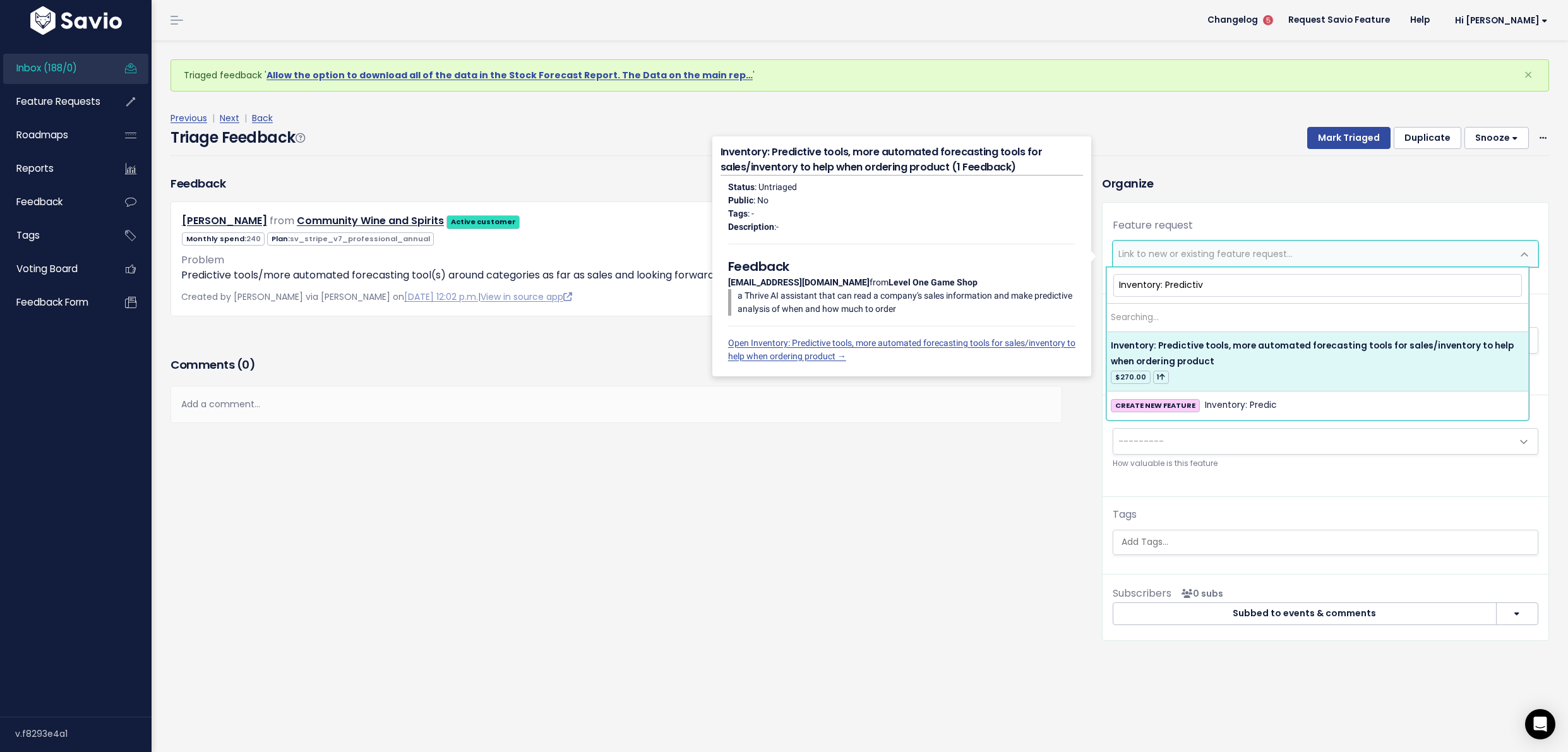
type input "Inventory: Predictive"
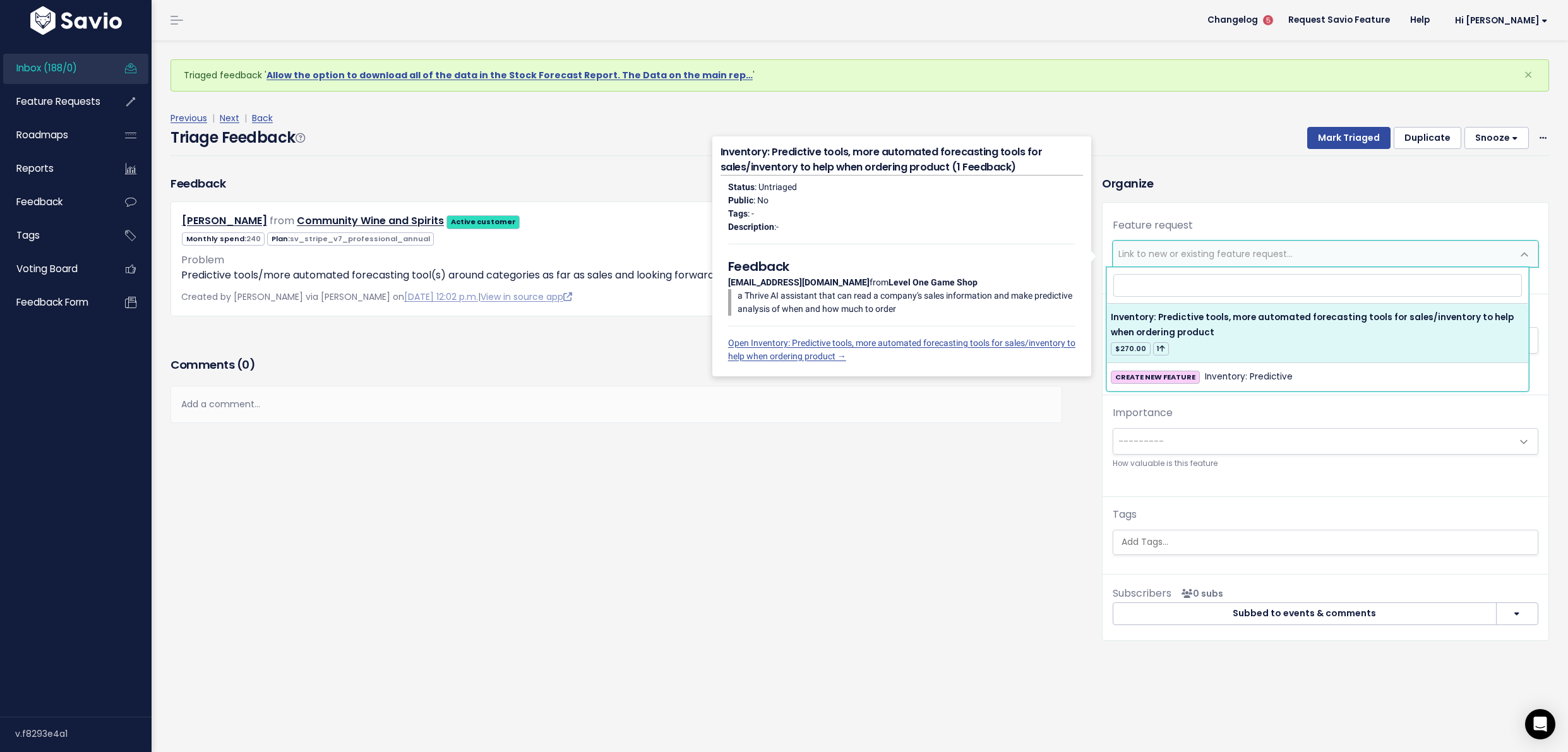
select select "62549"
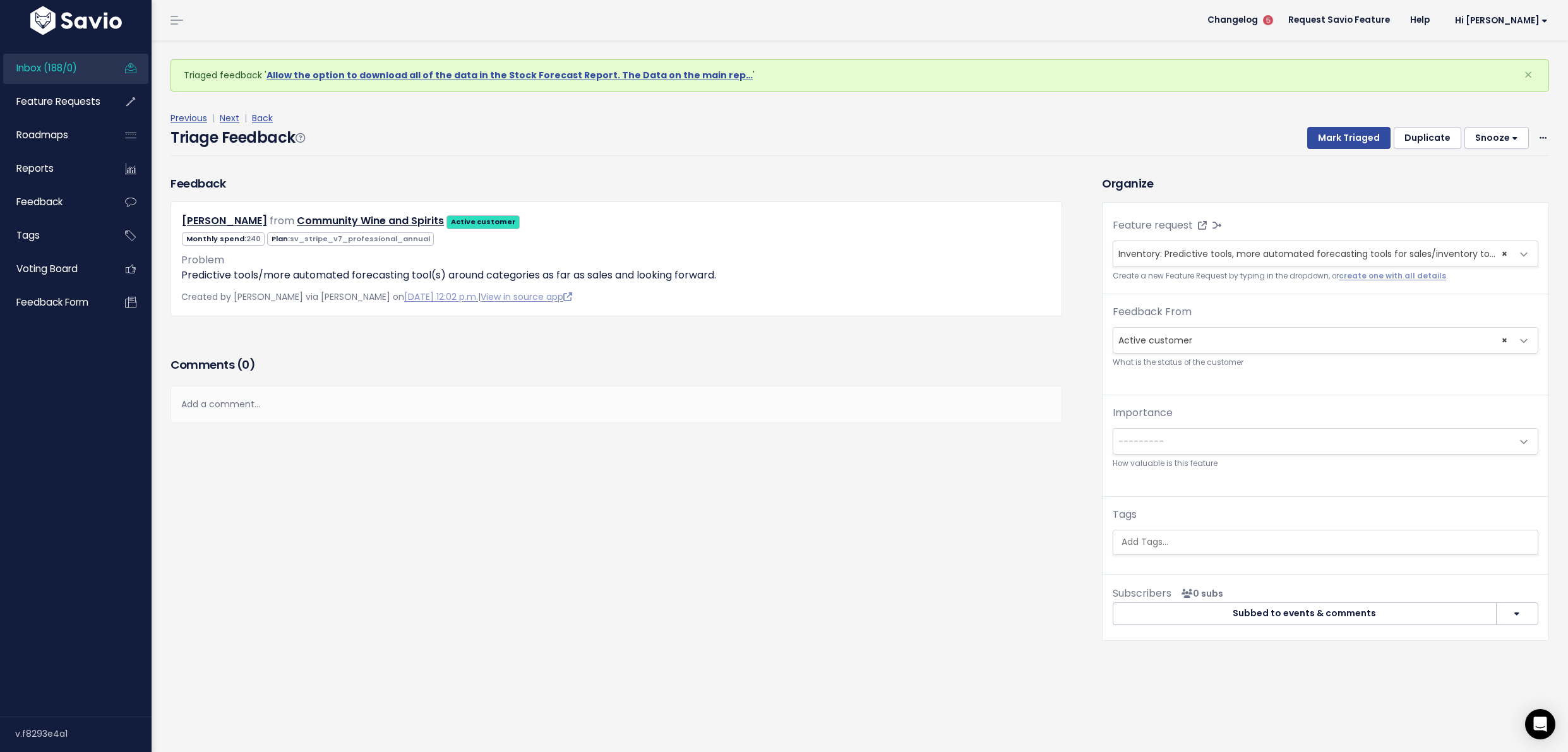
click at [1165, 552] on ul at bounding box center [1325, 542] width 424 height 24
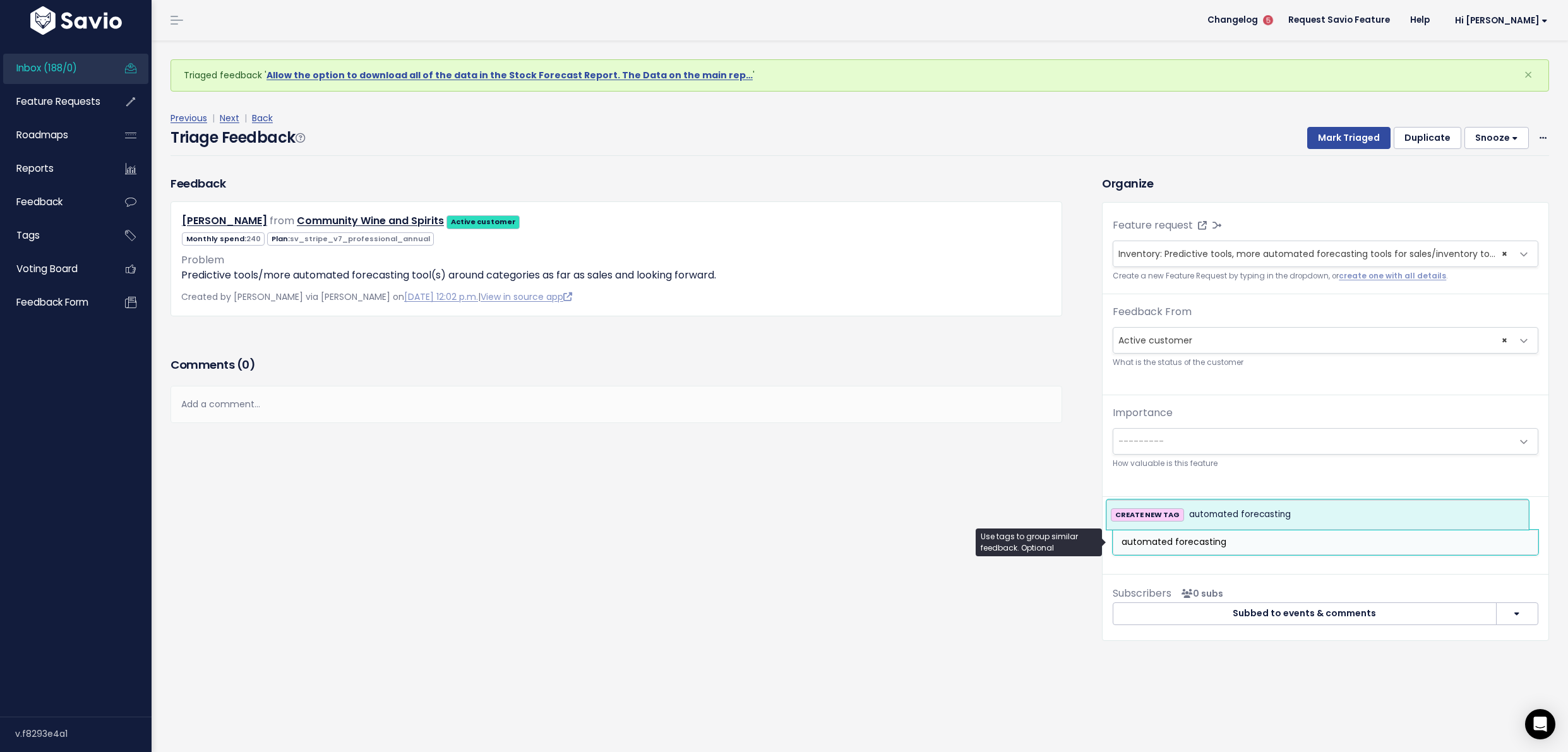
type input "automated forecasting"
click at [1216, 512] on span "automated forecasting" at bounding box center [1239, 515] width 102 height 16
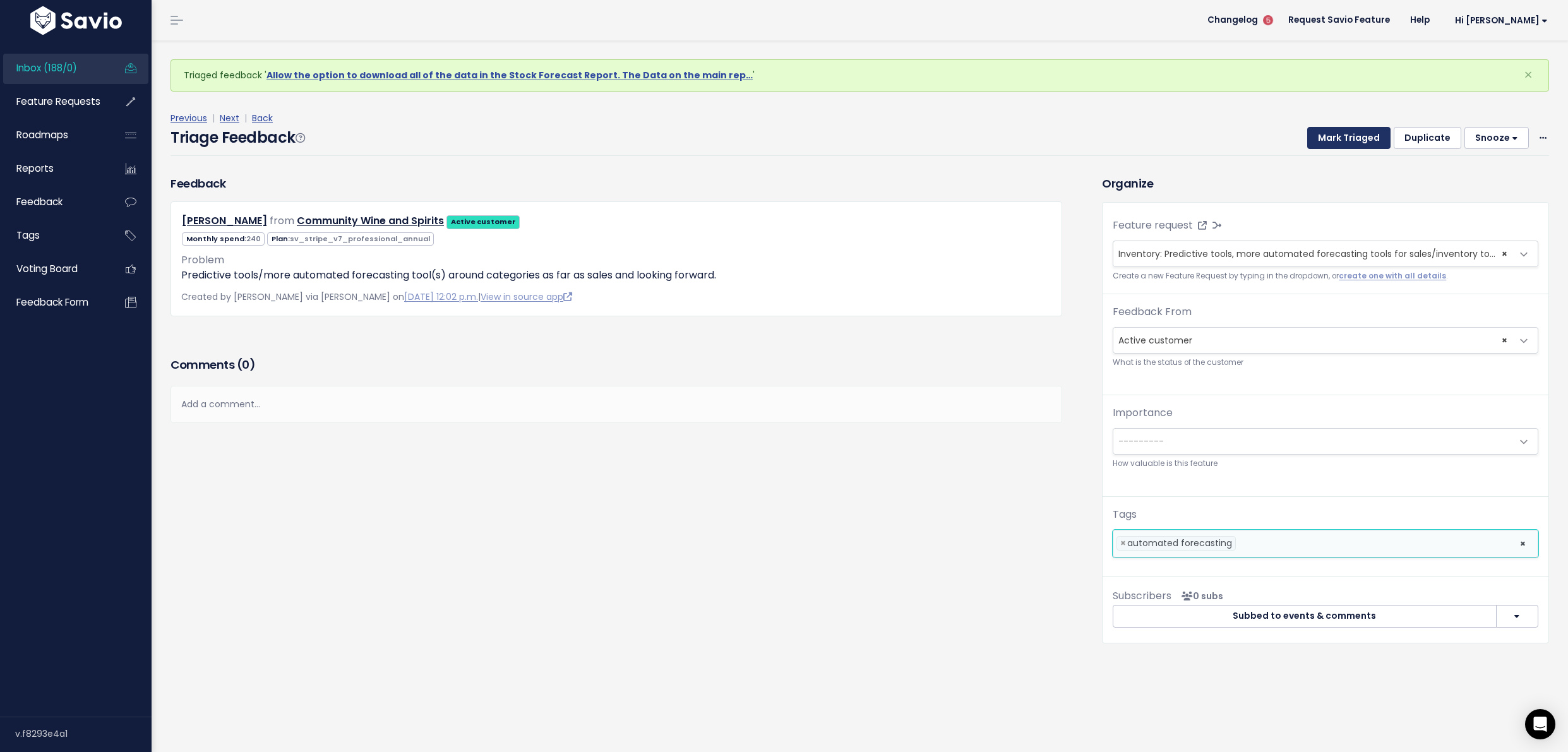
click at [1326, 146] on button "Mark Triaged" at bounding box center [1348, 138] width 83 height 23
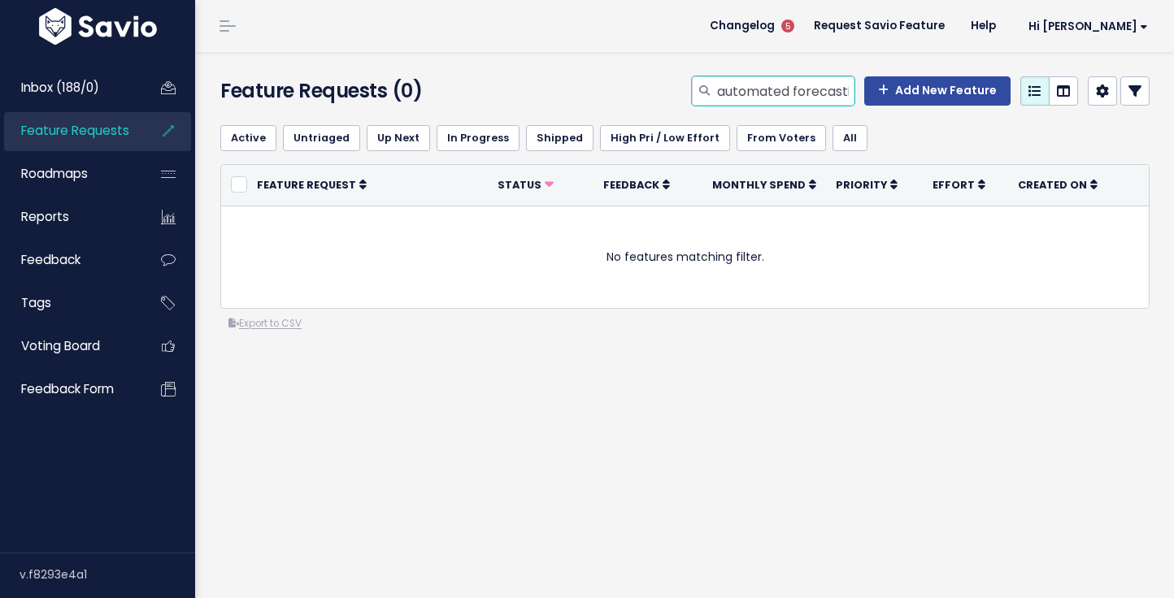
click at [785, 99] on input "automated forecasting" at bounding box center [784, 90] width 139 height 29
type input "forecasting"
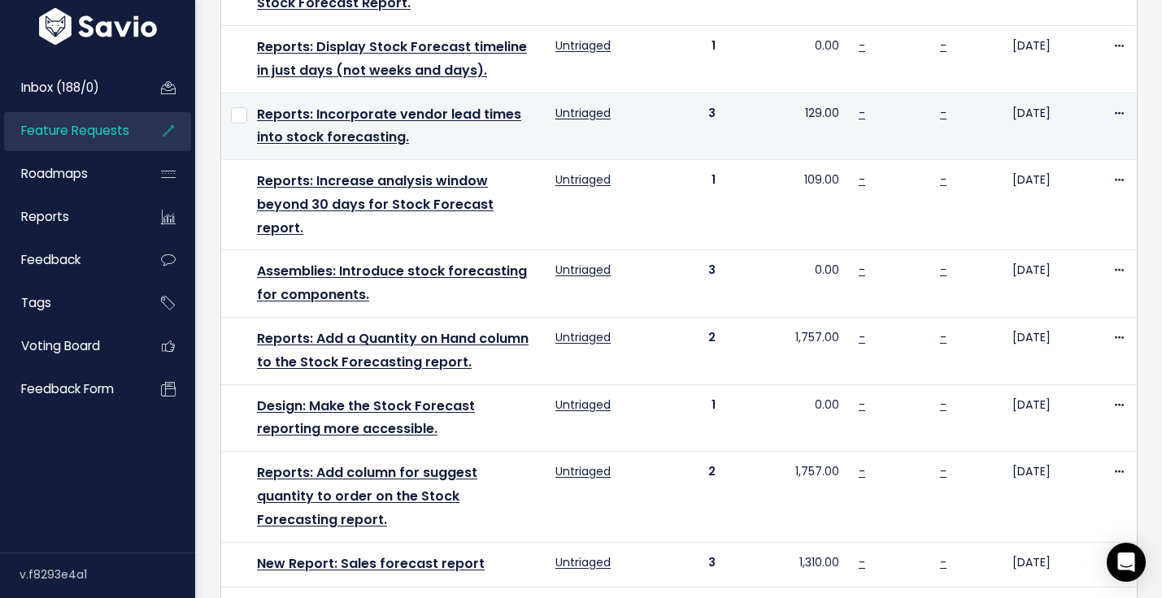
scroll to position [595, 0]
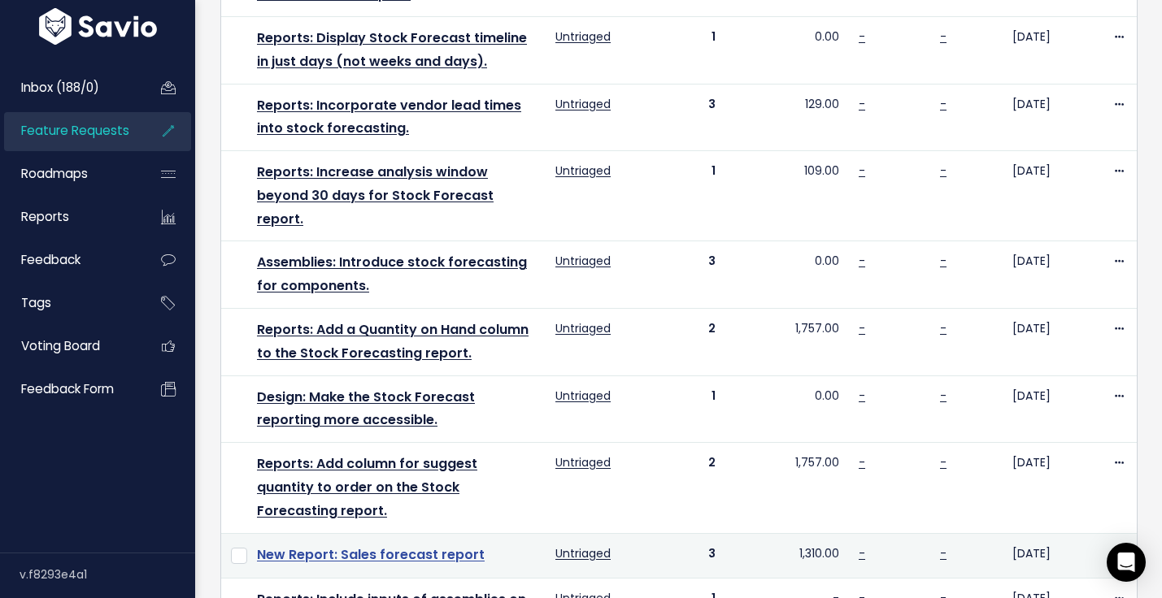
click at [466, 546] on link "New Report: Sales forecast report" at bounding box center [371, 555] width 228 height 19
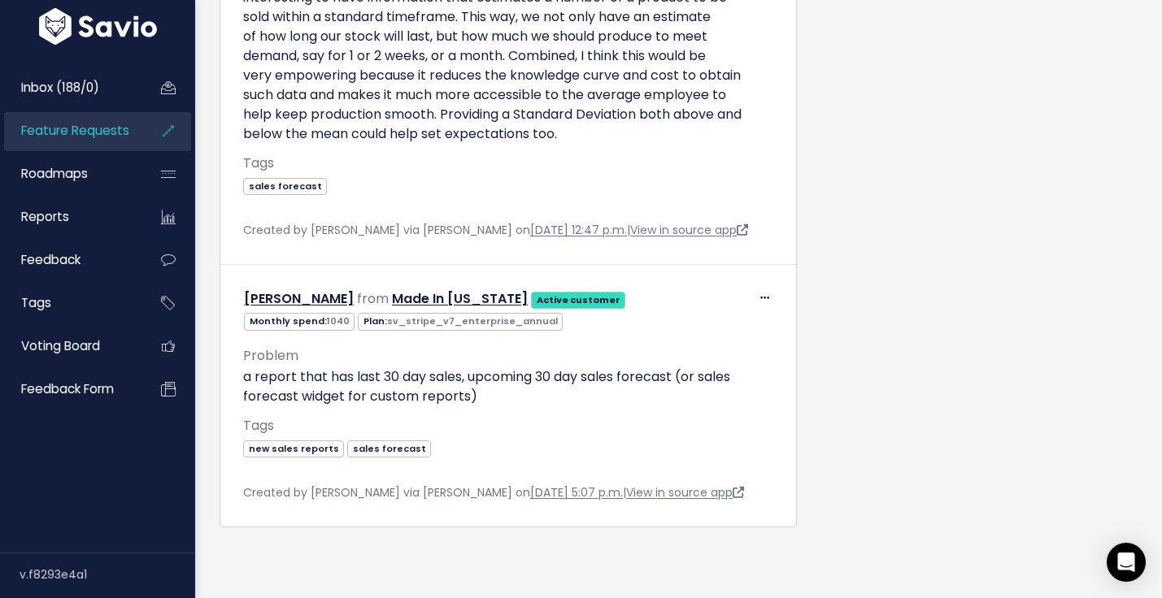
scroll to position [1518, 0]
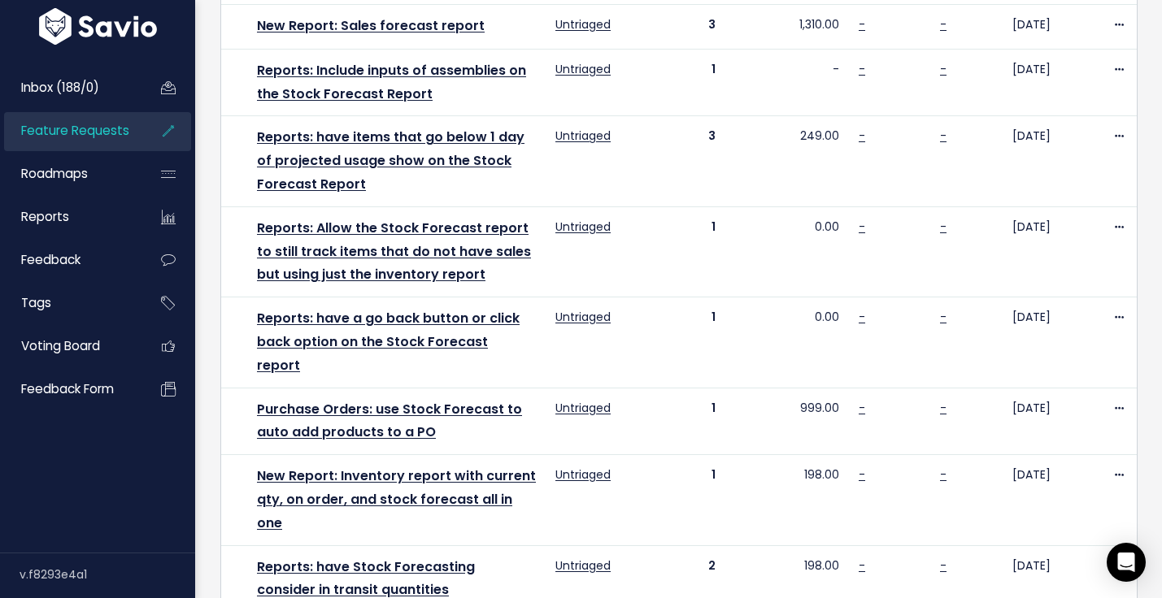
scroll to position [1129, 0]
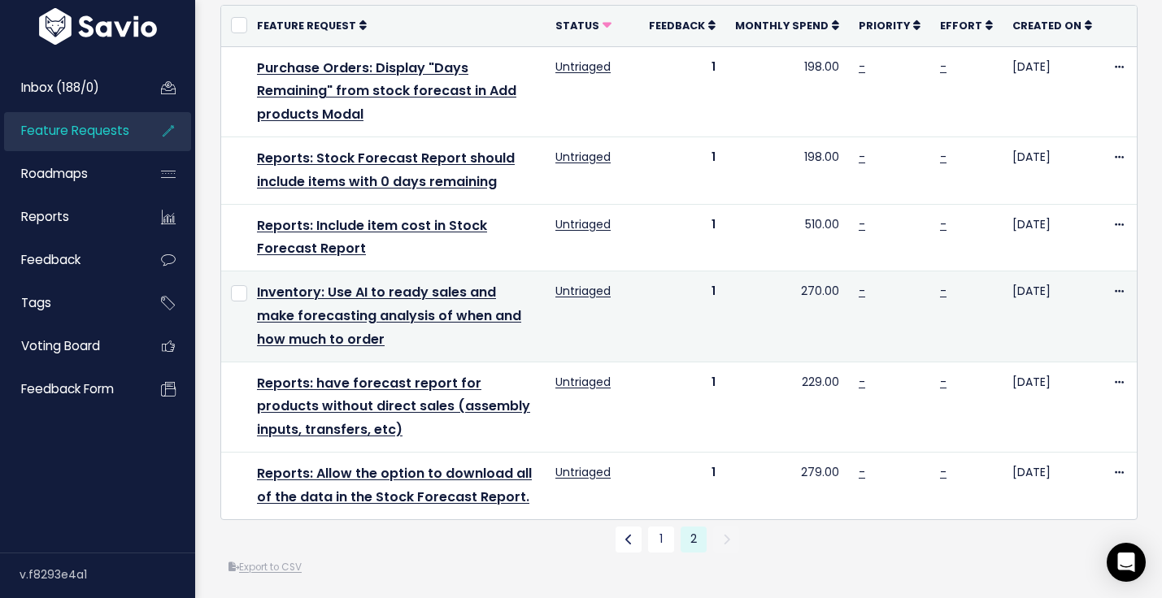
scroll to position [162, 0]
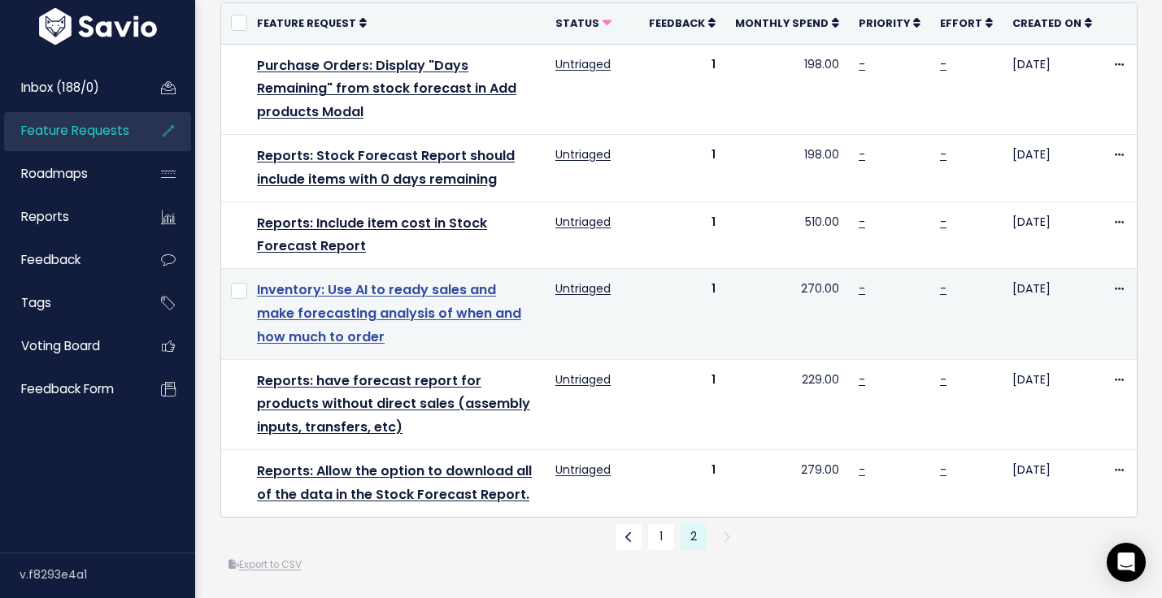
click at [441, 318] on link "Inventory: Use AI to ready sales and make forecasting analysis of when and how …" at bounding box center [389, 314] width 264 height 66
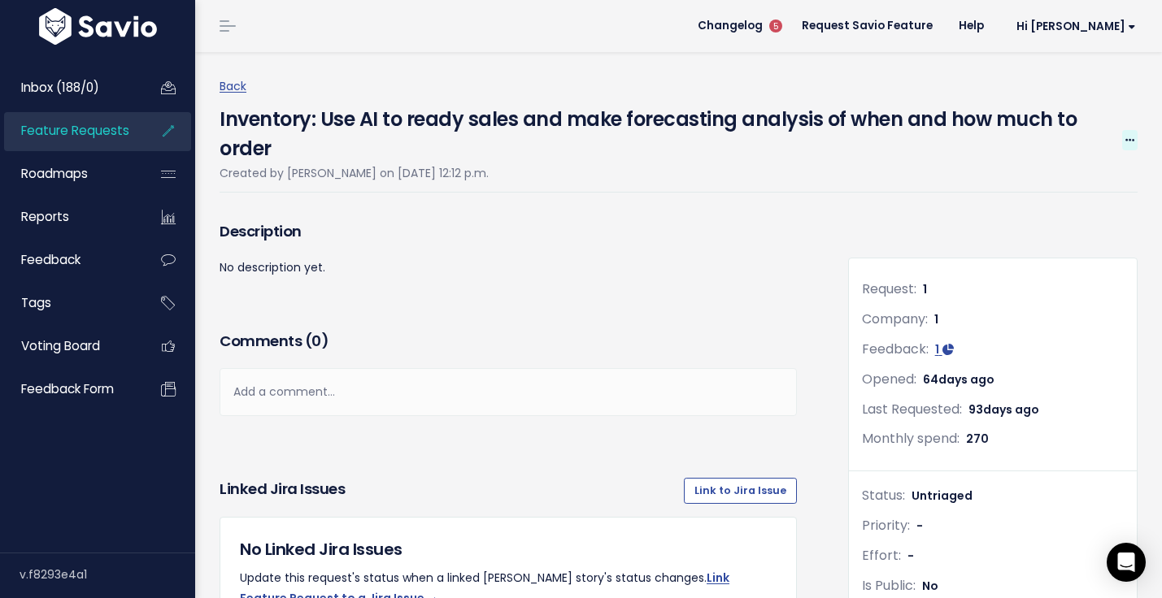
click at [1125, 136] on icon at bounding box center [1129, 141] width 9 height 11
click at [1081, 183] on link "Edit" at bounding box center [1075, 185] width 120 height 32
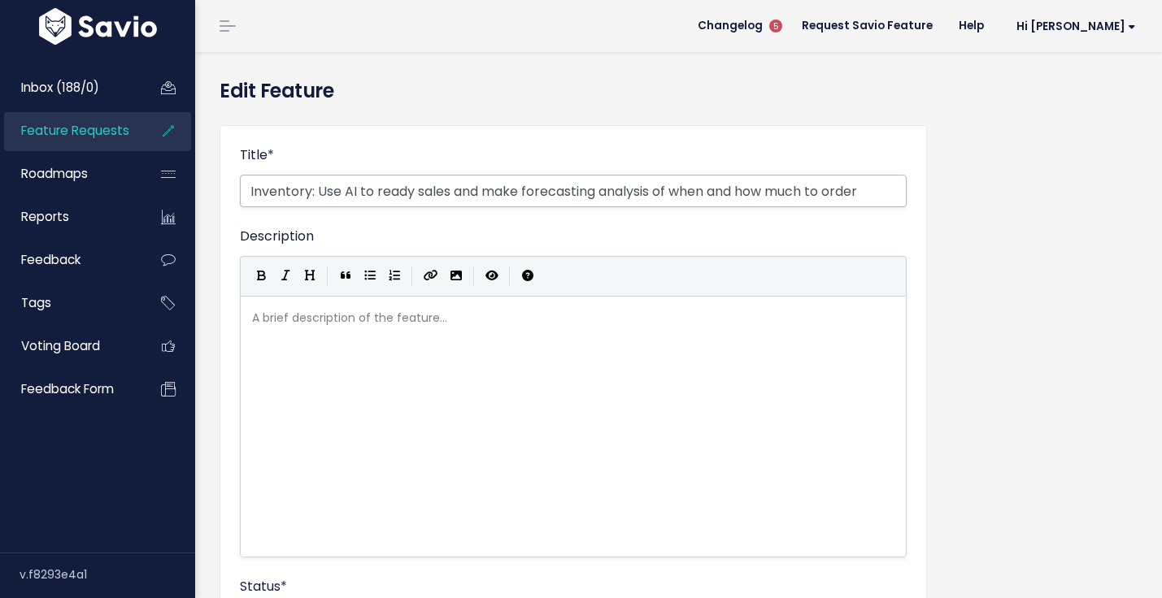
drag, startPoint x: 885, startPoint y: 196, endPoint x: 245, endPoint y: 180, distance: 640.9
click at [245, 180] on input "Inventory: Use AI to ready sales and make forecasting analysis of when and how …" at bounding box center [573, 191] width 667 height 33
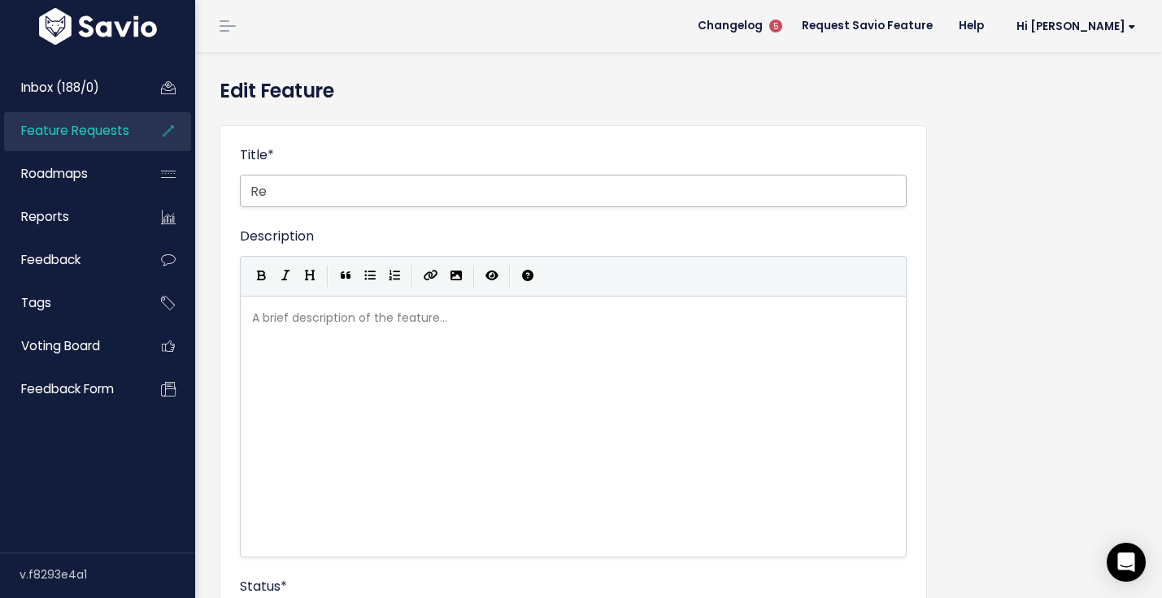
type input "R"
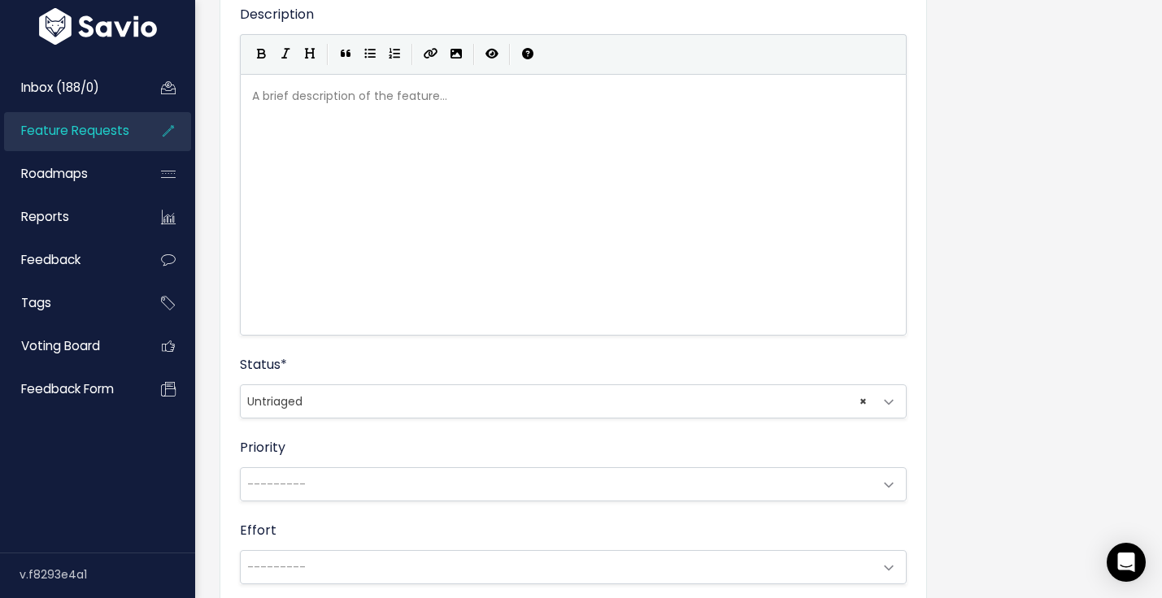
scroll to position [460, 0]
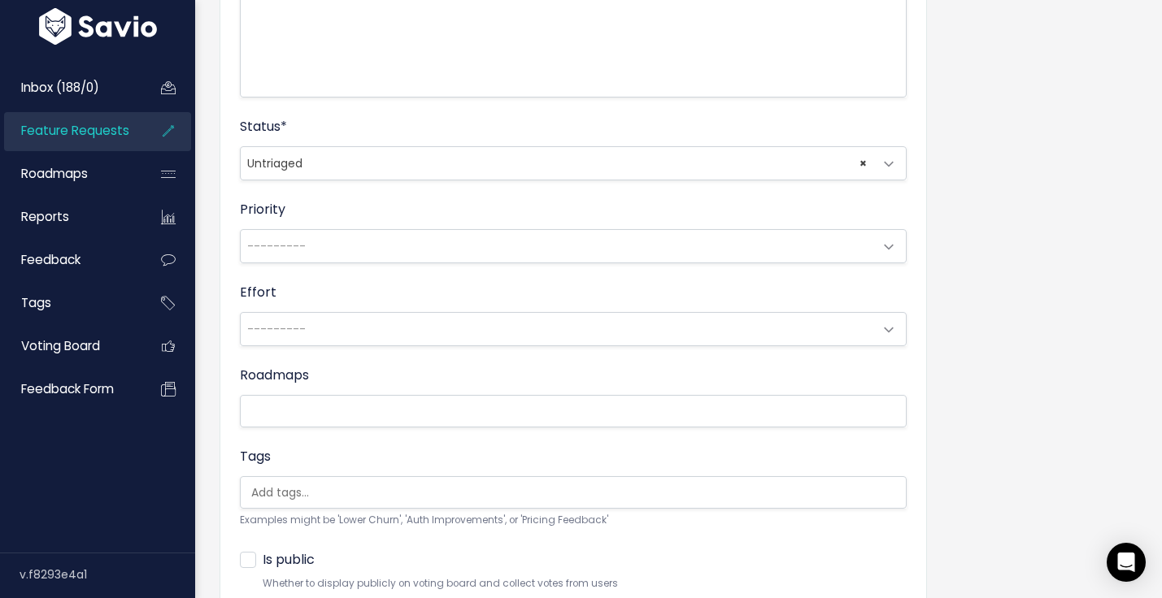
type input "Inventory: Predictive tools, more automated forecasting tools for sales/invento…"
click at [571, 119] on div "Status * Untriaged Under Consideration Planned In Progress Shipped Closed Won't…" at bounding box center [573, 148] width 667 height 63
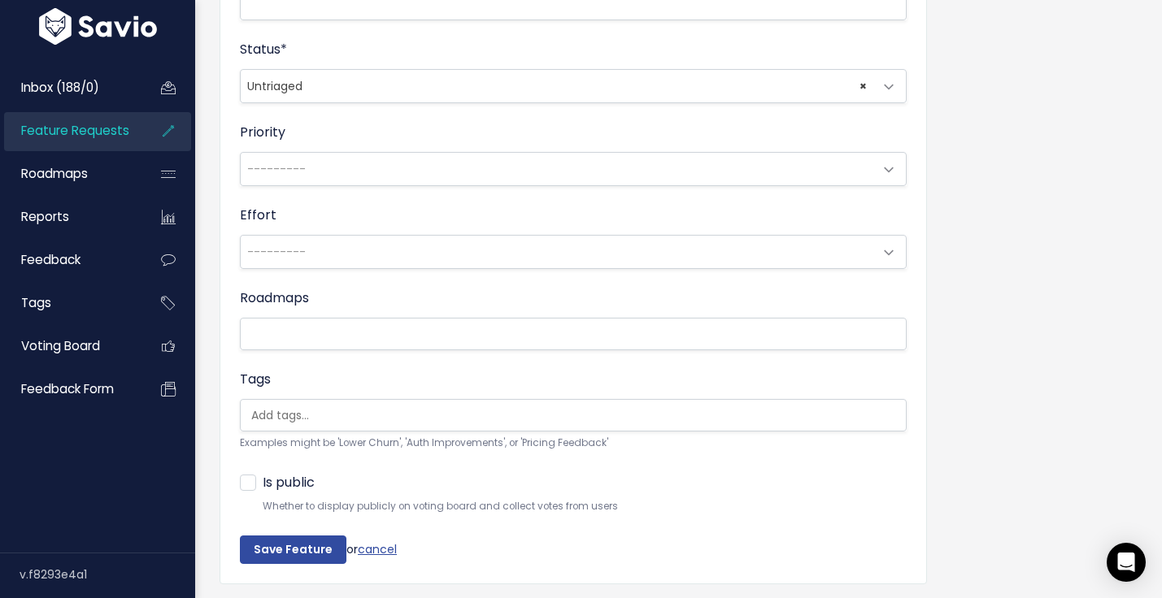
scroll to position [599, 0]
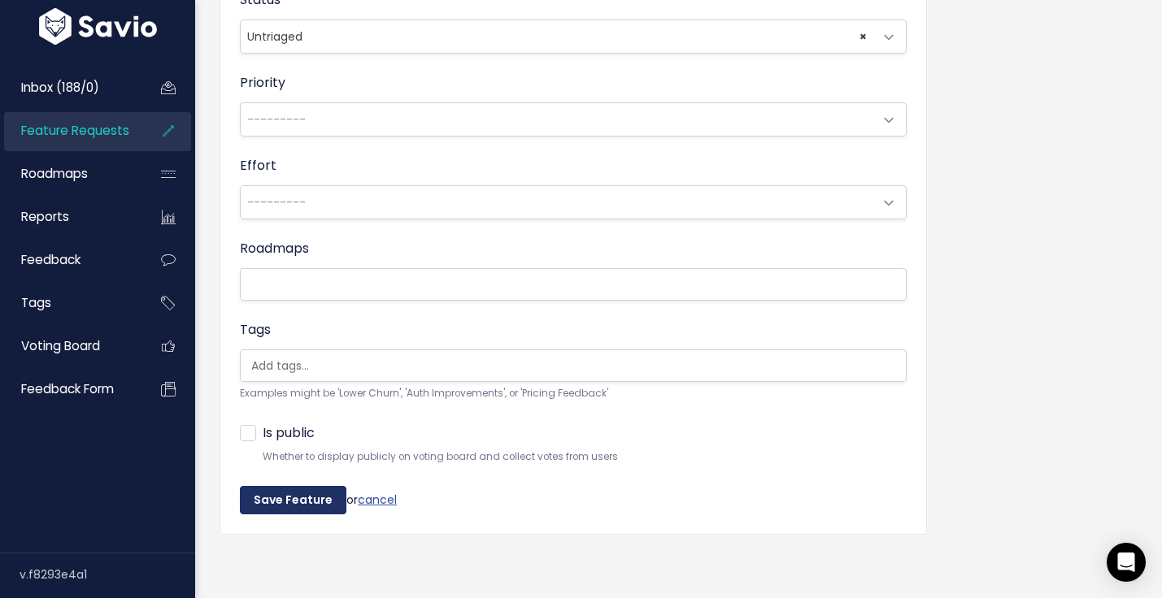
click at [292, 494] on input "Save Feature" at bounding box center [293, 500] width 107 height 29
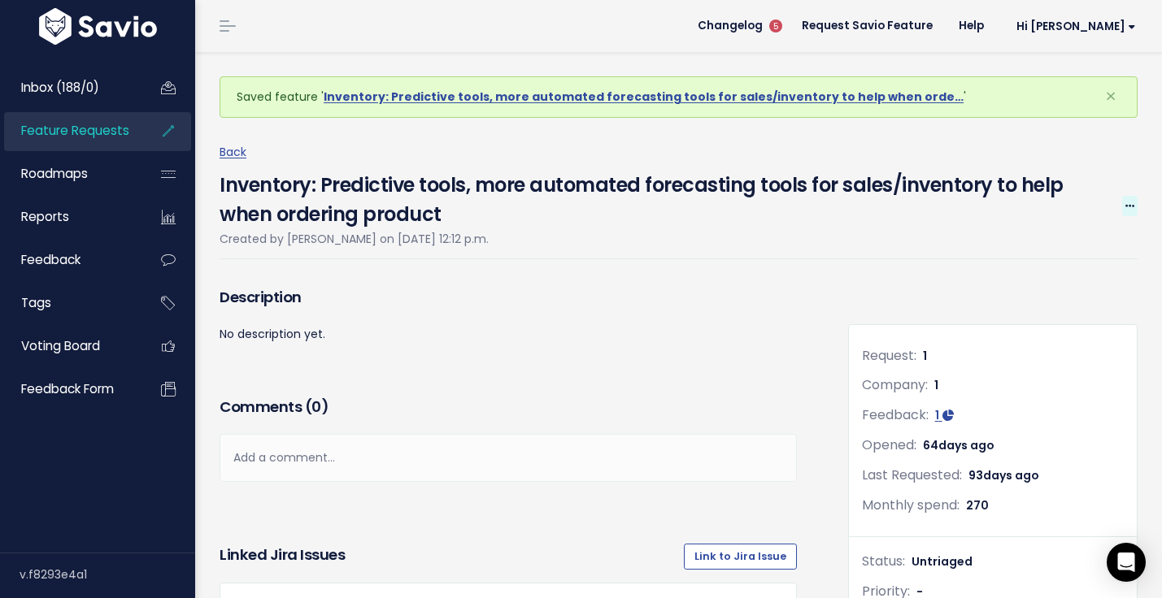
click at [1125, 210] on icon at bounding box center [1129, 207] width 9 height 11
click at [1069, 237] on link "Edit" at bounding box center [1075, 252] width 120 height 32
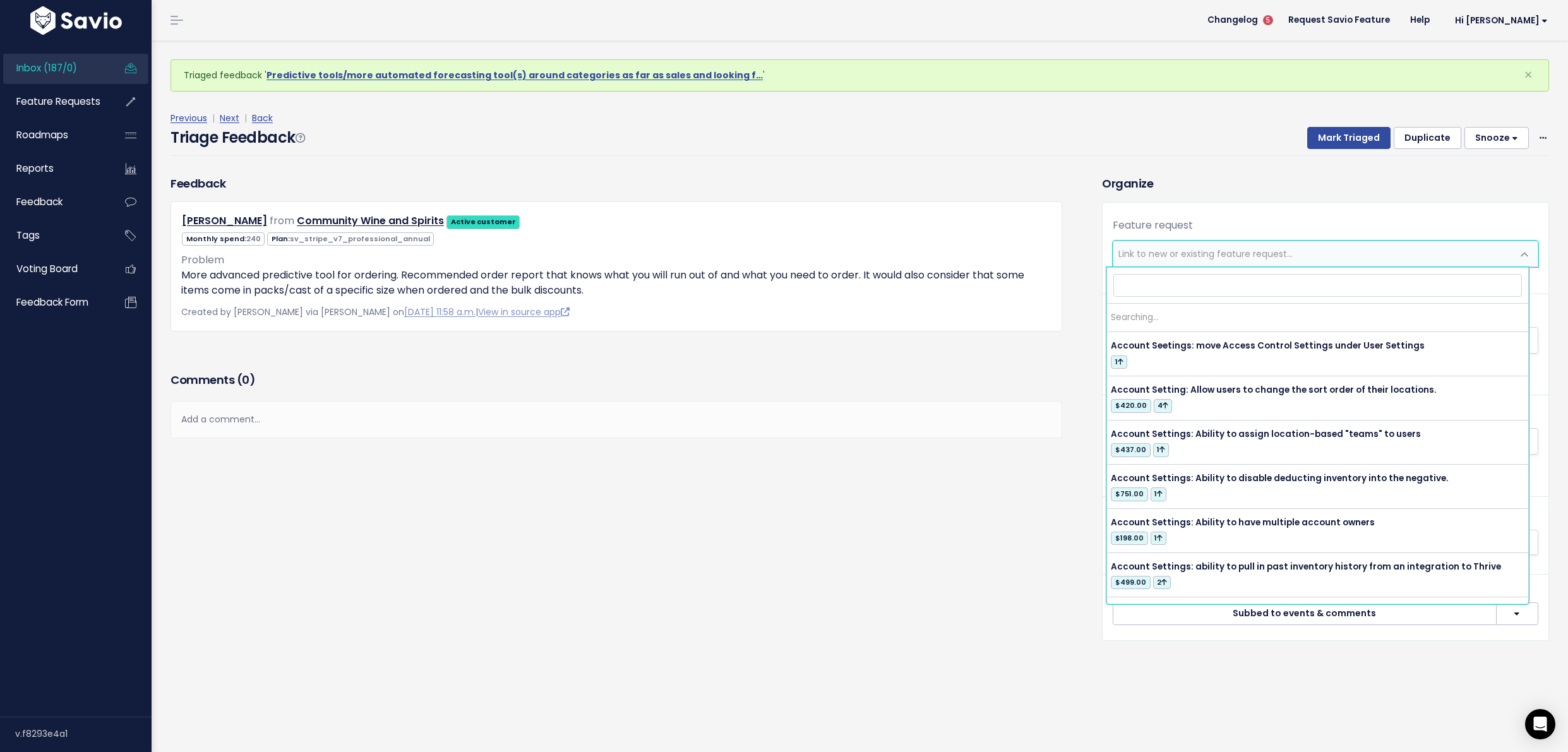
click at [1155, 259] on span "Link to new or existing feature request..." at bounding box center [1205, 254] width 174 height 12
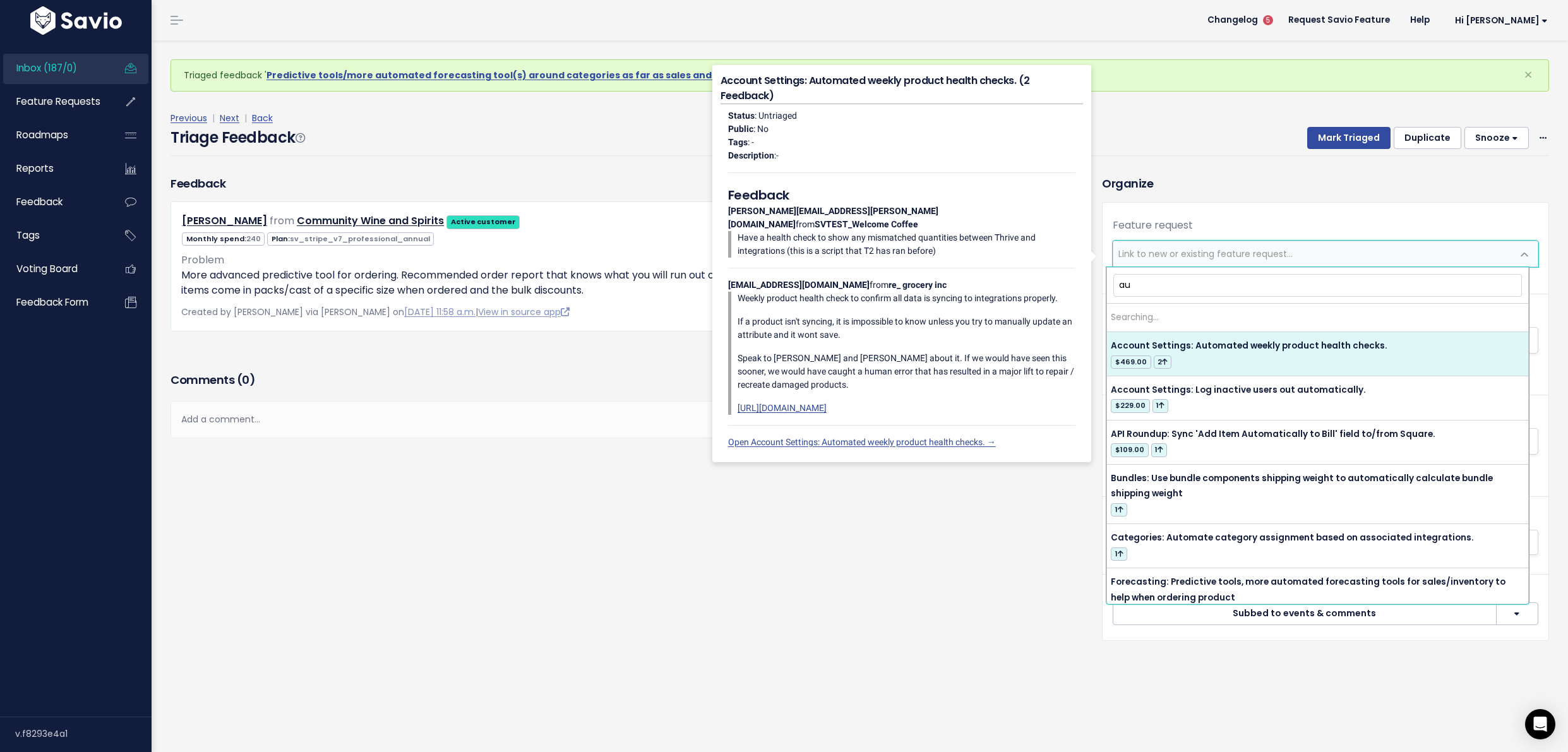
type input "a"
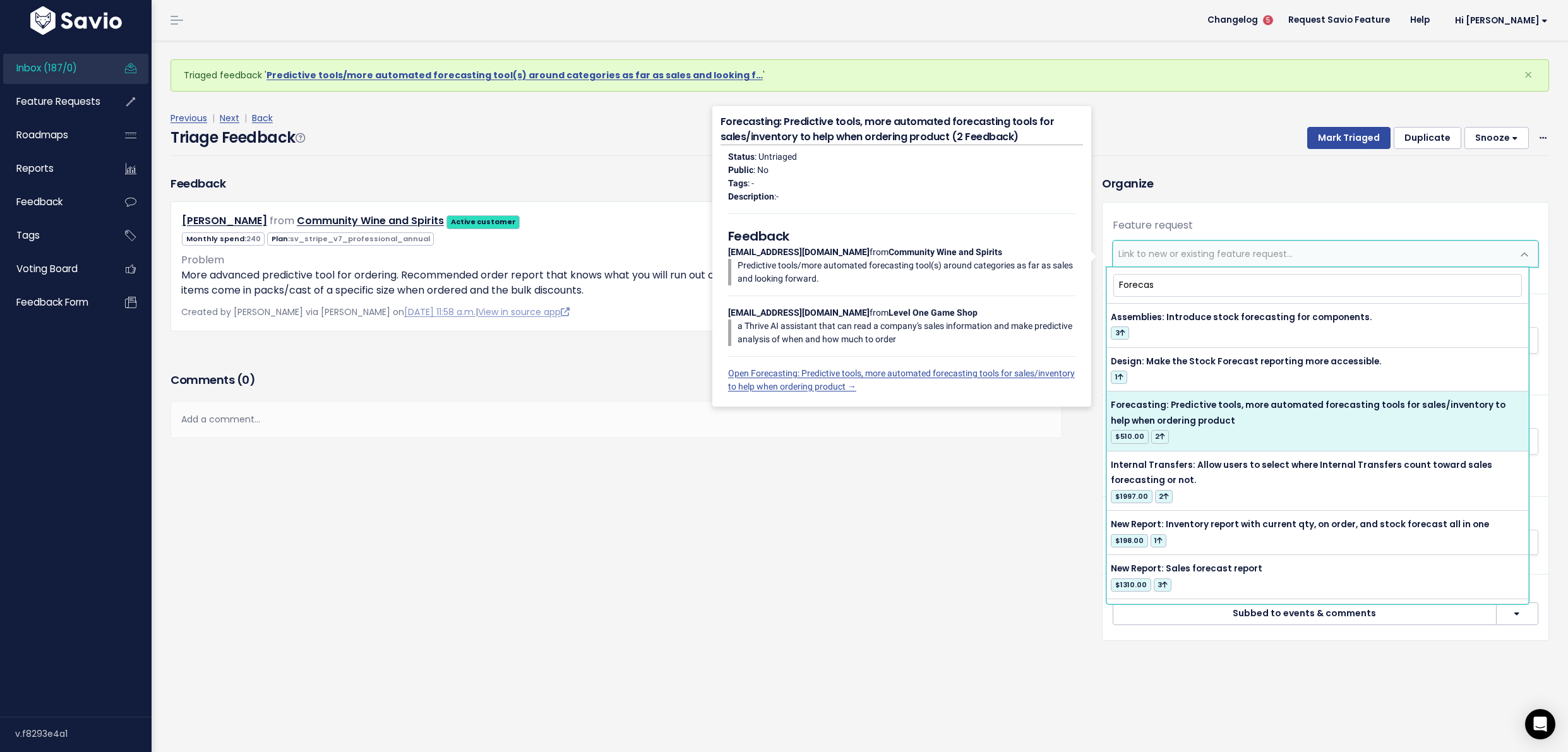
type input "Forecas"
select select "62549"
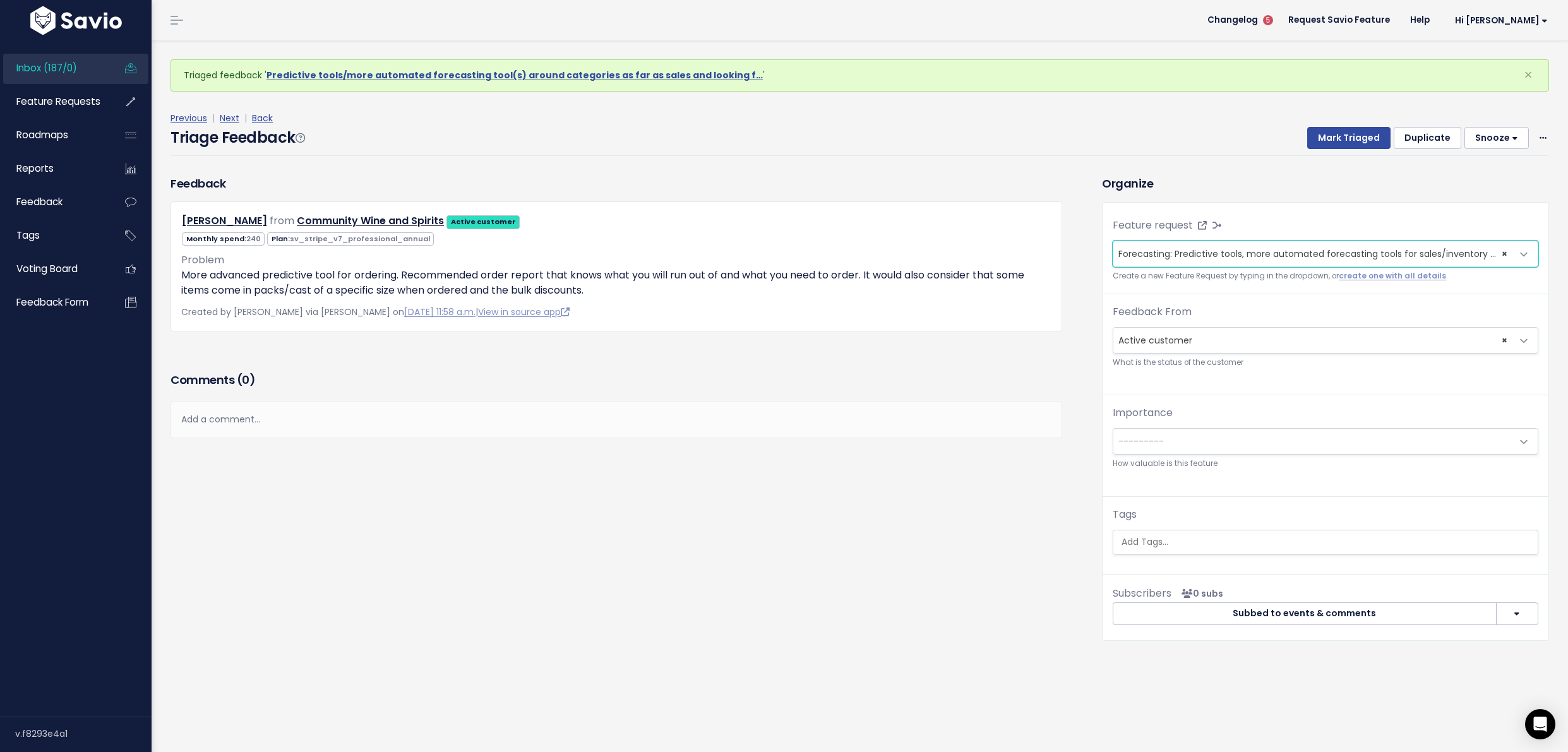
scroll to position [5, 0]
click at [1222, 545] on ul at bounding box center [1325, 542] width 424 height 24
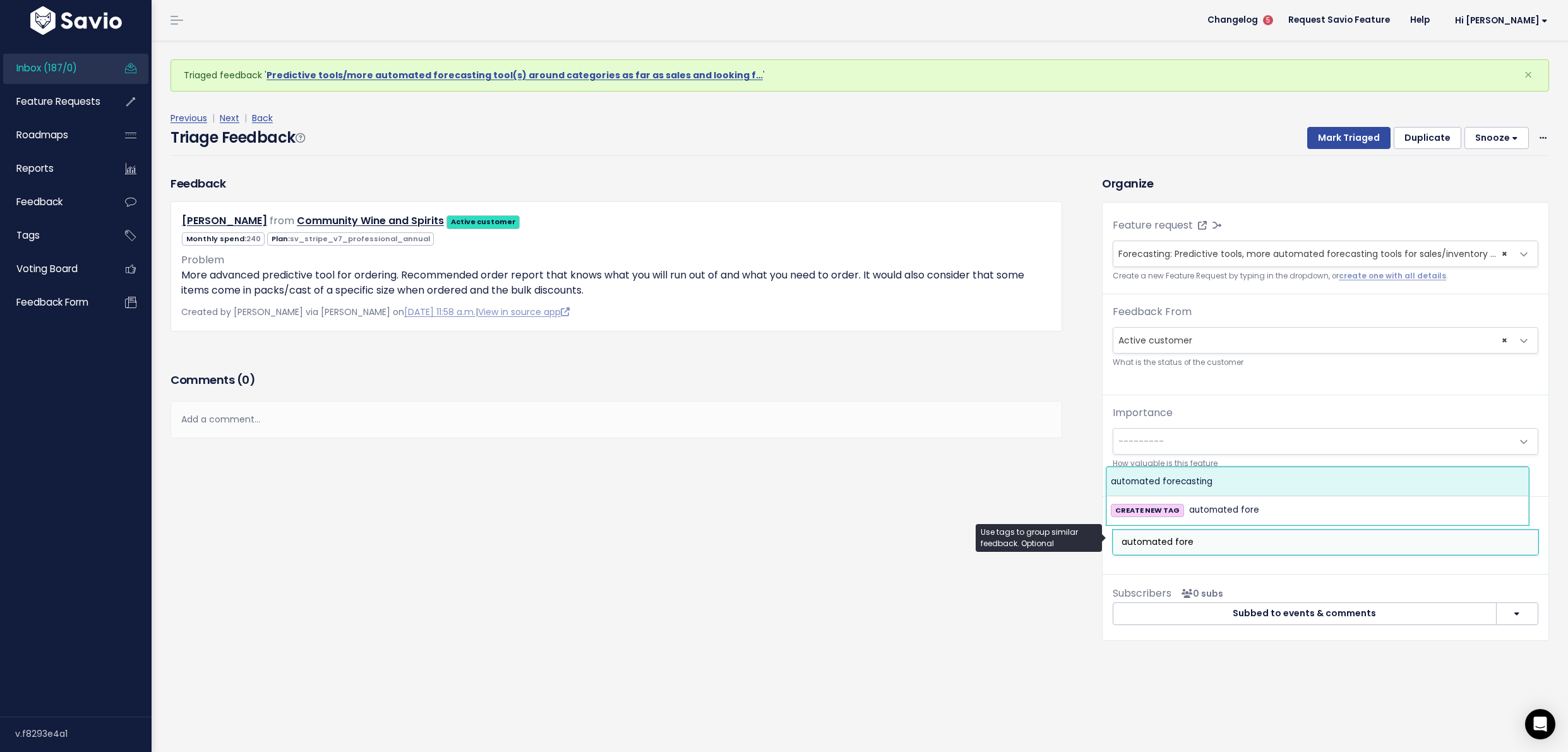
type input "automated fore"
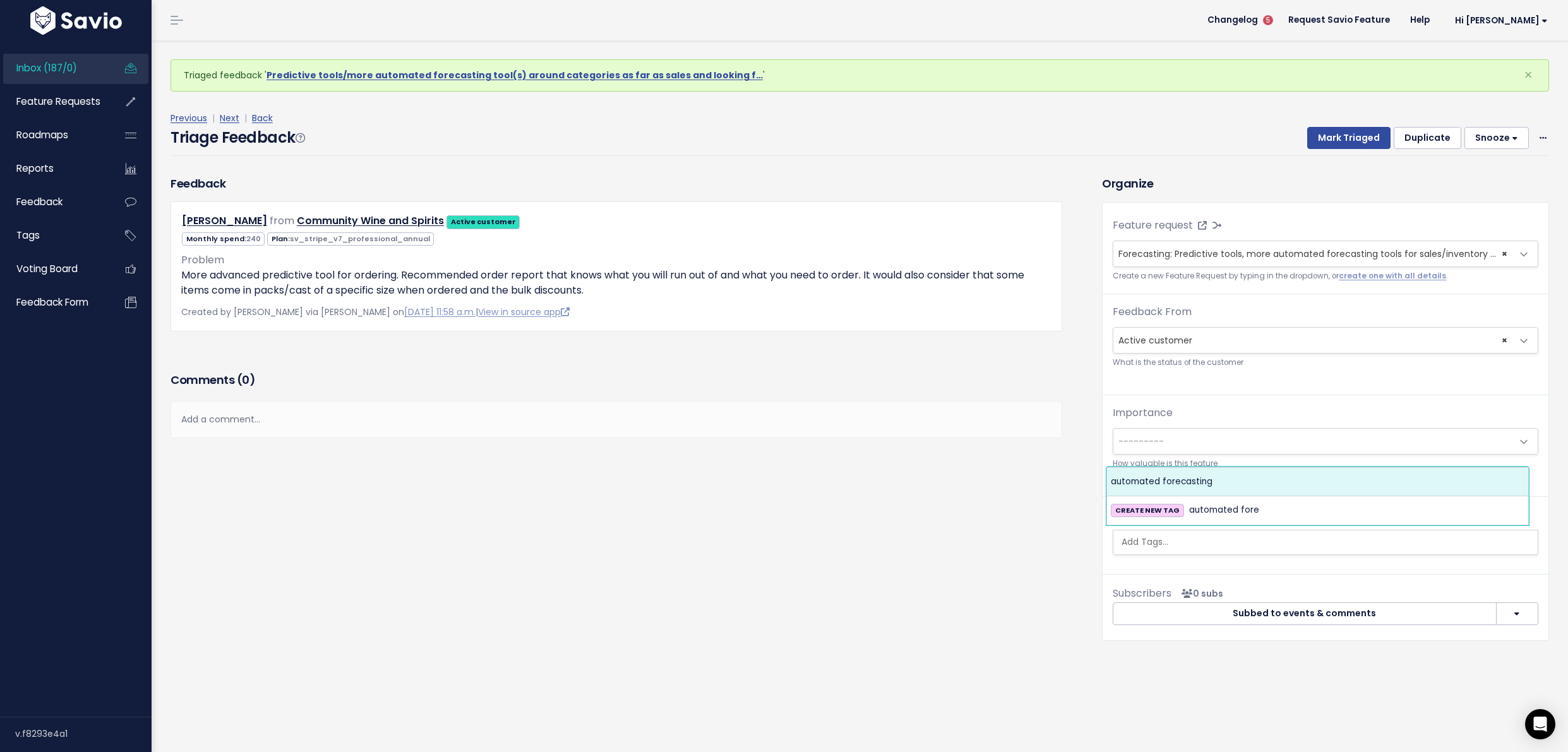
select select "13898"
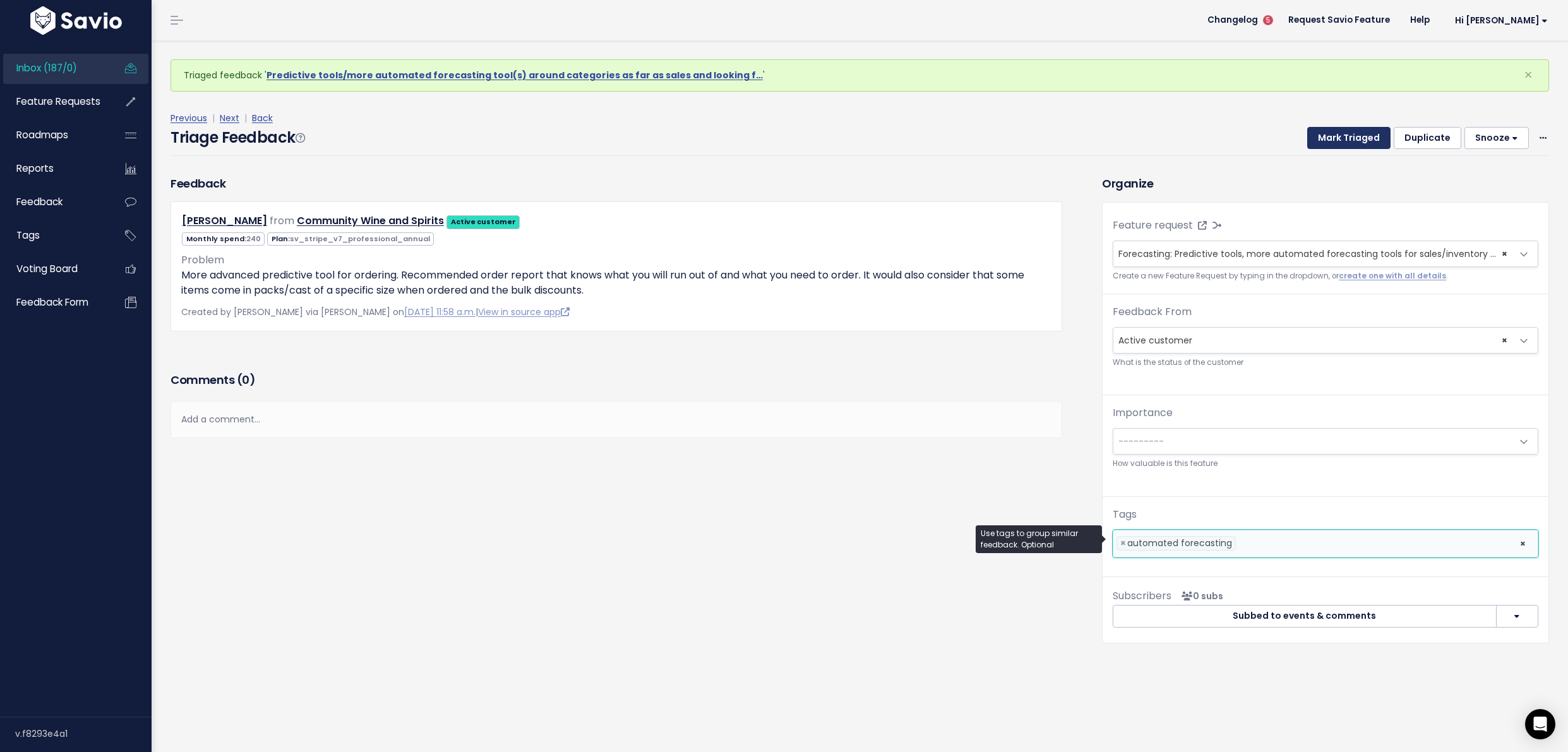
click at [1336, 144] on button "Mark Triaged" at bounding box center [1348, 138] width 83 height 23
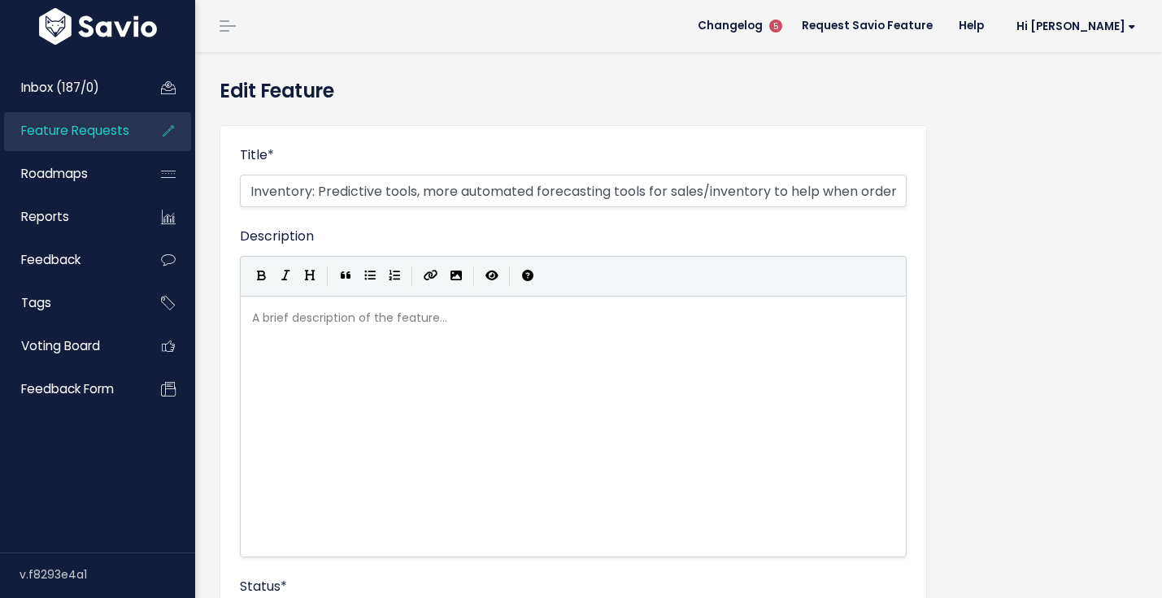
drag, startPoint x: 311, startPoint y: 185, endPoint x: 235, endPoint y: 187, distance: 75.7
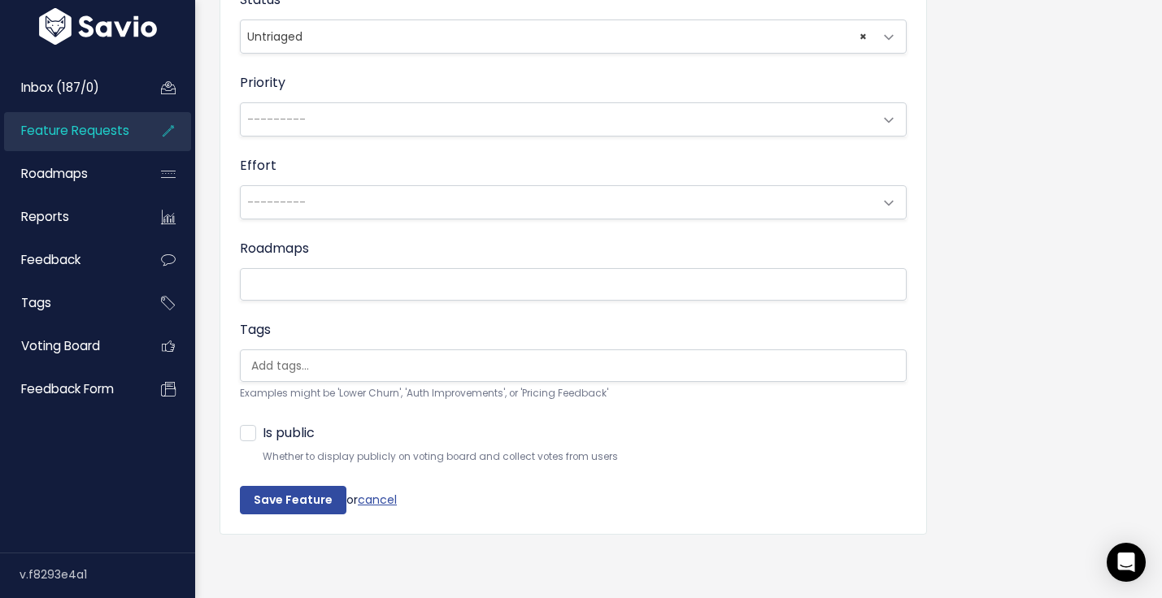
scroll to position [599, 0]
type input "Forecasting: Predictive tools, more automated forecasting tools for sales/inven…"
click at [308, 486] on input "Save Feature" at bounding box center [293, 500] width 107 height 29
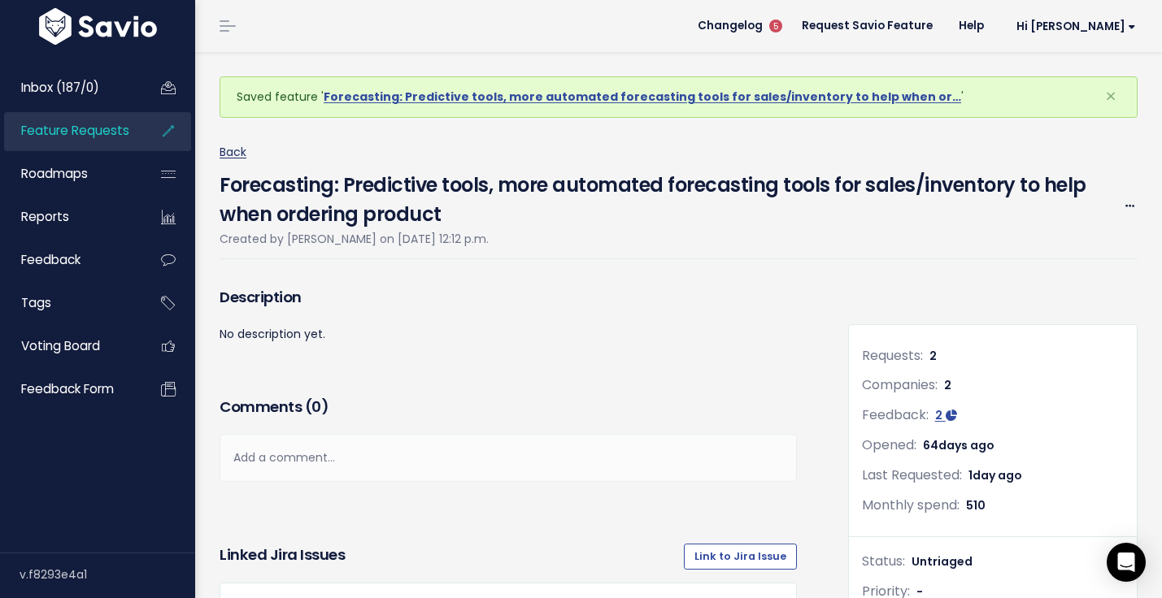
click at [234, 152] on link "Back" at bounding box center [233, 152] width 27 height 16
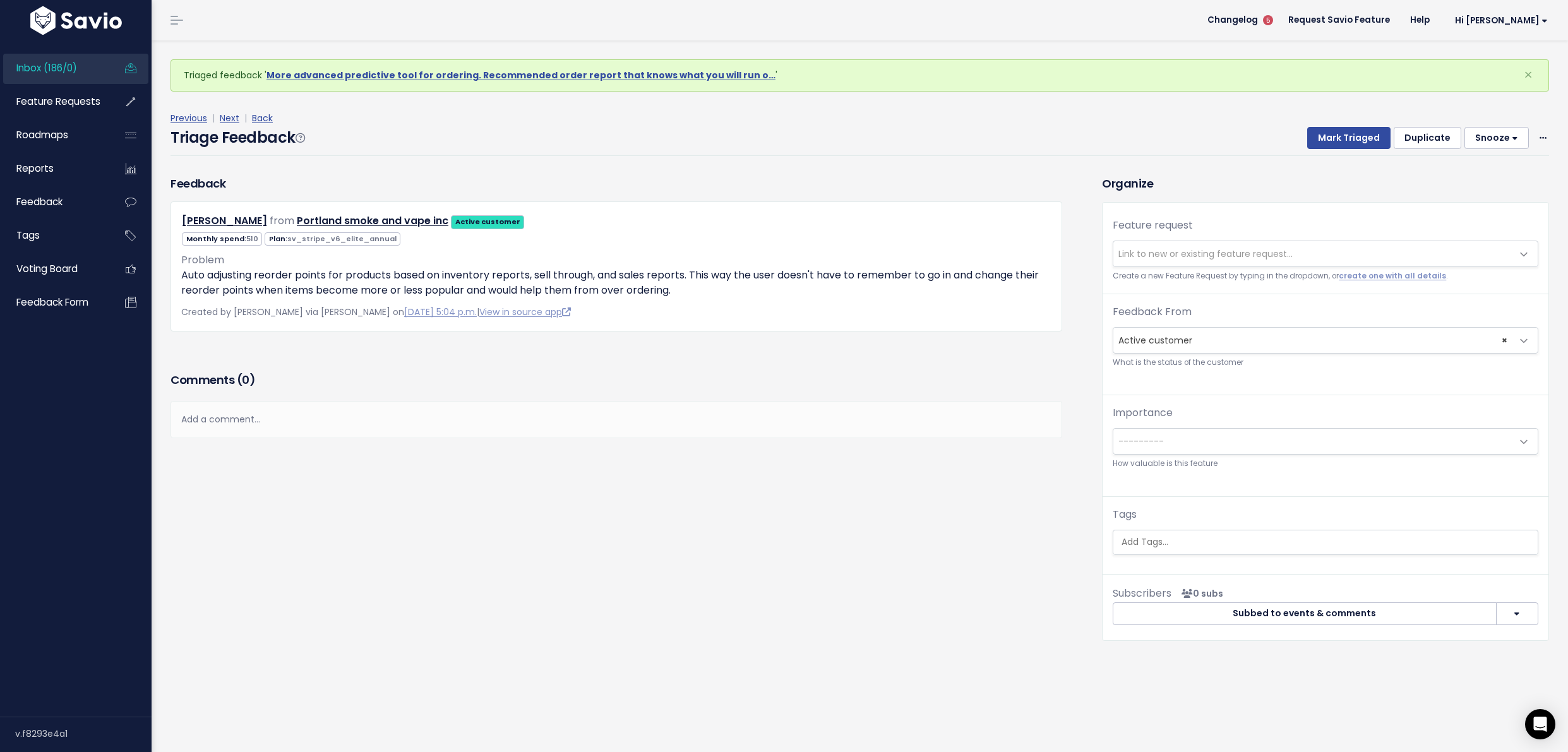
click at [1156, 254] on span "Link to new or existing feature request..." at bounding box center [1205, 254] width 174 height 12
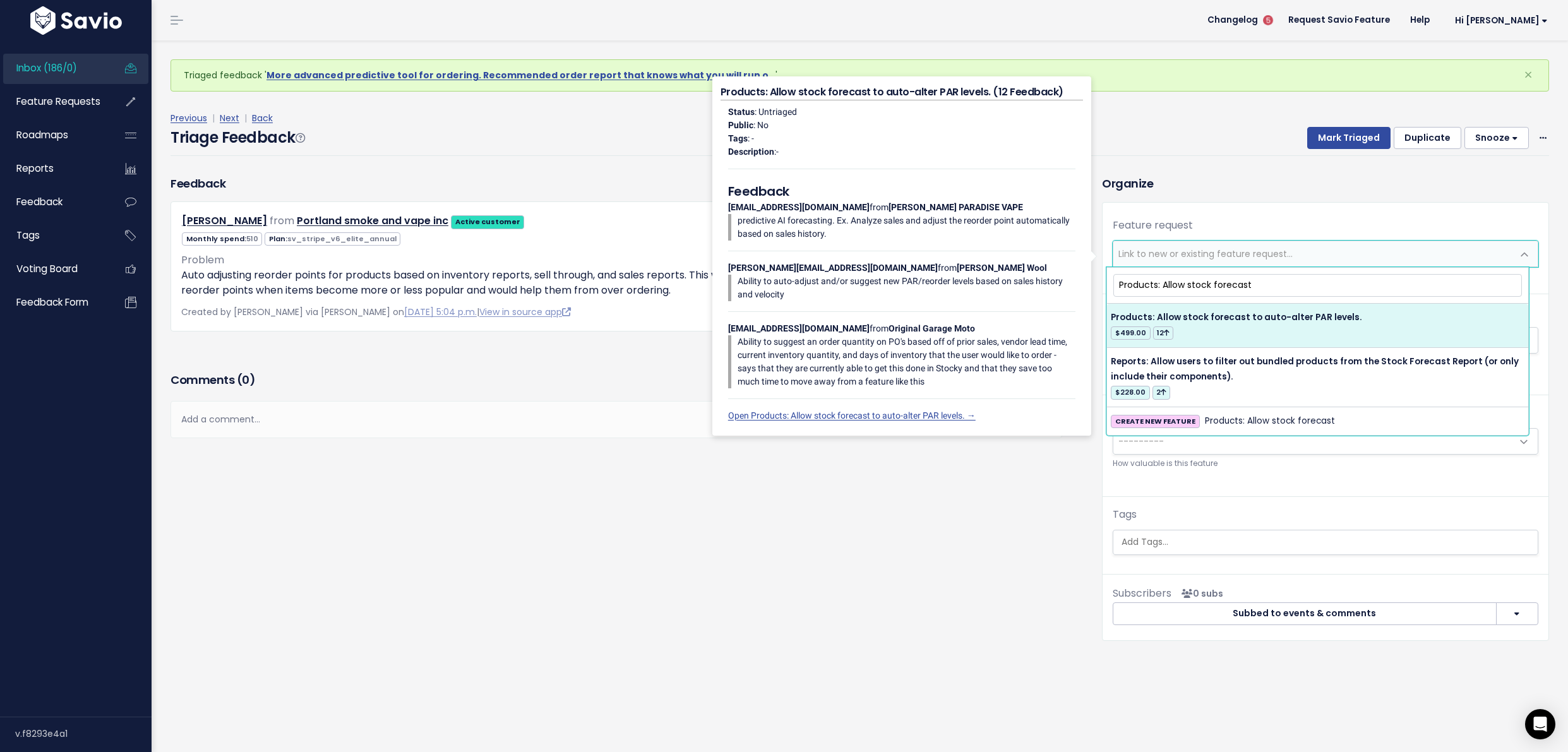
type input "Products: Allow stock forecast"
select select "21459"
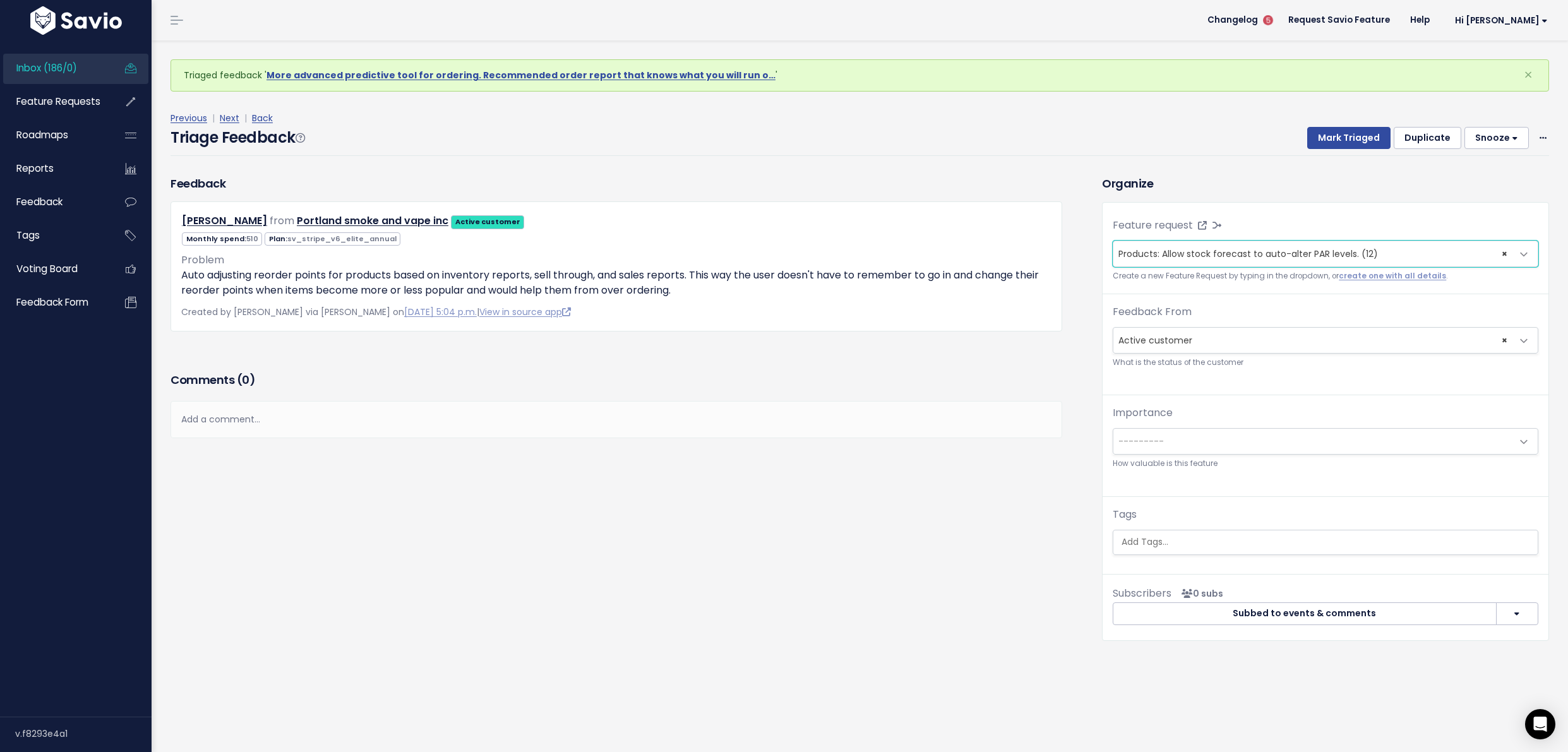
scroll to position [5, 0]
click at [1185, 539] on input "search" at bounding box center [1325, 541] width 418 height 13
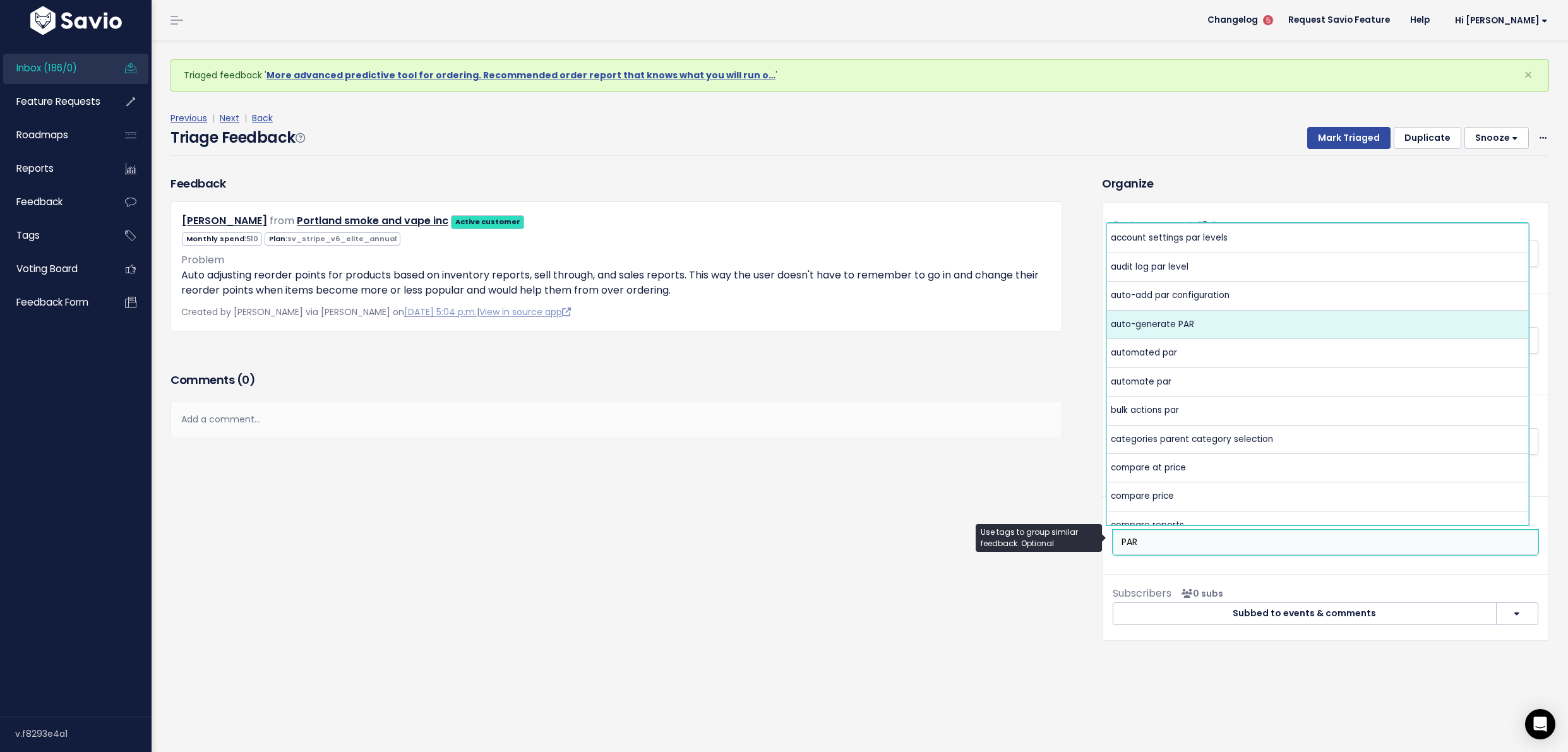
type input "PAR"
select select "10093"
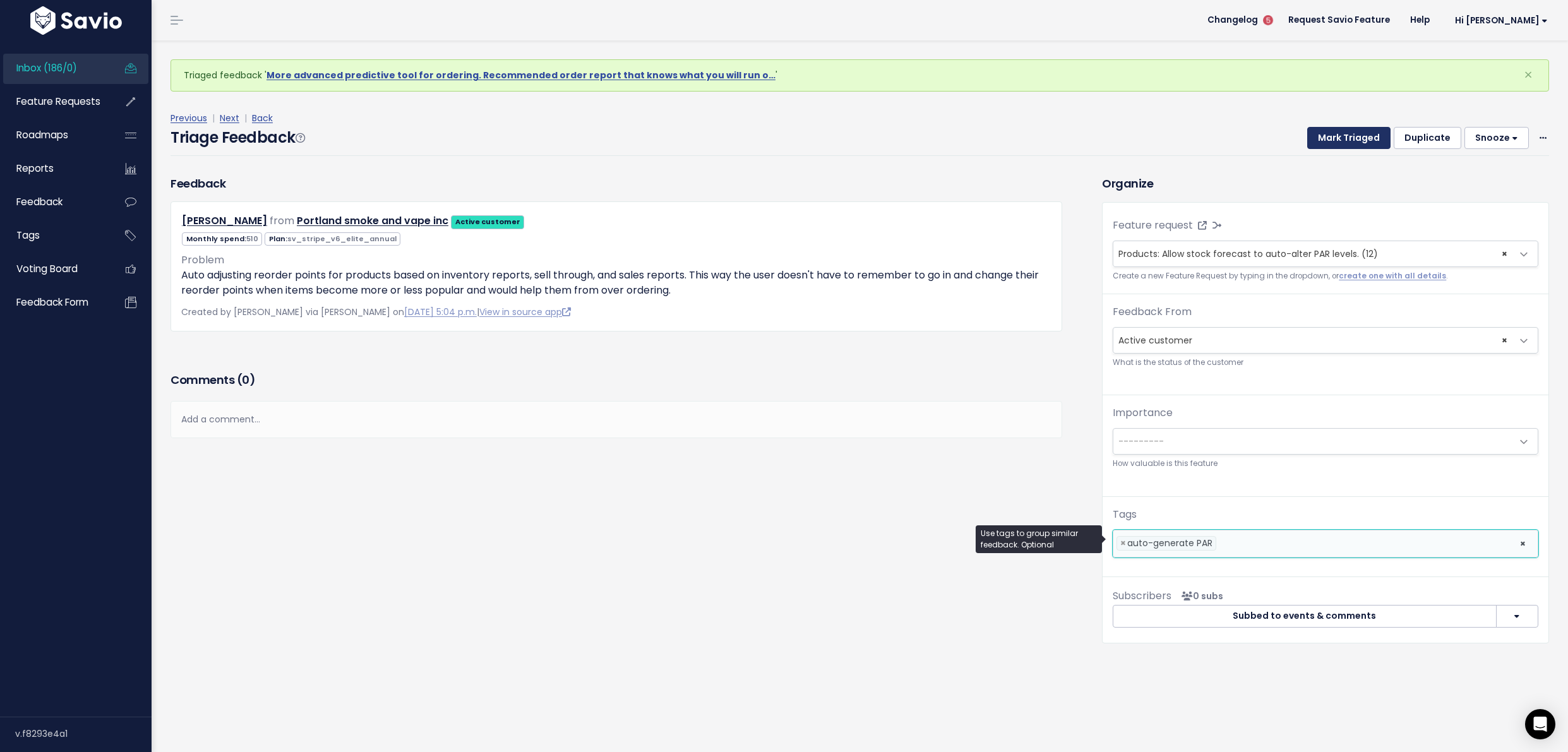
click at [1315, 127] on button "Mark Triaged" at bounding box center [1348, 138] width 83 height 23
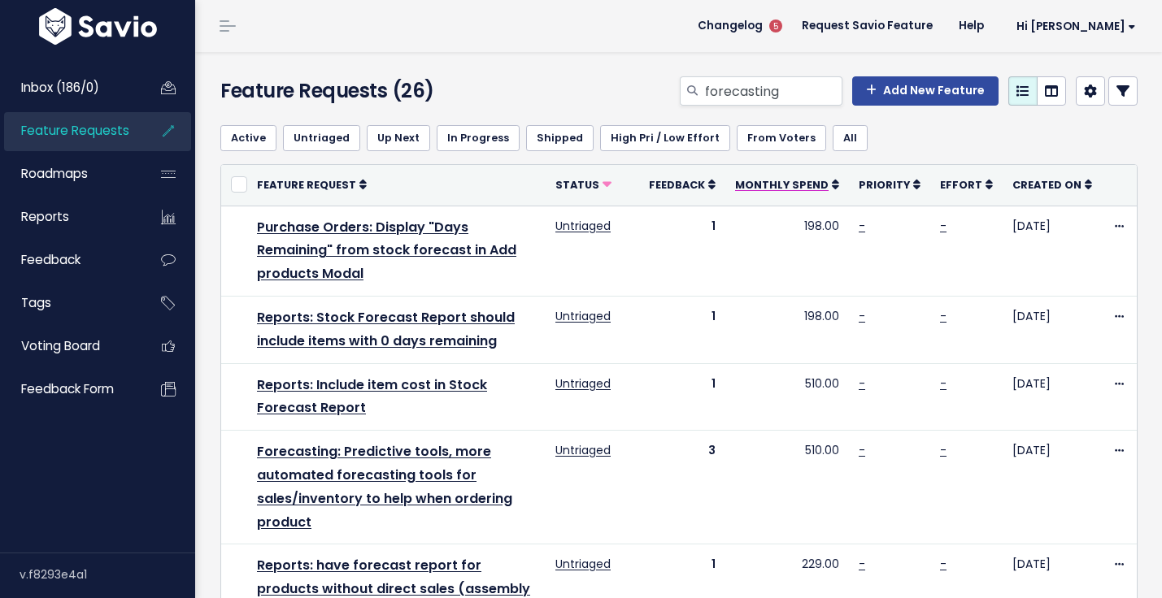
scroll to position [211, 0]
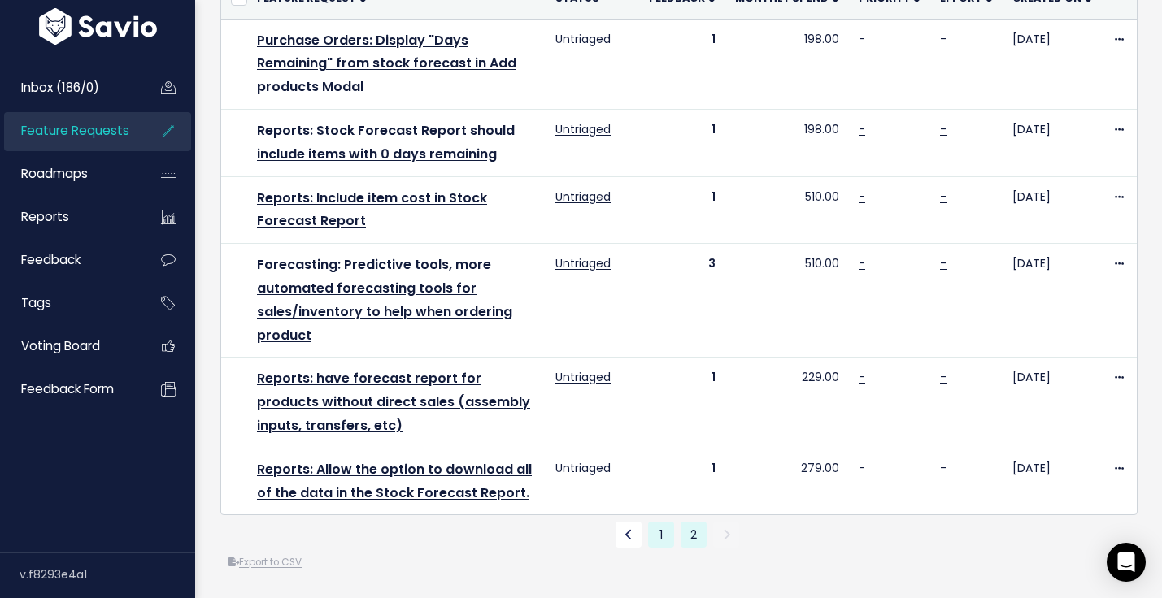
click at [664, 526] on link "1" at bounding box center [661, 535] width 26 height 26
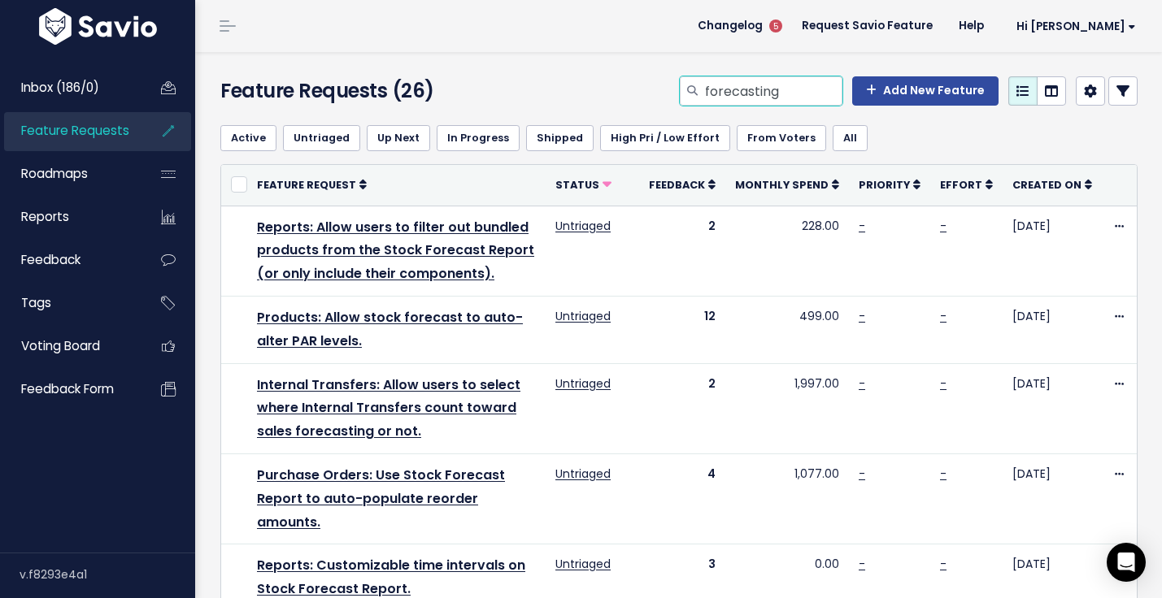
click at [740, 102] on input "forecasting" at bounding box center [772, 90] width 139 height 29
click at [741, 101] on input "forecasting" at bounding box center [772, 90] width 139 height 29
type input "smart purchase orders"
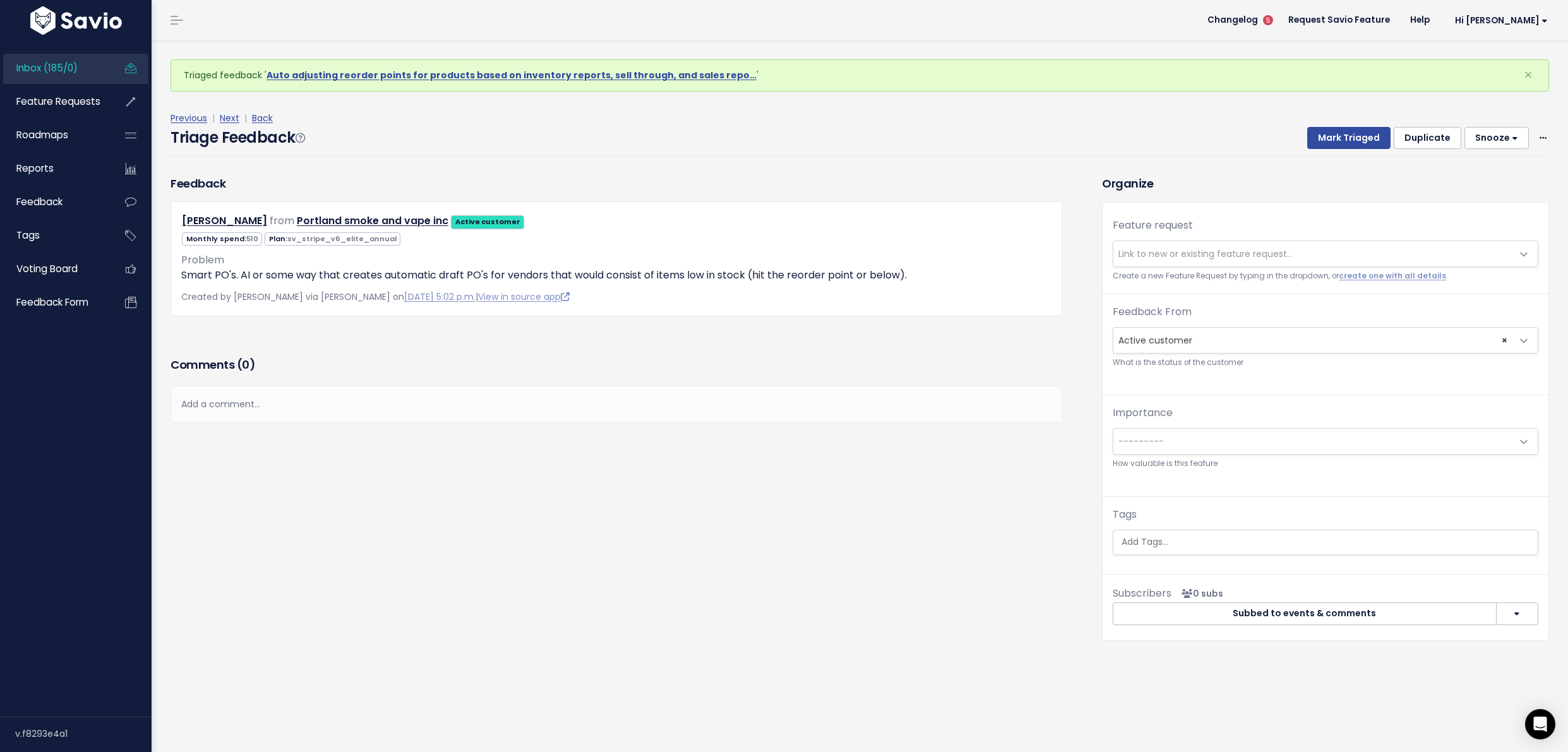
click at [1194, 258] on span "Link to new or existing feature request..." at bounding box center [1205, 254] width 174 height 12
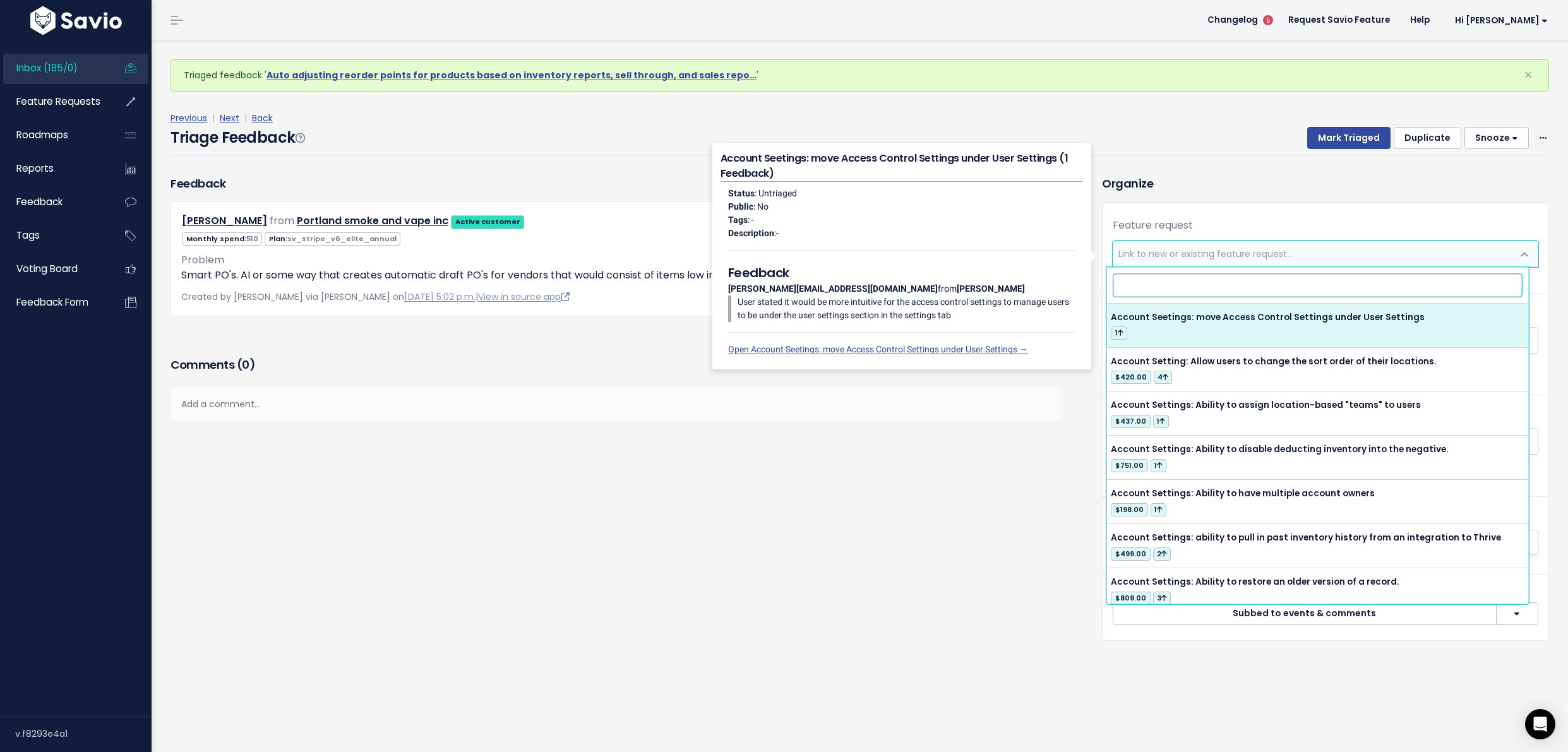
click at [1217, 286] on input "search" at bounding box center [1317, 285] width 409 height 22
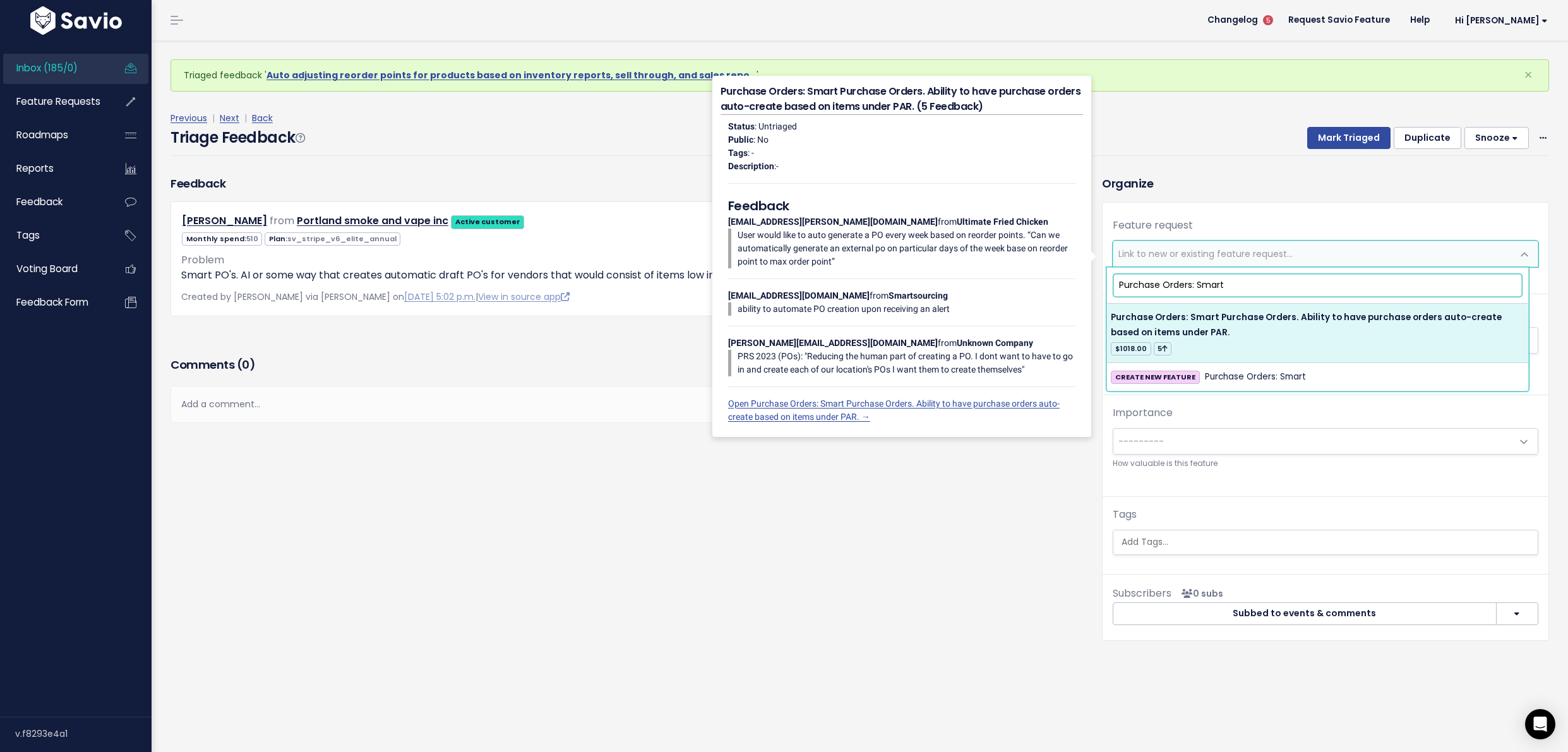
type input "Purchase Orders: Smart"
select select "33842"
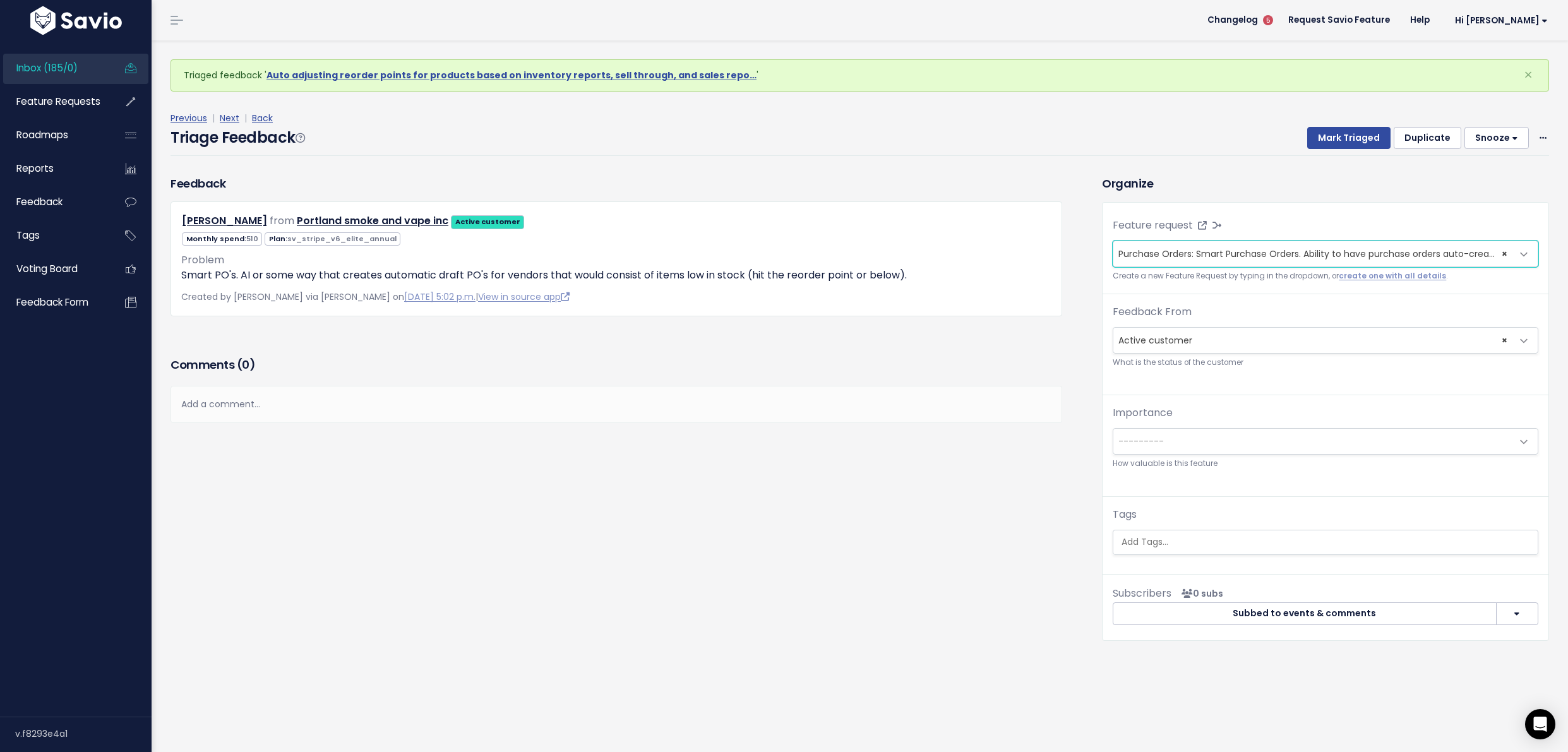
scroll to position [5, 0]
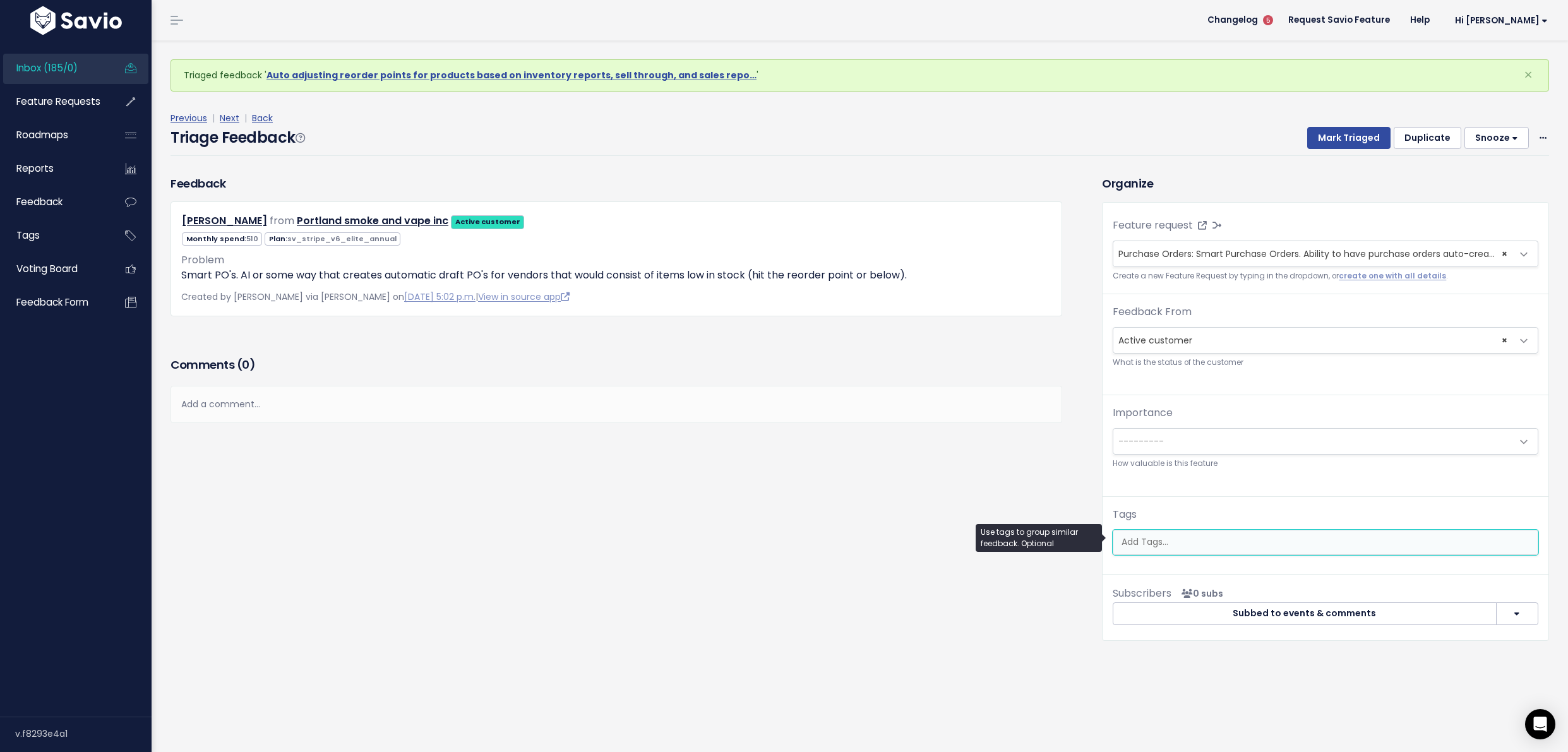
click at [1211, 531] on ul at bounding box center [1325, 542] width 424 height 24
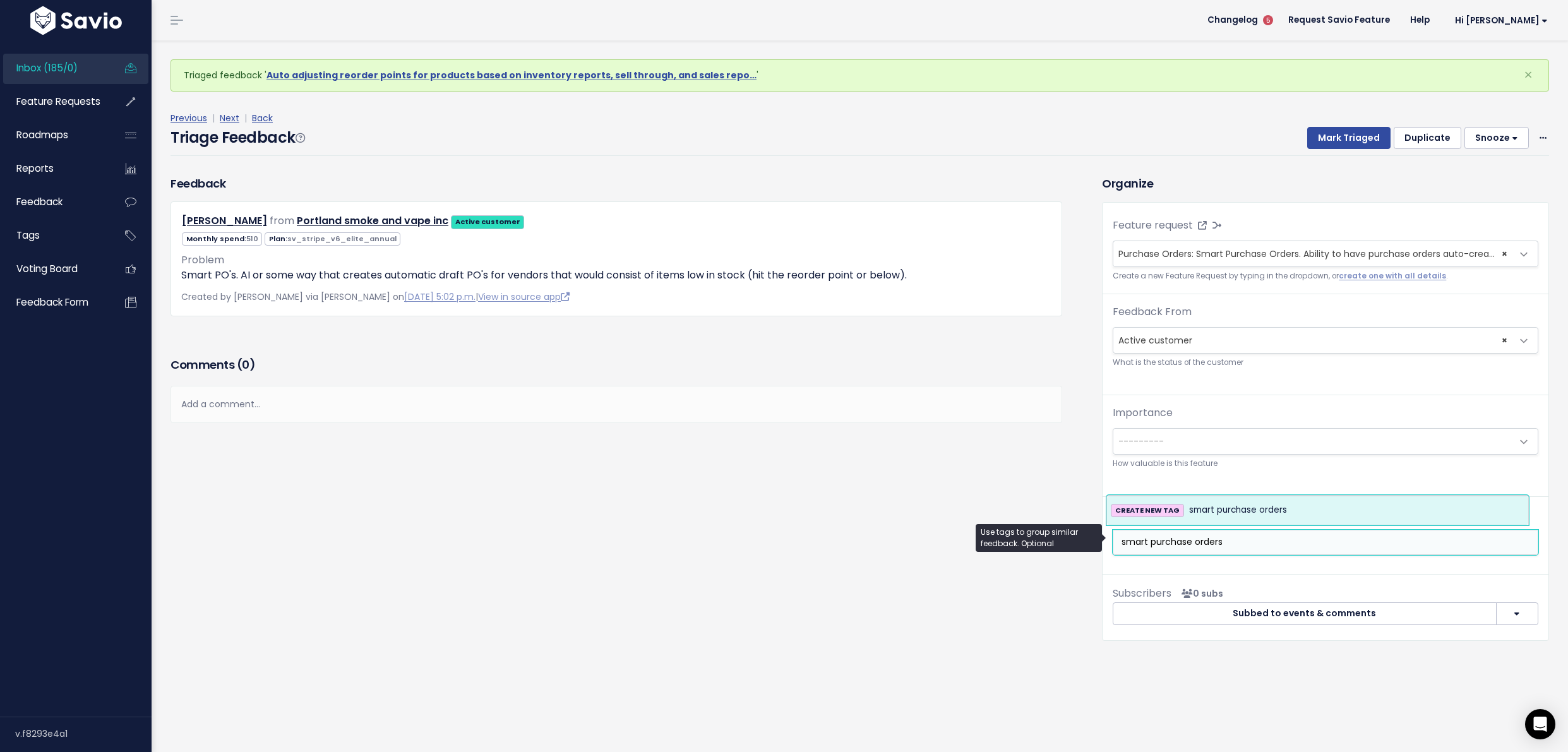
type input "smart purchase orders"
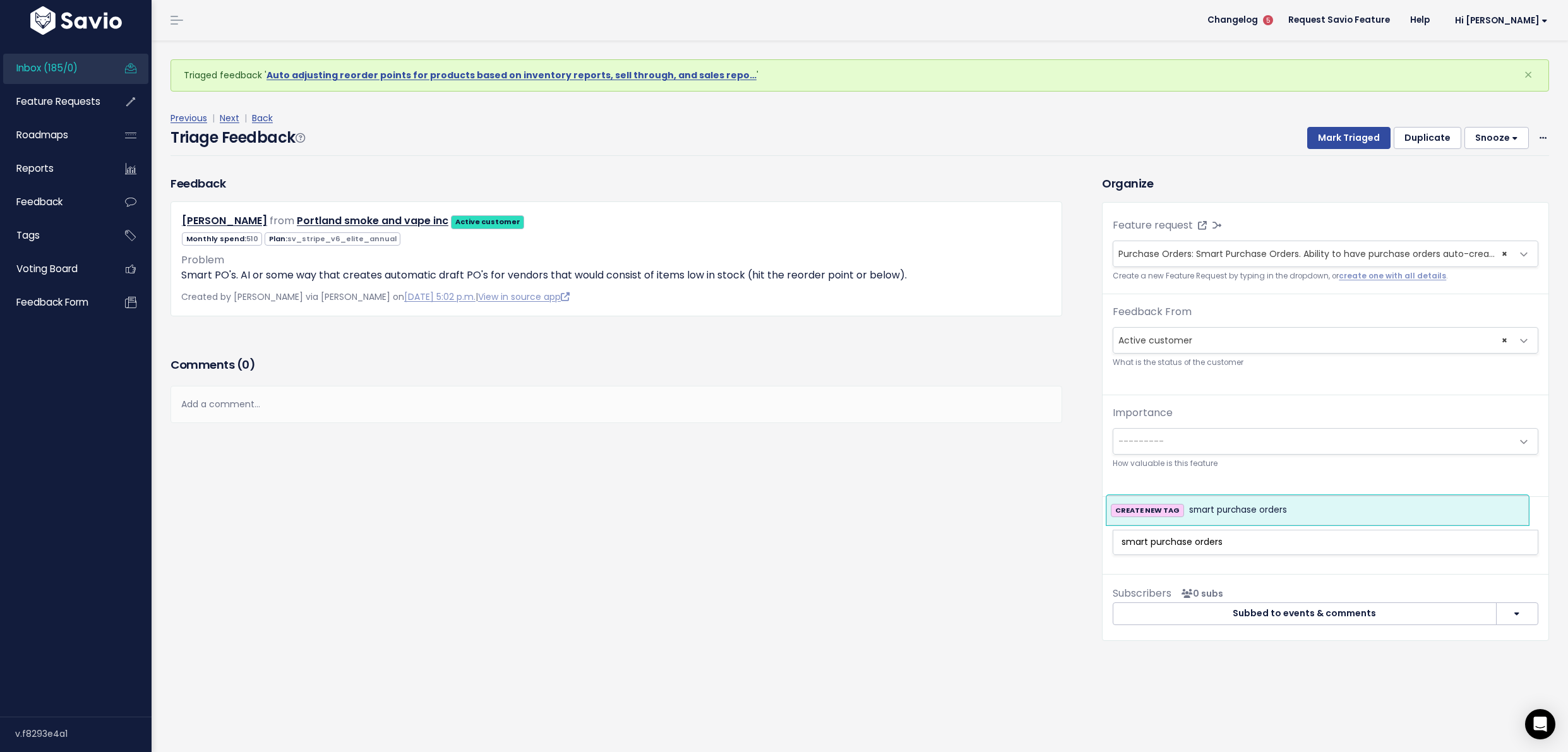
click at [1261, 503] on span "smart purchase orders" at bounding box center [1238, 510] width 98 height 16
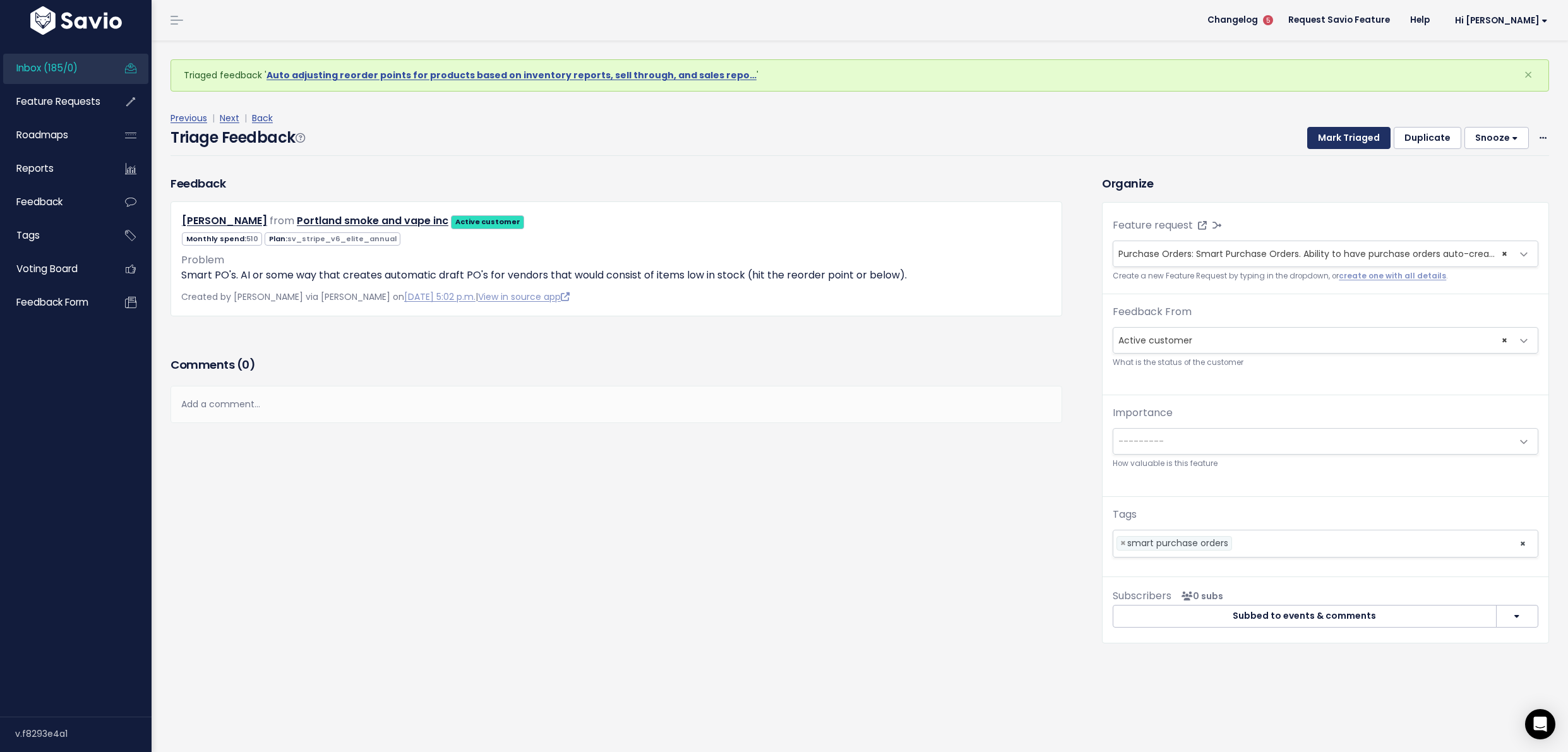
click at [1336, 138] on button "Mark Triaged" at bounding box center [1348, 138] width 83 height 23
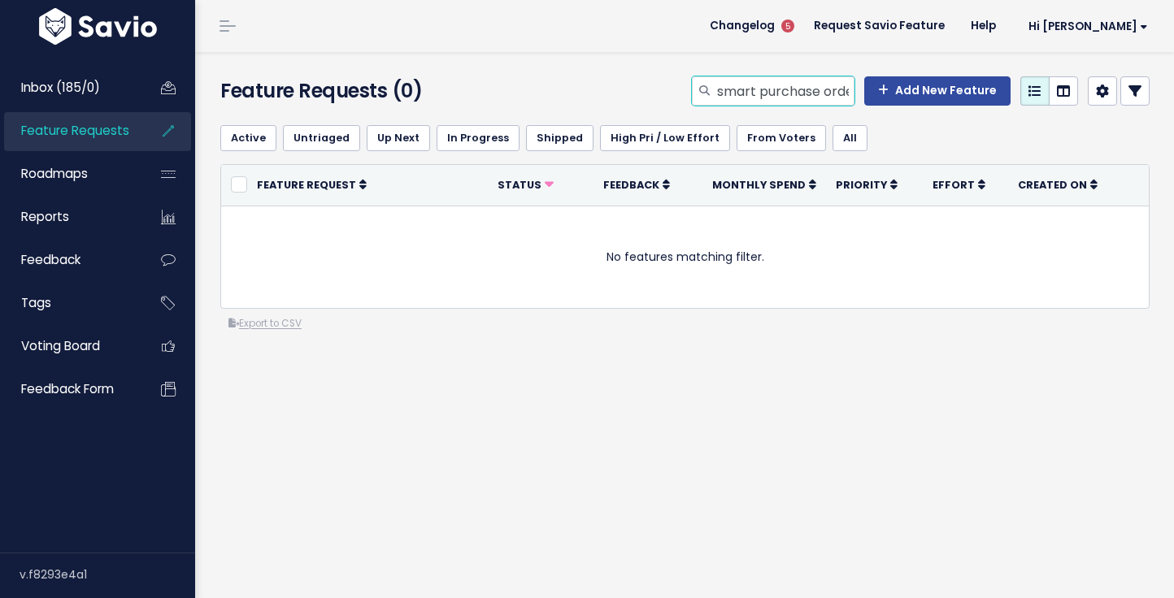
click at [730, 92] on input "smart purchase orders" at bounding box center [784, 90] width 139 height 29
type input "Auto purchase orders"
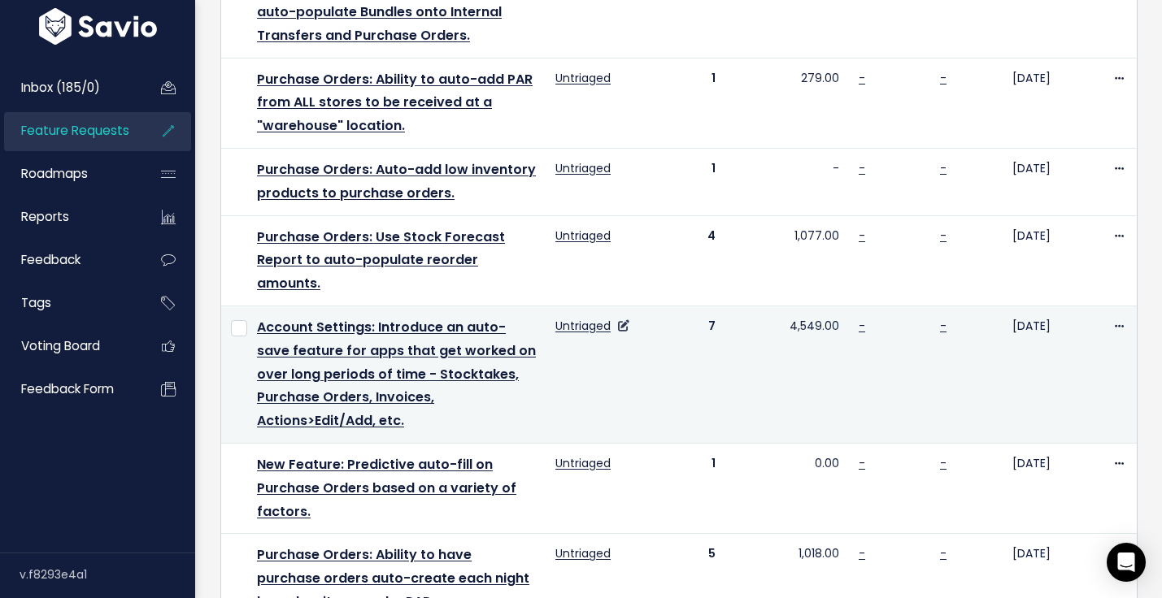
scroll to position [551, 0]
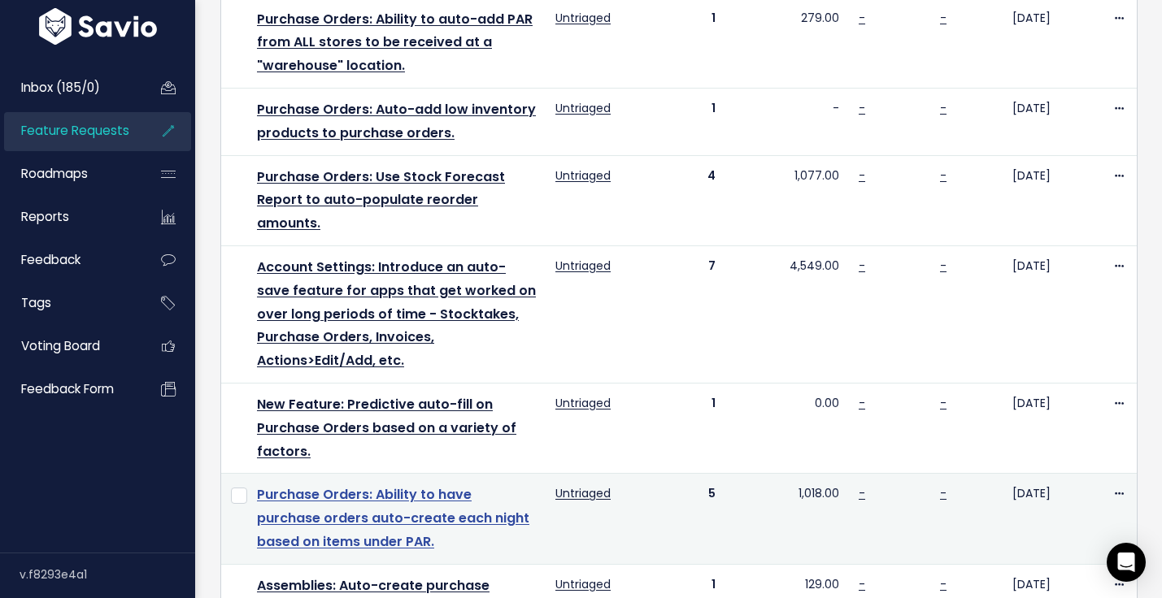
click at [455, 485] on link "Purchase Orders: Ability to have purchase orders auto-create each night based o…" at bounding box center [393, 518] width 272 height 66
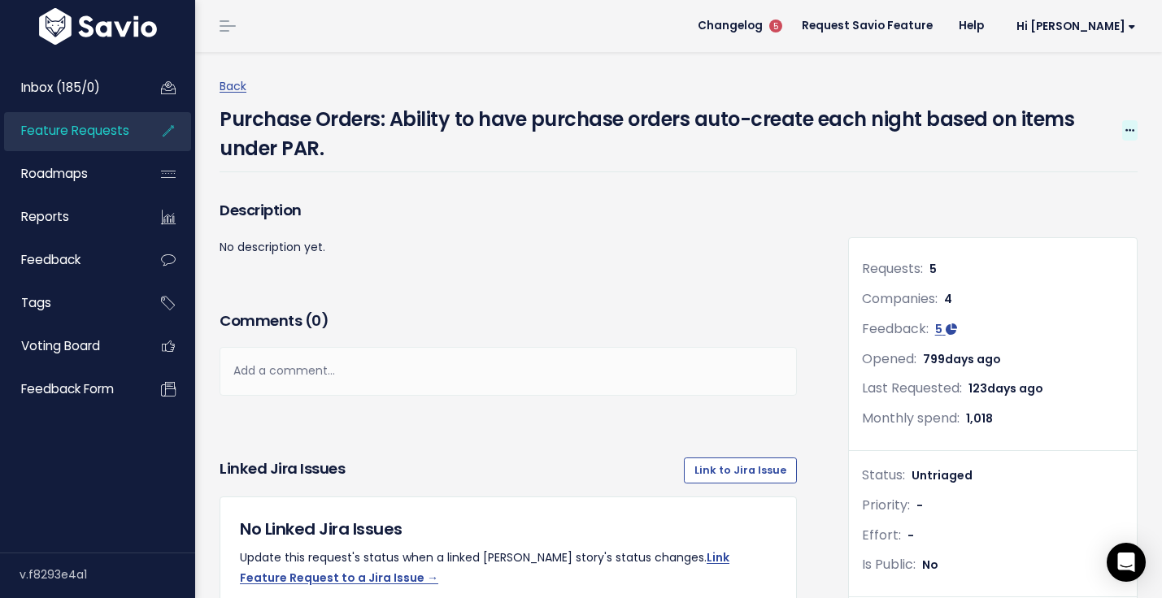
click at [1125, 129] on icon at bounding box center [1129, 131] width 9 height 11
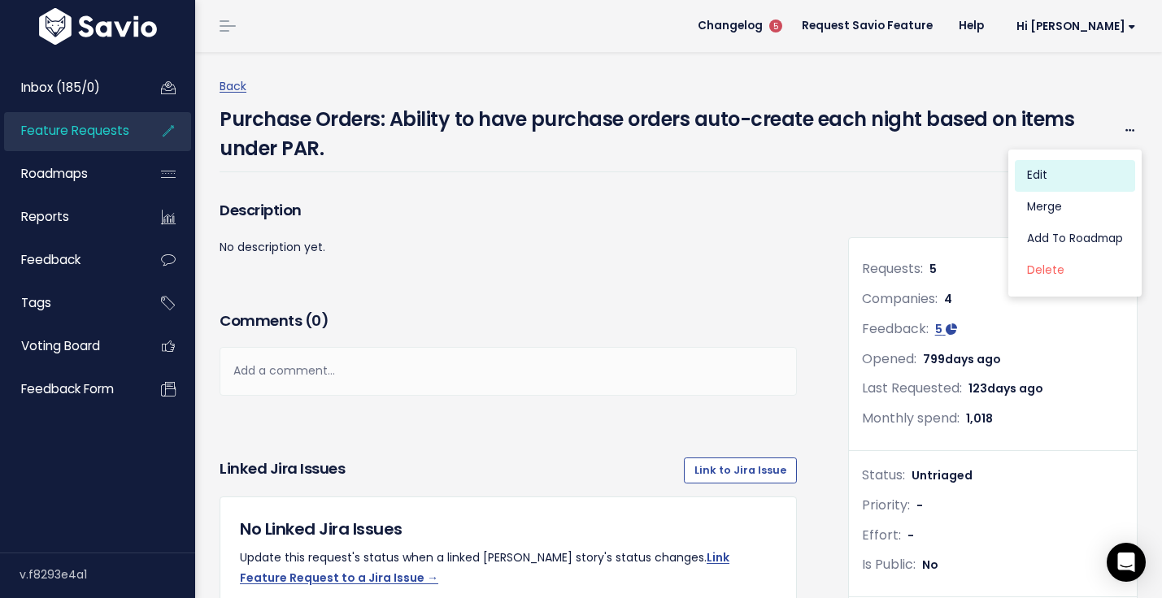
click at [1072, 167] on link "Edit" at bounding box center [1075, 175] width 120 height 32
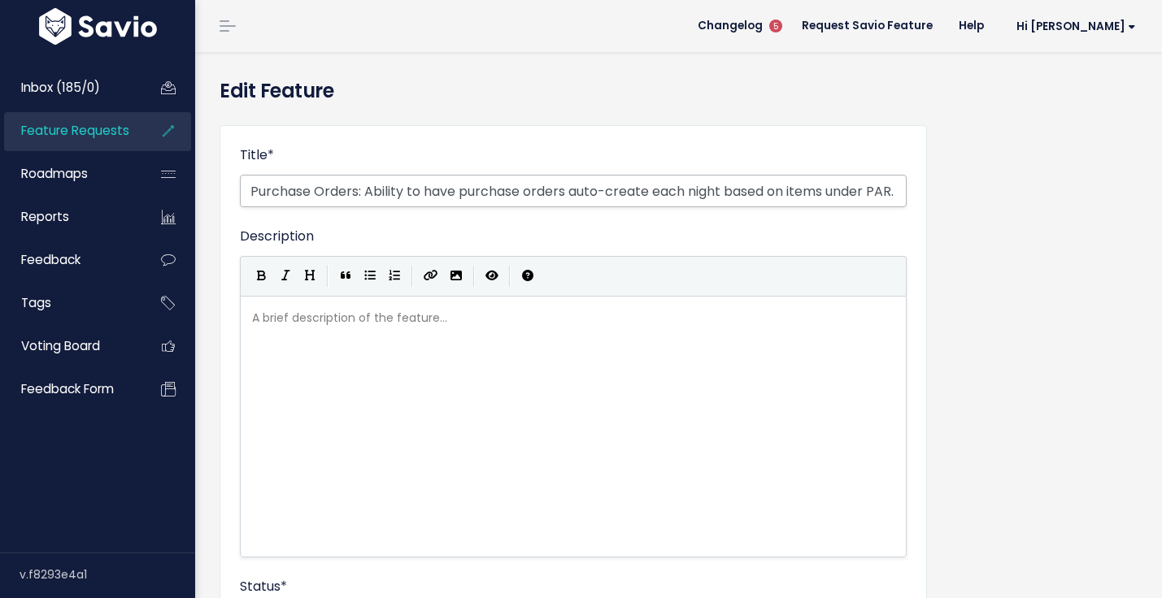
click at [681, 190] on input "Purchase Orders: Ability to have purchase orders auto-create each night based o…" at bounding box center [573, 191] width 667 height 33
drag, startPoint x: 721, startPoint y: 189, endPoint x: 711, endPoint y: 190, distance: 10.6
click at [711, 190] on input "Purchase Orders: Ability to have purchase orders auto-create each night based o…" at bounding box center [573, 191] width 667 height 33
click at [363, 188] on input "Purchase Orders: Ability to have purchase orders auto-create each night based o…" at bounding box center [573, 191] width 667 height 33
drag, startPoint x: 811, startPoint y: 193, endPoint x: 874, endPoint y: 191, distance: 63.4
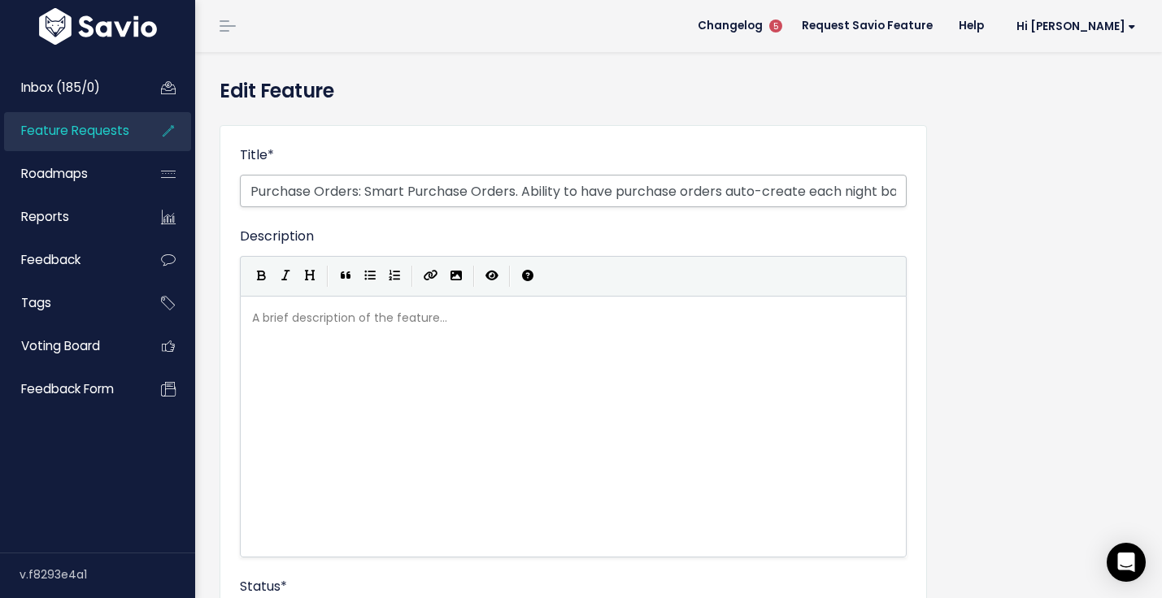
click at [874, 191] on input "Purchase Orders: Smart Purchase Orders. Ability to have purchase orders auto-cr…" at bounding box center [573, 191] width 667 height 33
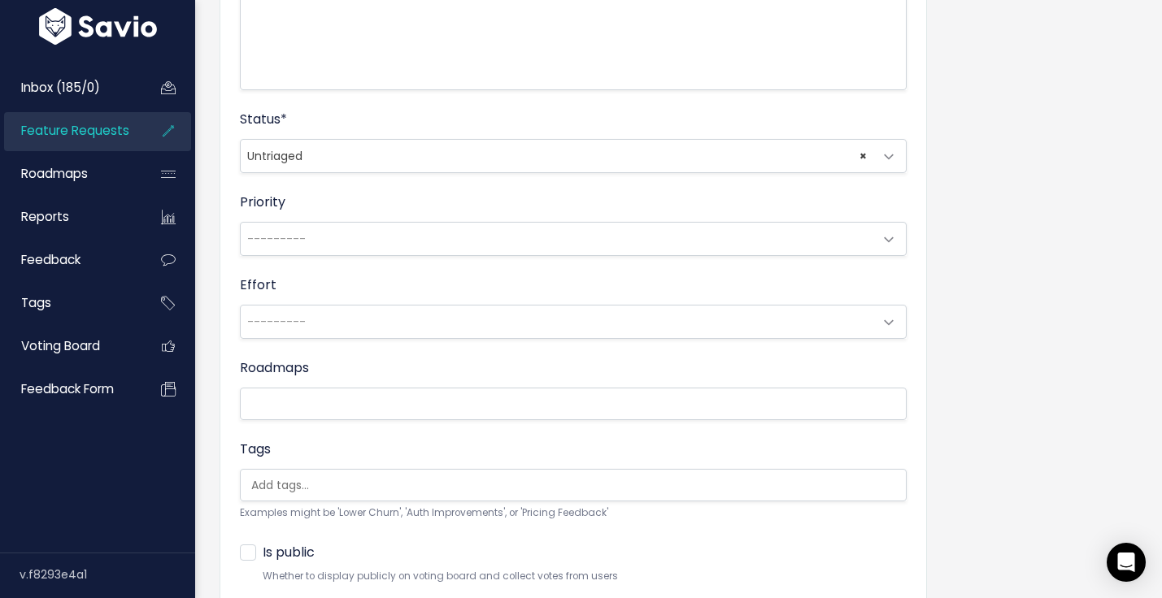
scroll to position [599, 0]
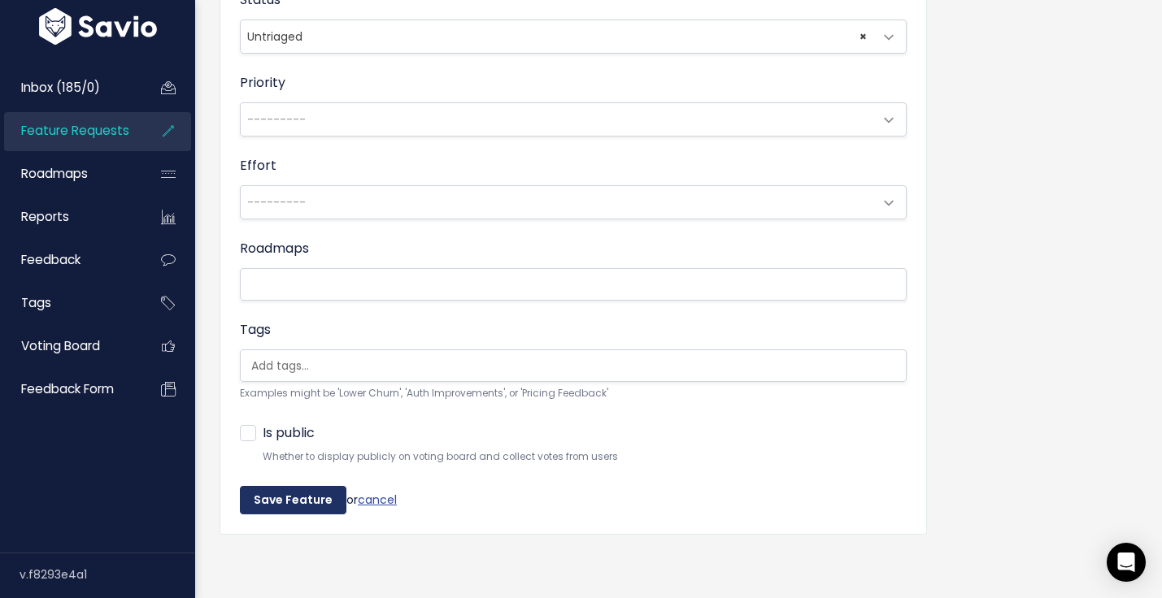
type input "Purchase Orders: Smart Purchase Orders. Ability to have purchase orders auto-cr…"
click at [244, 494] on input "Save Feature" at bounding box center [293, 500] width 107 height 29
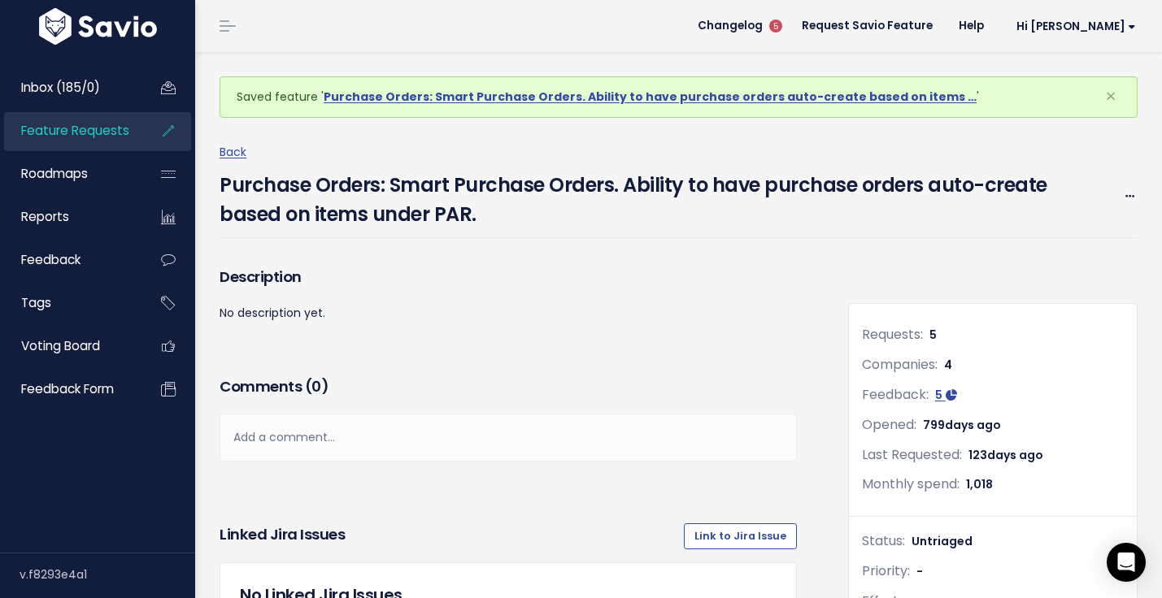
click at [80, 110] on ul "Inbox (185/0) Feature Requests Roadmaps Reports" at bounding box center [97, 239] width 187 height 341
click at [76, 98] on link "Inbox (185/0)" at bounding box center [69, 87] width 131 height 37
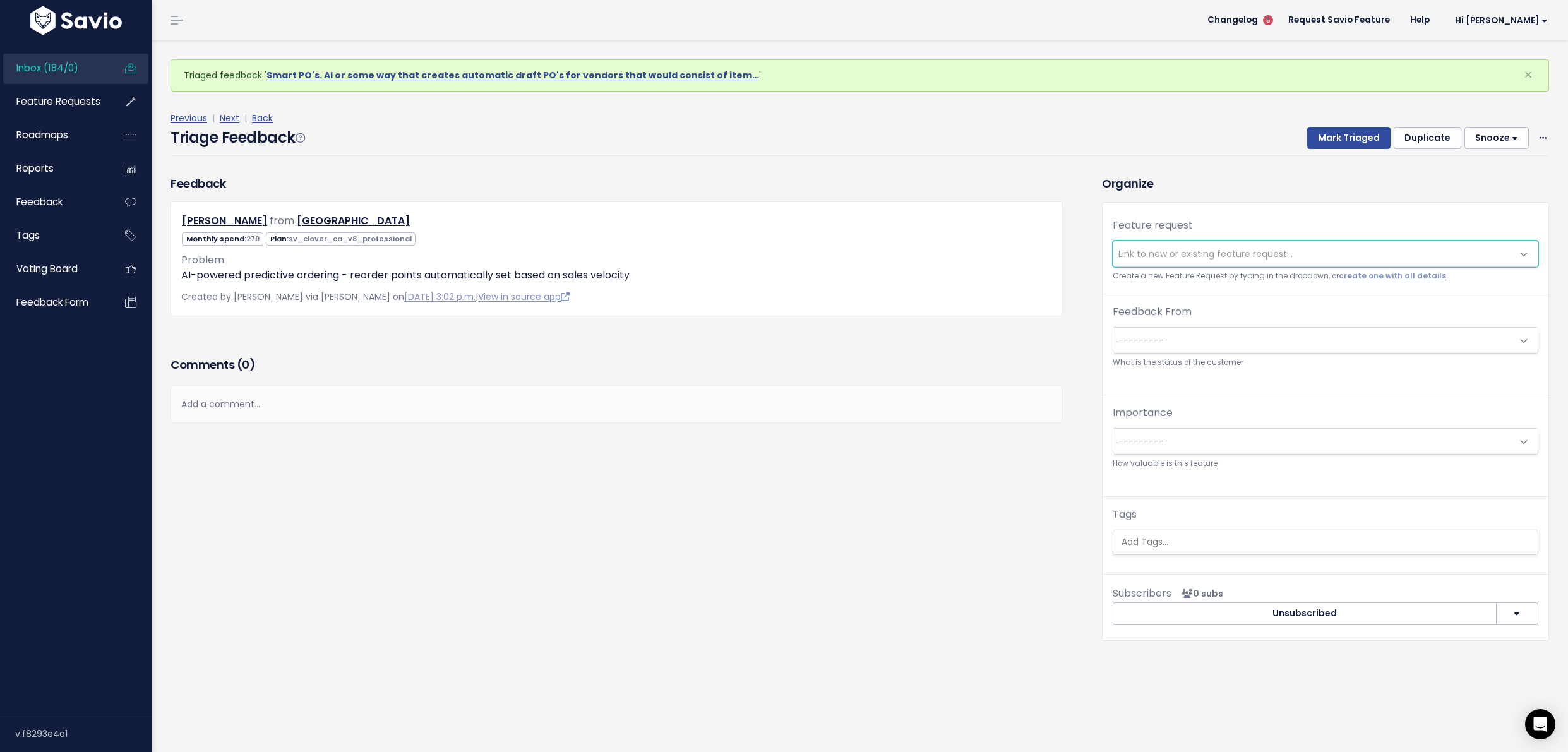
click at [1149, 265] on span "Link to new or existing feature request..." at bounding box center [1312, 254] width 399 height 26
click at [1137, 259] on span "Link to new or existing feature request..." at bounding box center [1205, 254] width 174 height 12
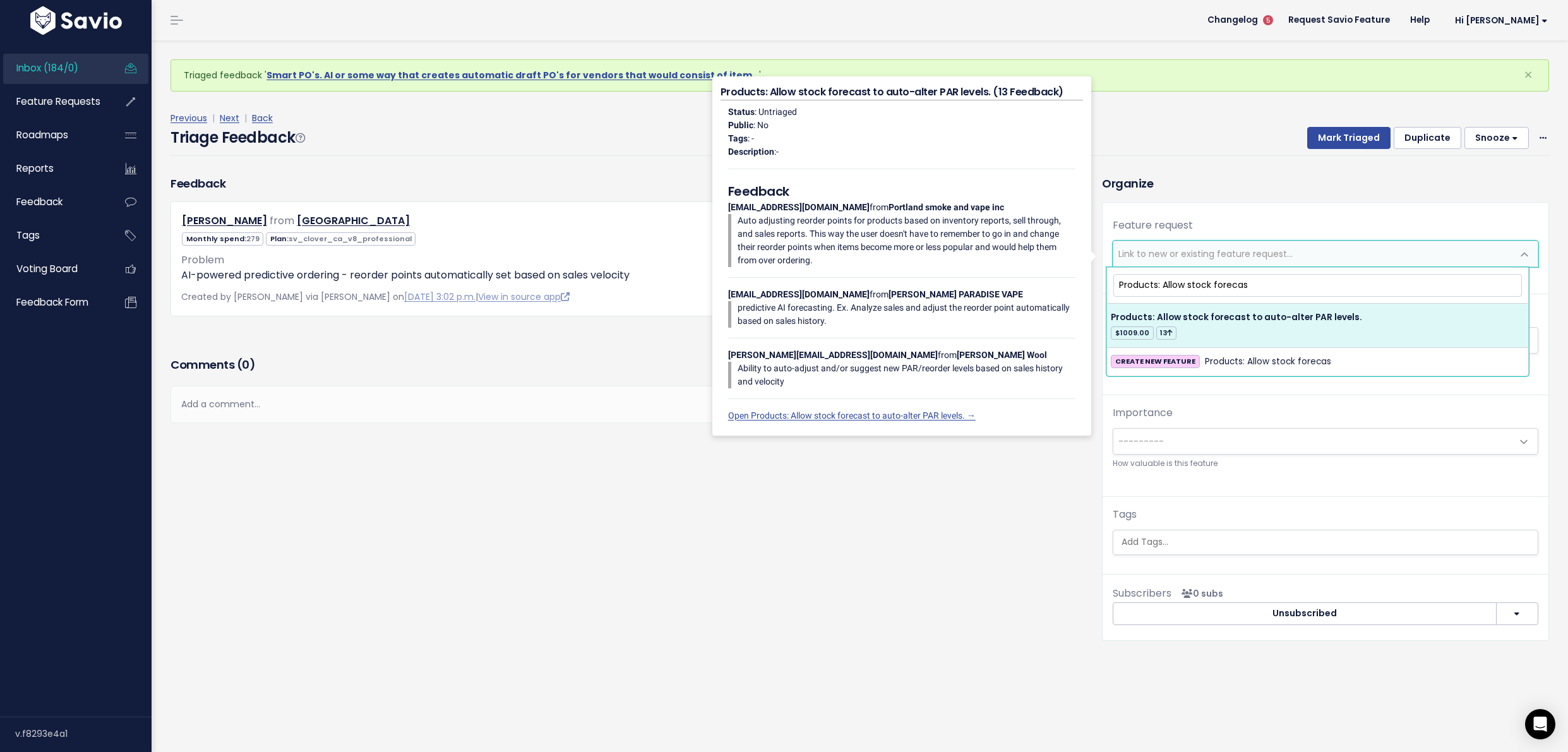
type input "Products: Allow stock forecas"
select select "21459"
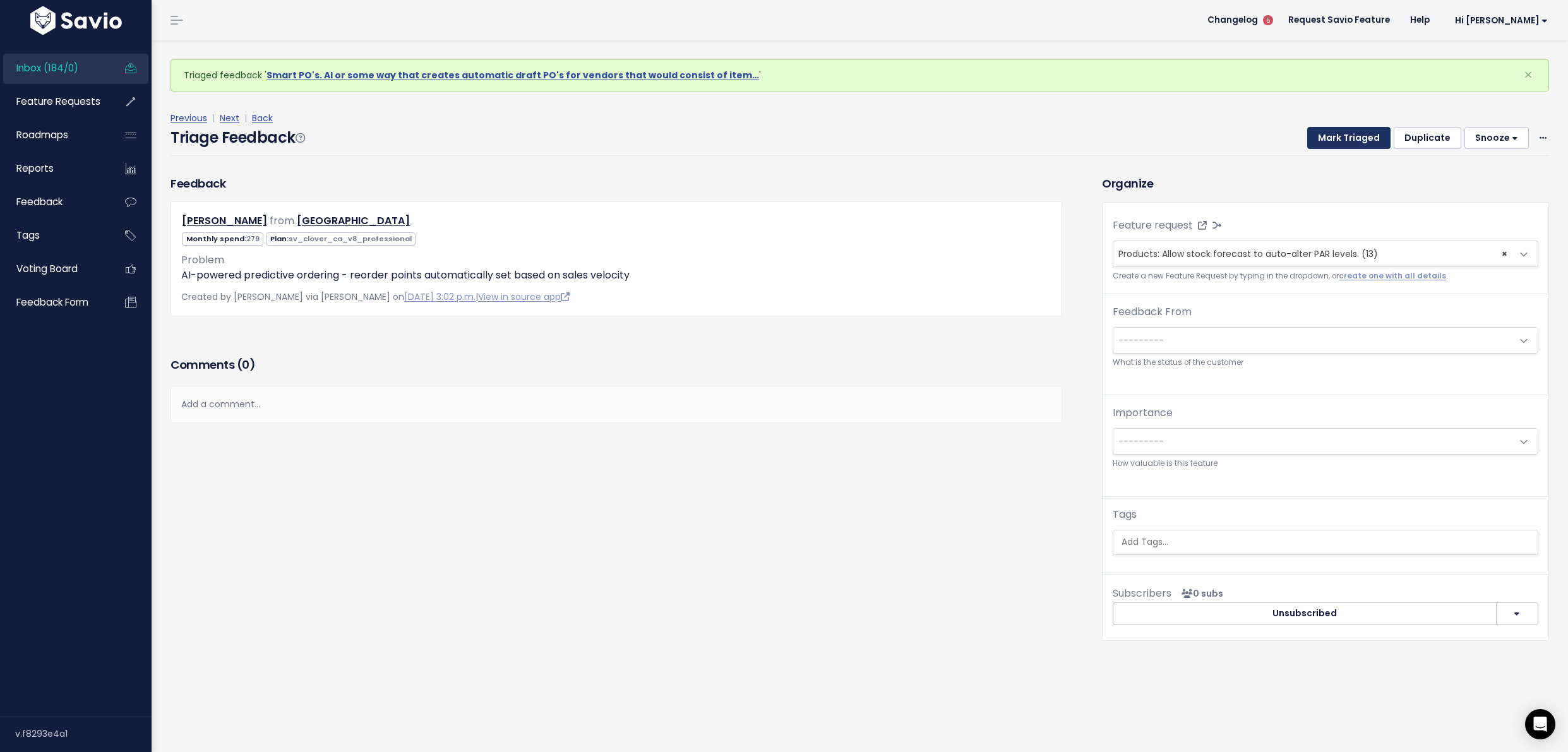
click at [1349, 142] on button "Mark Triaged" at bounding box center [1348, 138] width 83 height 23
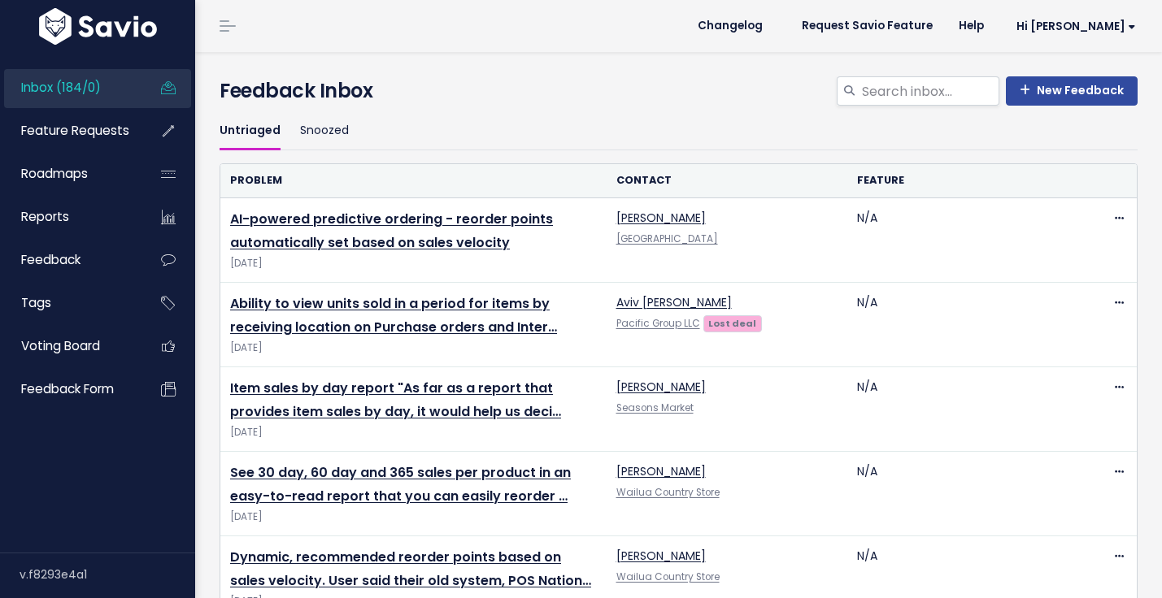
click at [102, 129] on span "Feature Requests" at bounding box center [75, 130] width 108 height 17
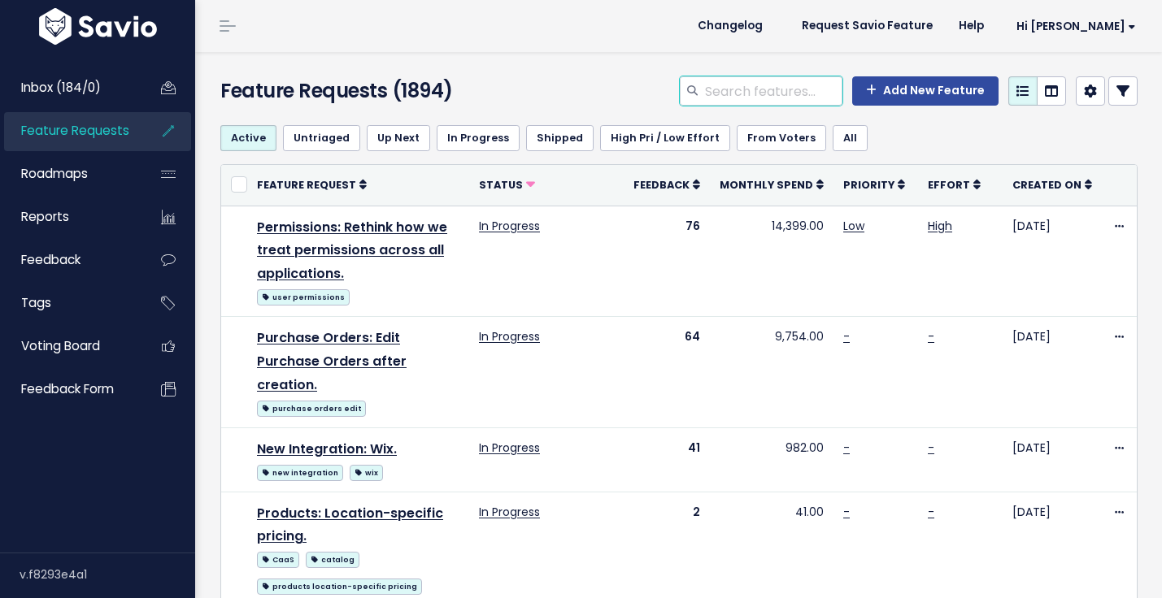
click at [717, 94] on input "search" at bounding box center [772, 90] width 139 height 29
type input "par"
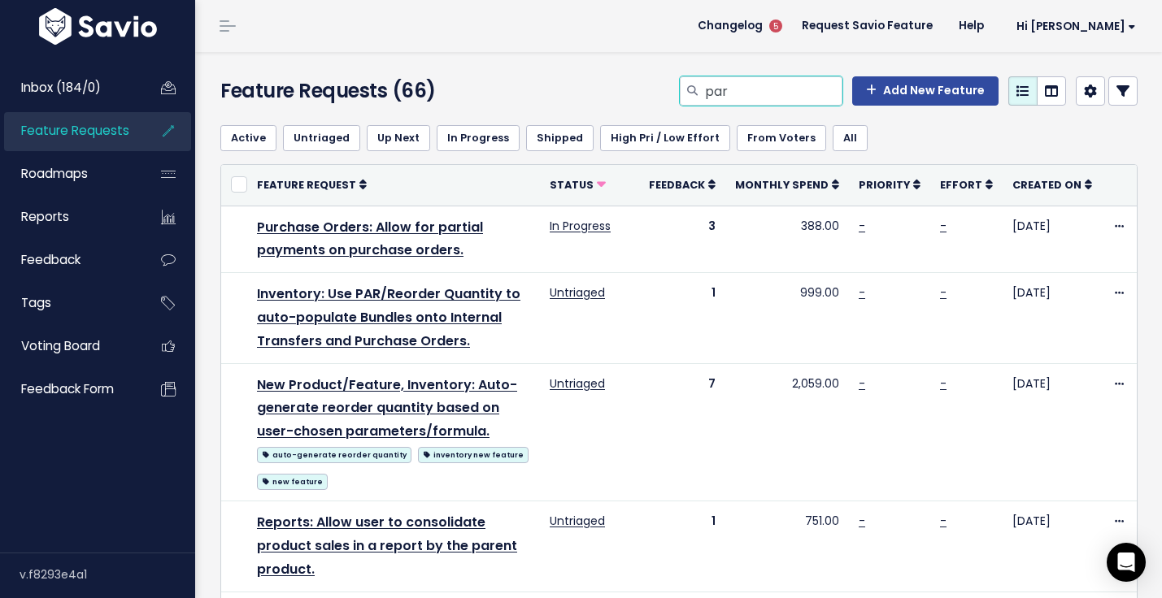
click at [753, 96] on input "par" at bounding box center [772, 90] width 139 height 29
click at [752, 96] on input "par" at bounding box center [772, 90] width 139 height 29
type input "bundles cases"
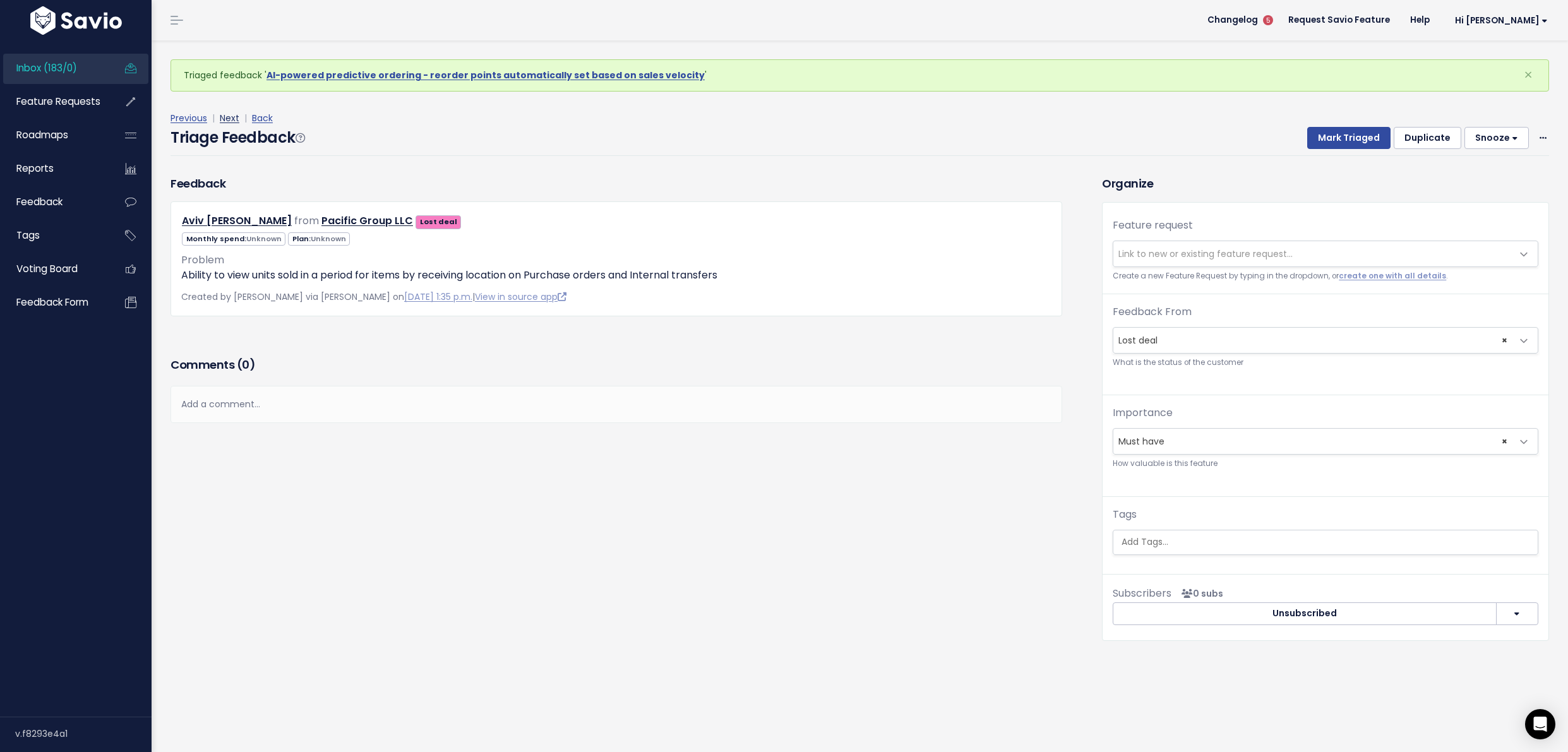
click at [230, 118] on link "Next" at bounding box center [229, 118] width 19 height 12
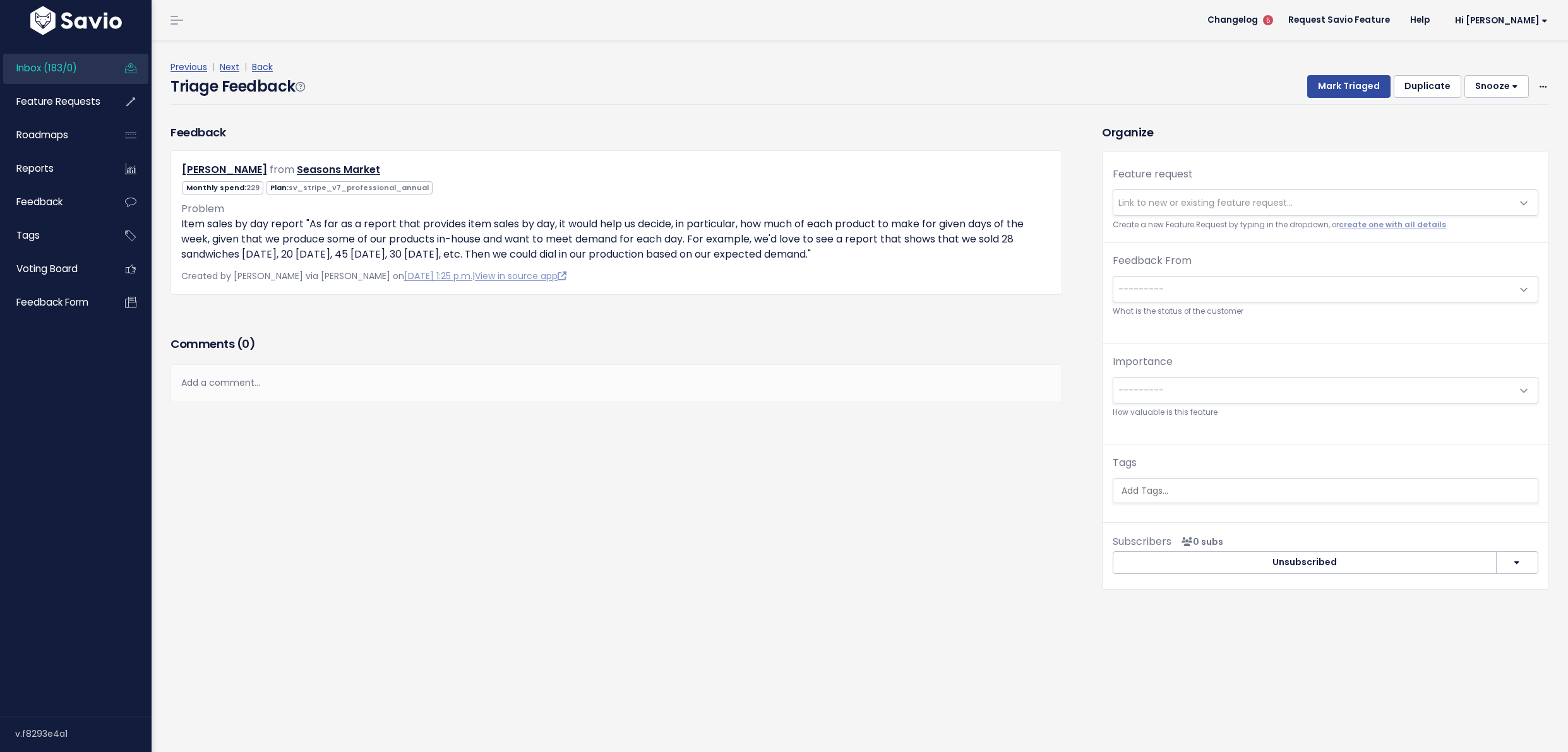
click at [218, 66] on div "Previous | Next | Back" at bounding box center [860, 67] width 1379 height 16
click at [225, 68] on link "Next" at bounding box center [229, 67] width 19 height 12
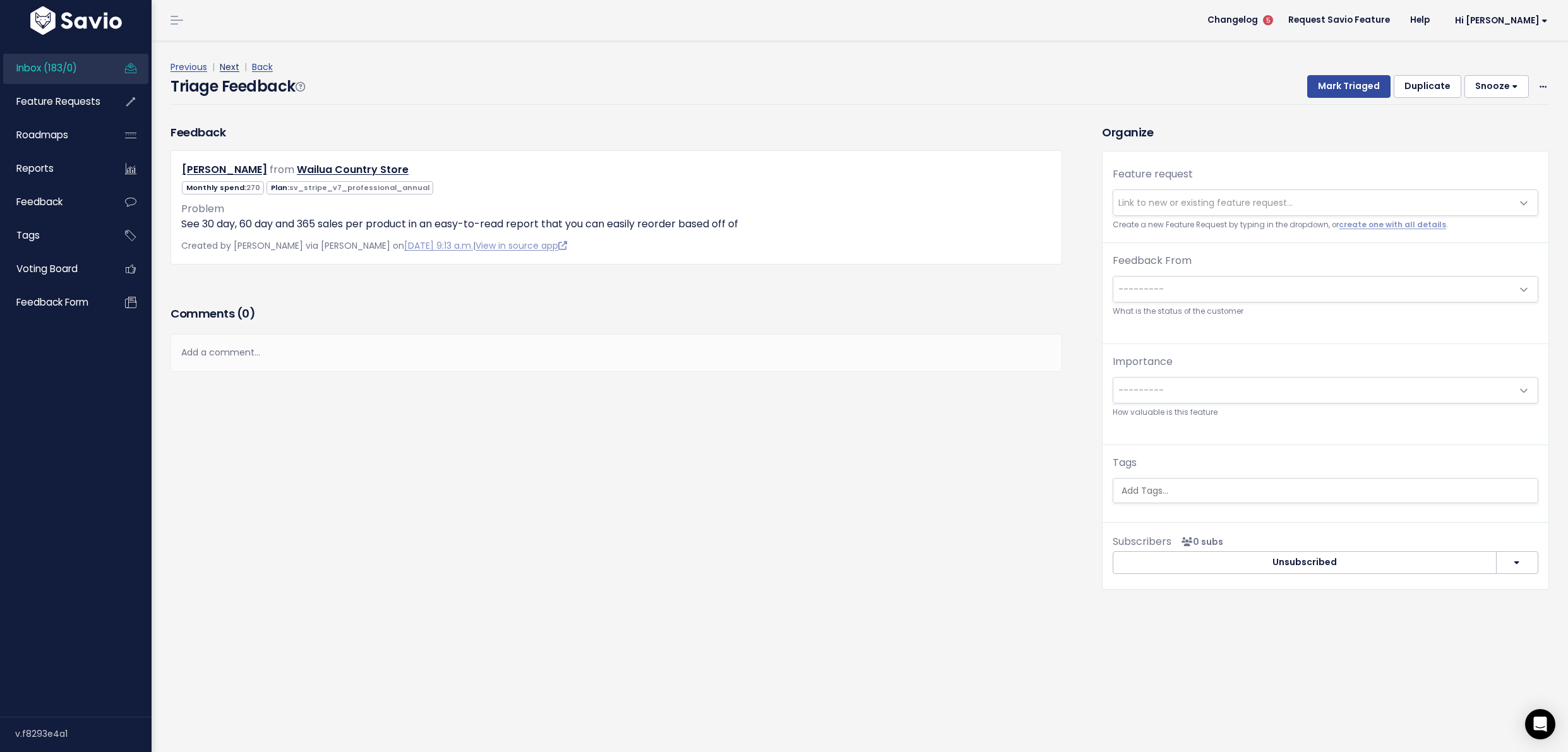
click at [225, 68] on link "Next" at bounding box center [229, 67] width 19 height 12
click at [1135, 197] on span "Link to new or existing feature request..." at bounding box center [1205, 203] width 174 height 12
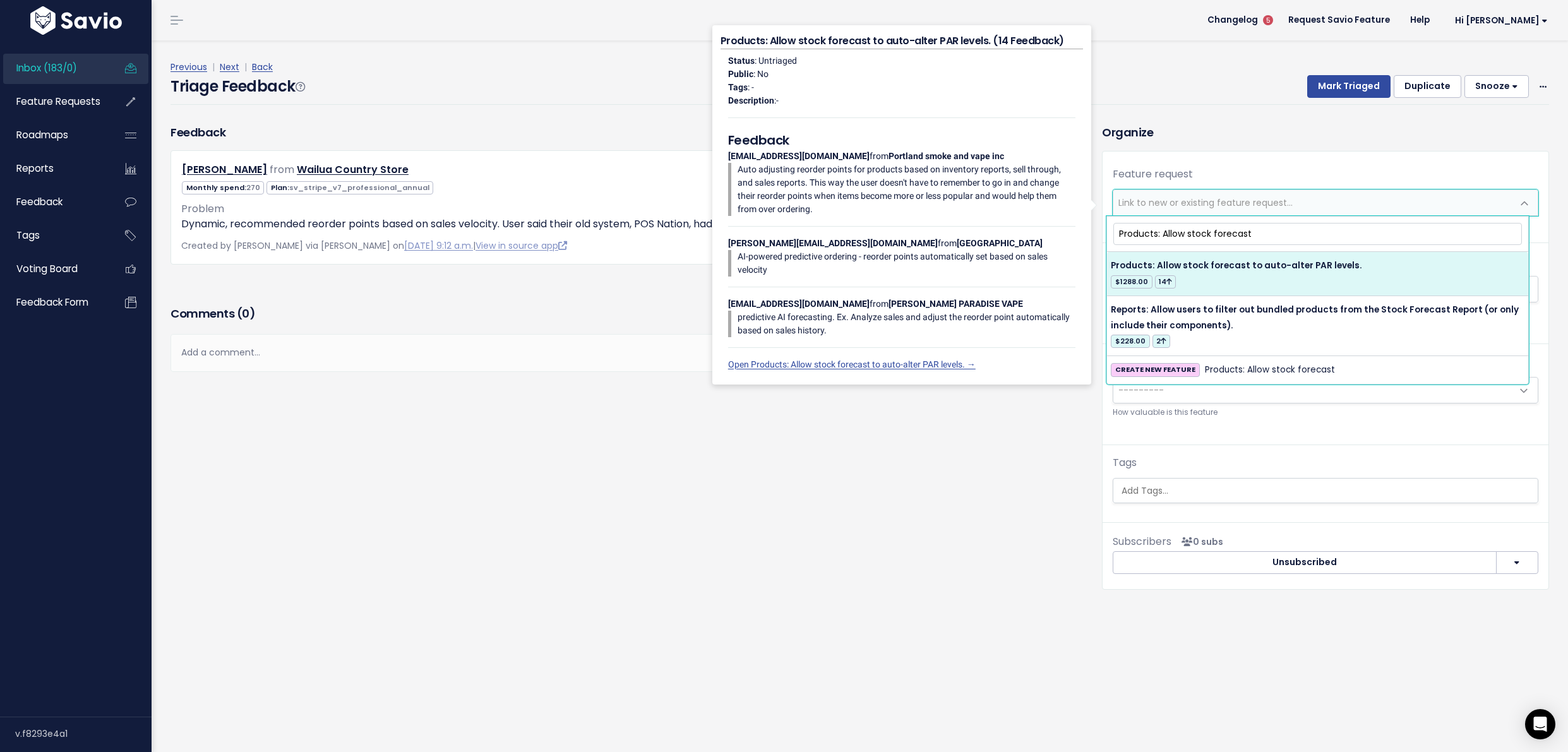
type input "Products: Allow stock forecast"
select select "21459"
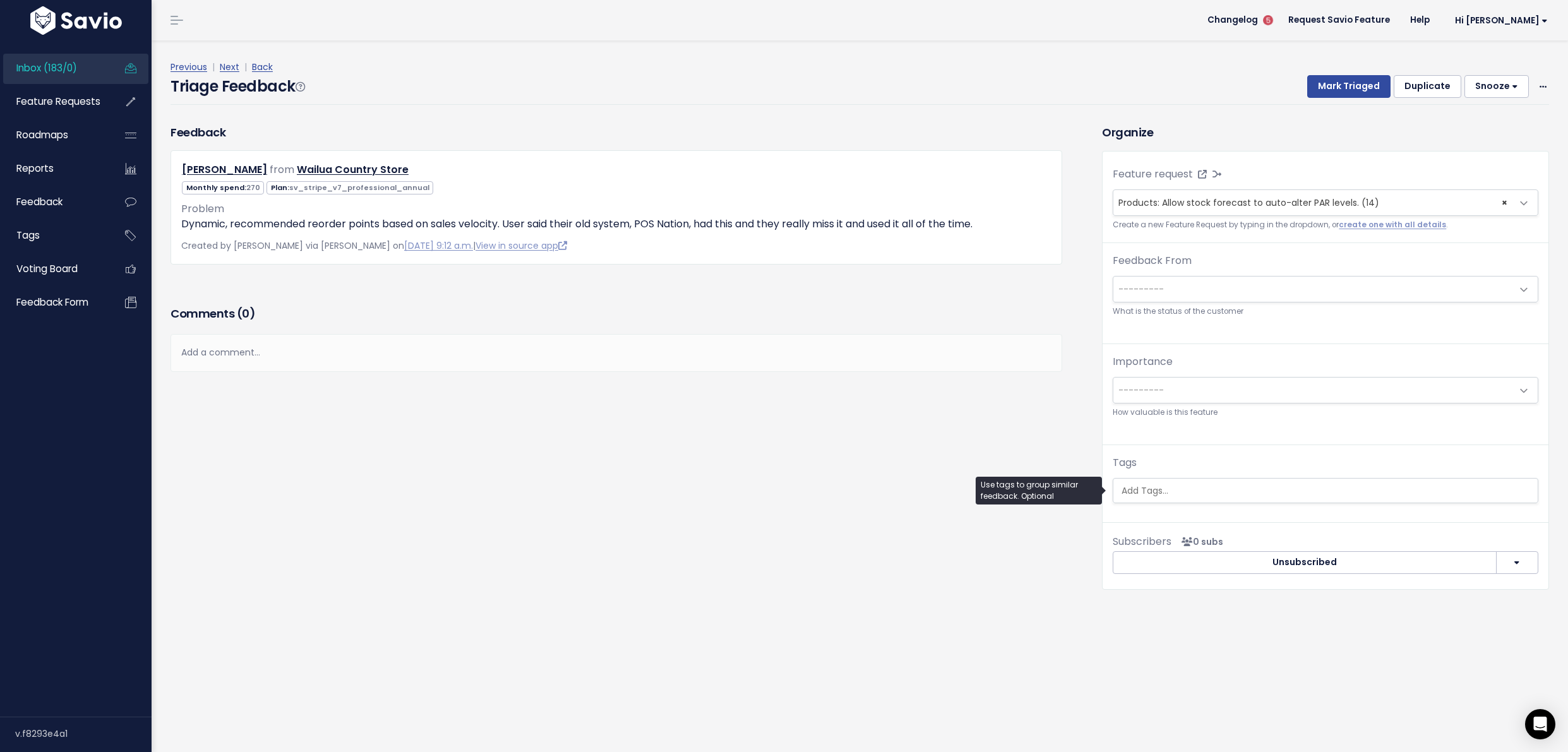
click at [1250, 488] on input "search" at bounding box center [1326, 491] width 421 height 13
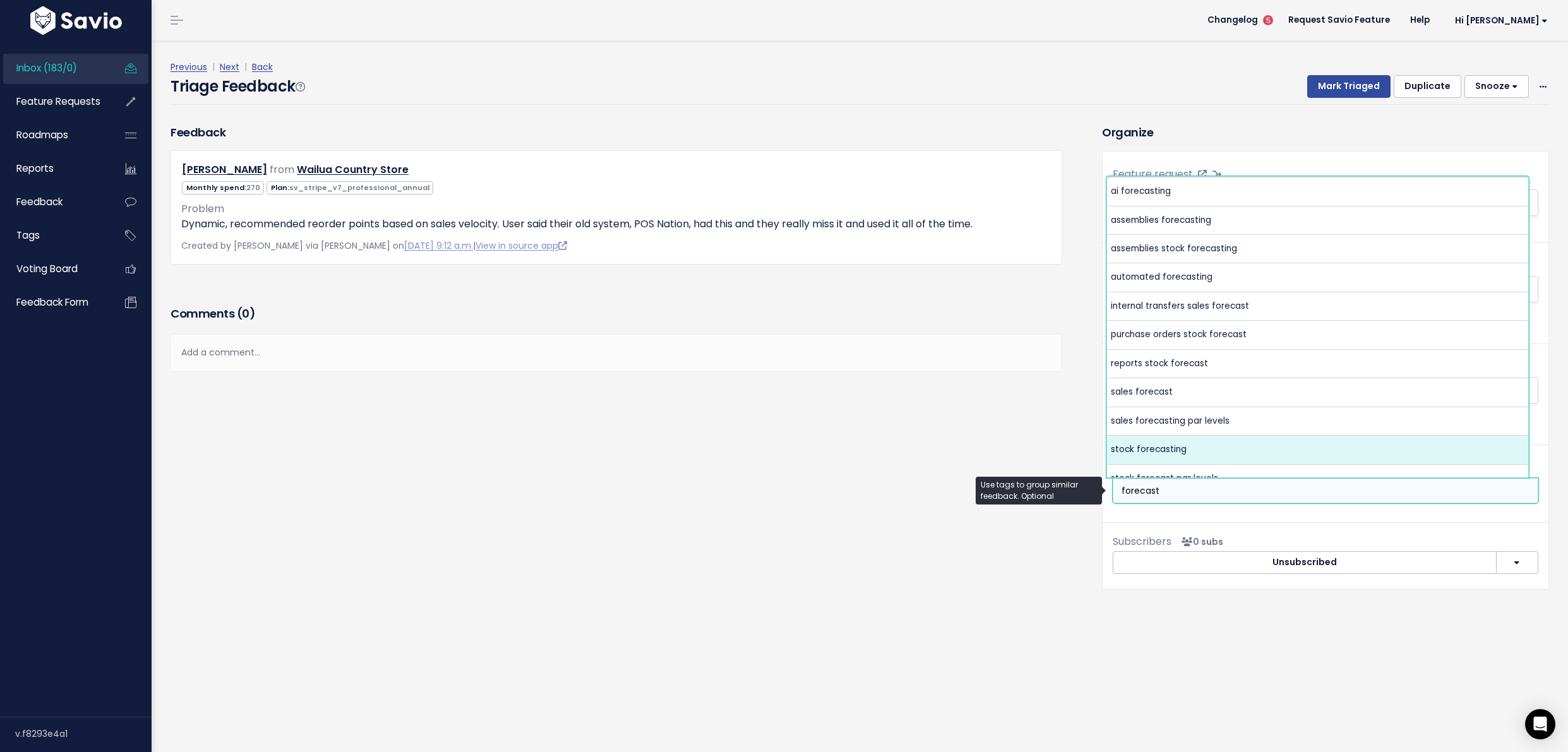
type input "forecast"
select select "7635"
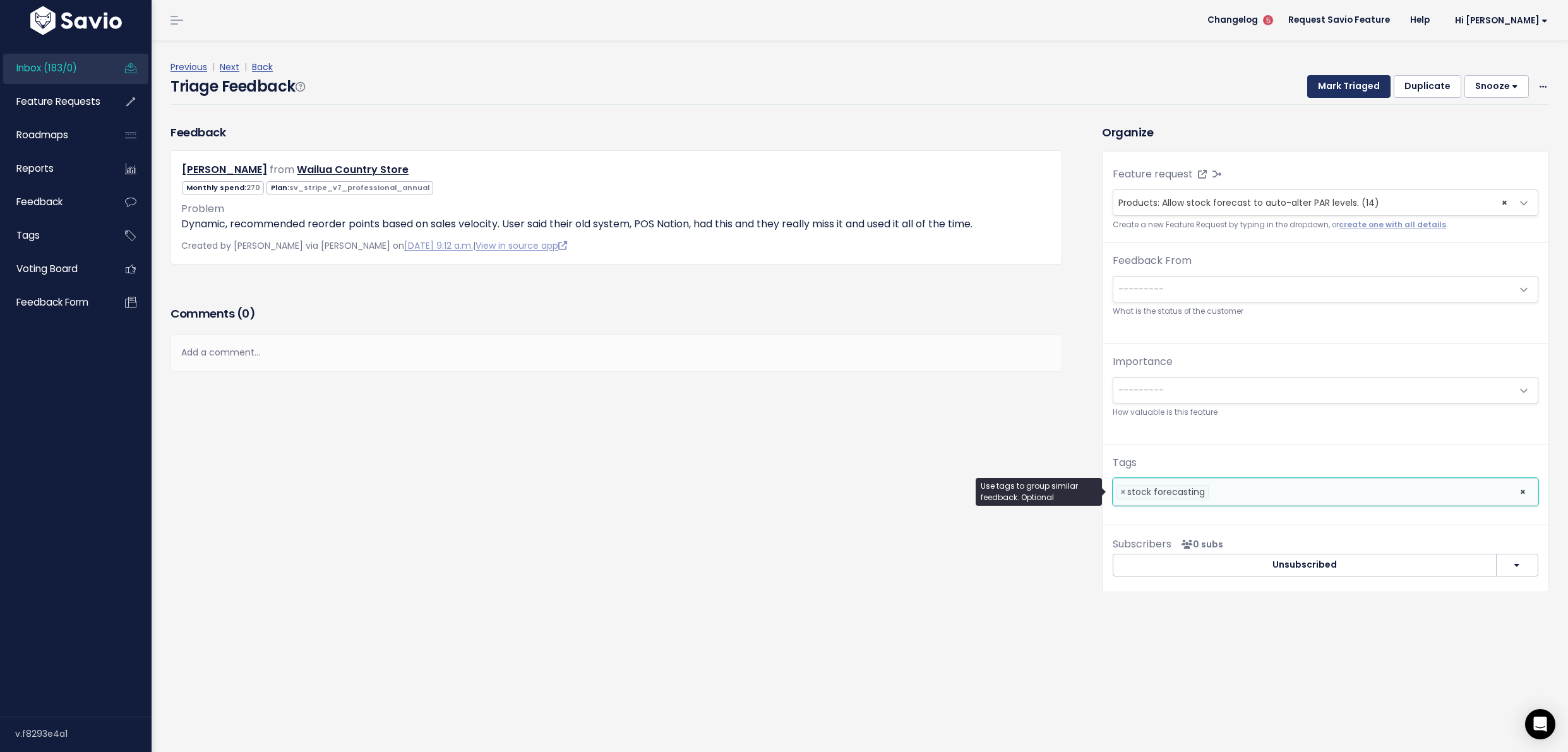
click at [1333, 90] on button "Mark Triaged" at bounding box center [1348, 86] width 83 height 23
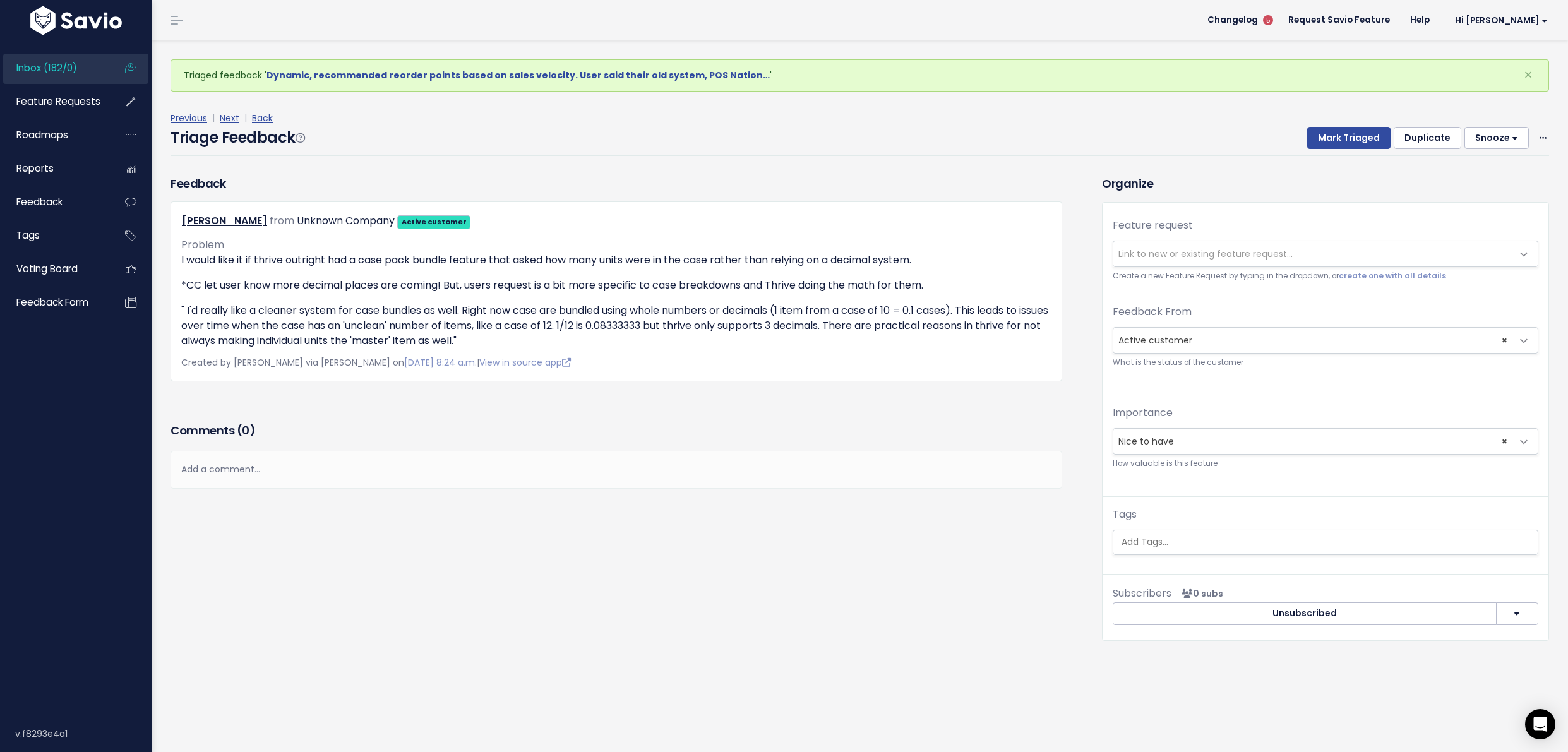
click at [1170, 252] on span "Link to new or existing feature request..." at bounding box center [1205, 254] width 174 height 12
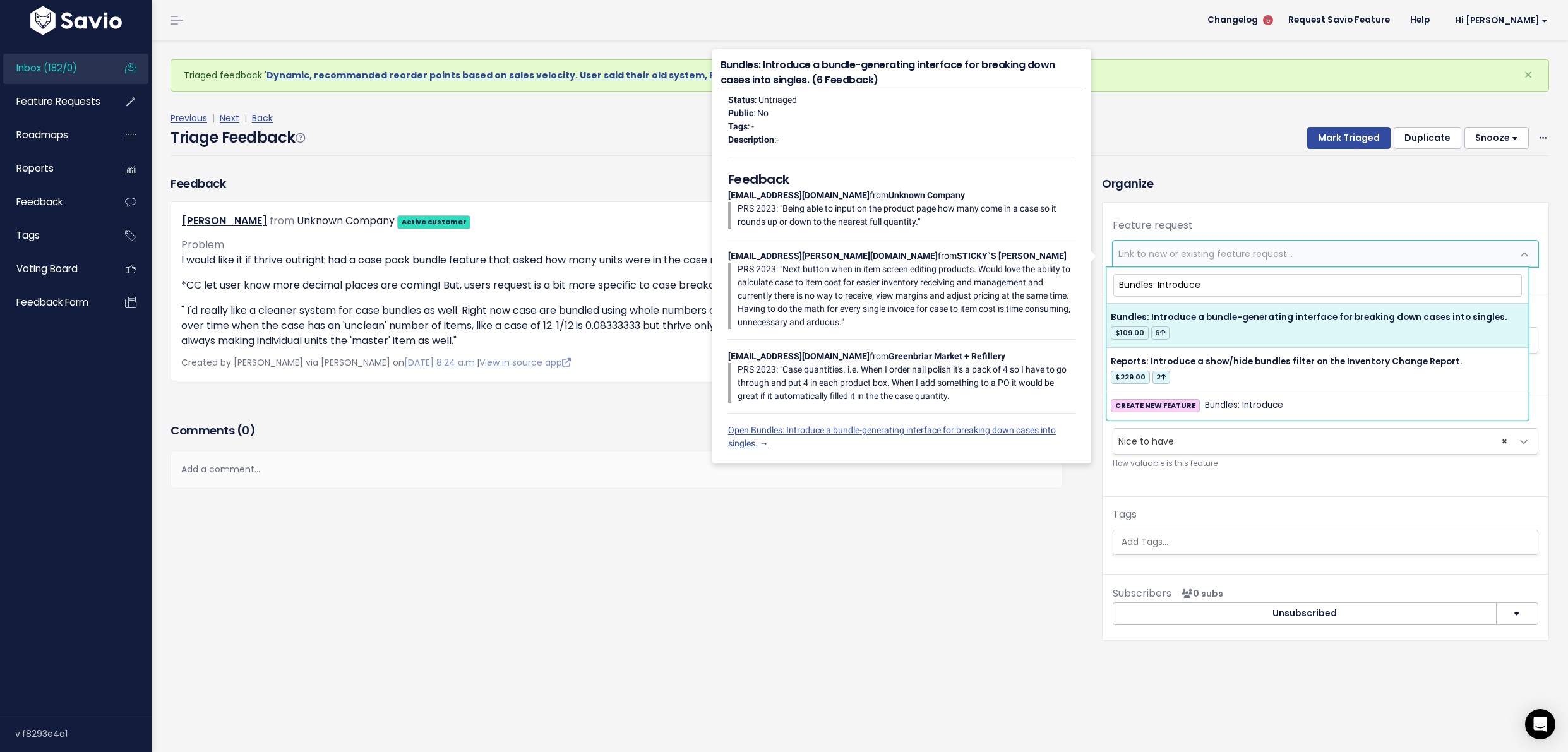
type input "Bundles: Introduce"
select select "36173"
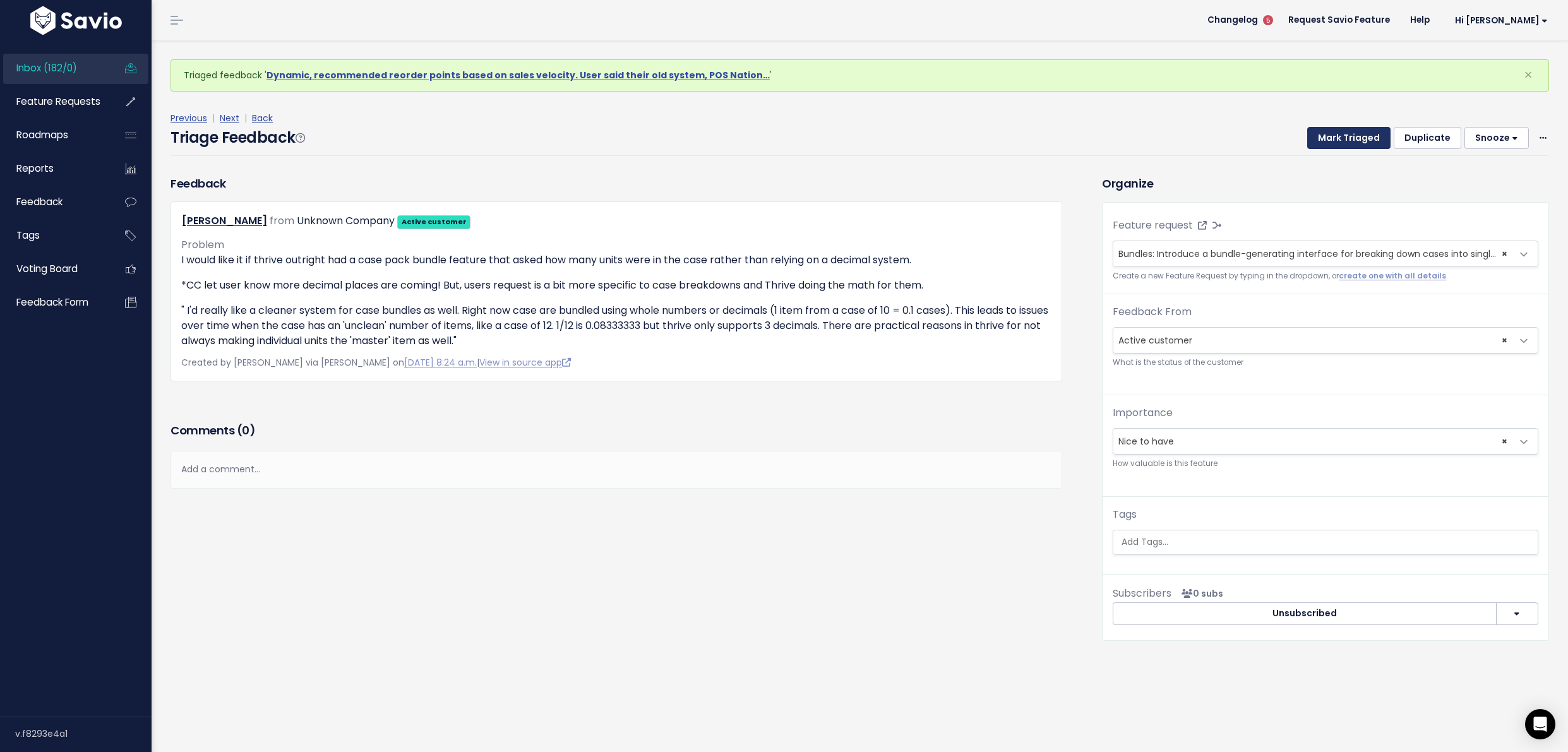
click at [1326, 135] on button "Mark Triaged" at bounding box center [1348, 138] width 83 height 23
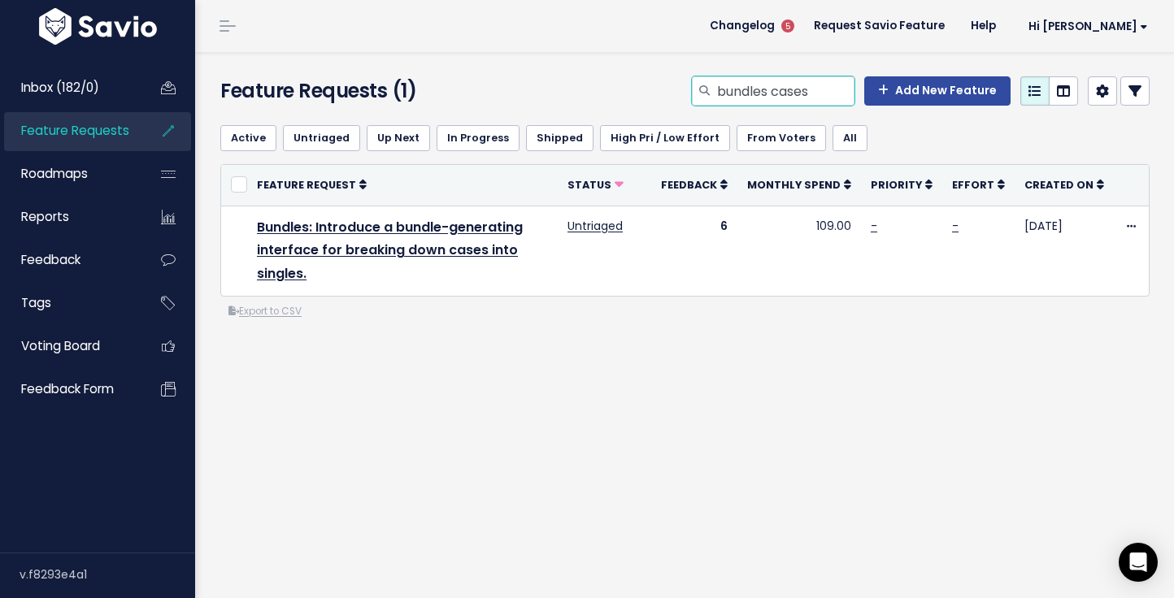
click at [738, 85] on input "bundles cases" at bounding box center [784, 90] width 139 height 29
type input "Vendor sales report"
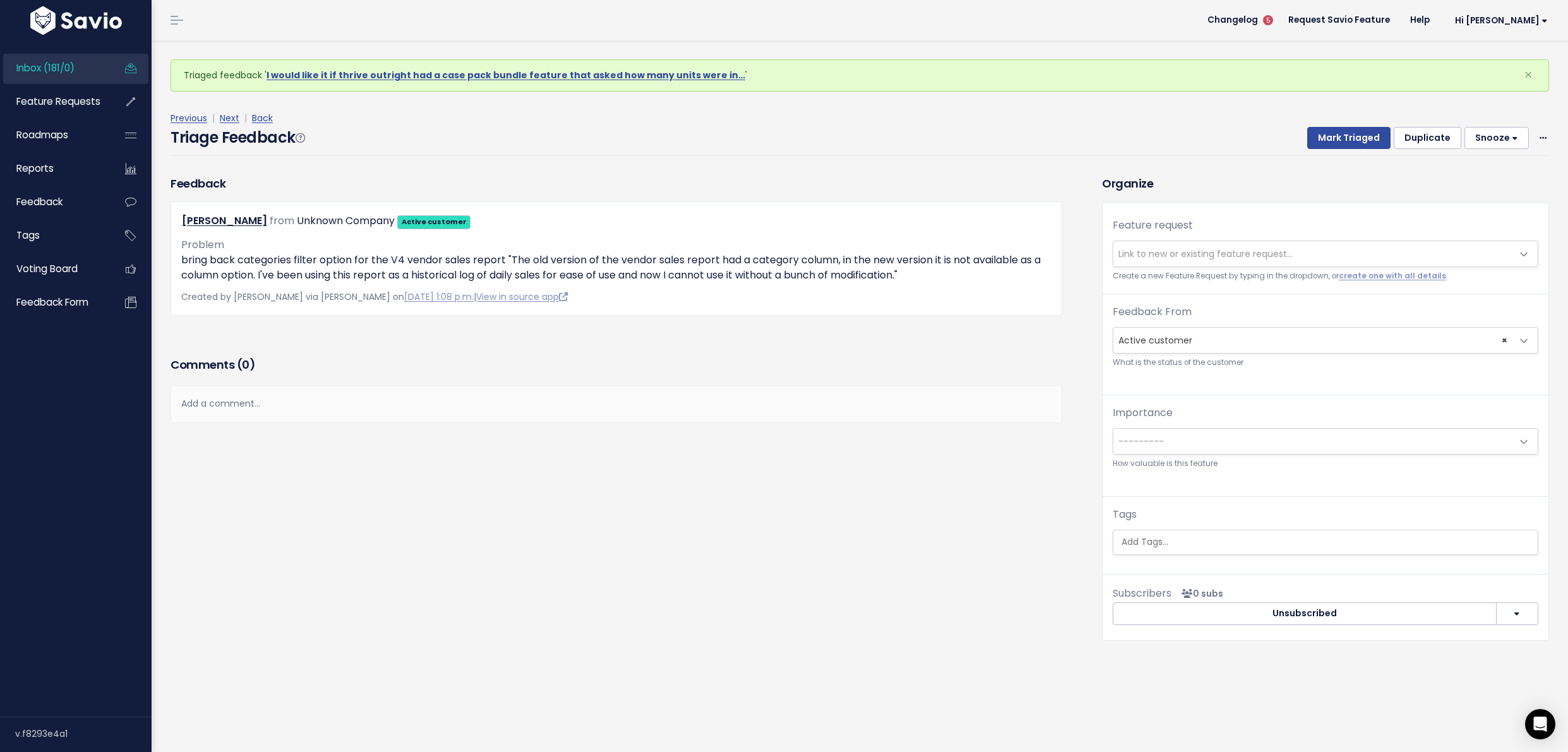
click at [1163, 255] on span "Link to new or existing feature request..." at bounding box center [1205, 254] width 174 height 12
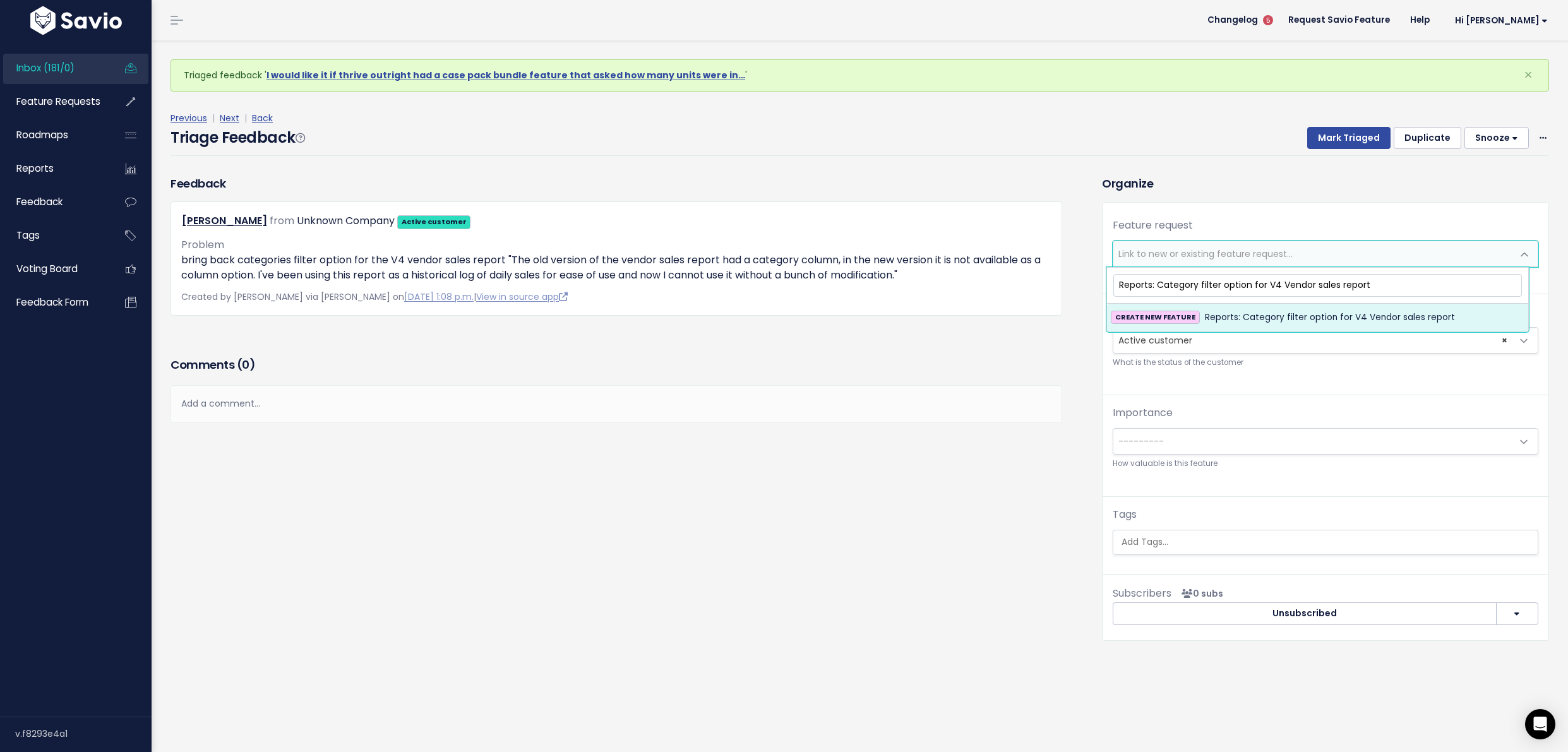
click at [1222, 280] on input "Reports: Category filter option for V4 Vendor sales report" at bounding box center [1317, 285] width 409 height 22
type input "Reports: Category filter column option for V4 Vendor sales report"
click at [1279, 318] on span "Reports: Category filter column option for V4 Vendor sales report" at bounding box center [1346, 318] width 283 height 16
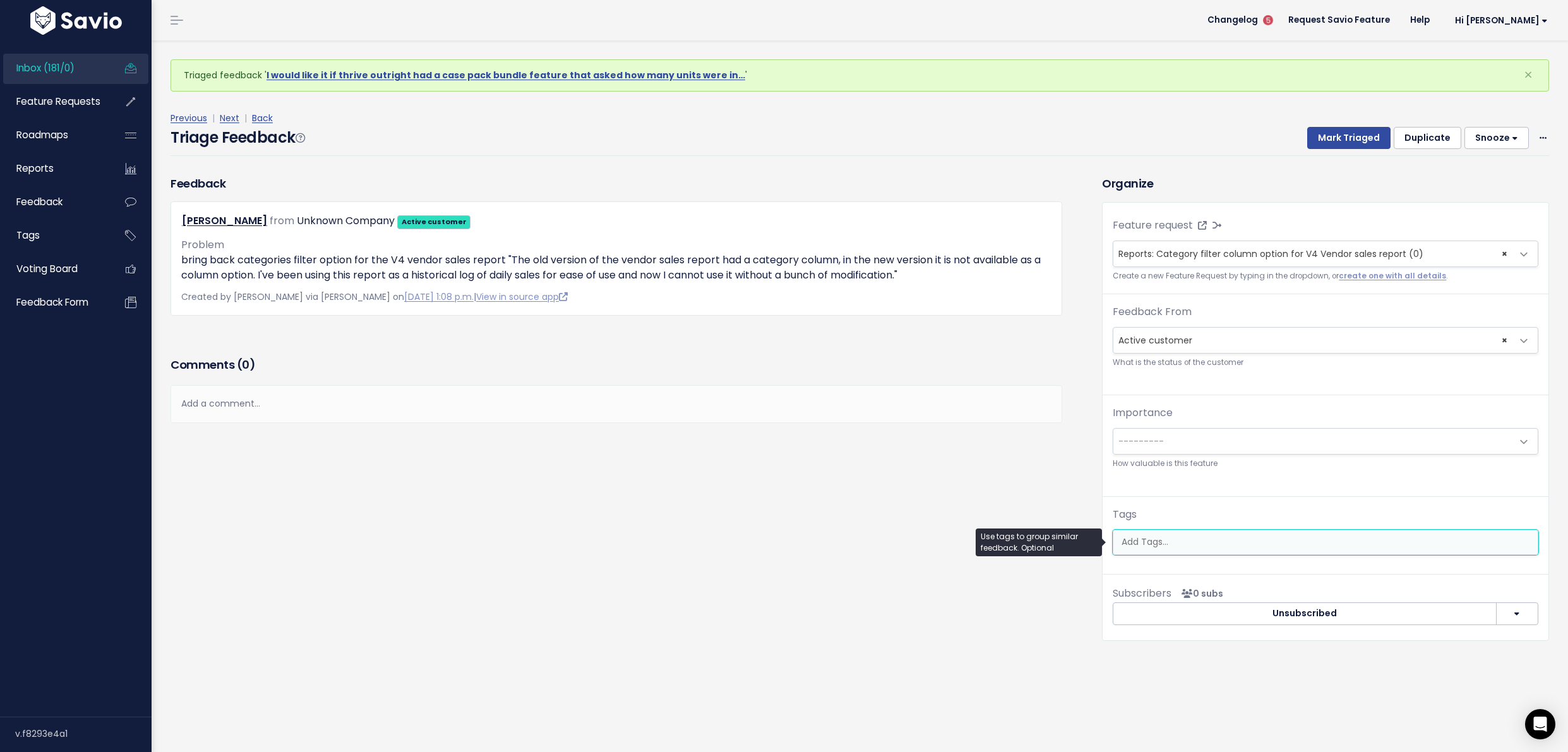
click at [1153, 545] on input "search" at bounding box center [1325, 541] width 418 height 13
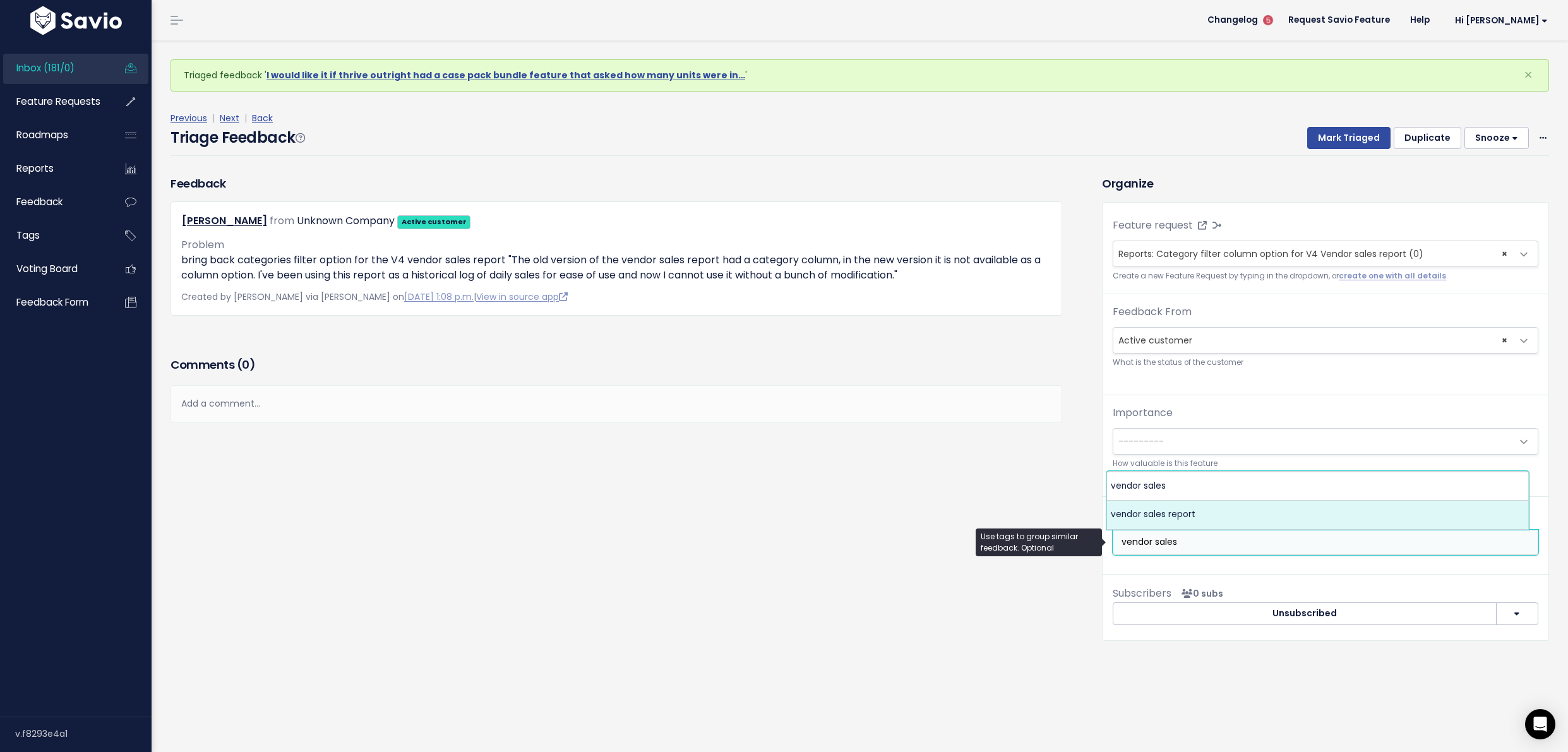
type input "vendor sales"
select select "3920"
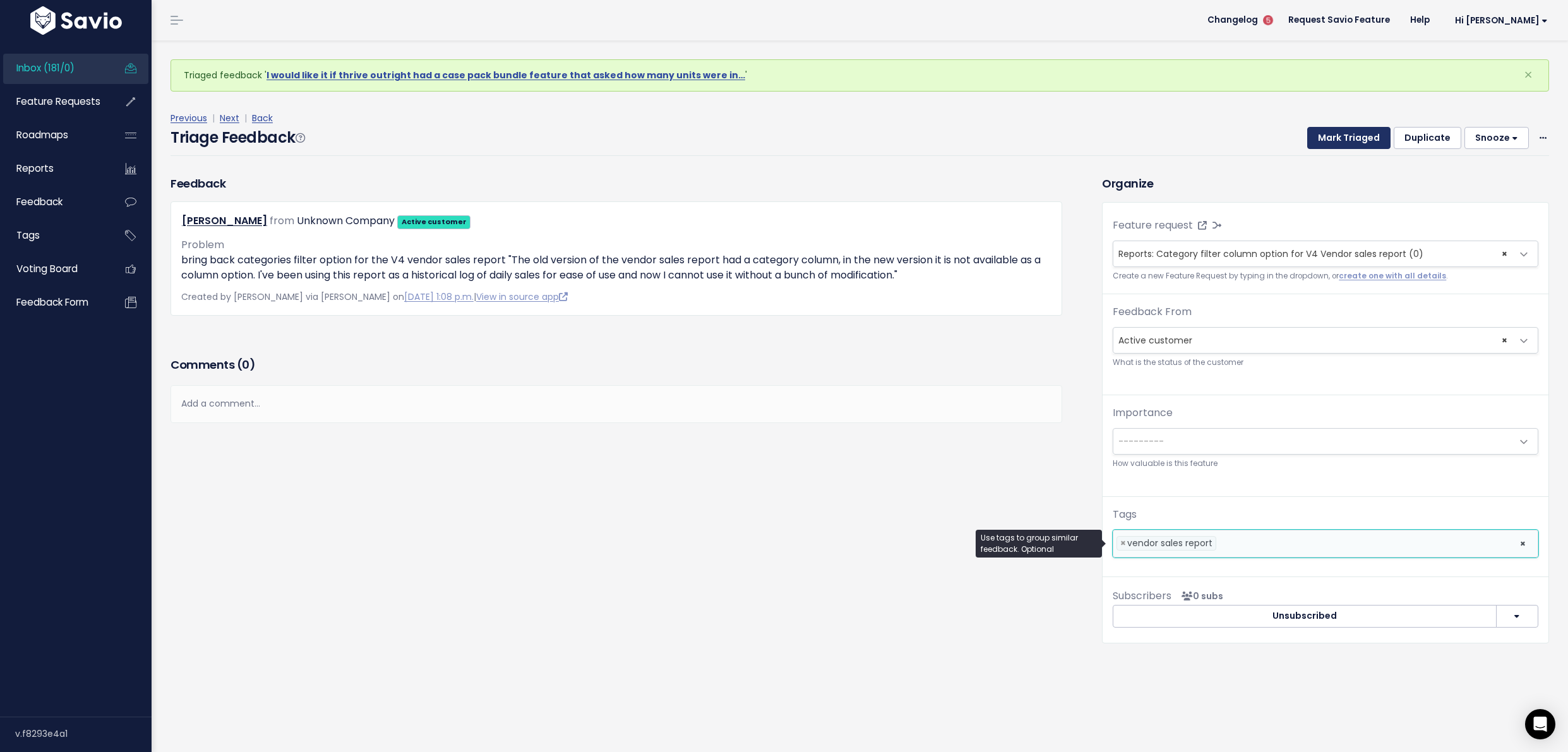
click at [1321, 144] on button "Mark Triaged" at bounding box center [1348, 138] width 83 height 23
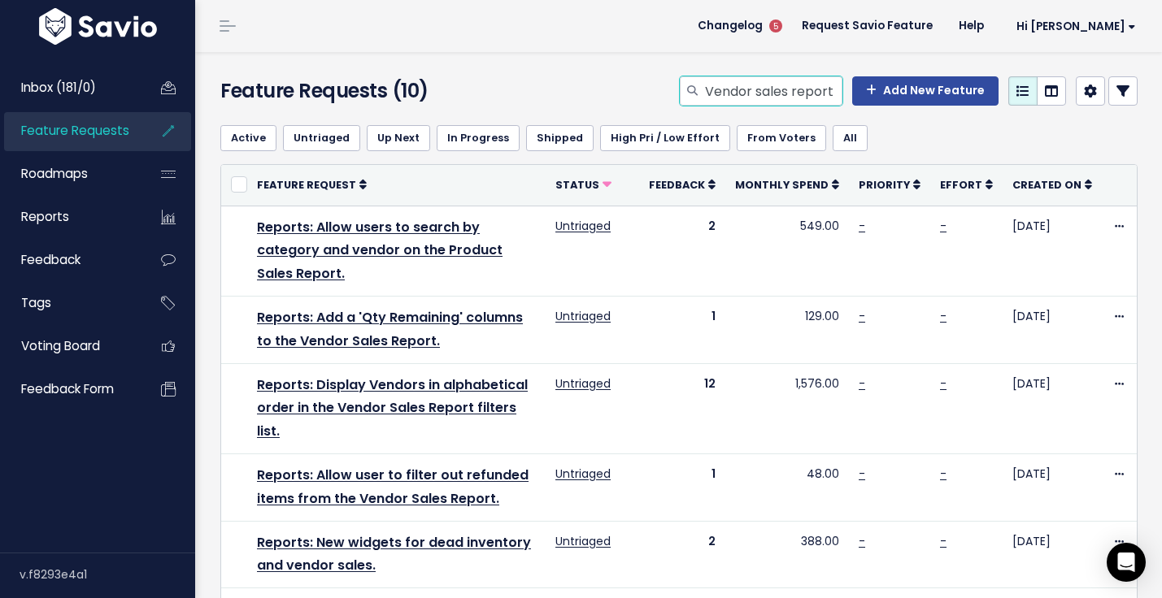
click at [785, 76] on input "Vendor sales report" at bounding box center [772, 90] width 139 height 29
click at [784, 76] on input "Vendor sales report" at bounding box center [772, 90] width 139 height 29
click at [781, 79] on input "Vendor sales report" at bounding box center [772, 90] width 139 height 29
click at [781, 89] on input "Vendor sales report" at bounding box center [772, 90] width 139 height 29
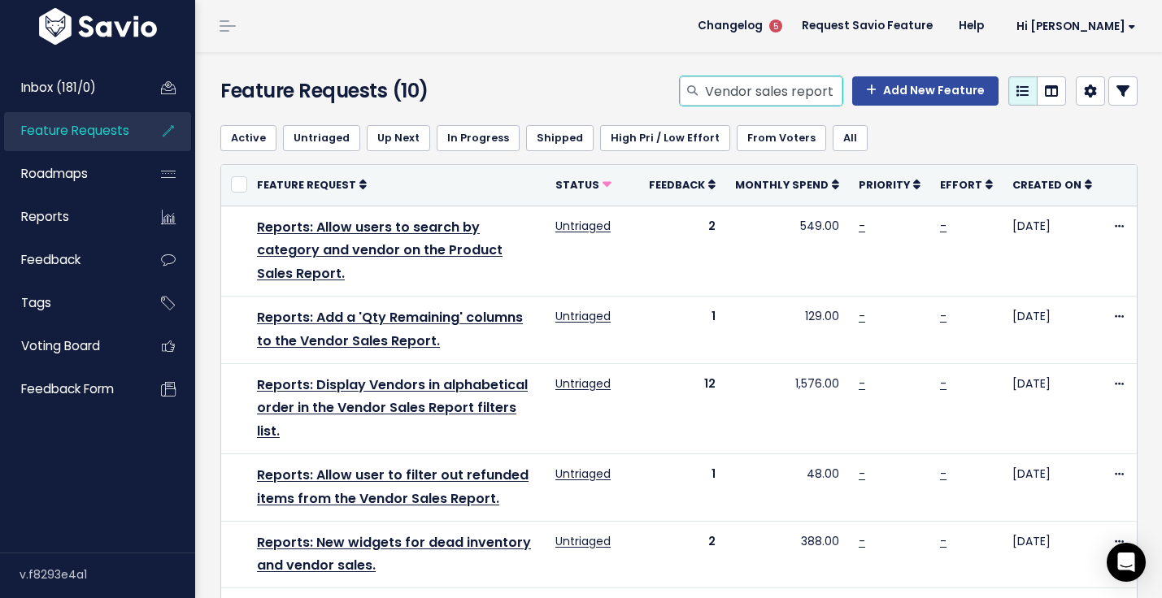
click at [781, 89] on input "Vendor sales report" at bounding box center [772, 90] width 139 height 29
type input "roll up"
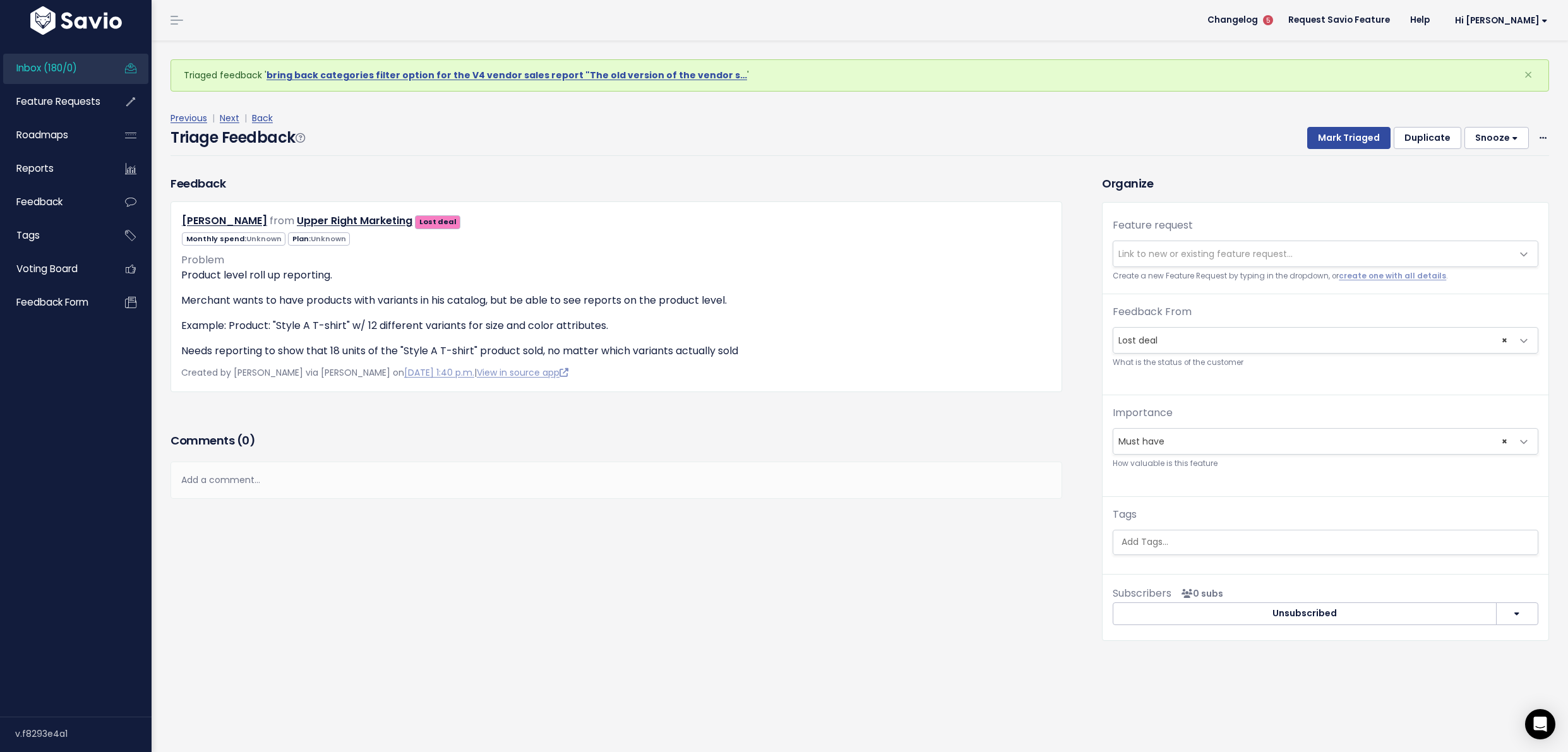
click at [1150, 252] on span "Link to new or existing feature request..." at bounding box center [1205, 254] width 174 height 12
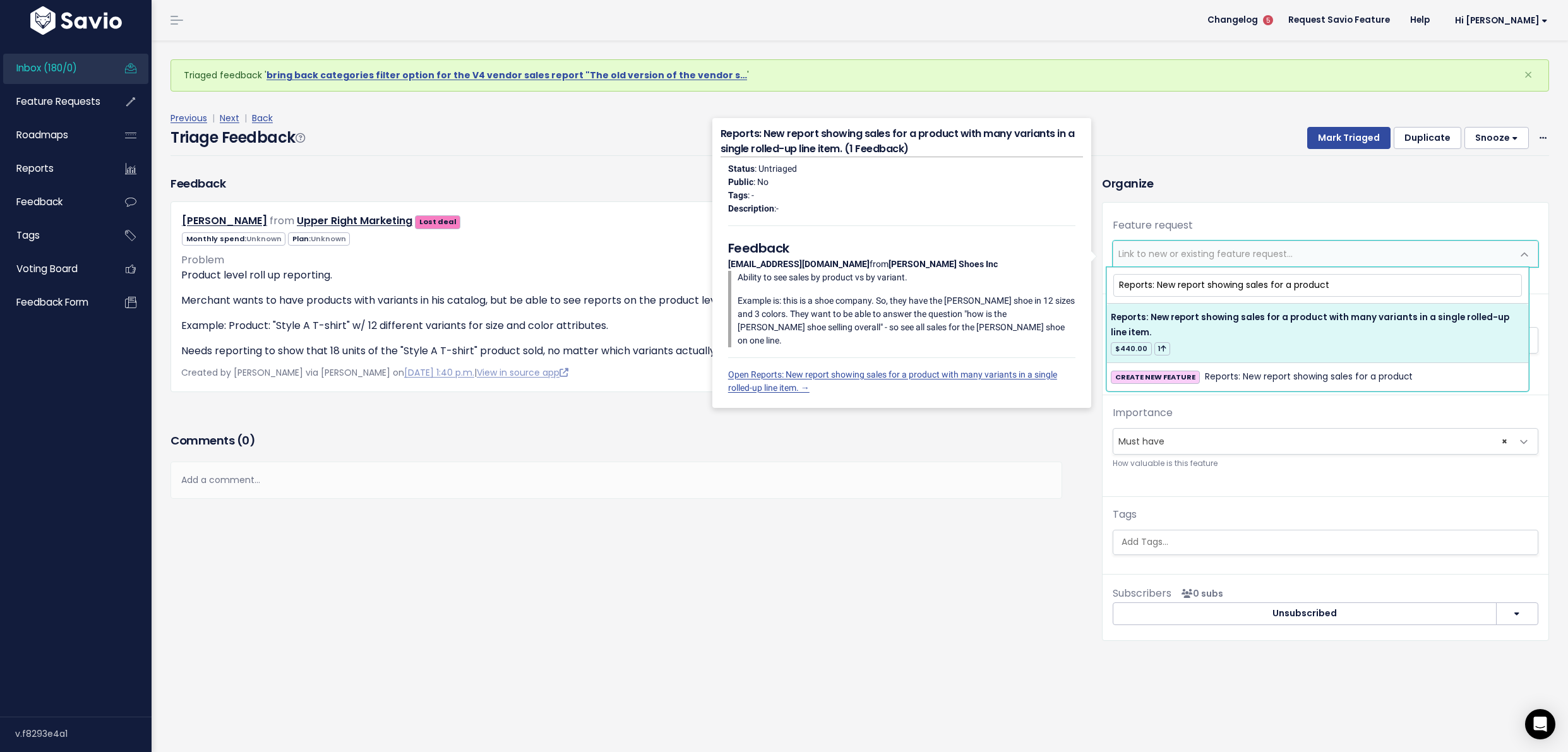
type input "Reports: New report showing sales for a product"
select select "30132"
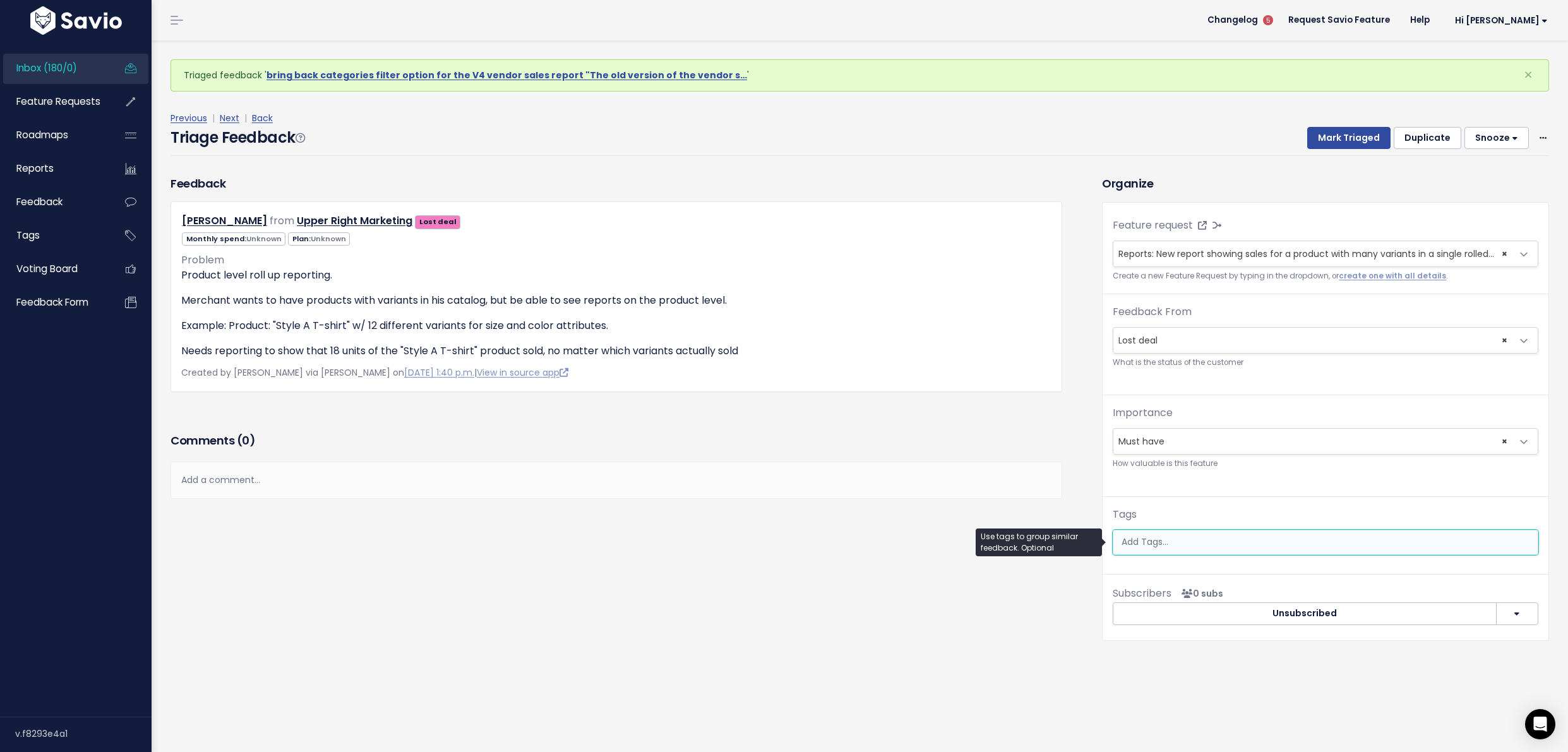
click at [1187, 531] on ul at bounding box center [1325, 542] width 424 height 24
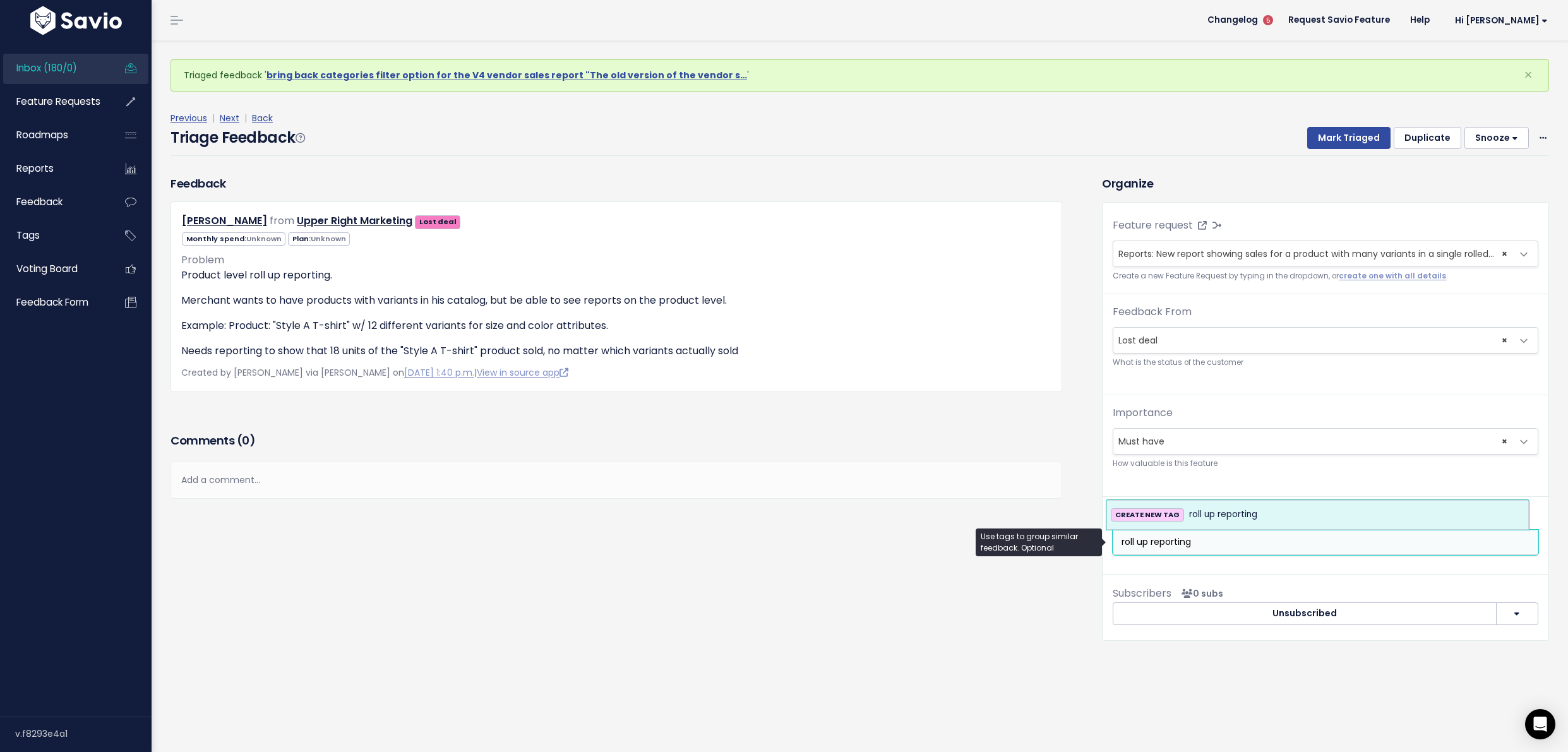
type input "roll up reporting"
click at [1227, 520] on span "roll up reporting" at bounding box center [1223, 515] width 68 height 16
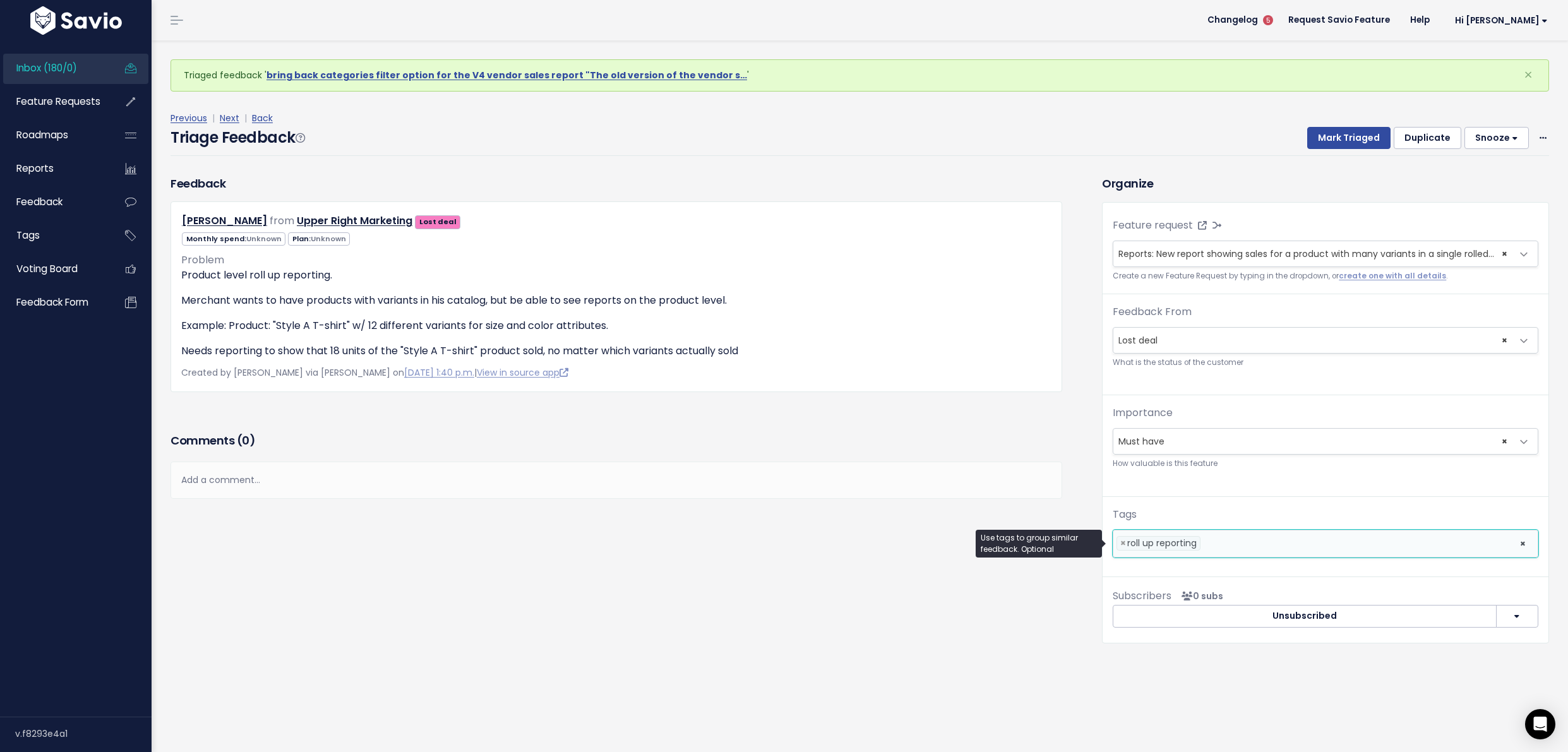
click at [1340, 121] on div "Previous | Next | Back" at bounding box center [860, 118] width 1379 height 16
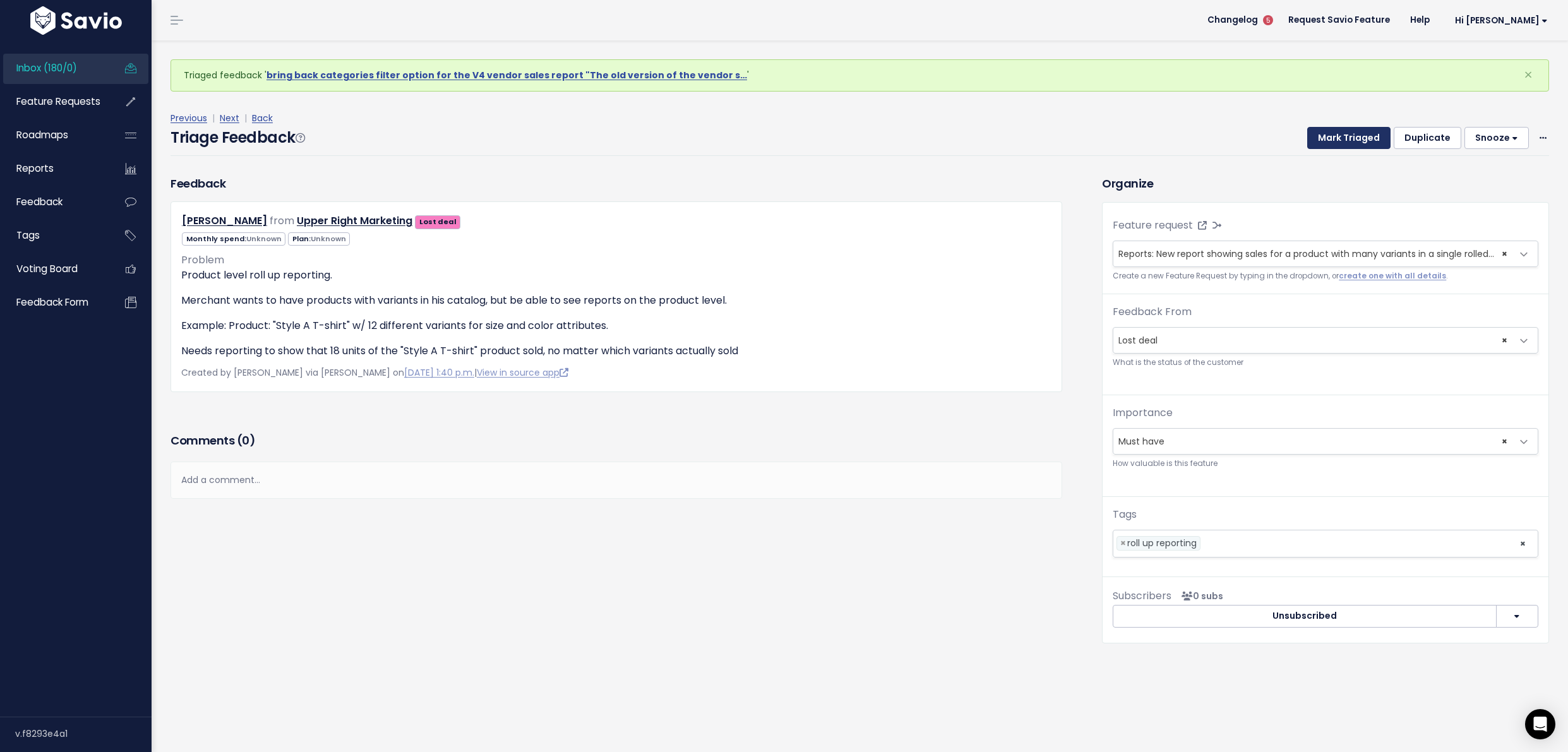
click at [1333, 136] on button "Mark Triaged" at bounding box center [1348, 138] width 83 height 23
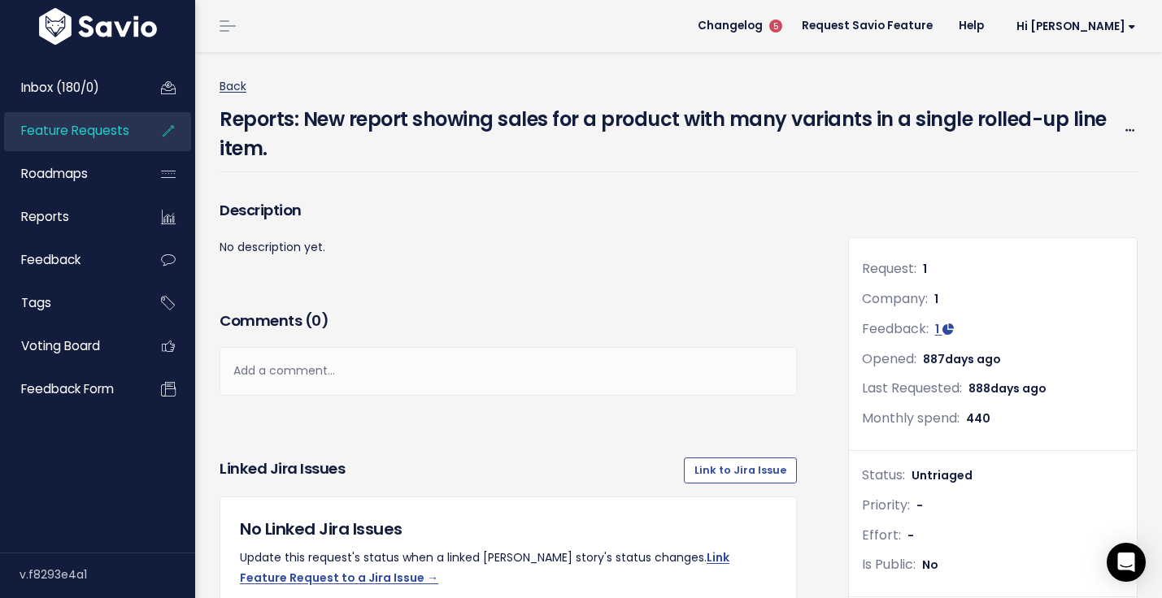
click at [222, 87] on link "Back" at bounding box center [233, 86] width 27 height 16
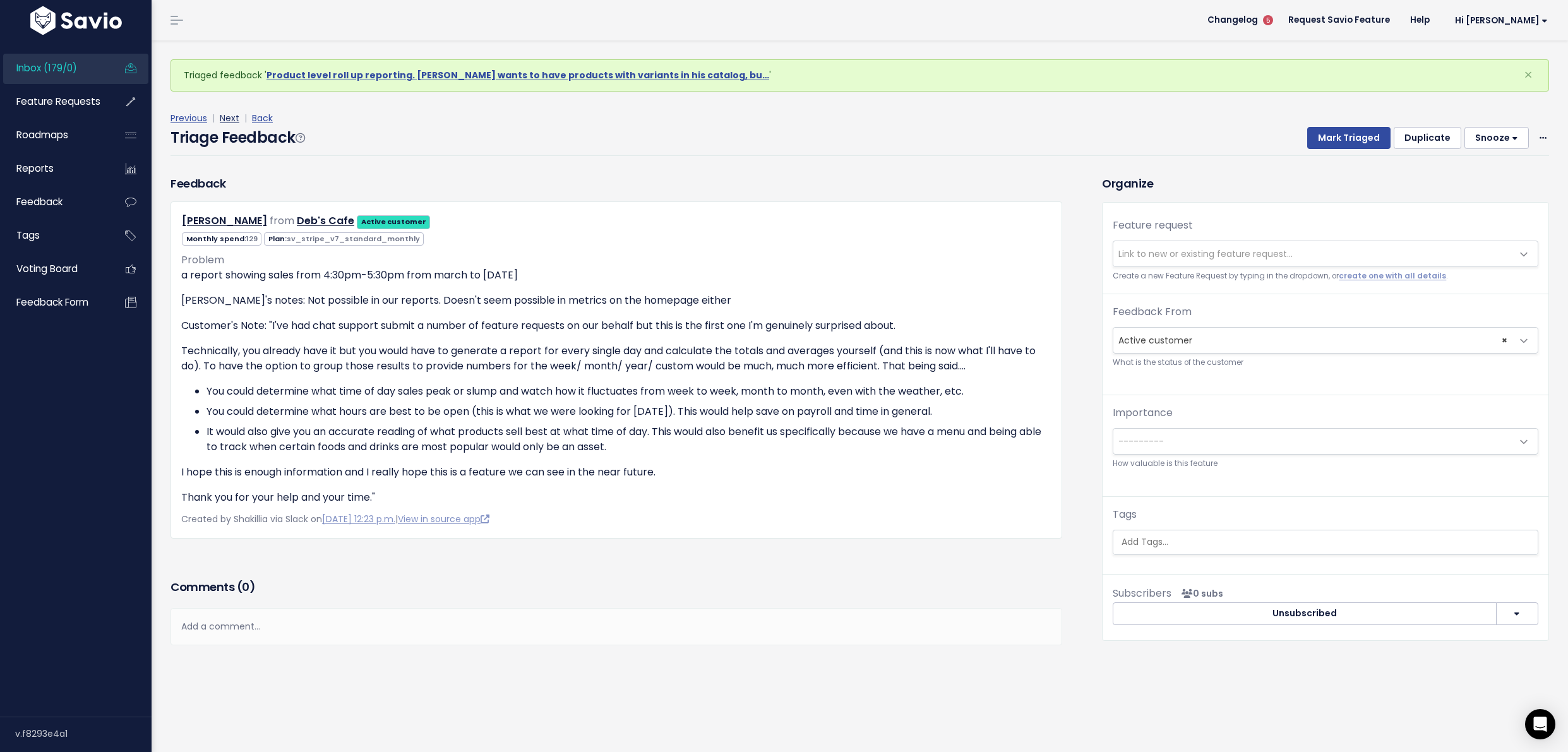
click at [224, 116] on link "Next" at bounding box center [229, 118] width 19 height 12
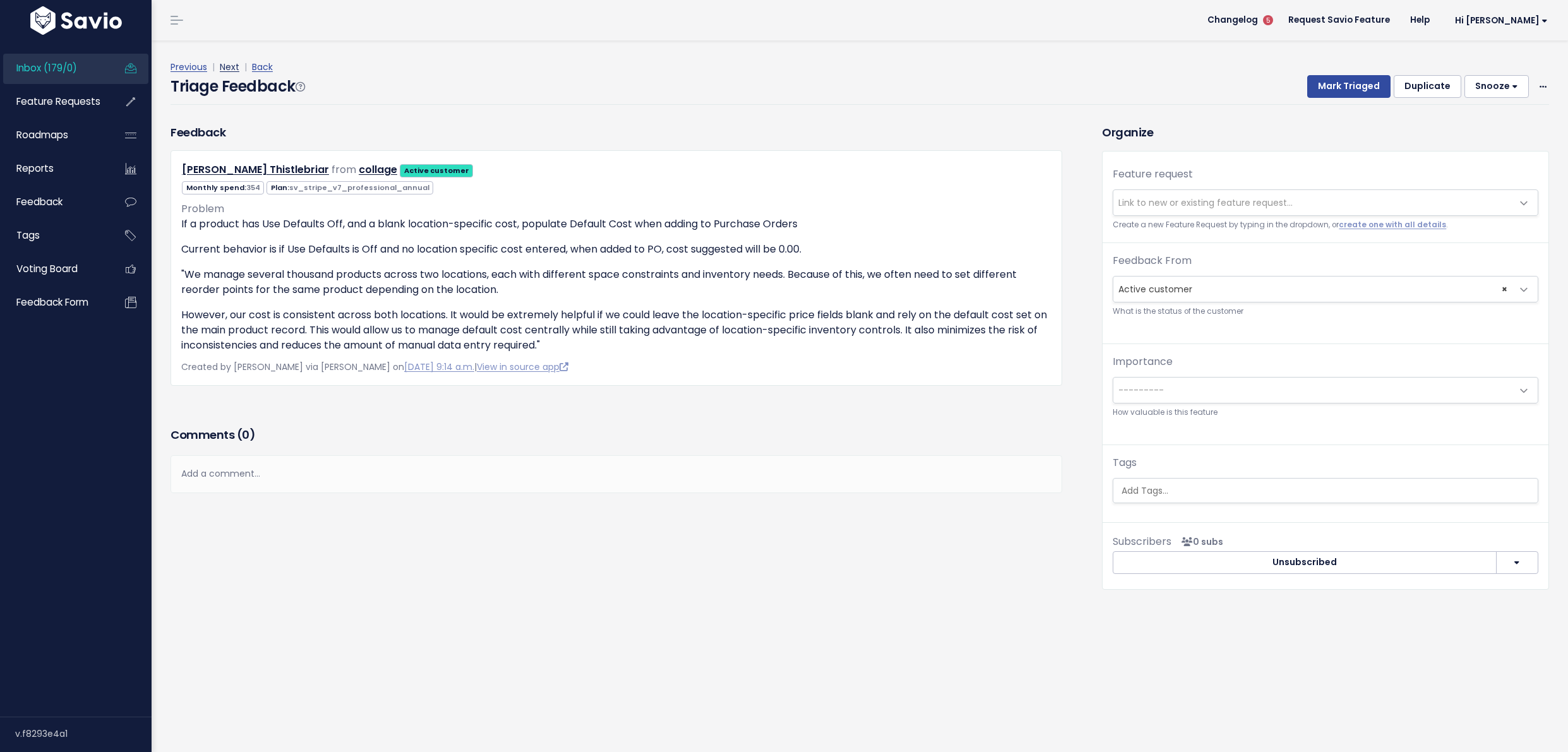
click at [224, 66] on link "Next" at bounding box center [229, 67] width 19 height 12
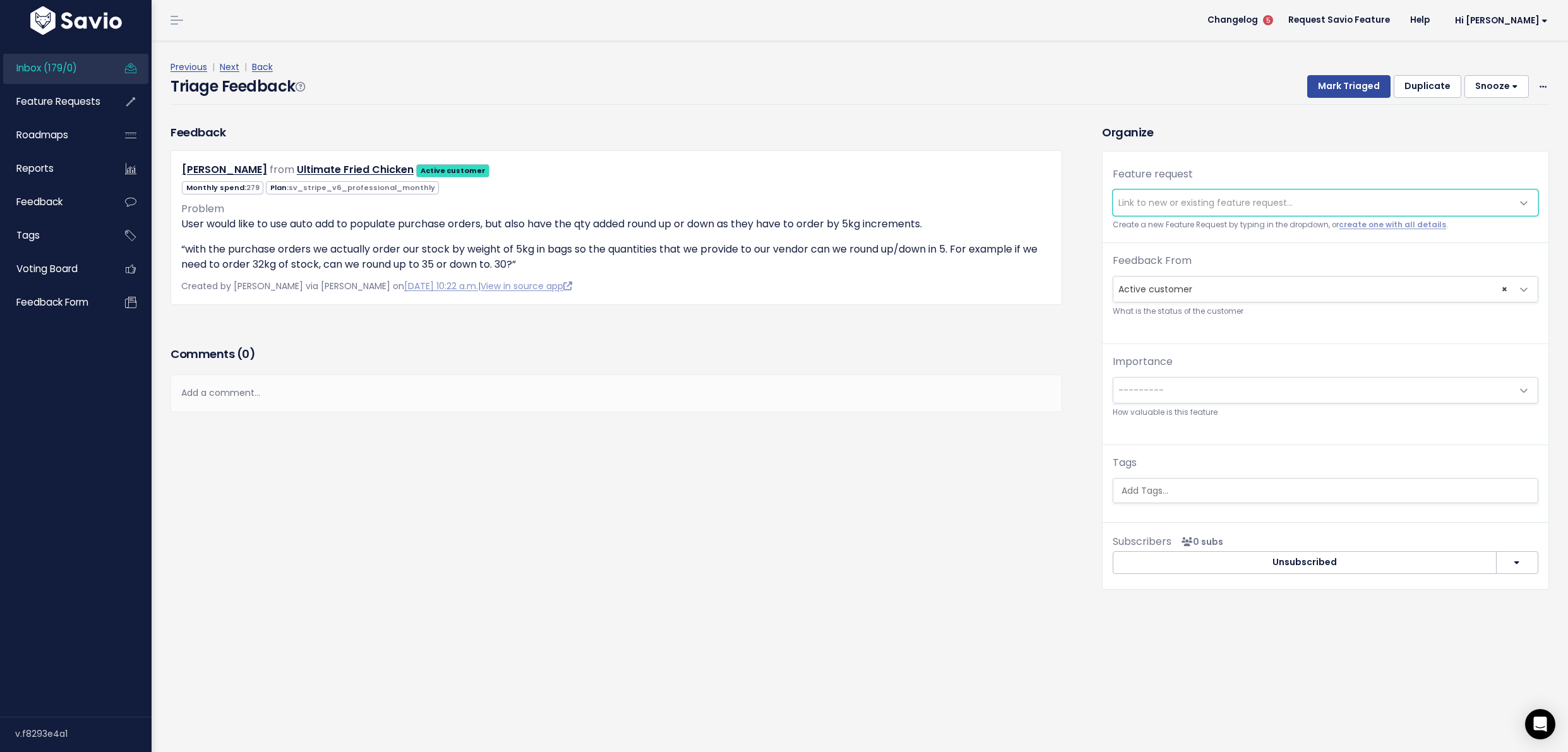
click at [1208, 203] on span "Link to new or existing feature request..." at bounding box center [1205, 203] width 174 height 12
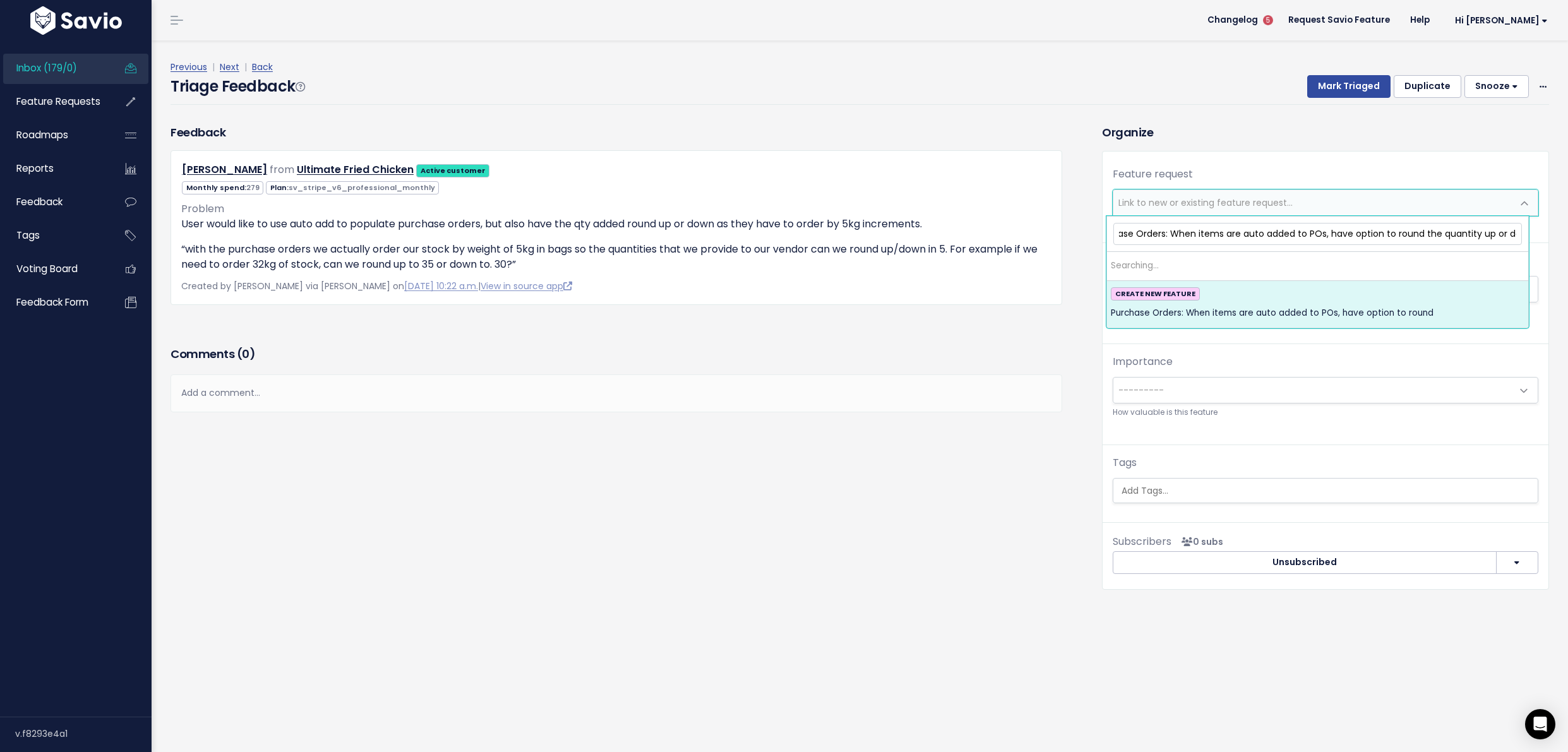
scroll to position [0, 40]
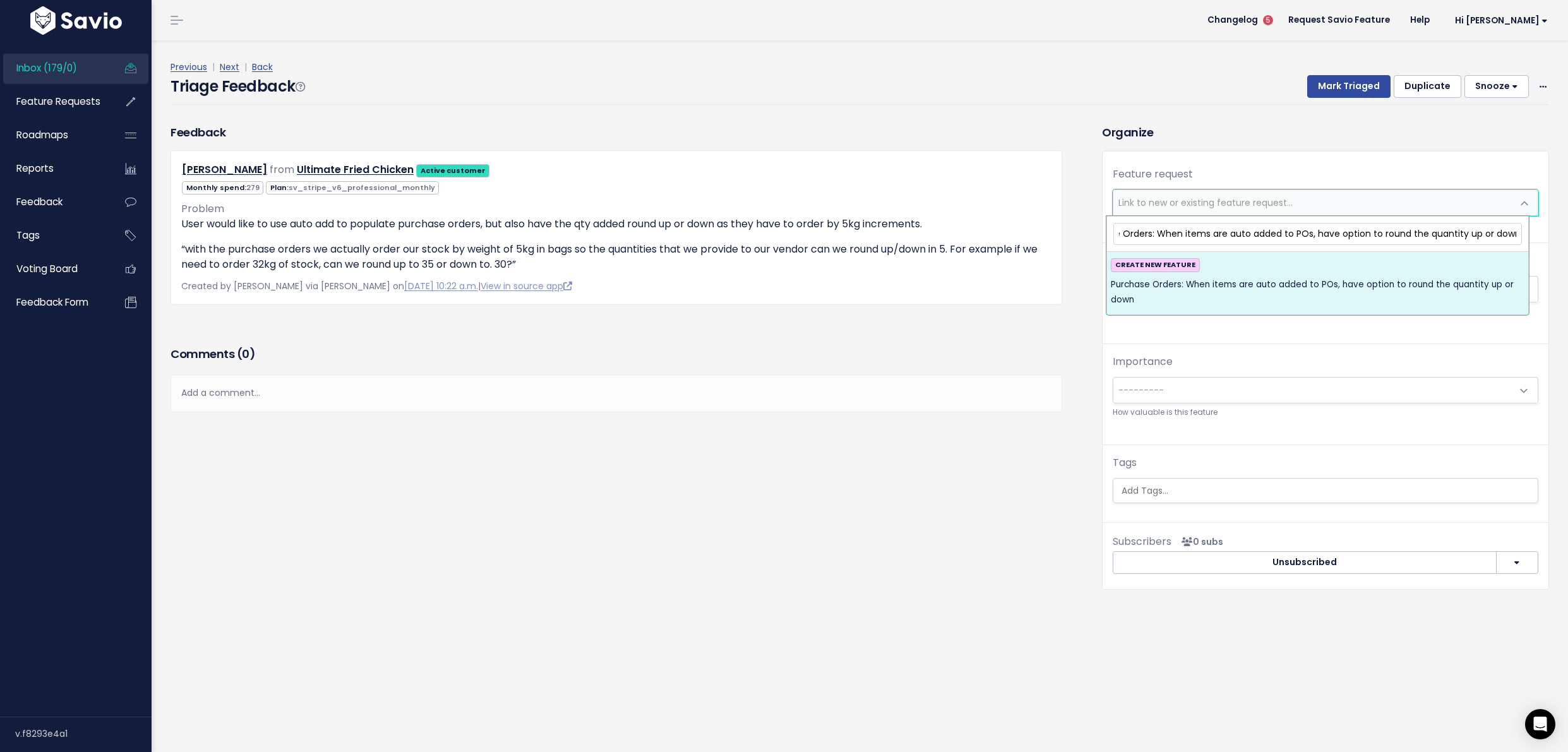
type input "Purchase Orders: When items are auto added to POs, have option to round the qua…"
click at [1326, 302] on span "Purchase Orders: When items are auto added to POs, have option to round the qua…" at bounding box center [1317, 293] width 414 height 31
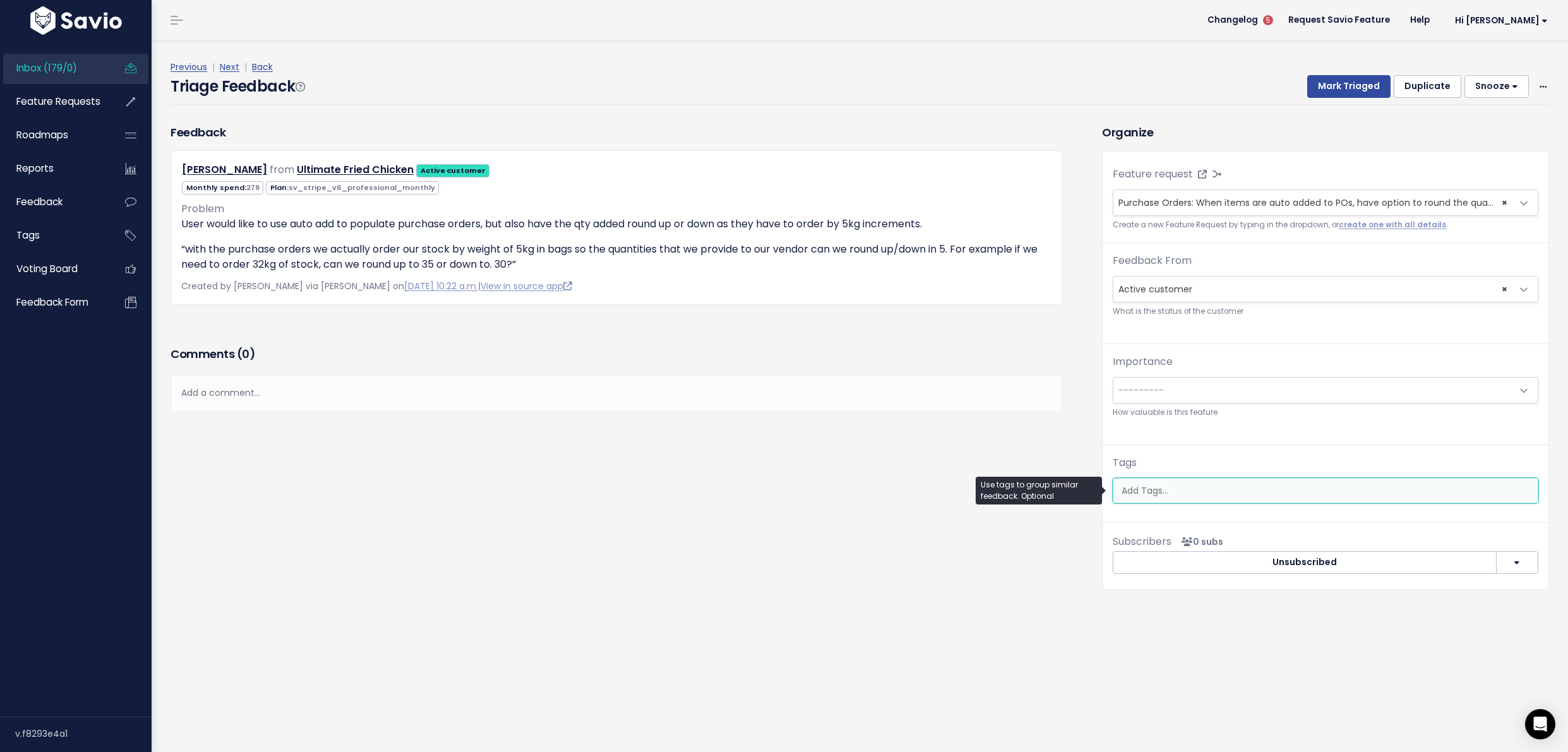
click at [1172, 488] on input "search" at bounding box center [1326, 491] width 421 height 13
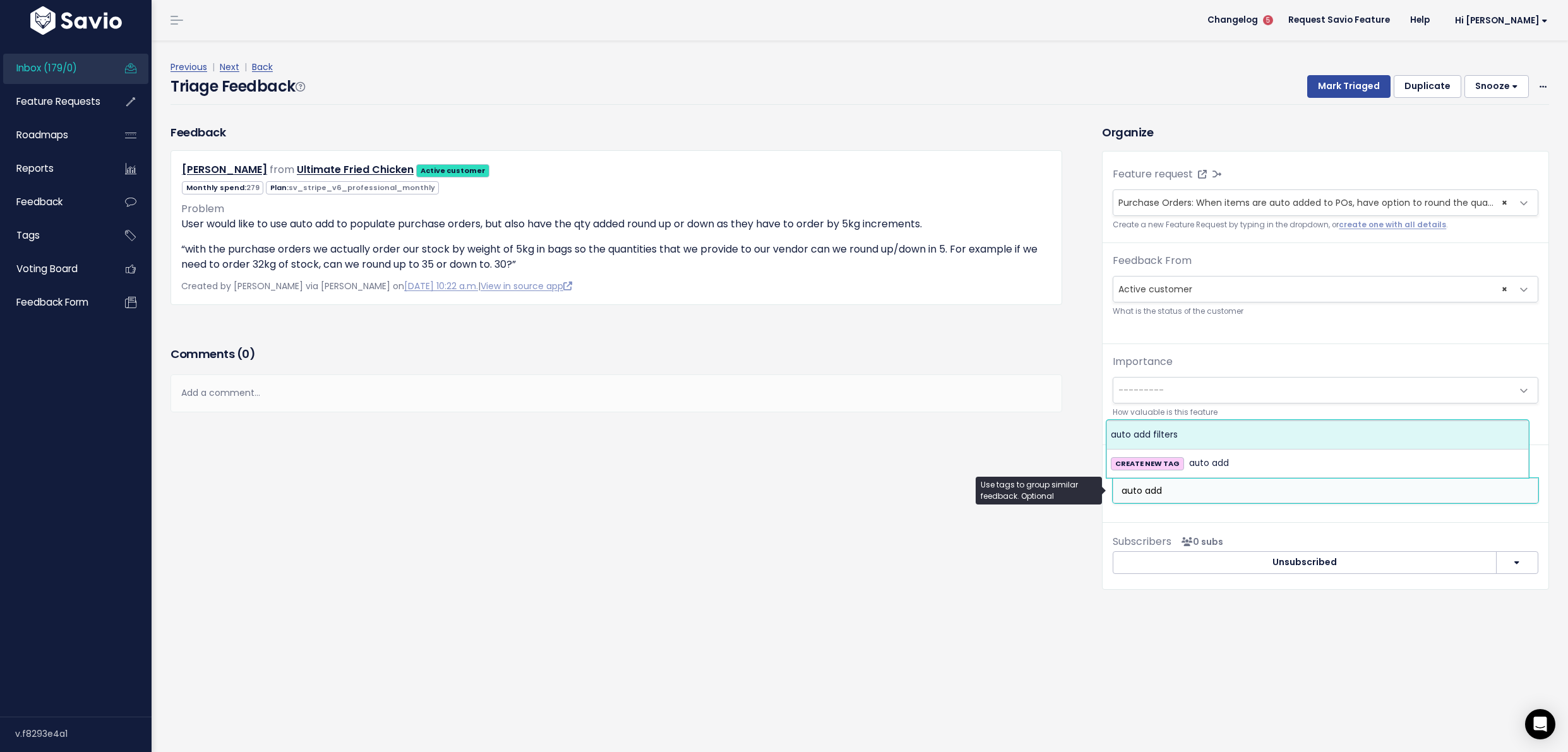
type input "auto add"
click at [1187, 441] on div "Importance --------- Nice to have Must have --------- How valuable is this feat…" at bounding box center [1326, 399] width 446 height 91
select select "13696"
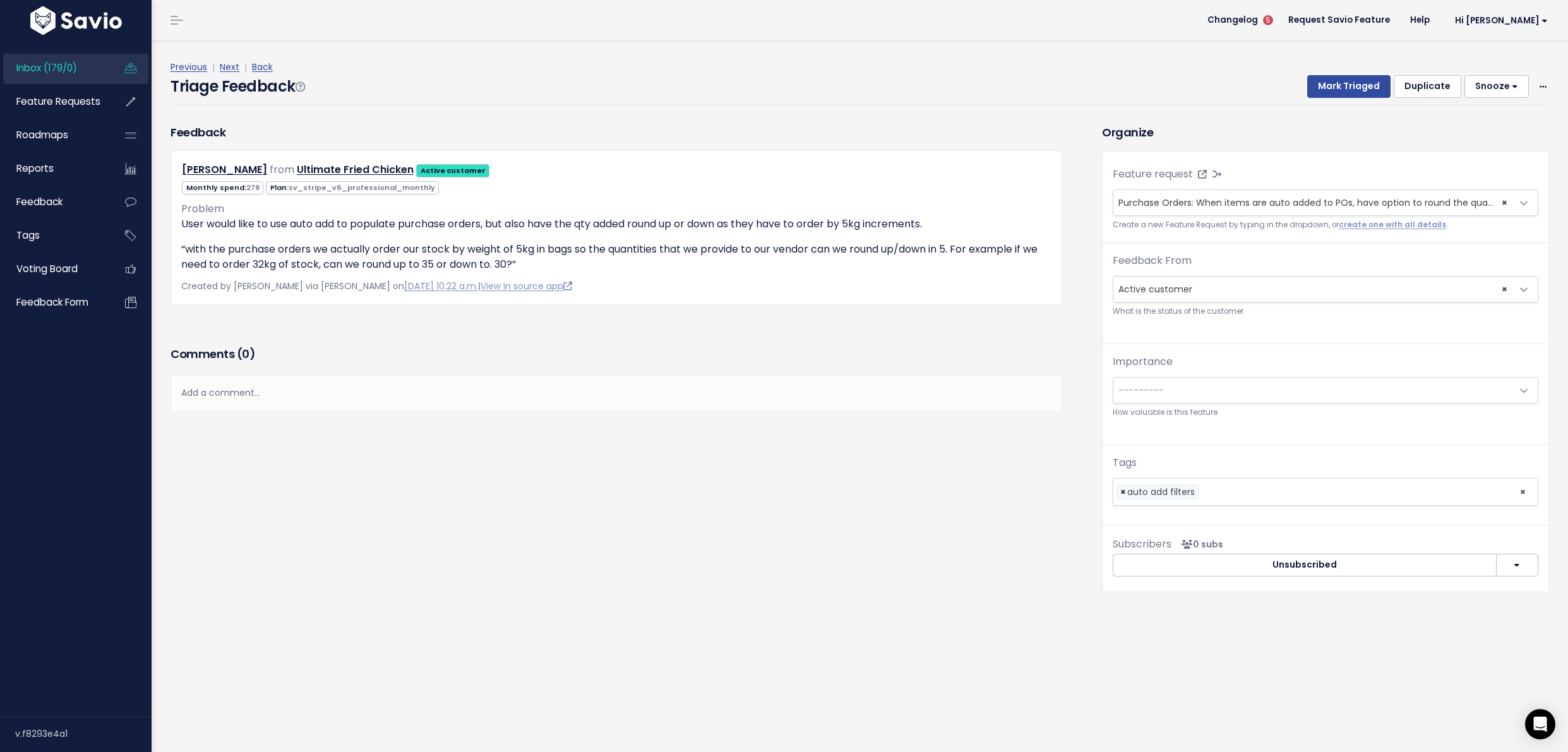
click at [1120, 495] on span "×" at bounding box center [1122, 492] width 5 height 13
select select
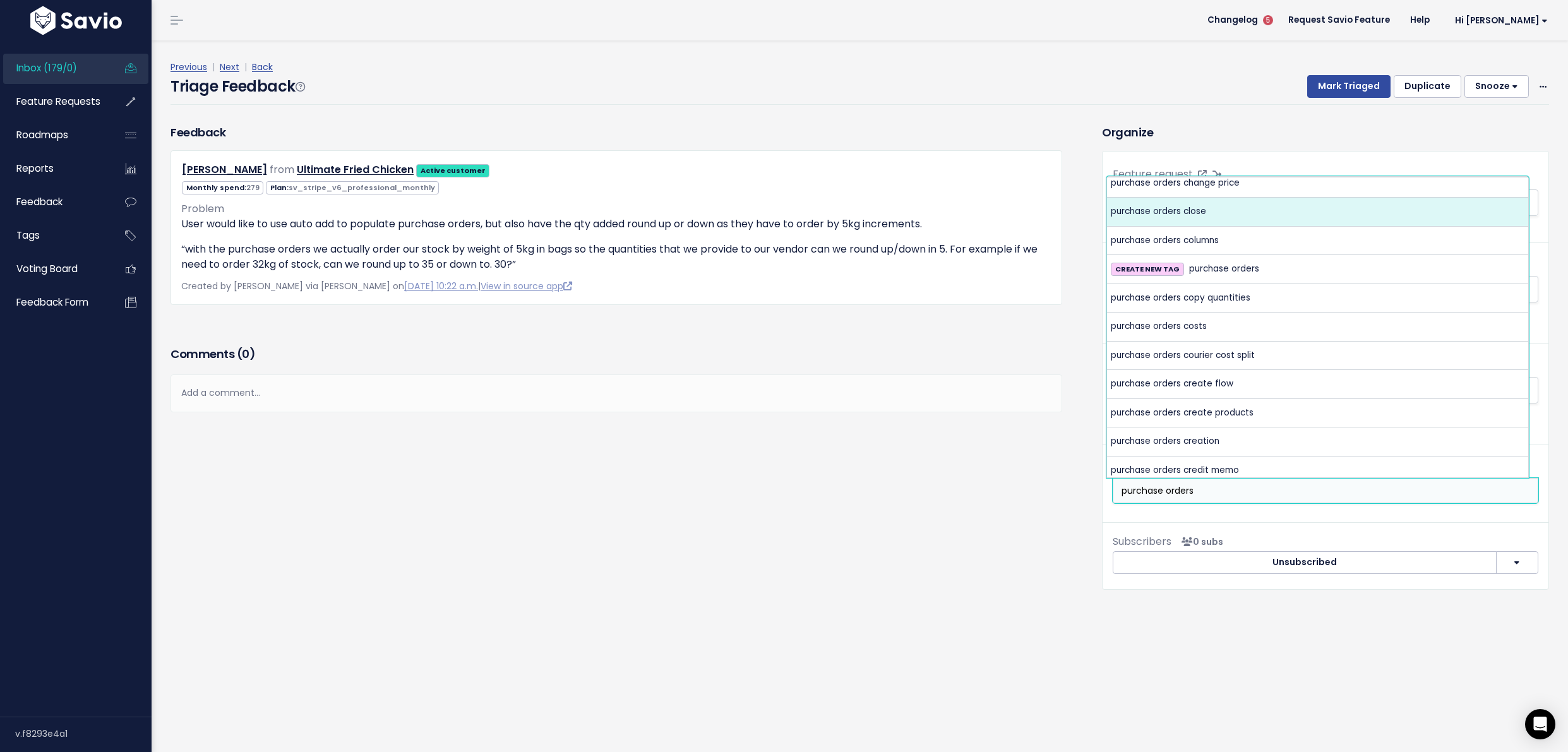
scroll to position [527, 0]
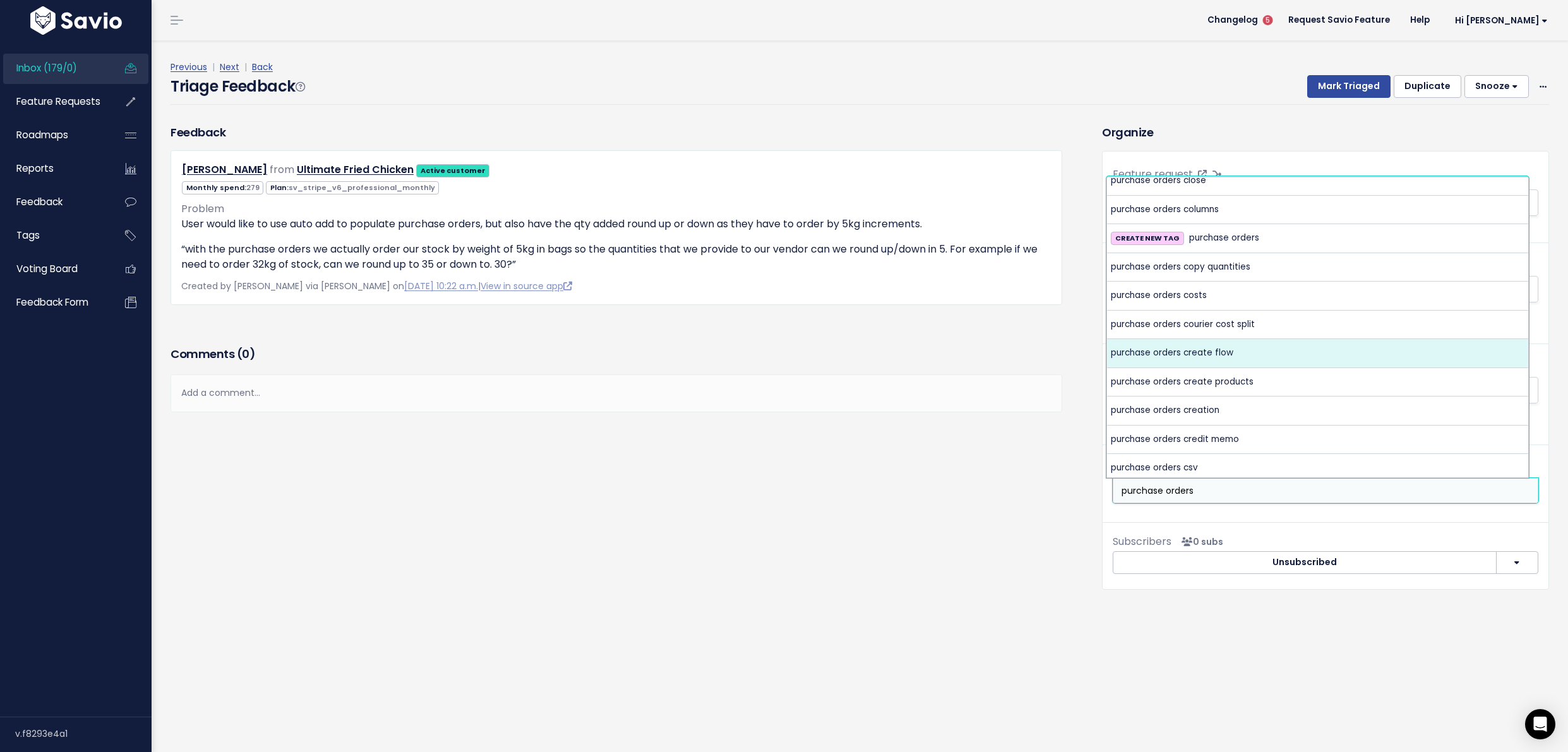
type input "purchase orders"
select select "9561"
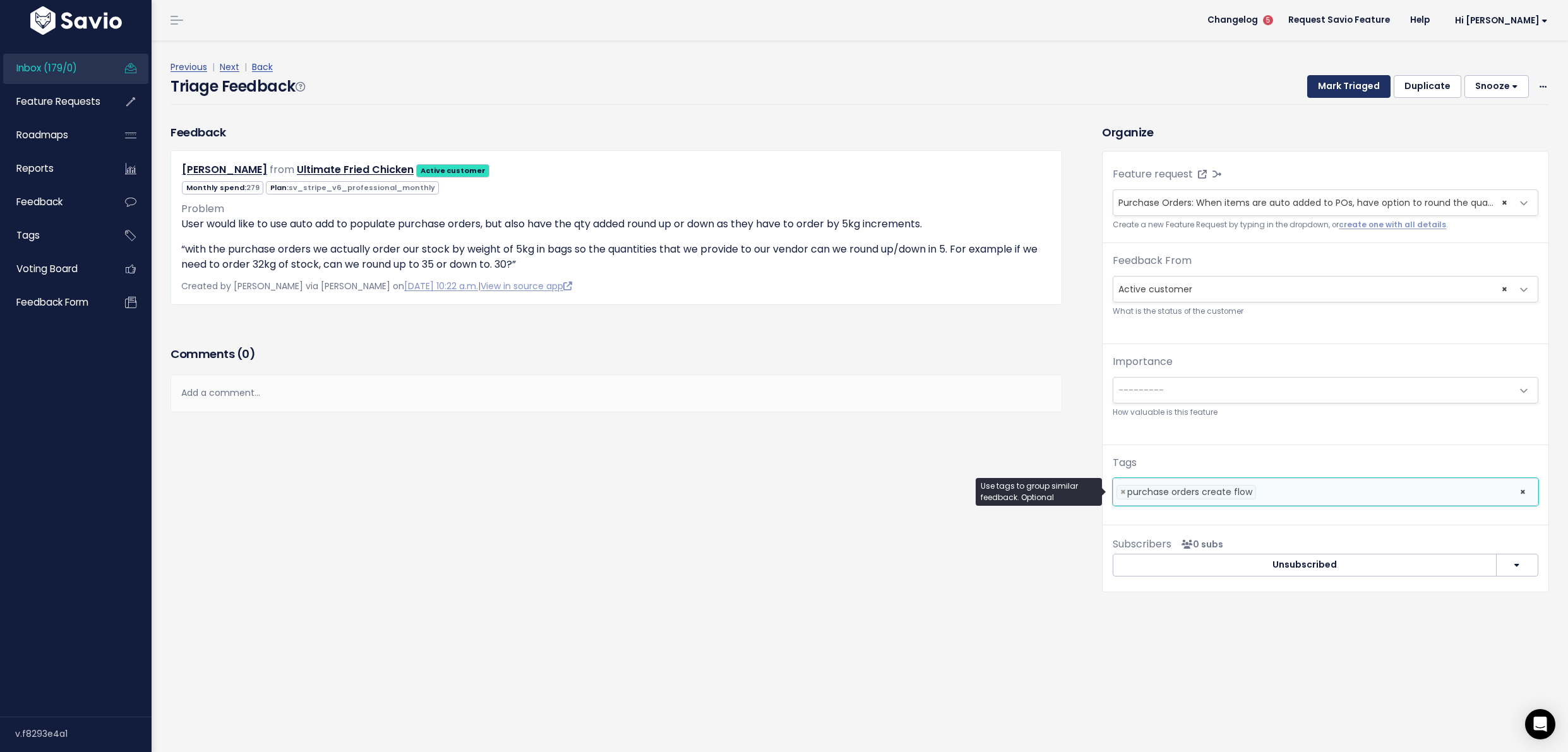
click at [1347, 83] on button "Mark Triaged" at bounding box center [1348, 86] width 83 height 23
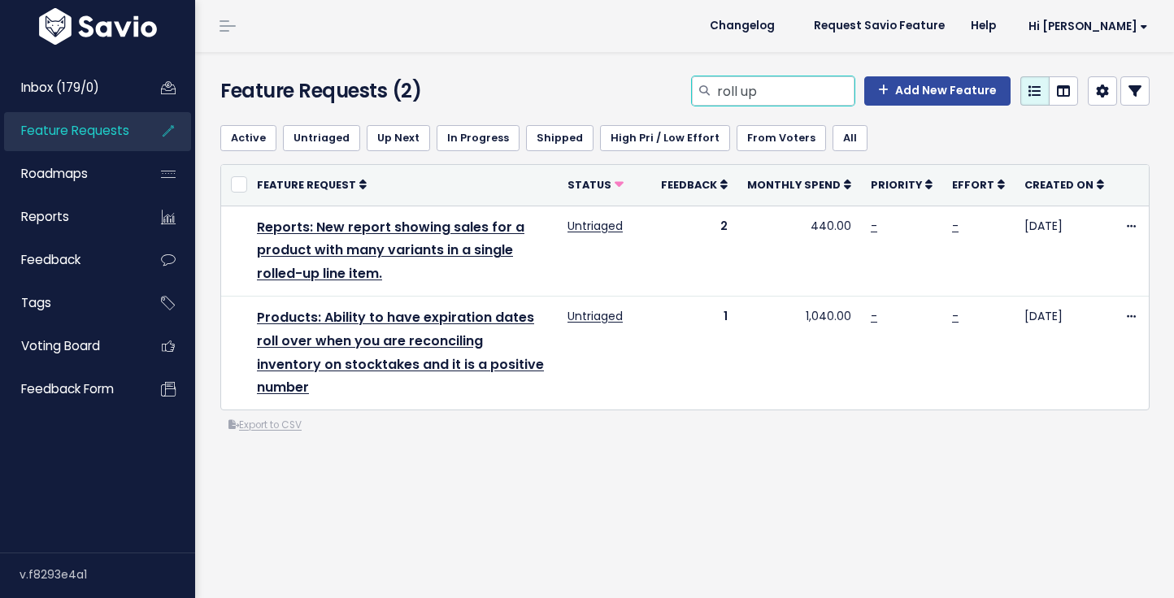
click at [770, 102] on input "roll up" at bounding box center [784, 90] width 139 height 29
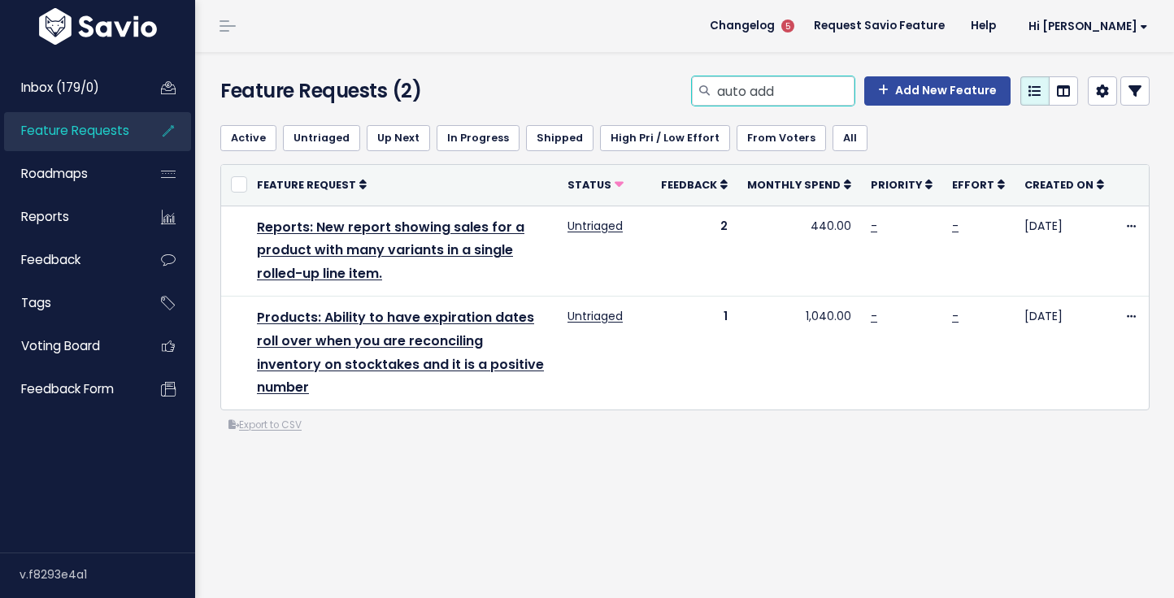
type input "auto add"
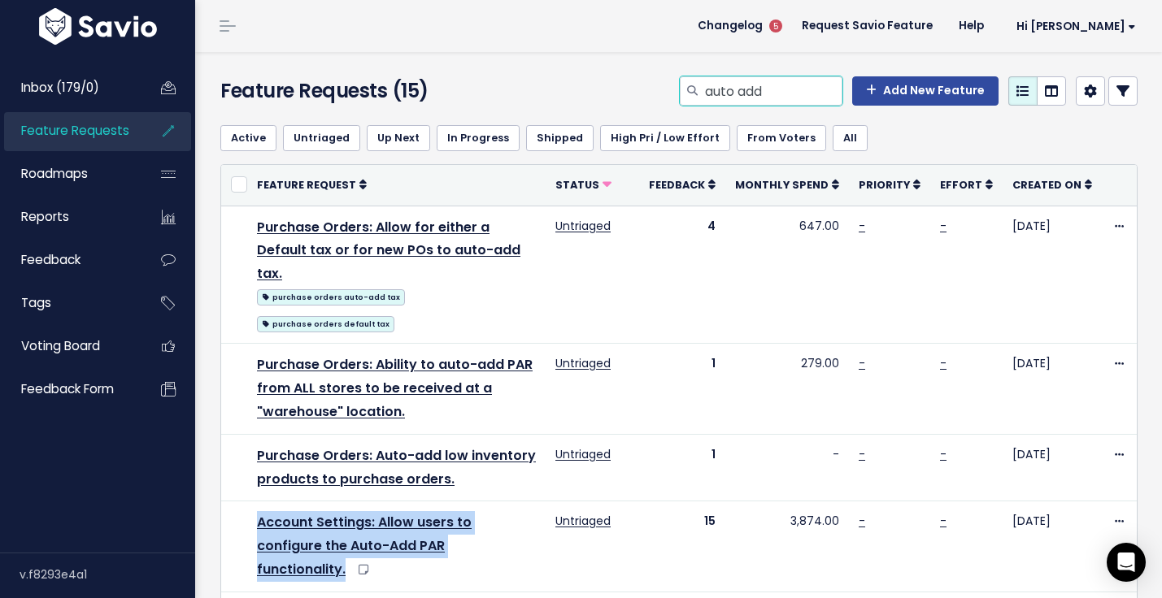
click at [743, 96] on input "auto add" at bounding box center [772, 90] width 139 height 29
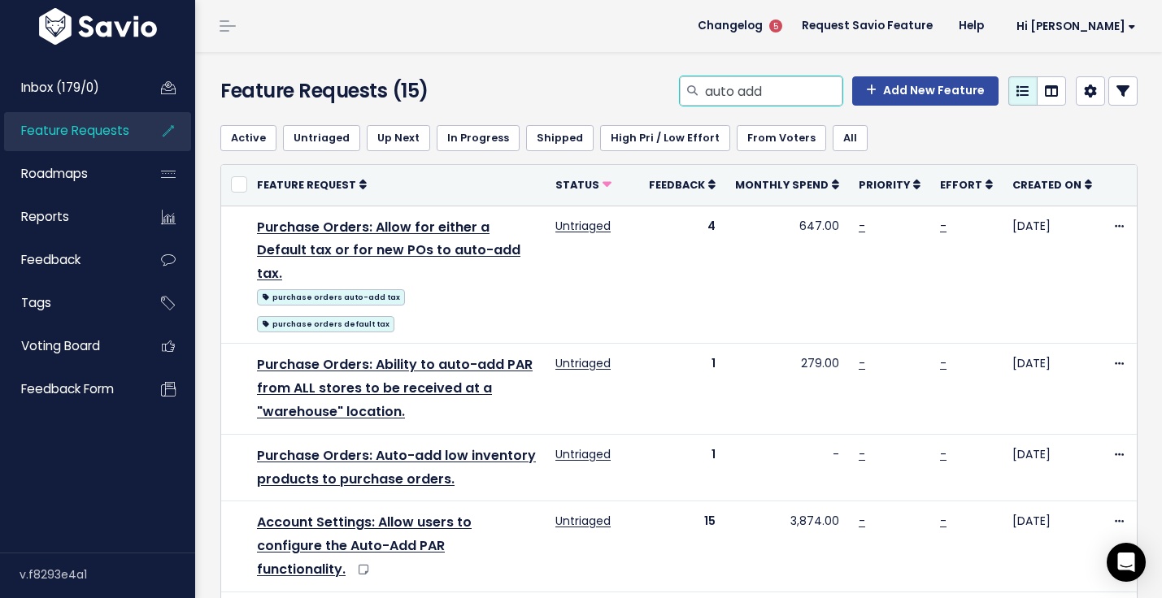
click at [743, 96] on input "auto add" at bounding box center [772, 90] width 139 height 29
type input "filter conditional"
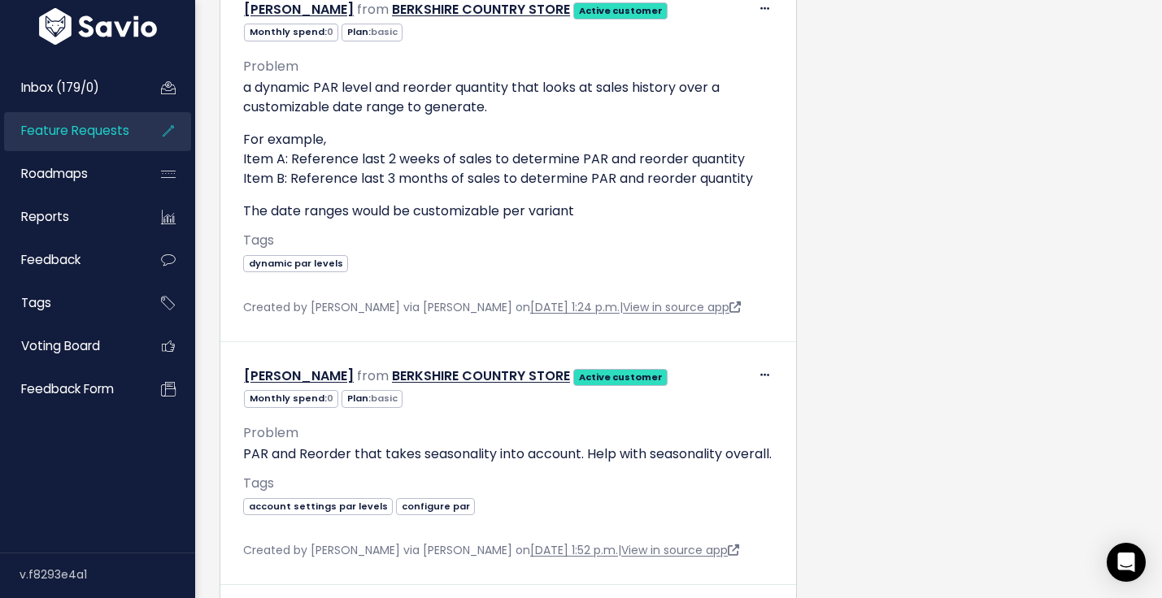
scroll to position [5185, 0]
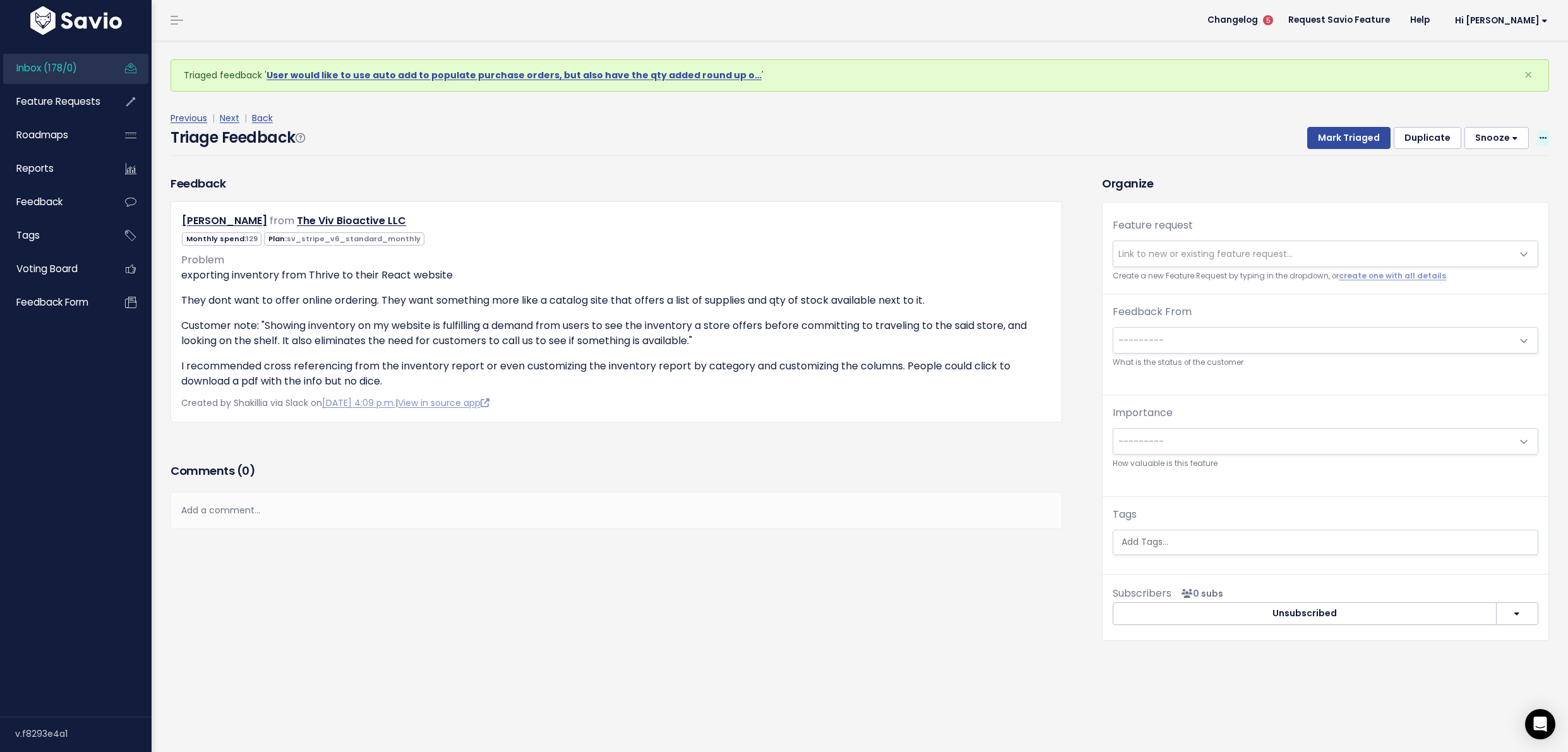
click at [1539, 138] on icon at bounding box center [1542, 138] width 7 height 9
click at [1488, 202] on link "Delete" at bounding box center [1493, 197] width 91 height 25
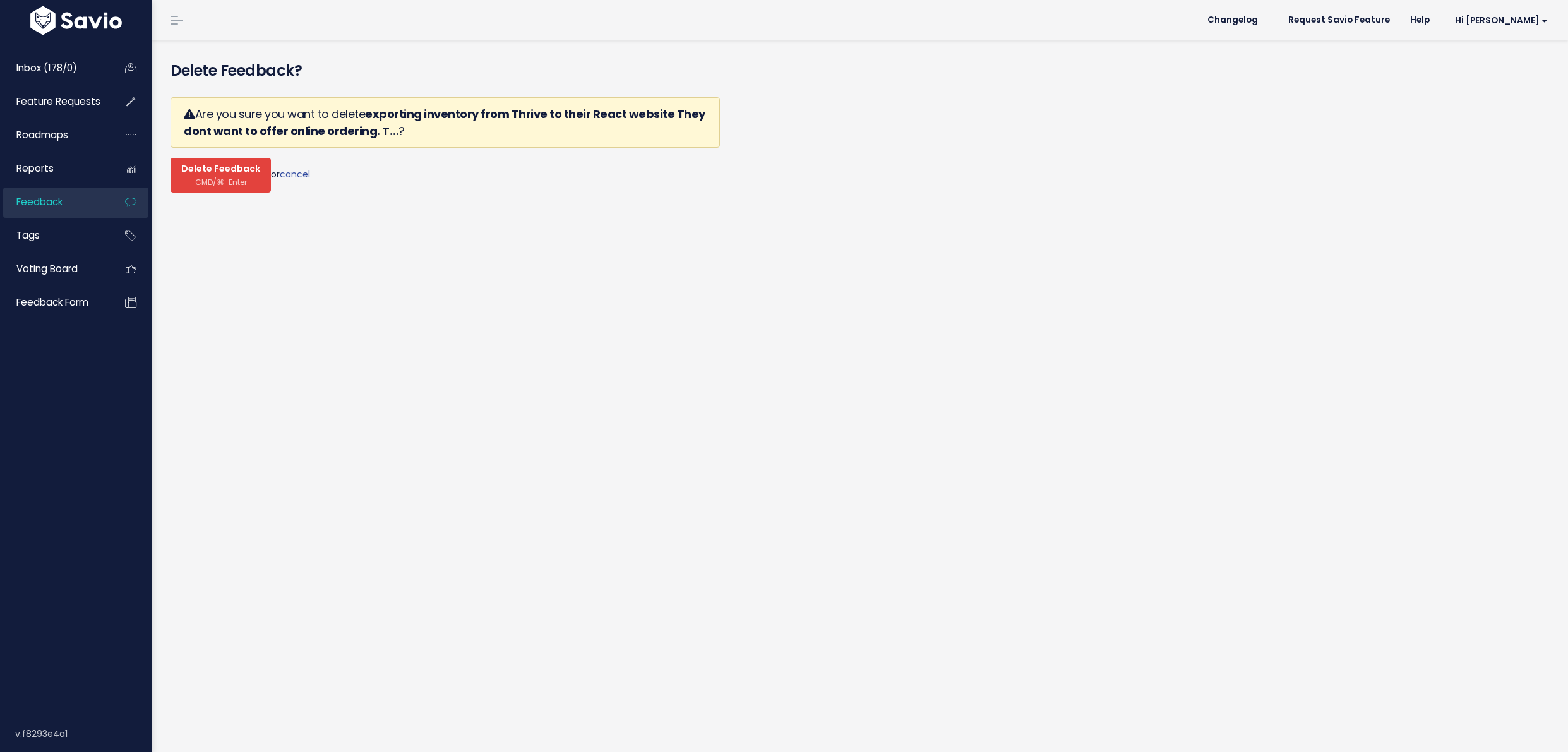
click at [193, 170] on span "Delete Feedback" at bounding box center [221, 169] width 79 height 12
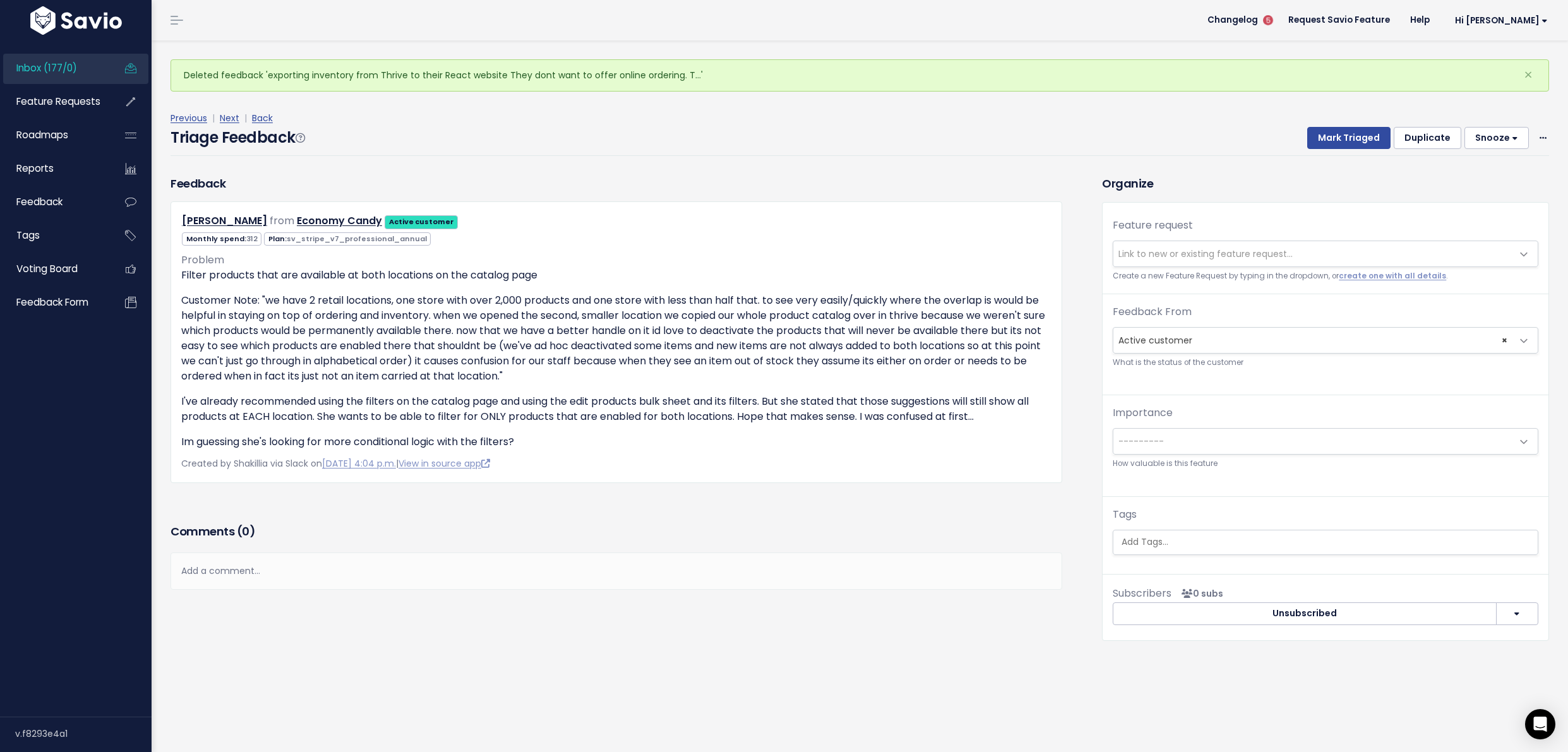
click at [1174, 256] on span "Link to new or existing feature request..." at bounding box center [1205, 254] width 174 height 12
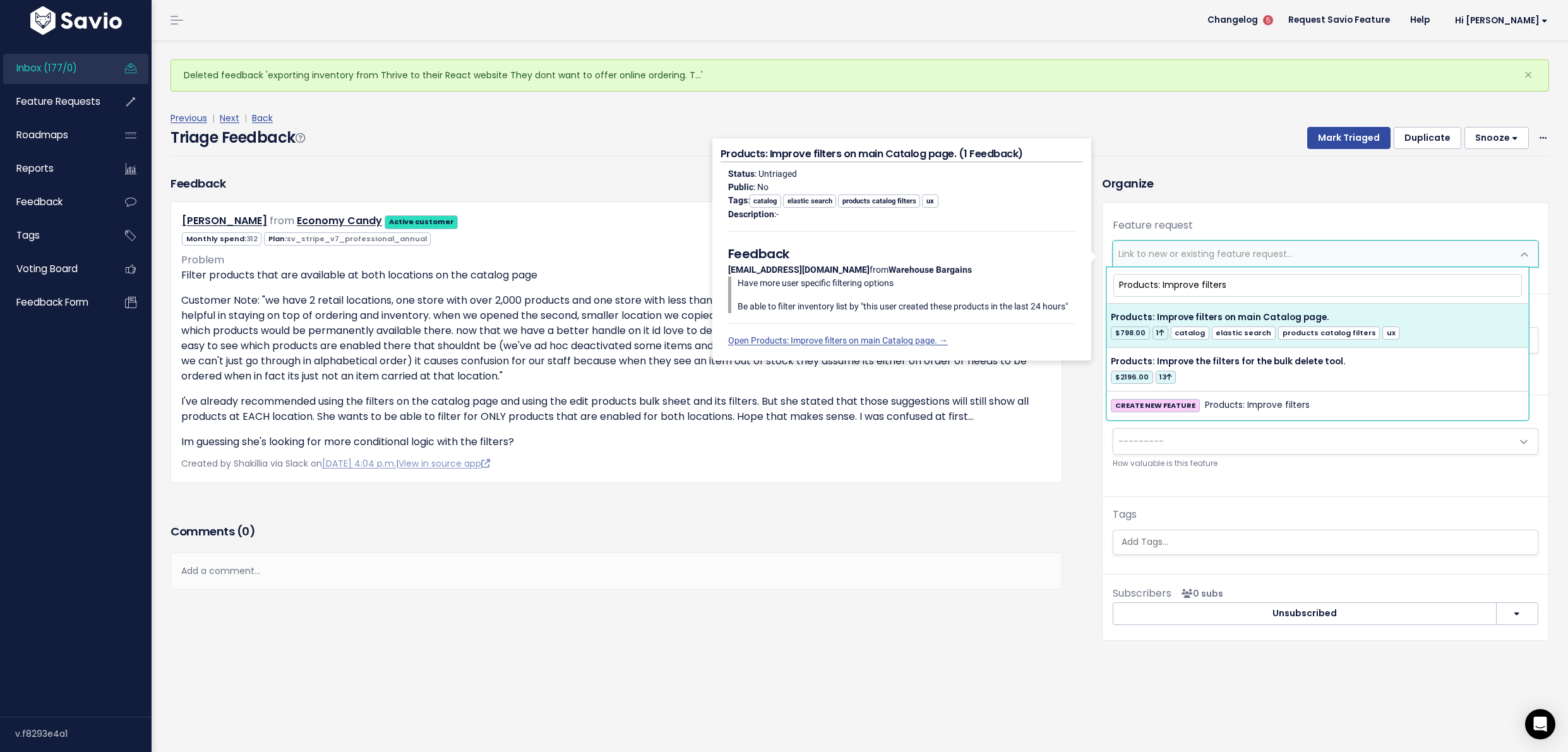
type input "Products: Improve filters"
select select "20509"
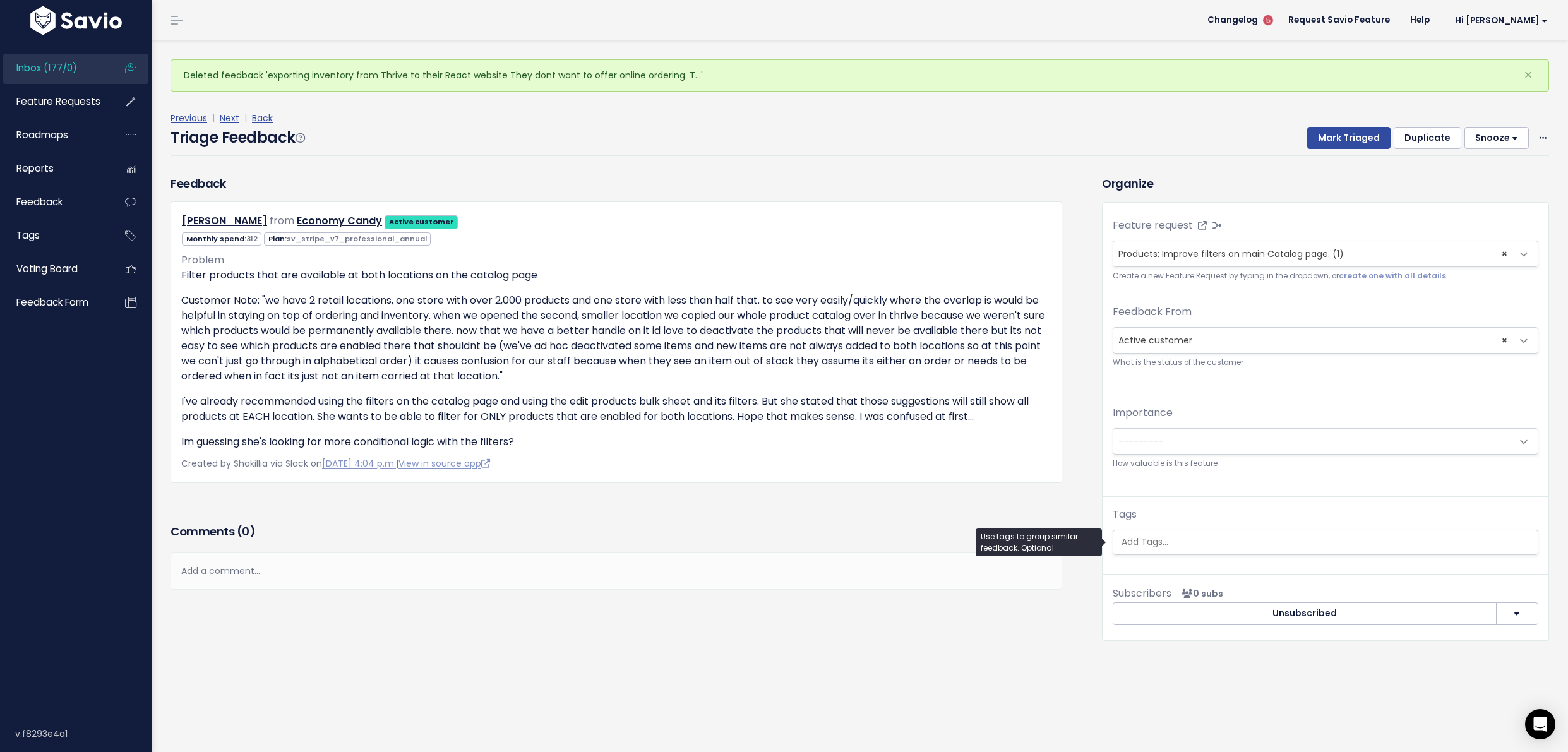
click at [1235, 544] on input "search" at bounding box center [1325, 541] width 418 height 13
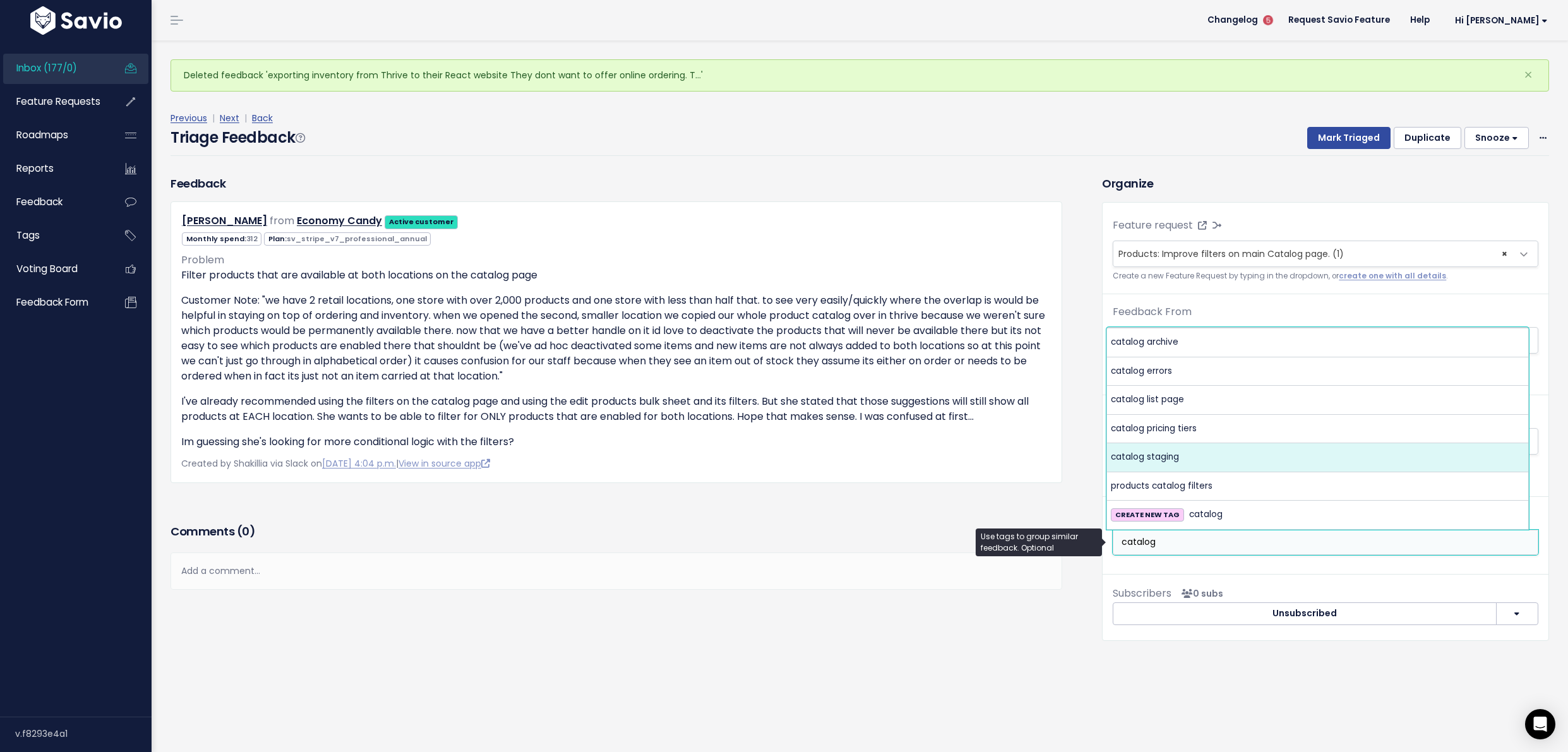
type input "catalog"
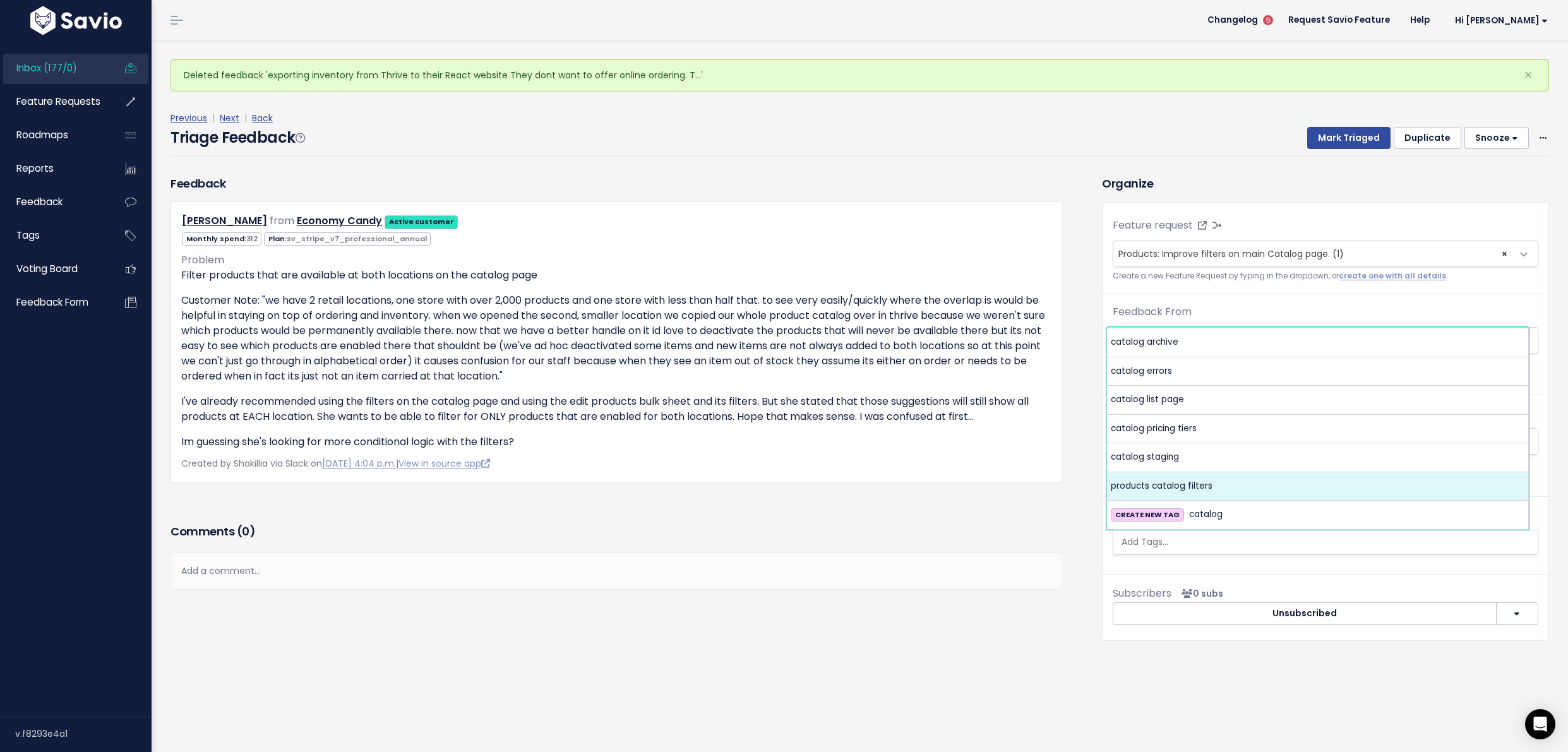
select select "5887"
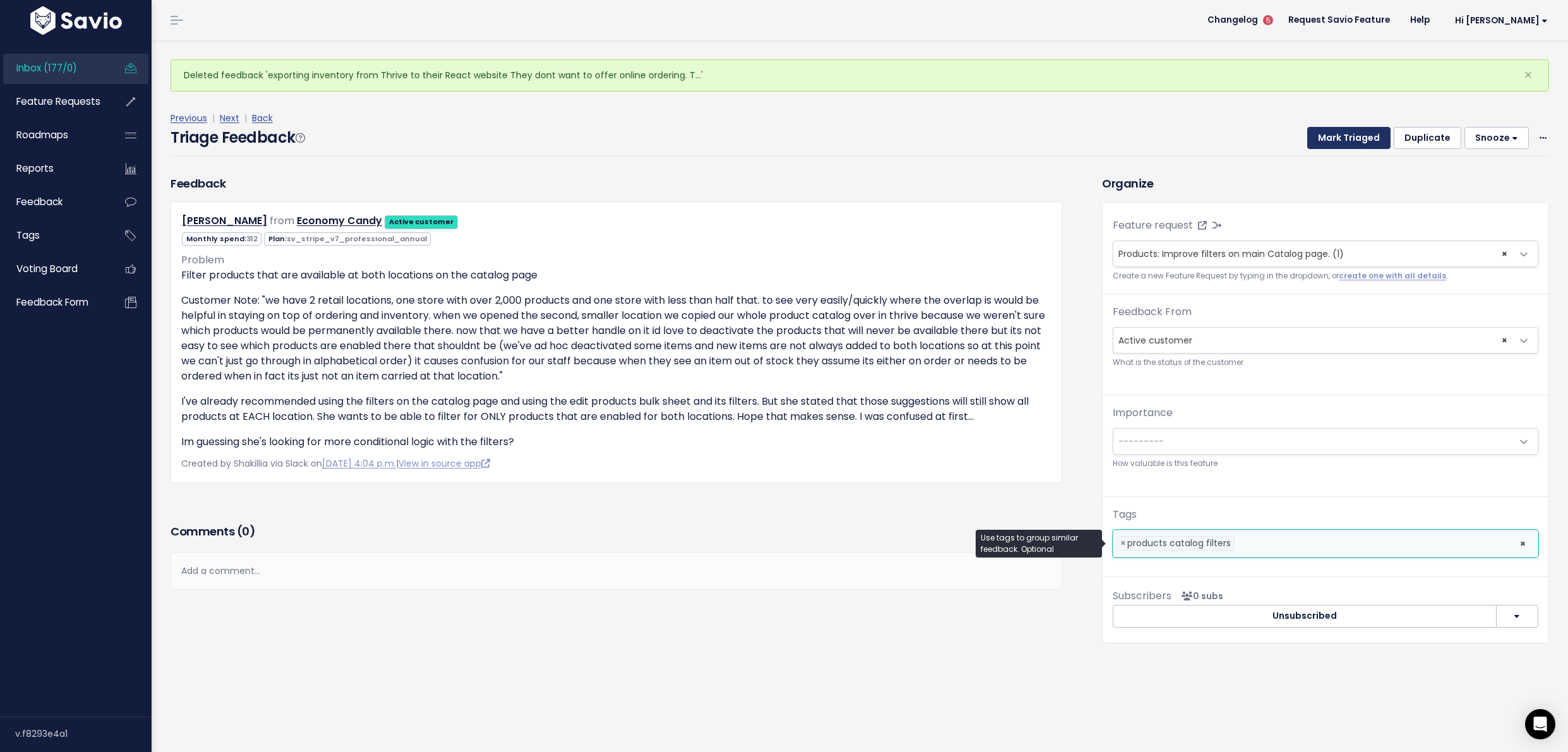
click at [1323, 131] on button "Mark Triaged" at bounding box center [1348, 138] width 83 height 23
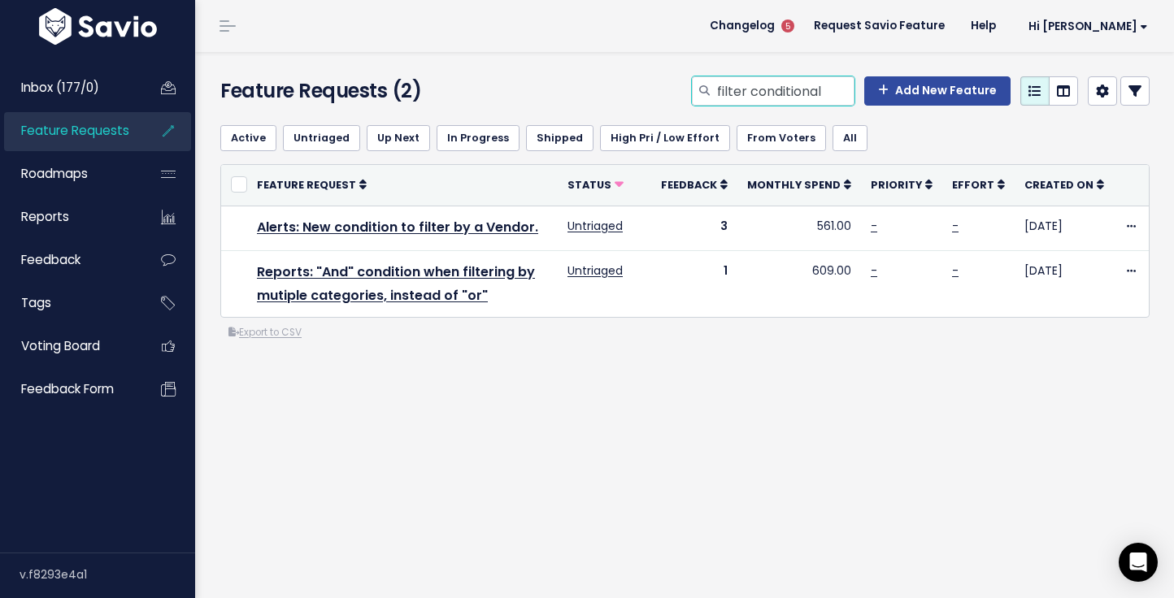
click at [743, 95] on input "filter conditional" at bounding box center [784, 90] width 139 height 29
click at [744, 95] on input "filter conditional" at bounding box center [784, 90] width 139 height 29
type input "catalog filter"
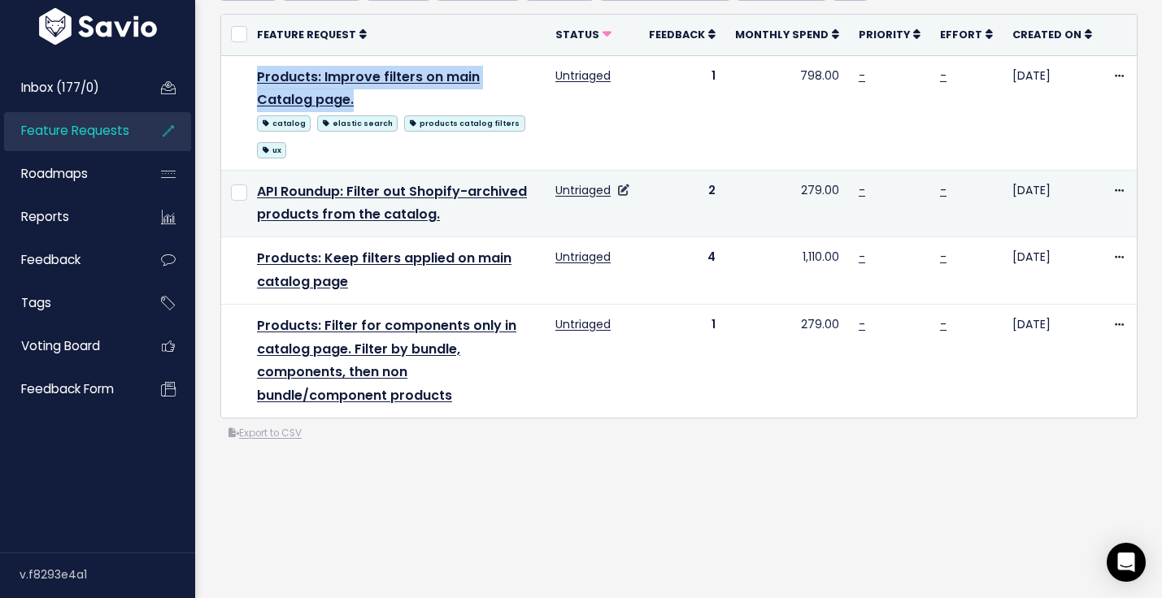
scroll to position [154, 0]
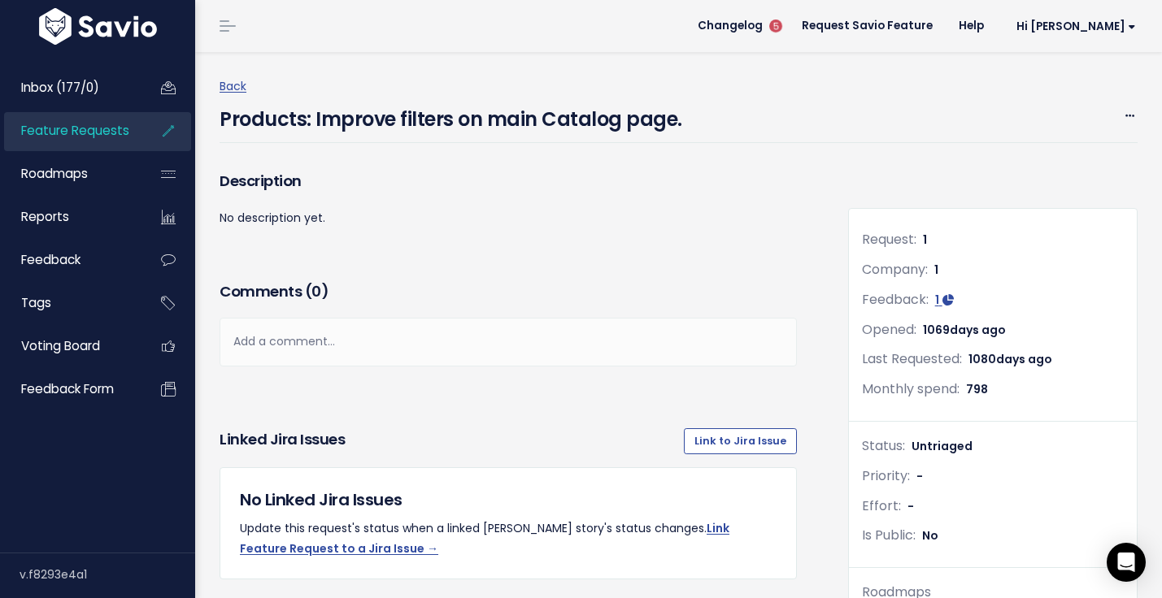
click at [110, 141] on link "Feature Requests" at bounding box center [69, 130] width 131 height 37
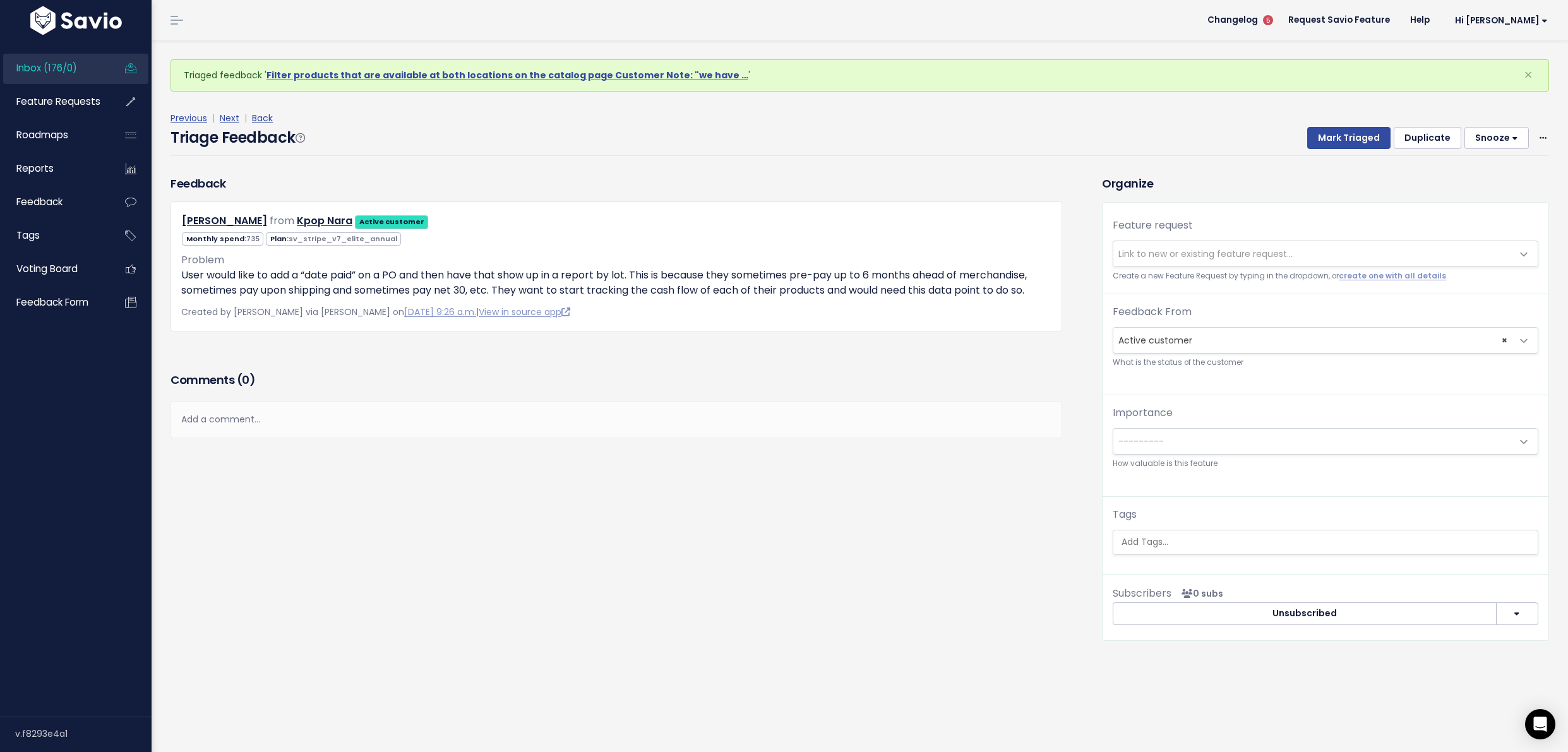
click at [240, 120] on div "Previous | Next | Back" at bounding box center [860, 118] width 1379 height 16
click at [229, 120] on link "Next" at bounding box center [229, 118] width 19 height 12
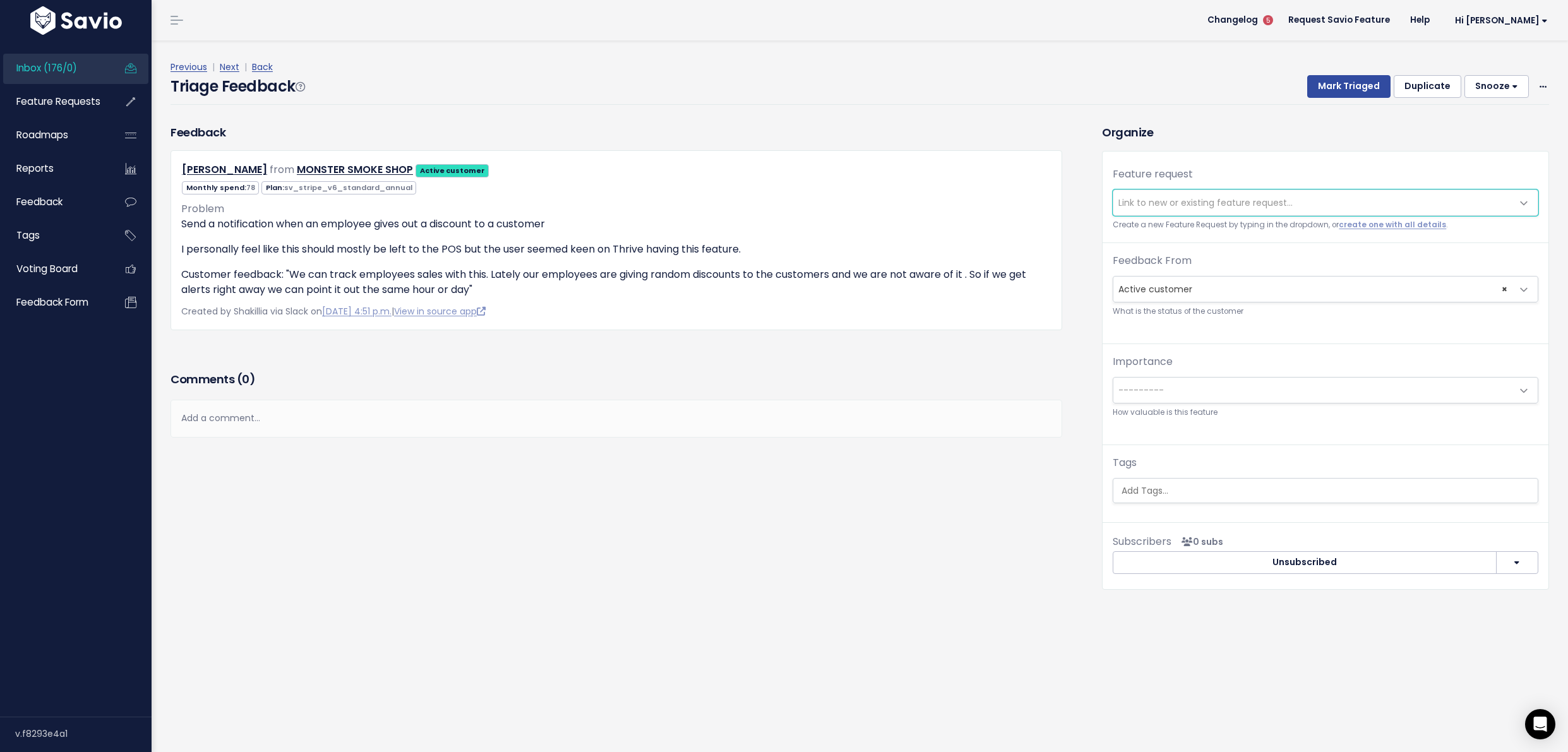
click at [1246, 201] on span "Link to new or existing feature request..." at bounding box center [1205, 203] width 174 height 12
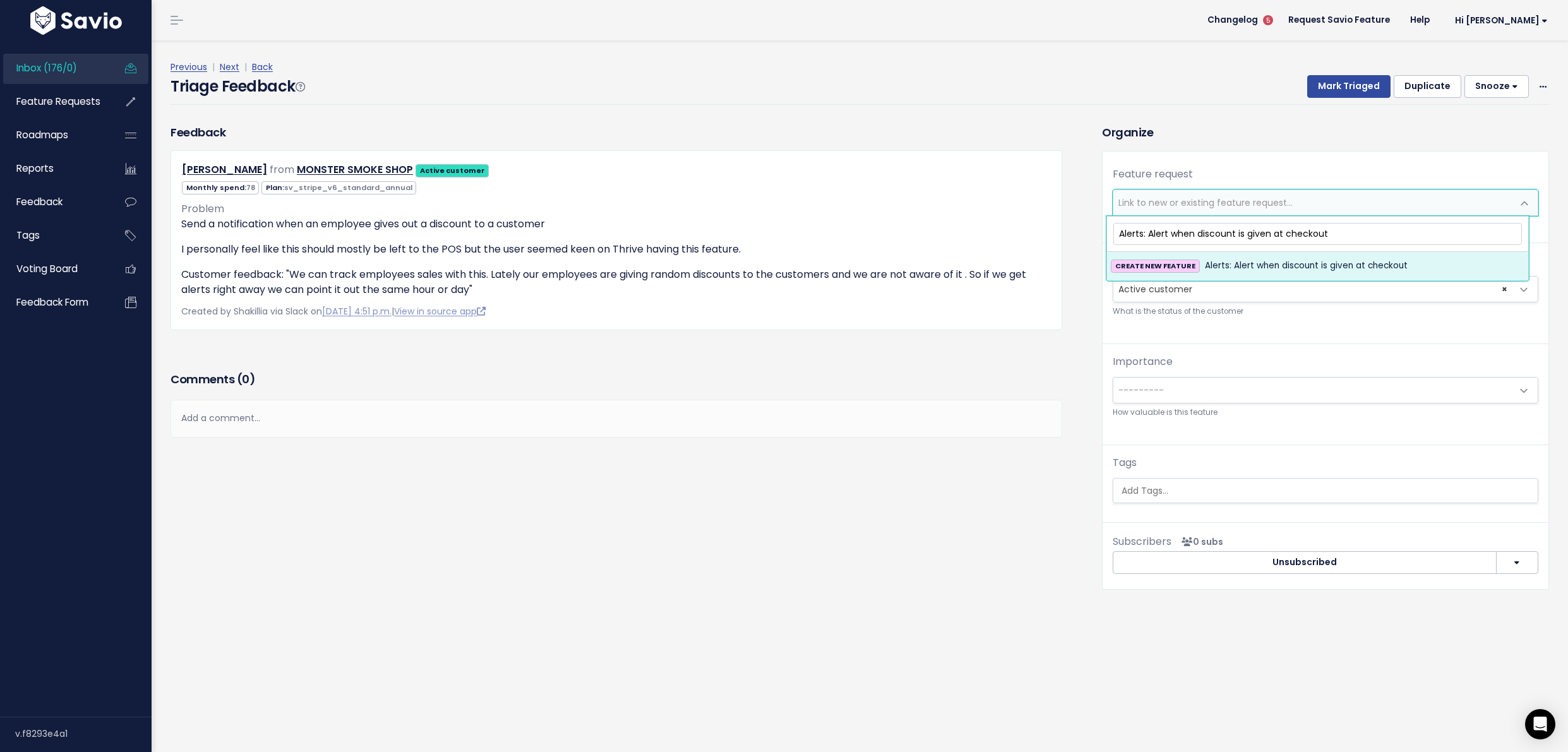
type input "Alerts: Alert when discount is given at checkout"
click at [1301, 265] on span "Alerts: Alert when discount is given at checkout" at bounding box center [1306, 266] width 203 height 16
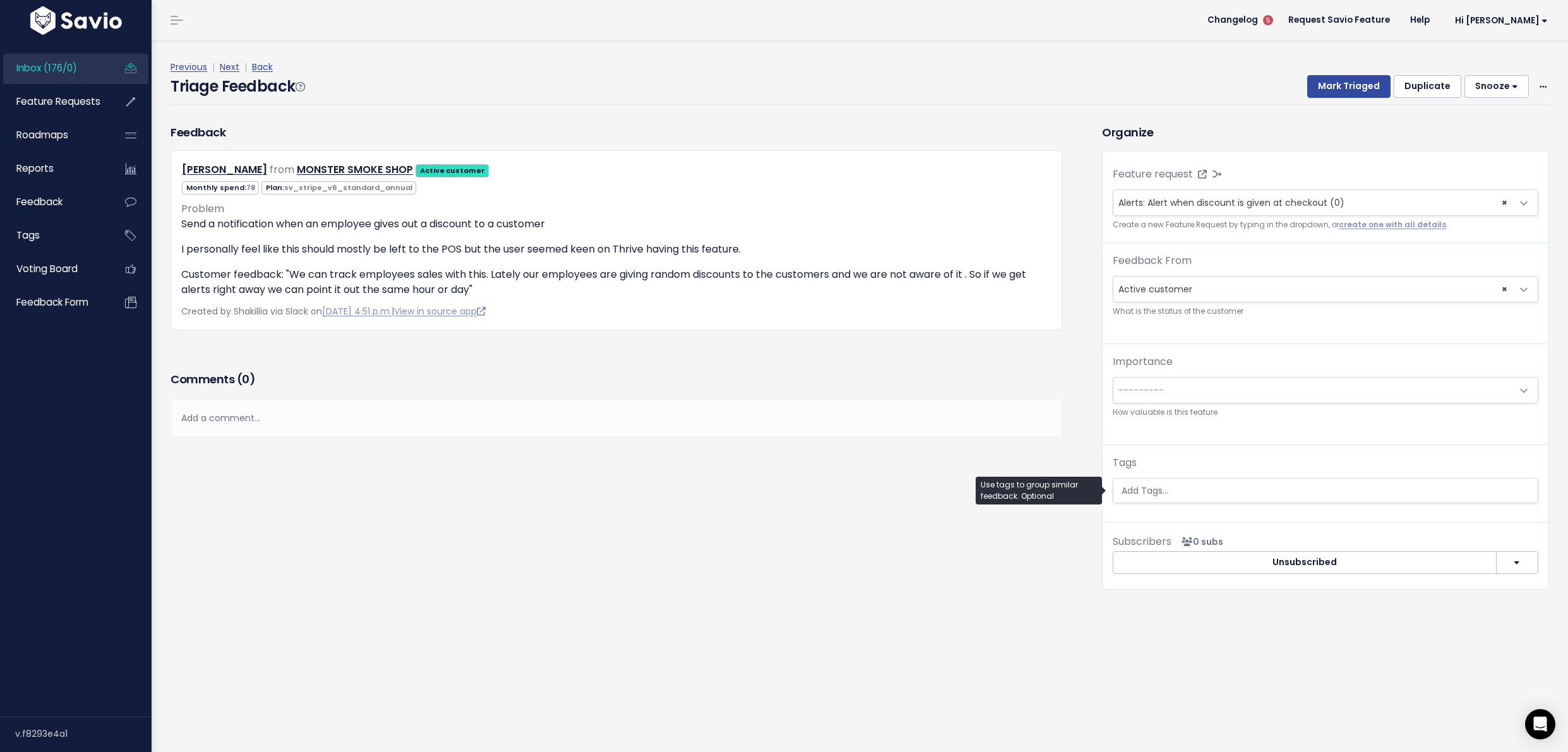
scroll to position [0, 3]
click at [1177, 500] on ul at bounding box center [1325, 490] width 424 height 24
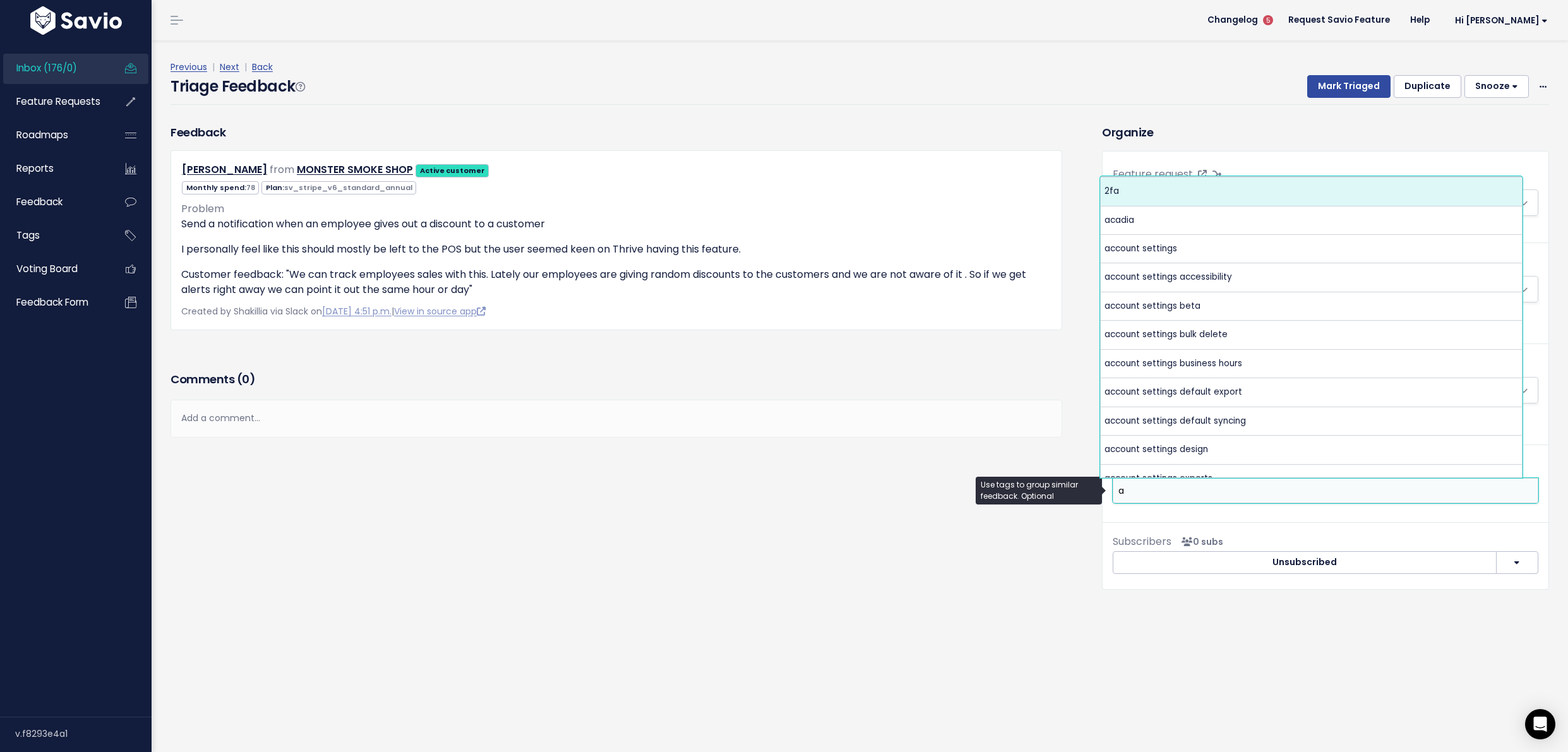
scroll to position [0, 0]
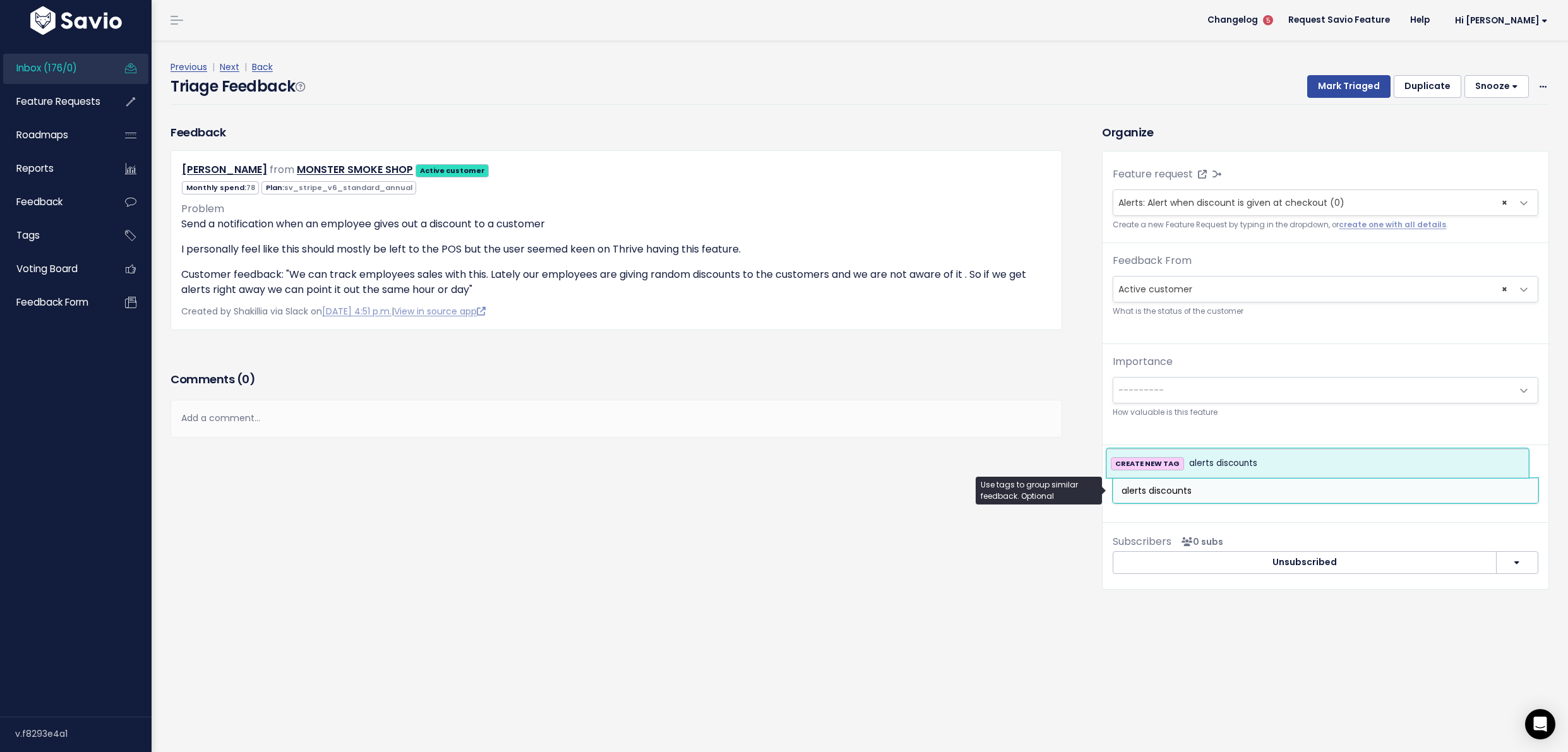
type input "alerts discounts"
click at [1272, 454] on li "CREATE NEW TAG alerts discounts" at bounding box center [1317, 464] width 421 height 28
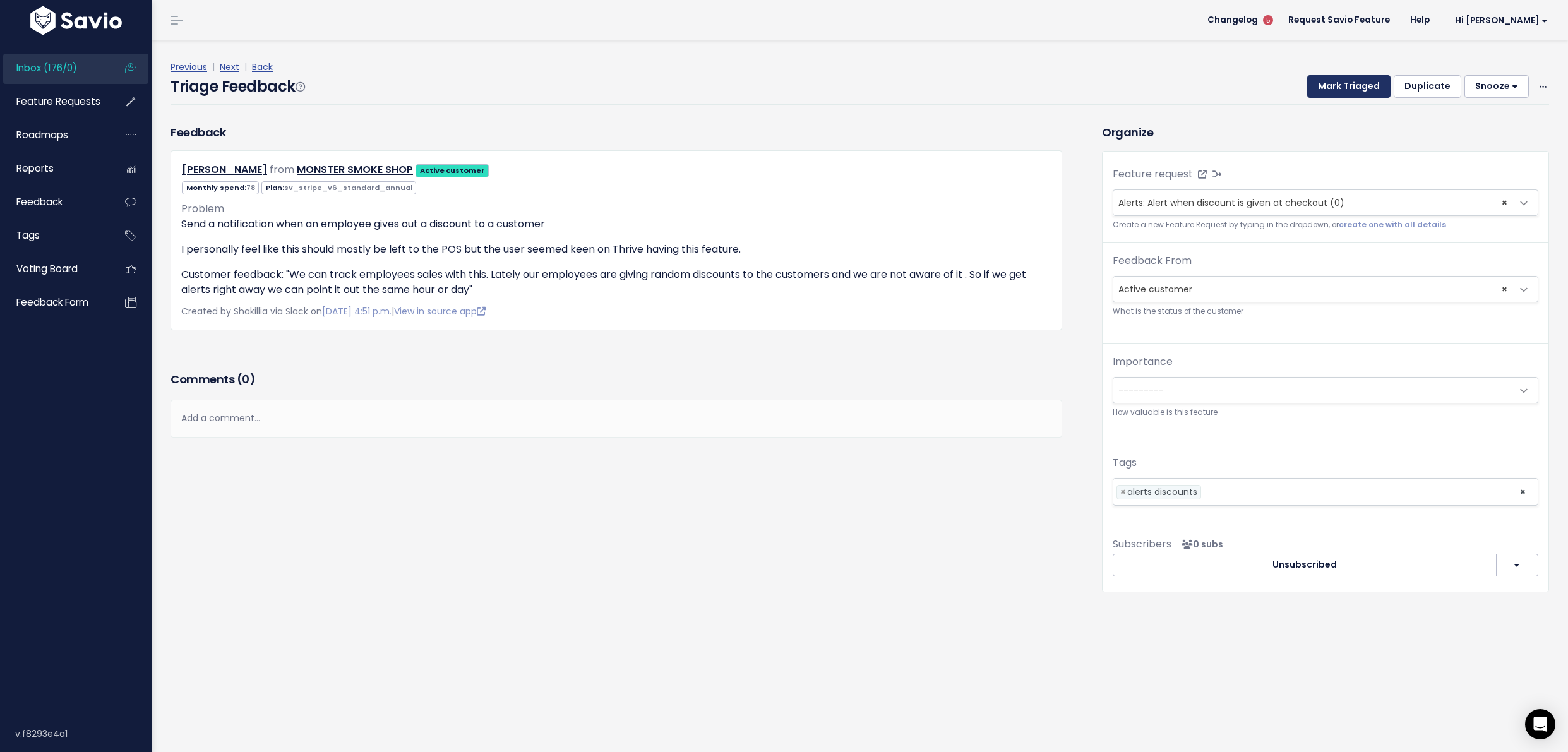
click at [1329, 86] on button "Mark Triaged" at bounding box center [1348, 86] width 83 height 23
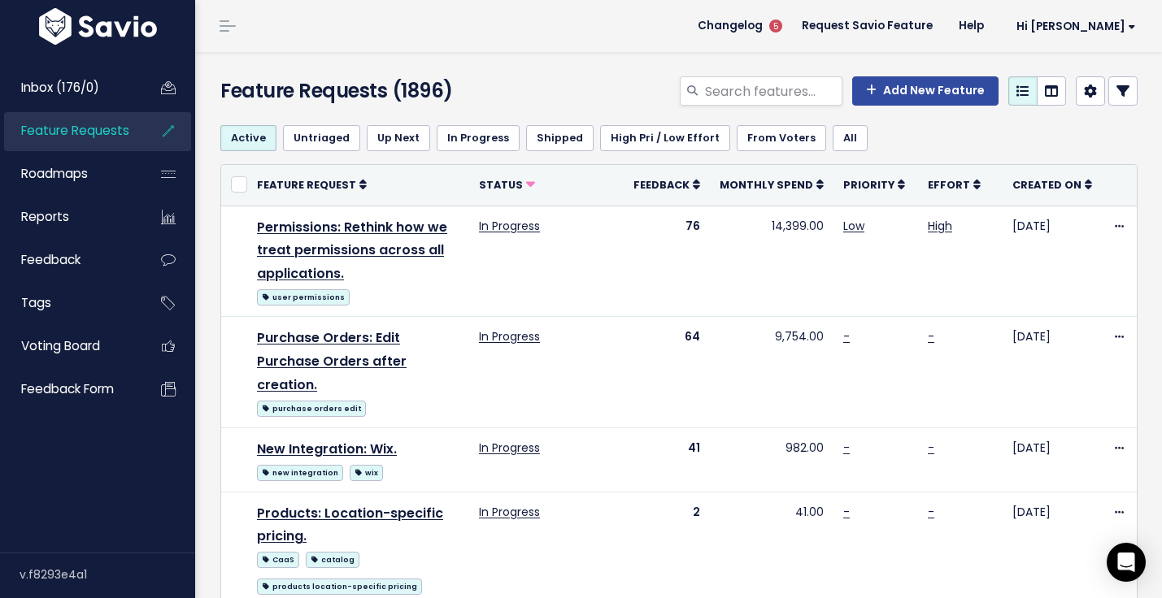
click at [743, 72] on div "Feature Requests (1896) Add New Feature" at bounding box center [676, 82] width 962 height 60
click at [743, 74] on div "Feature Requests (1896) Add New Feature" at bounding box center [676, 82] width 962 height 60
click at [742, 76] on input "search" at bounding box center [772, 90] width 139 height 29
type input "discount"
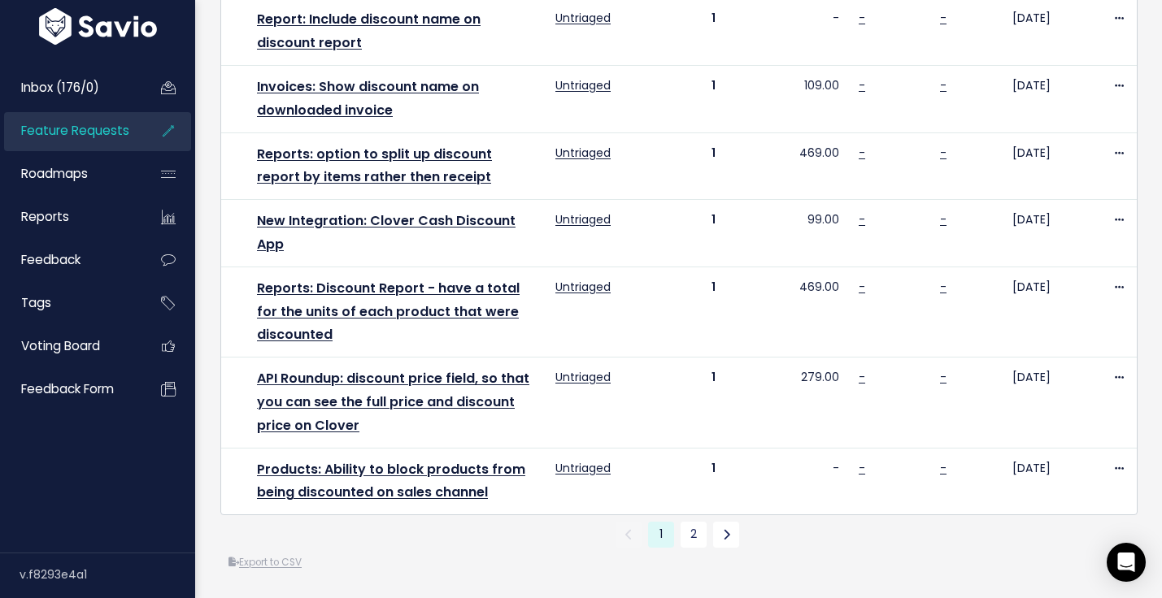
scroll to position [1216, 0]
click at [690, 522] on link "2" at bounding box center [694, 535] width 26 height 26
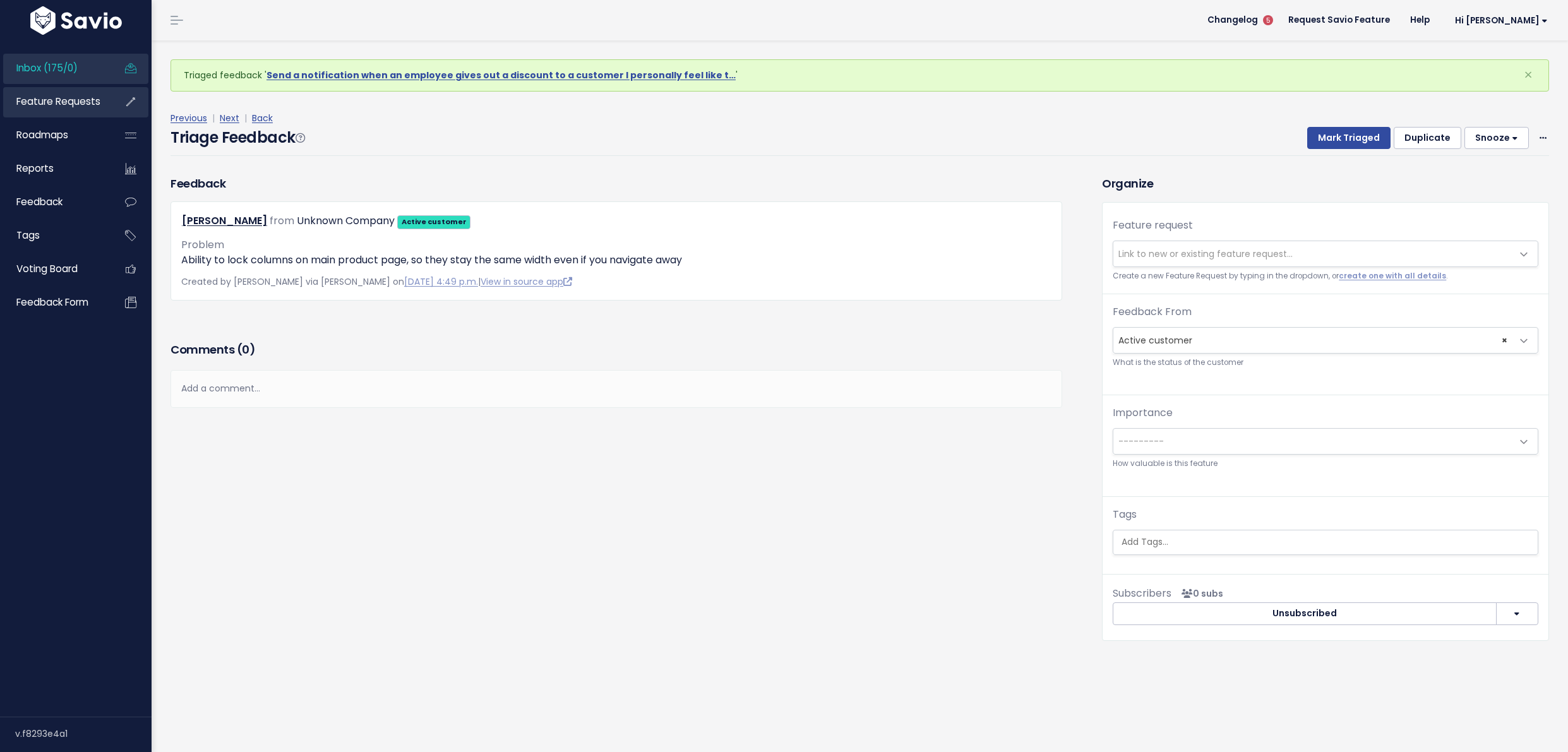
click at [54, 115] on link "Feature Requests" at bounding box center [54, 101] width 102 height 29
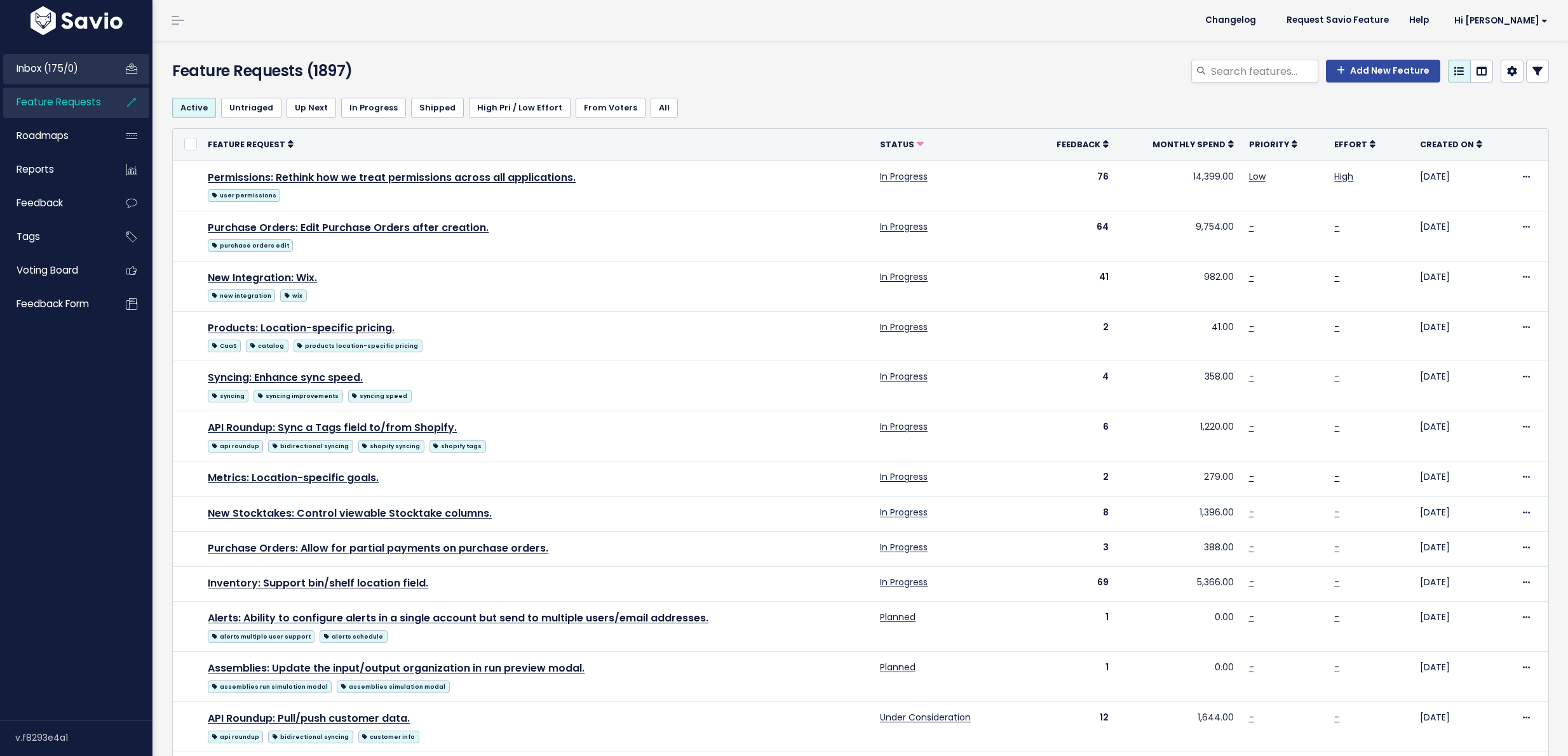
click at [84, 70] on link "Inbox (175/0)" at bounding box center [54, 68] width 102 height 29
